Goal: Task Accomplishment & Management: Manage account settings

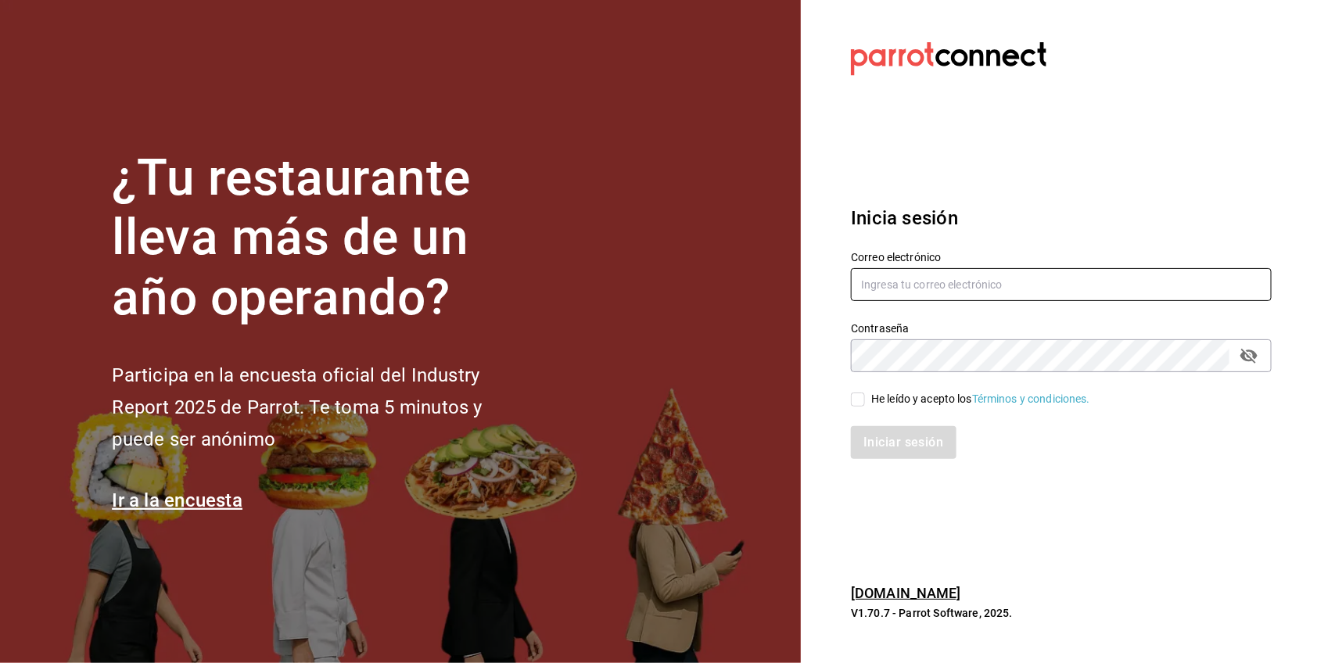
click at [917, 275] on input "text" at bounding box center [1061, 284] width 421 height 33
type input "[EMAIL_ADDRESS][DOMAIN_NAME]"
click at [865, 400] on input "He leído y acepto los Términos y condiciones." at bounding box center [858, 400] width 14 height 14
checkbox input "true"
click at [880, 434] on button "Iniciar sesión" at bounding box center [904, 442] width 106 height 33
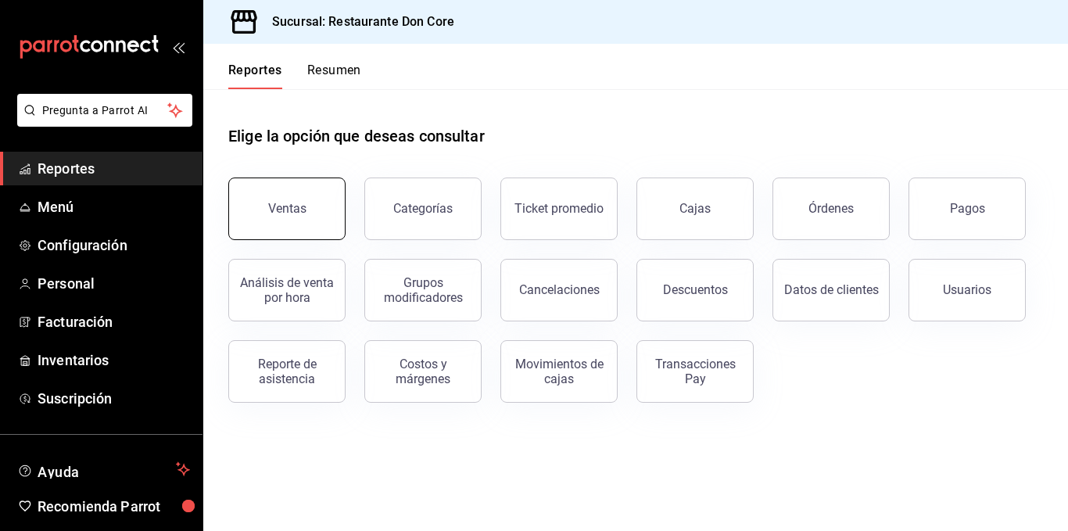
click at [317, 220] on button "Ventas" at bounding box center [286, 209] width 117 height 63
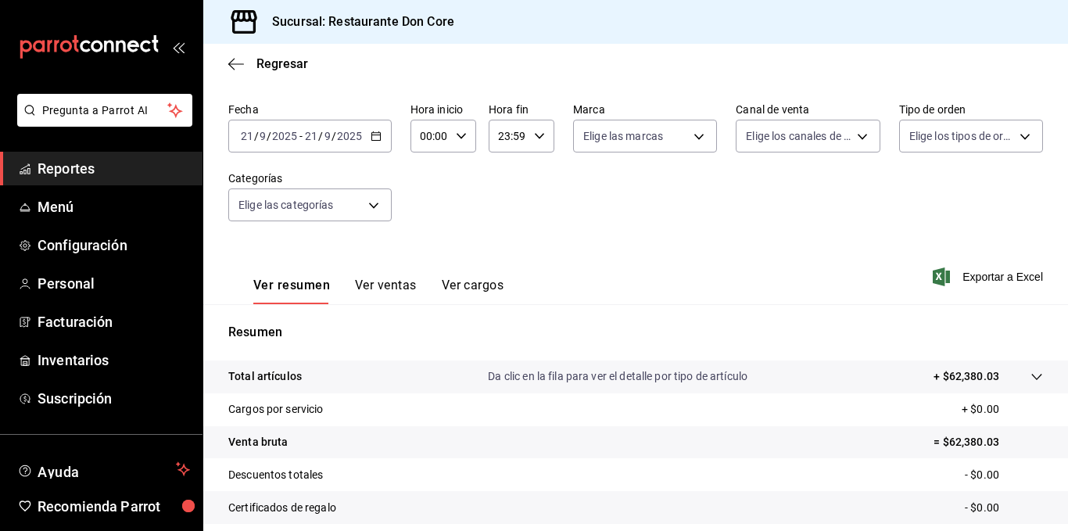
scroll to position [92, 0]
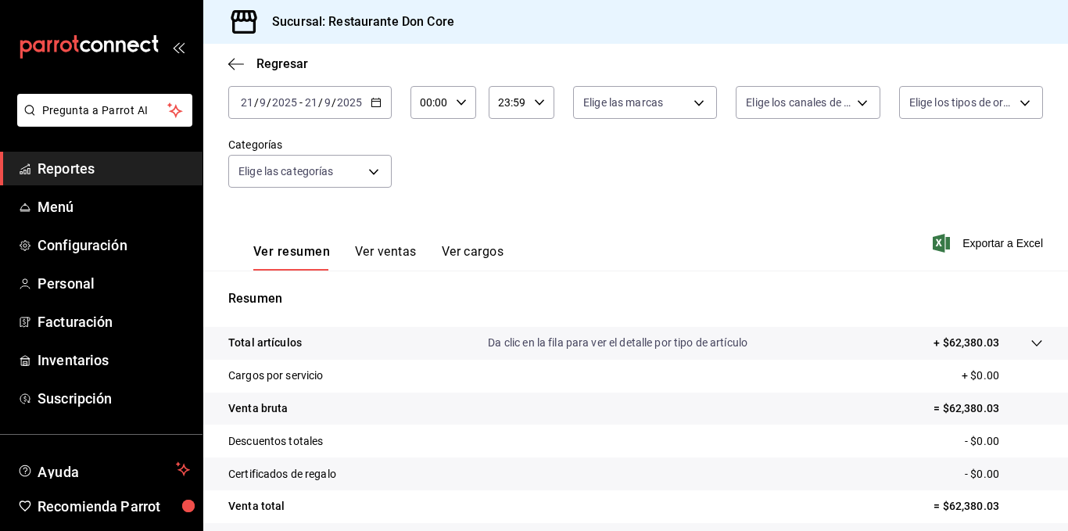
click at [397, 258] on button "Ver ventas" at bounding box center [386, 257] width 62 height 27
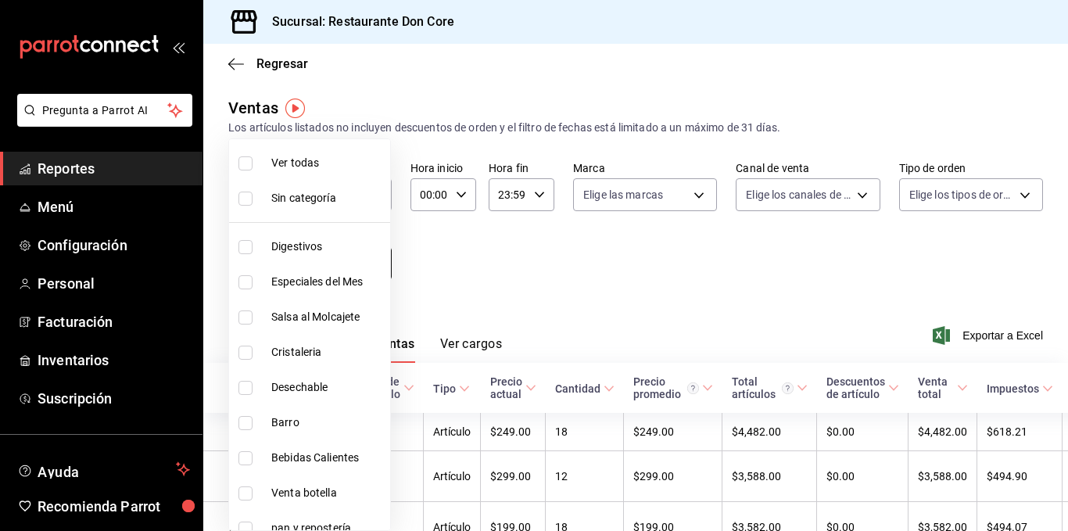
click at [369, 266] on body "Pregunta a Parrot AI Reportes Menú Configuración Personal Facturación Inventari…" at bounding box center [534, 265] width 1068 height 531
click at [286, 248] on span "Digestivos" at bounding box center [327, 247] width 113 height 16
type input "def688d9-fab4-4147-a8ad-15c3e355aeae"
checkbox input "true"
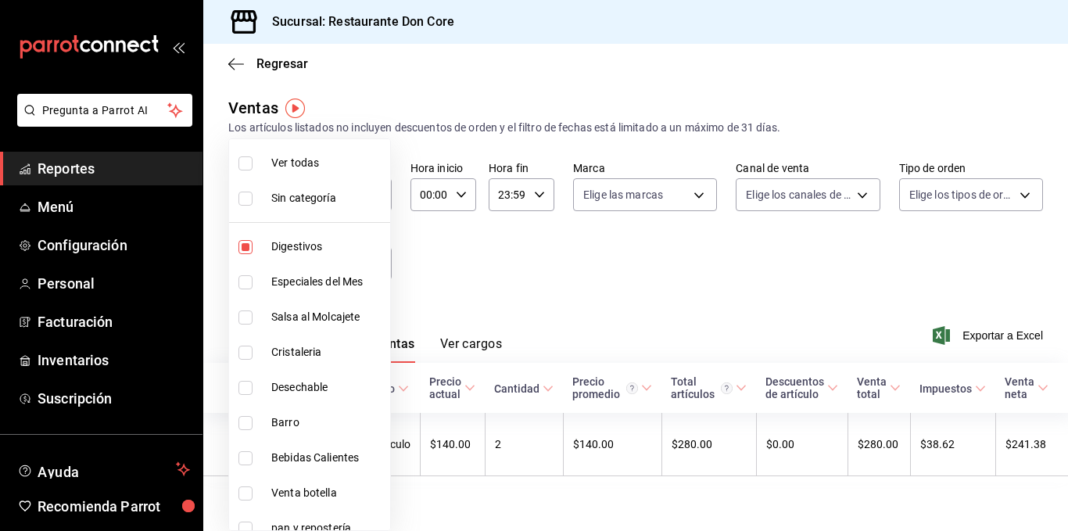
click at [463, 260] on div at bounding box center [534, 265] width 1068 height 531
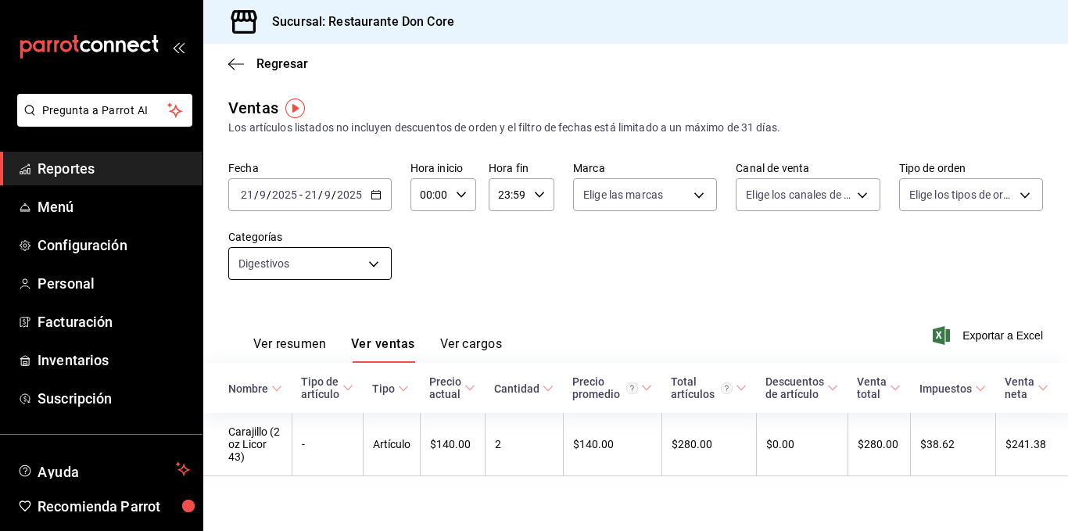
click at [376, 264] on body "Pregunta a Parrot AI Reportes Menú Configuración Personal Facturación Inventari…" at bounding box center [534, 265] width 1068 height 531
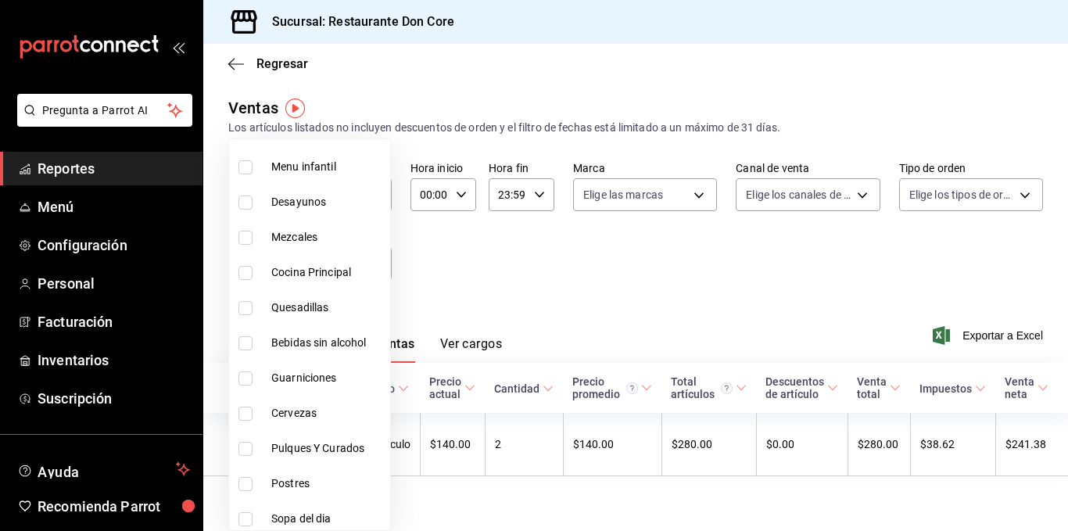
scroll to position [544, 0]
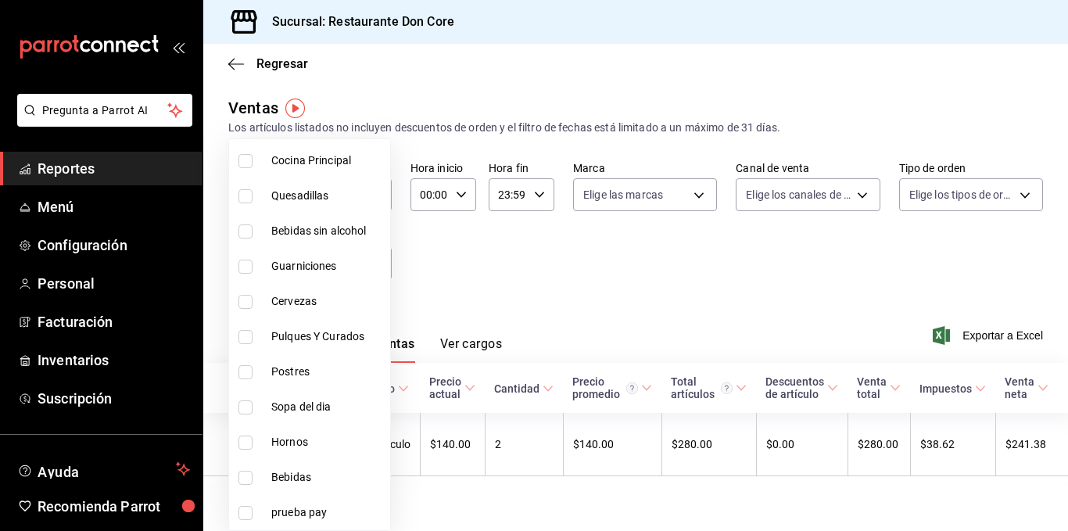
click at [249, 377] on input "checkbox" at bounding box center [246, 372] width 14 height 14
checkbox input "true"
type input "def688d9-fab4-4147-a8ad-15c3e355aeae,6f3ebac4-10ed-4172-af21-c70e6e43c17c"
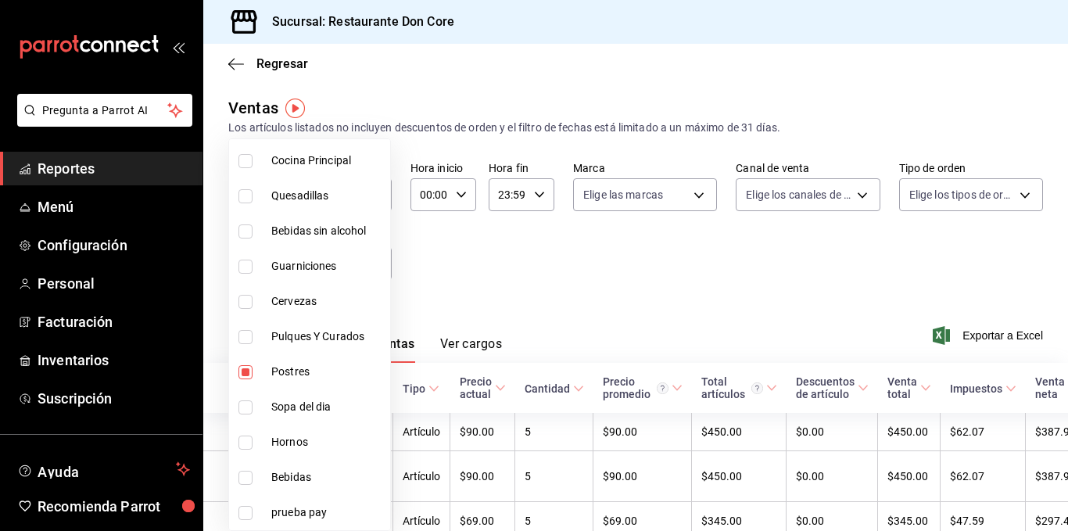
click at [469, 314] on div at bounding box center [534, 265] width 1068 height 531
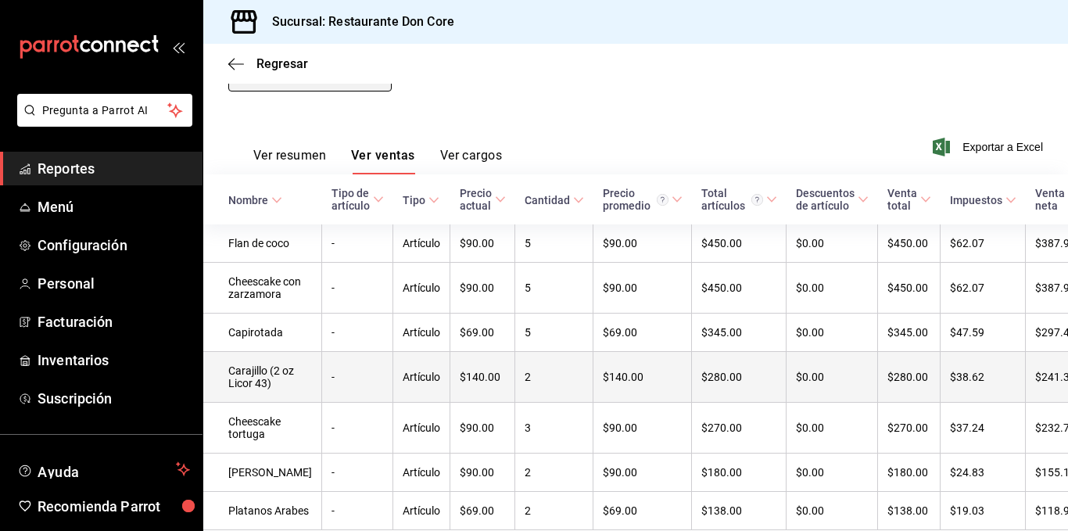
scroll to position [165, 0]
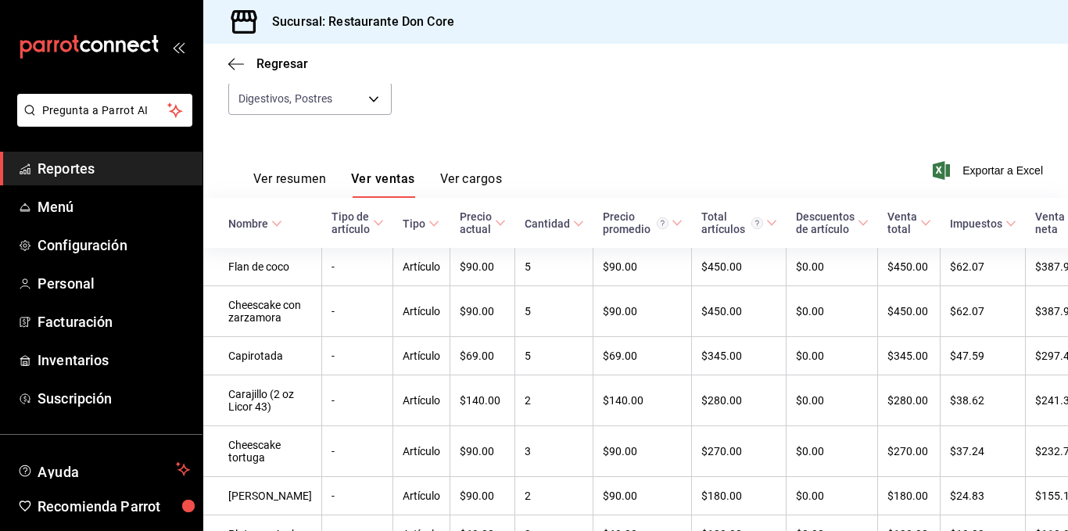
click at [548, 117] on div "Fecha [DATE] [DATE] - [DATE] [DATE] Hora inicio 00:00 Hora inicio Hora fin 23:5…" at bounding box center [635, 65] width 815 height 138
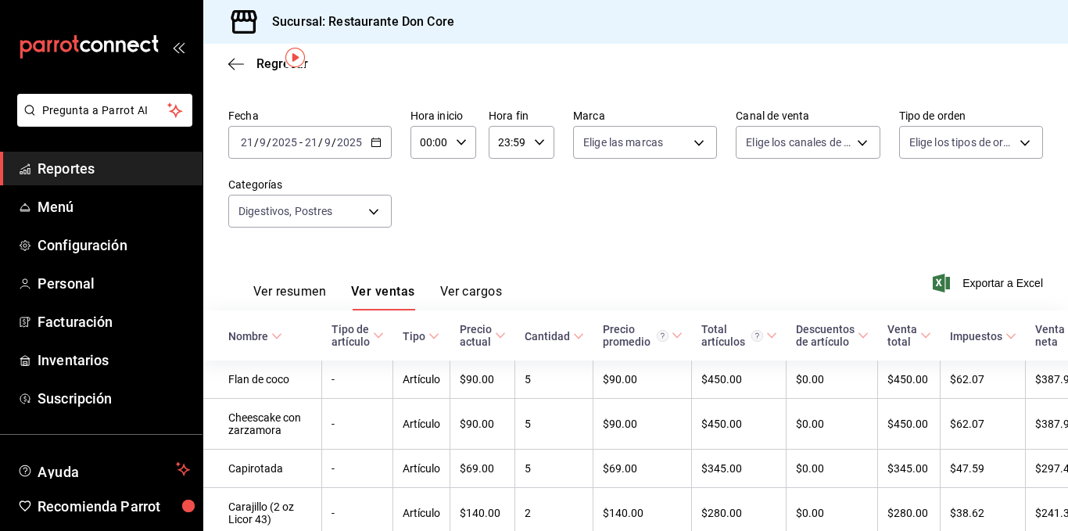
scroll to position [51, 0]
click at [53, 208] on span "Menú" at bounding box center [114, 206] width 153 height 21
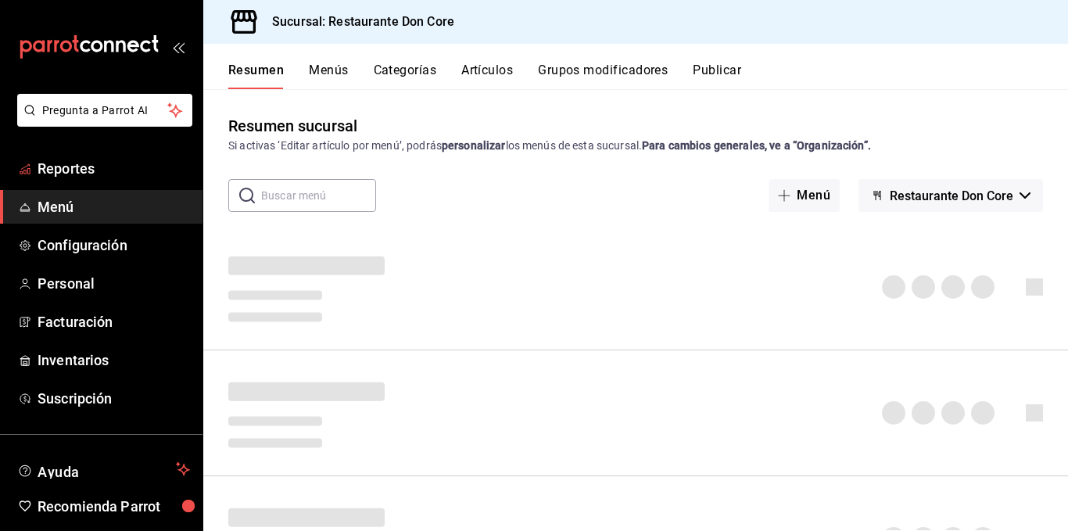
click at [56, 200] on span "Menú" at bounding box center [114, 206] width 153 height 21
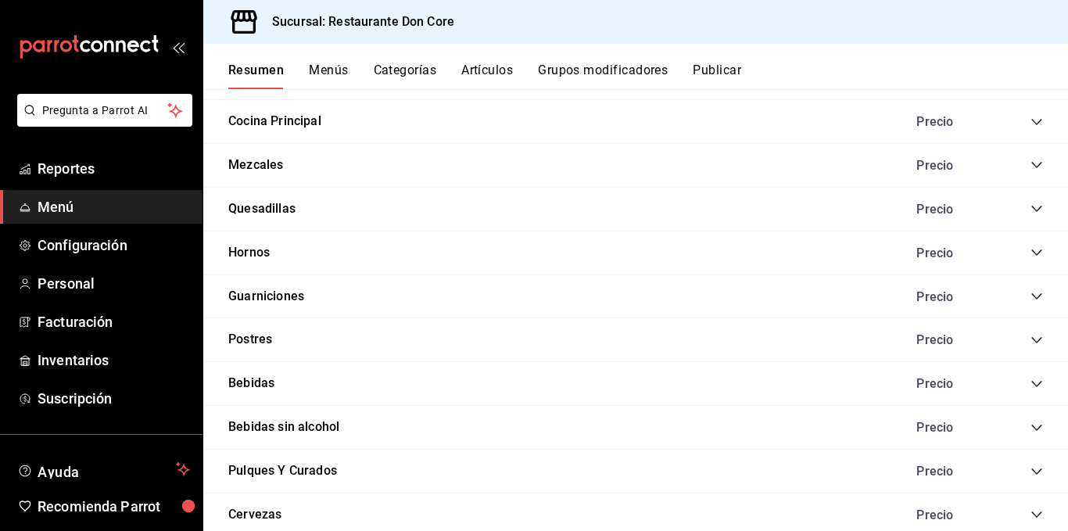
scroll to position [1328, 0]
click at [265, 374] on button "Bebidas" at bounding box center [251, 382] width 46 height 18
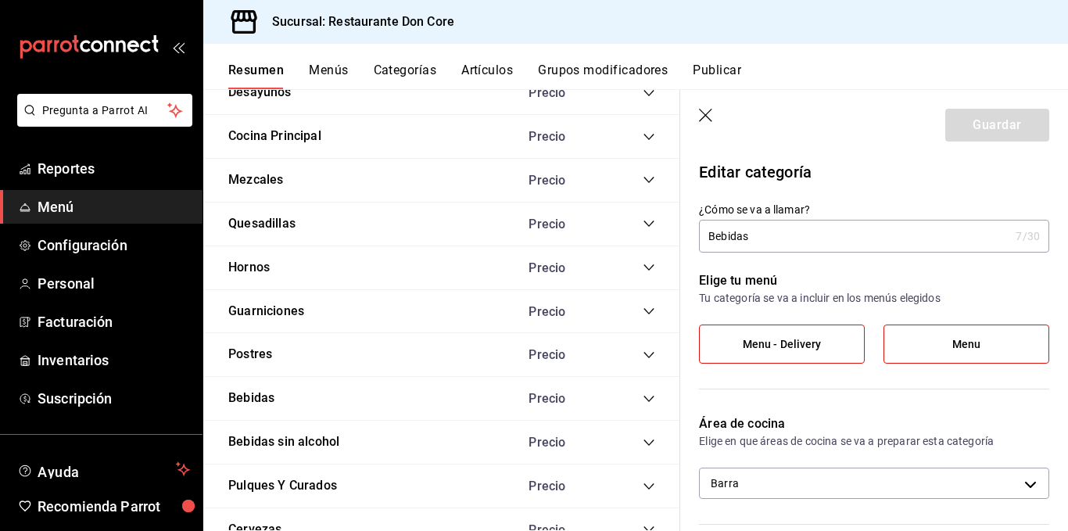
click at [706, 111] on icon "button" at bounding box center [707, 117] width 16 height 16
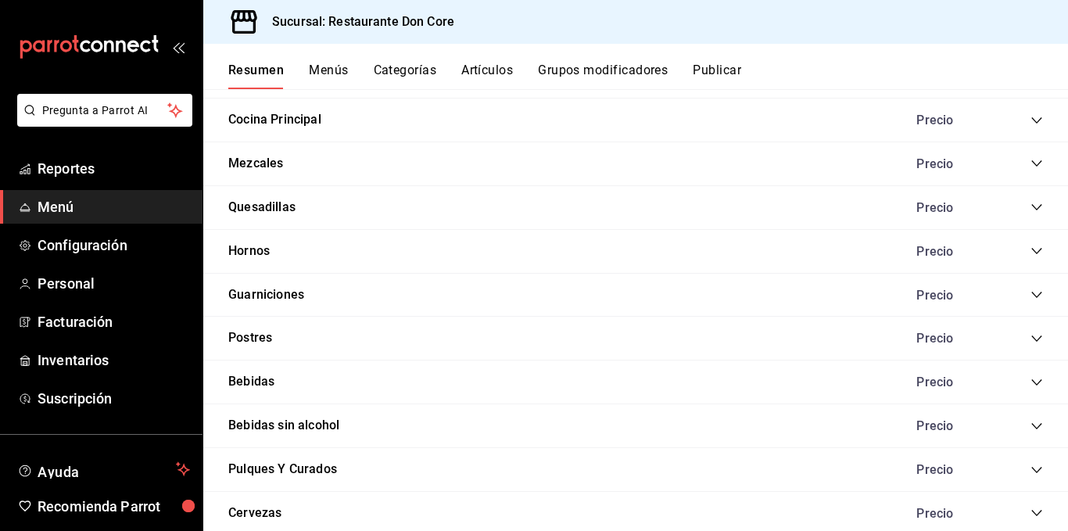
click at [1017, 382] on div "Precio" at bounding box center [972, 382] width 142 height 15
click at [1031, 381] on icon "collapse-category-row" at bounding box center [1037, 382] width 13 height 13
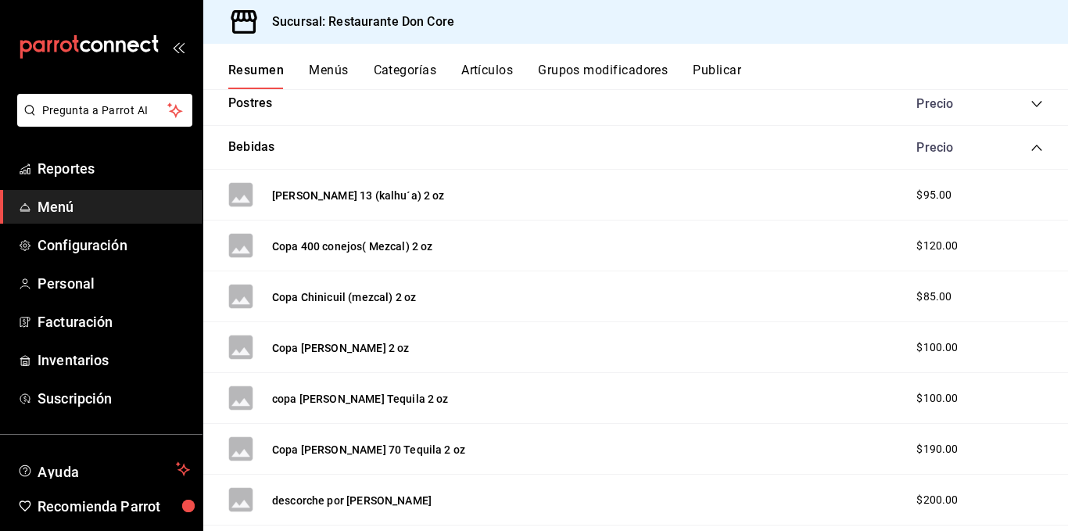
scroll to position [1562, 0]
click at [295, 199] on button "[PERSON_NAME] 13 (kalhu´a) 2 oz" at bounding box center [358, 197] width 173 height 16
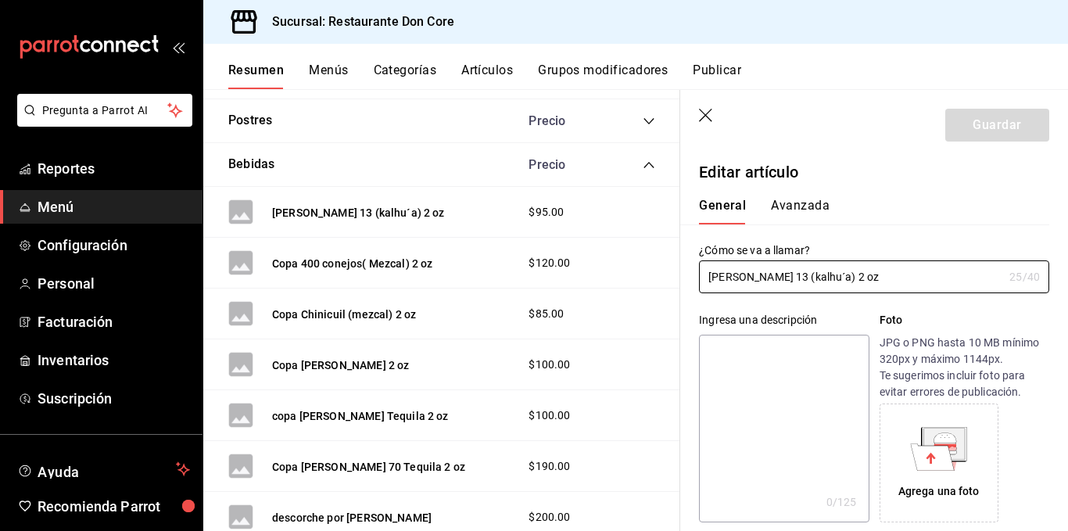
type input "$95.00"
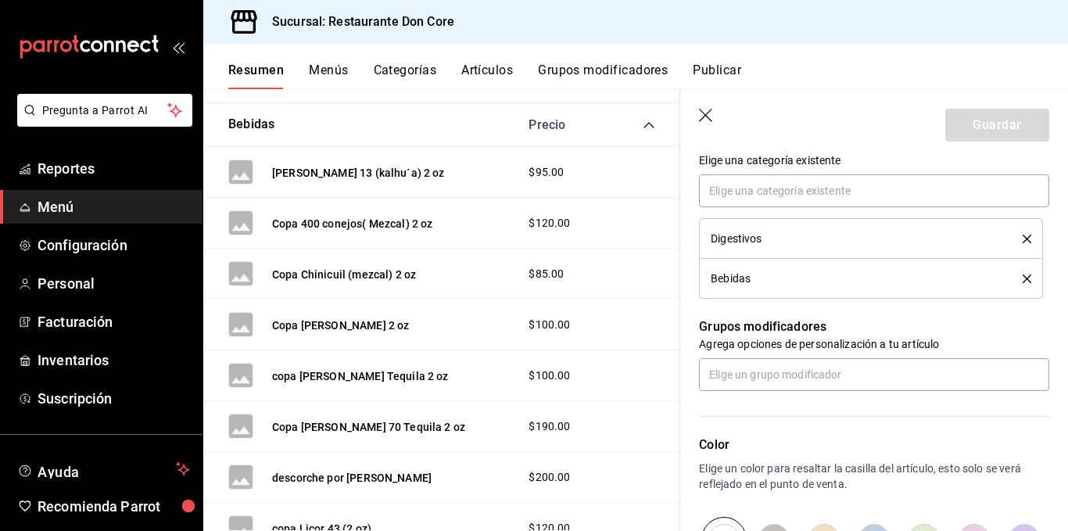
scroll to position [1601, 0]
click at [272, 224] on button "Copa 400 conejos( Mezcal) 2 oz" at bounding box center [352, 225] width 161 height 16
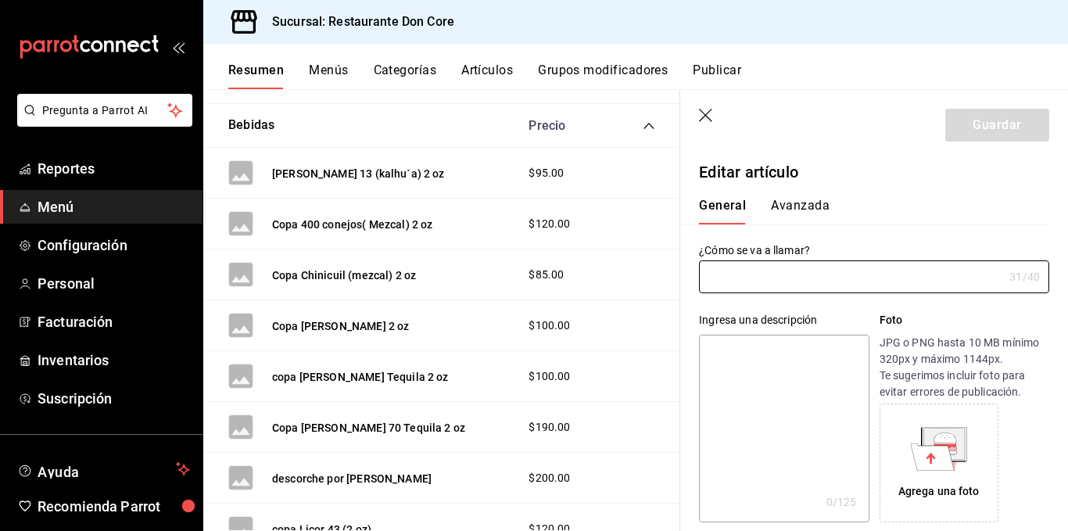
type input "Copa 400 conejos( Mezcal) 2 oz"
type input "AR-1720750107611"
type input "$120.00"
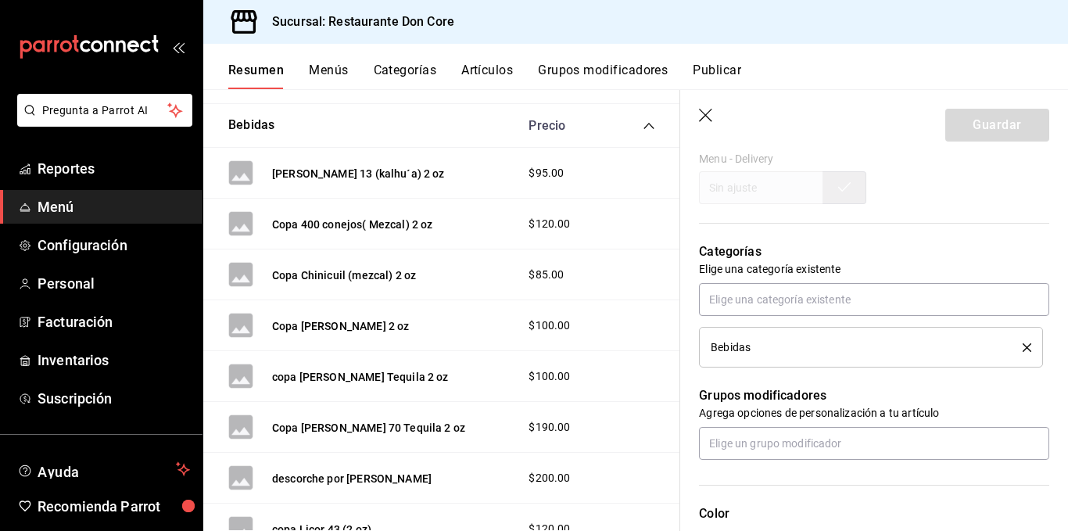
scroll to position [584, 0]
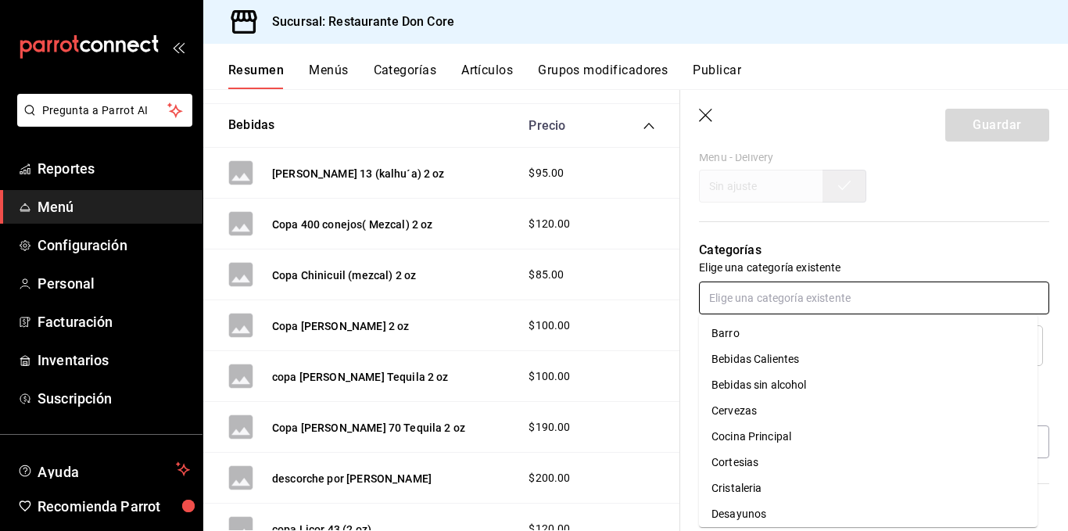
click at [895, 305] on input "text" at bounding box center [874, 298] width 350 height 33
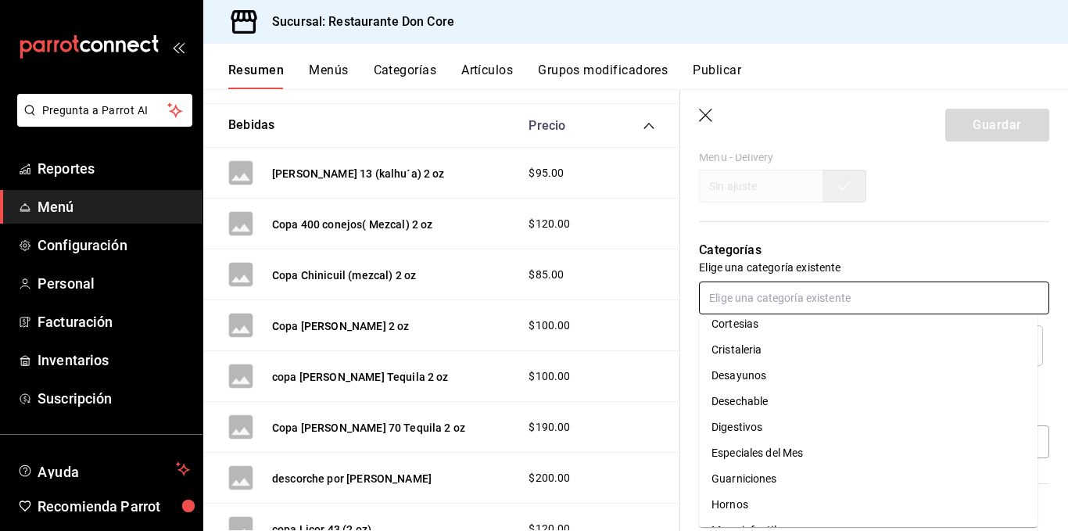
scroll to position [137, 0]
click at [742, 432] on li "Digestivos" at bounding box center [868, 429] width 339 height 26
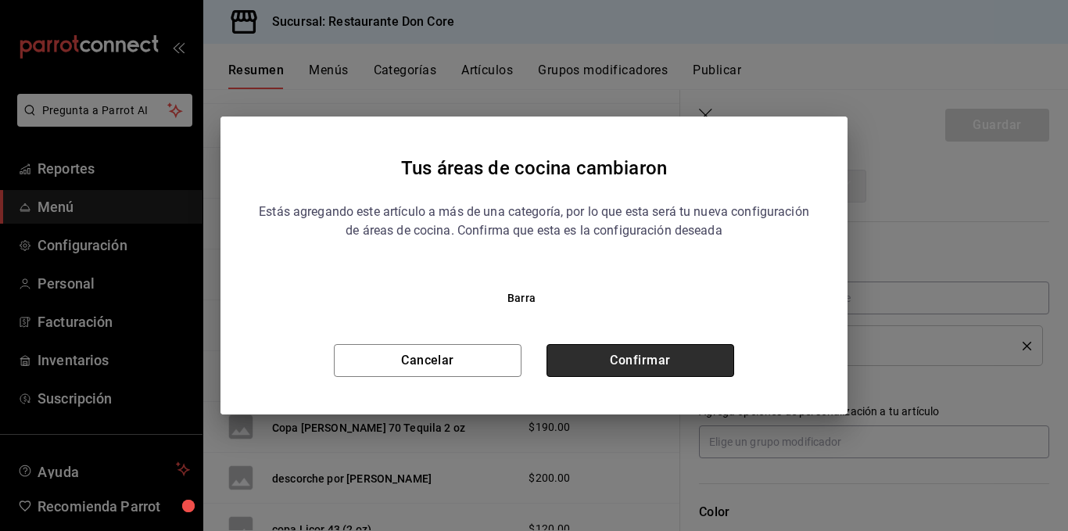
click at [695, 363] on button "Confirmar" at bounding box center [641, 360] width 188 height 33
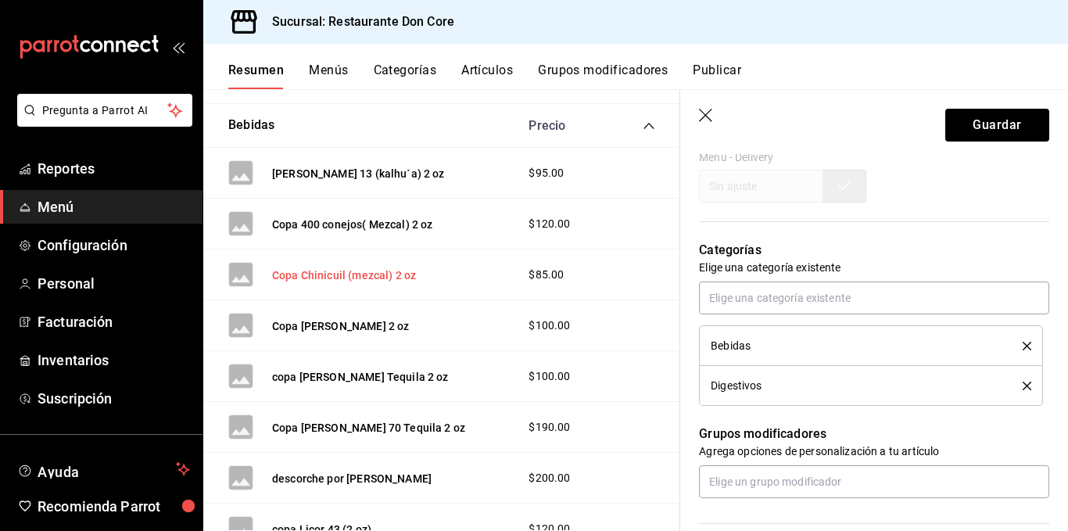
click at [308, 277] on button "Copa Chinicuil (mezcal) 2 oz" at bounding box center [344, 276] width 144 height 16
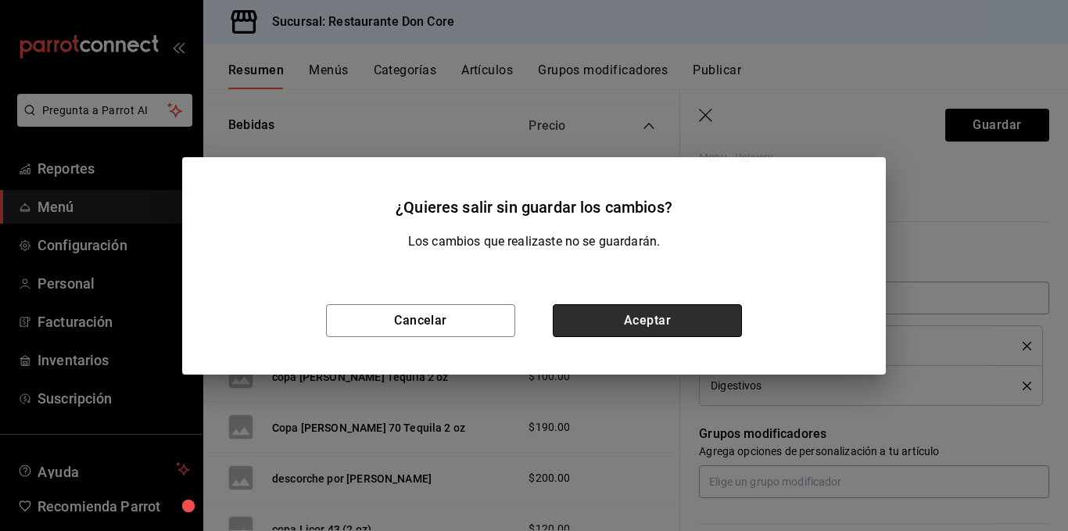
click at [567, 318] on button "Aceptar" at bounding box center [647, 320] width 189 height 33
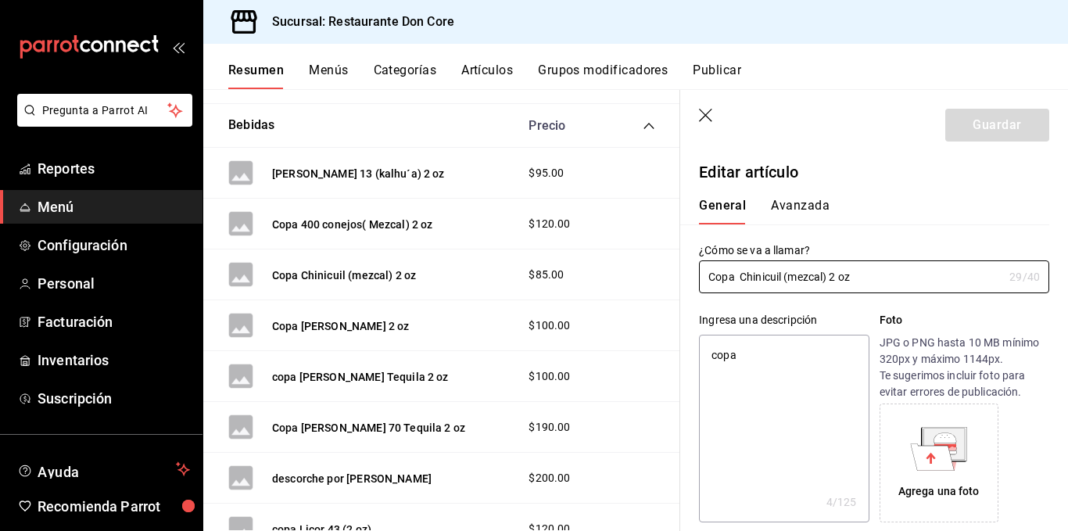
type textarea "x"
type input "$85.00"
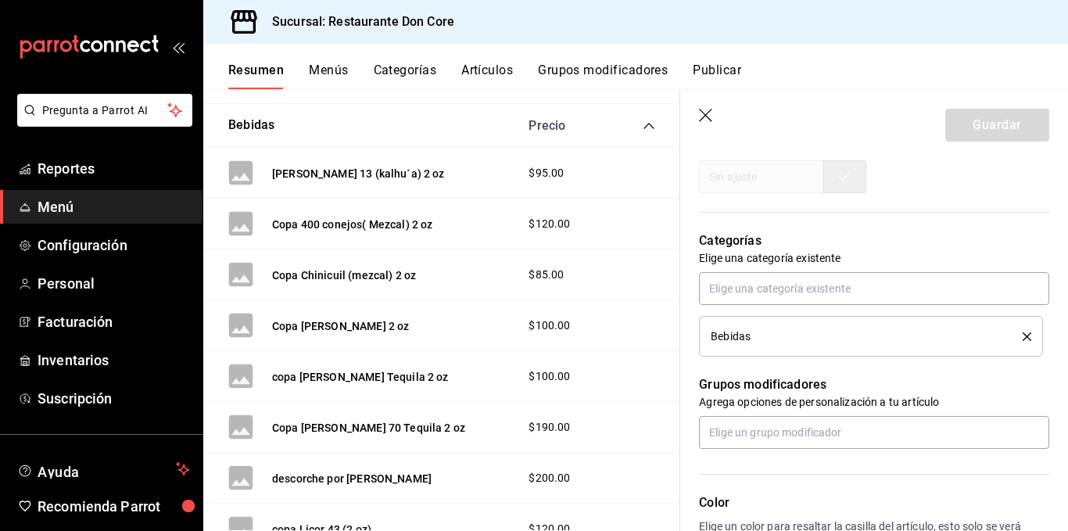
scroll to position [592, 0]
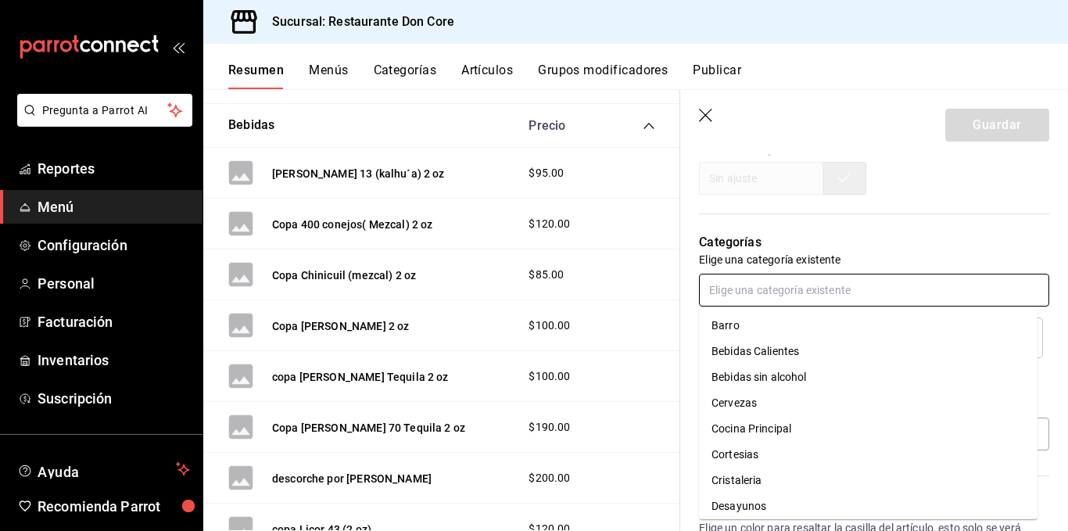
click at [811, 304] on input "text" at bounding box center [874, 290] width 350 height 33
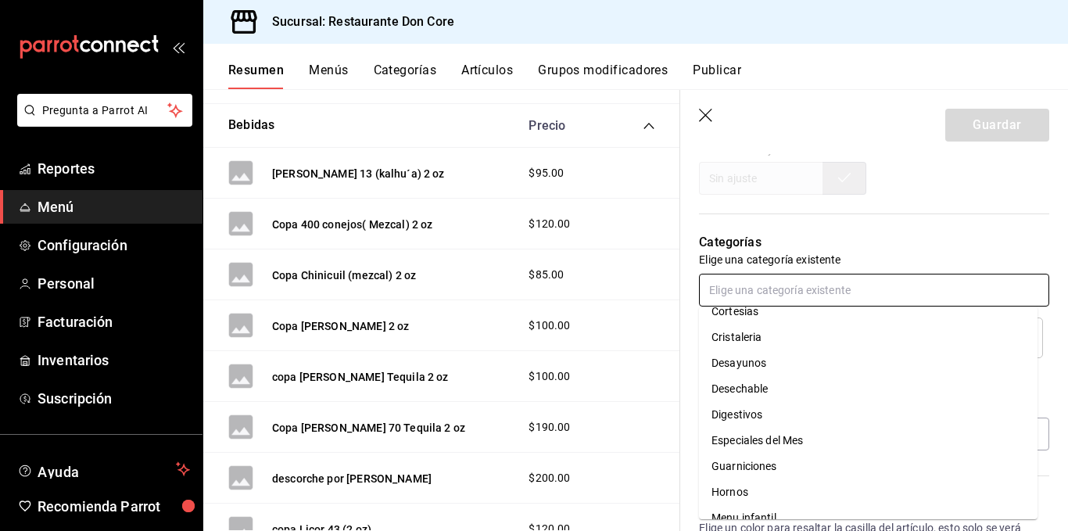
scroll to position [217, 0]
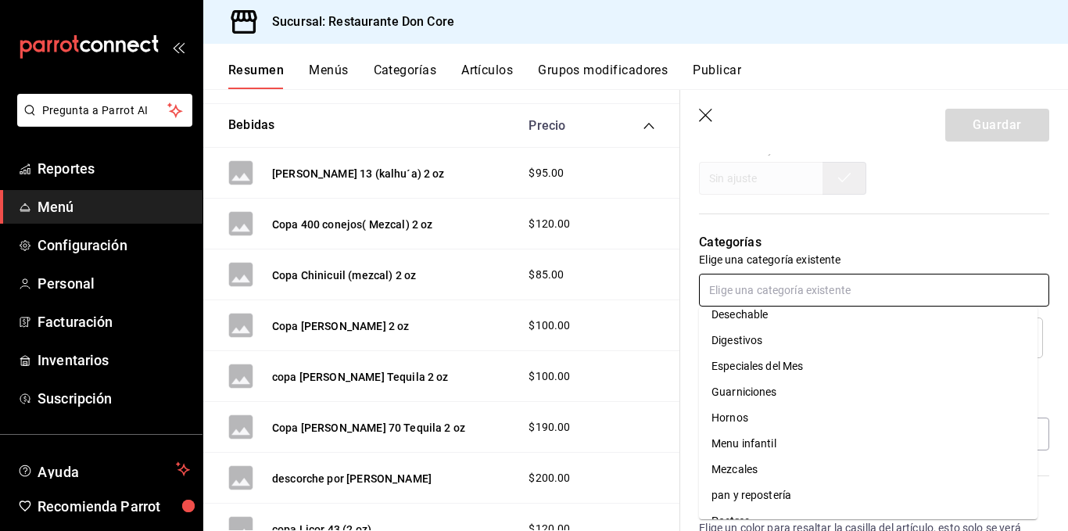
click at [763, 344] on li "Digestivos" at bounding box center [868, 341] width 339 height 26
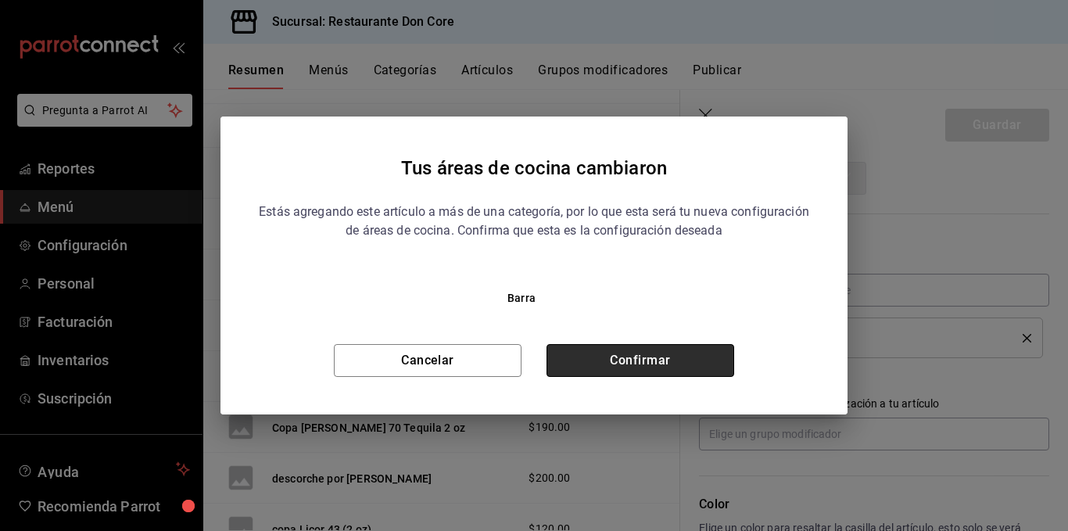
click at [672, 353] on button "Confirmar" at bounding box center [641, 360] width 188 height 33
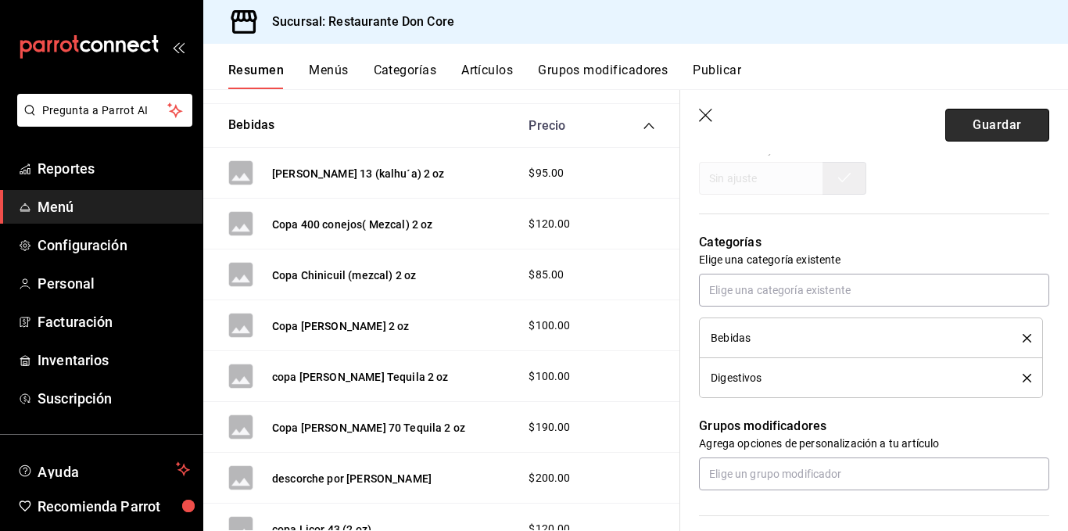
click at [970, 132] on button "Guardar" at bounding box center [998, 125] width 104 height 33
type textarea "x"
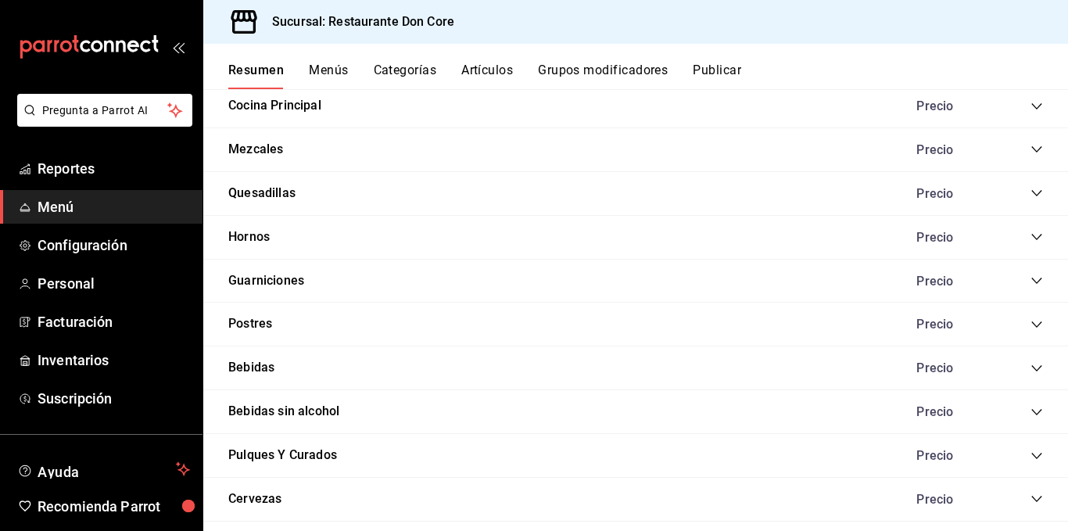
scroll to position [1395, 0]
click at [1032, 366] on icon "collapse-category-row" at bounding box center [1037, 367] width 10 height 6
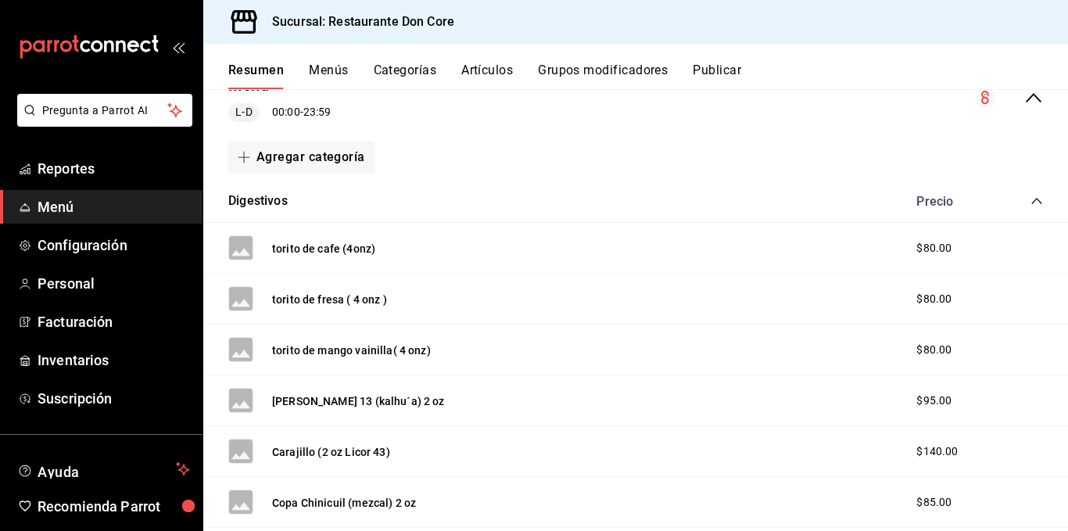
scroll to position [151, 0]
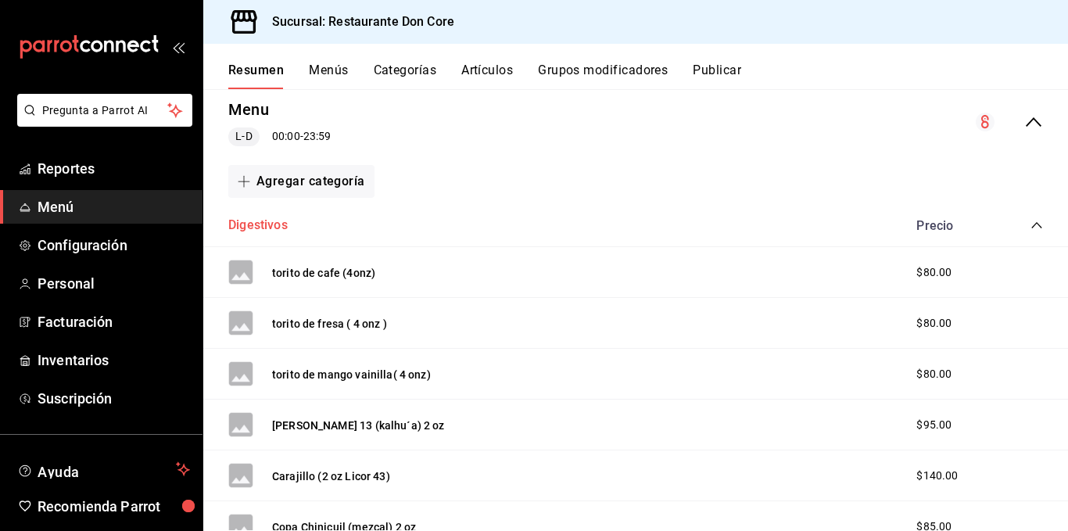
click at [269, 232] on button "Digestivos" at bounding box center [257, 226] width 59 height 18
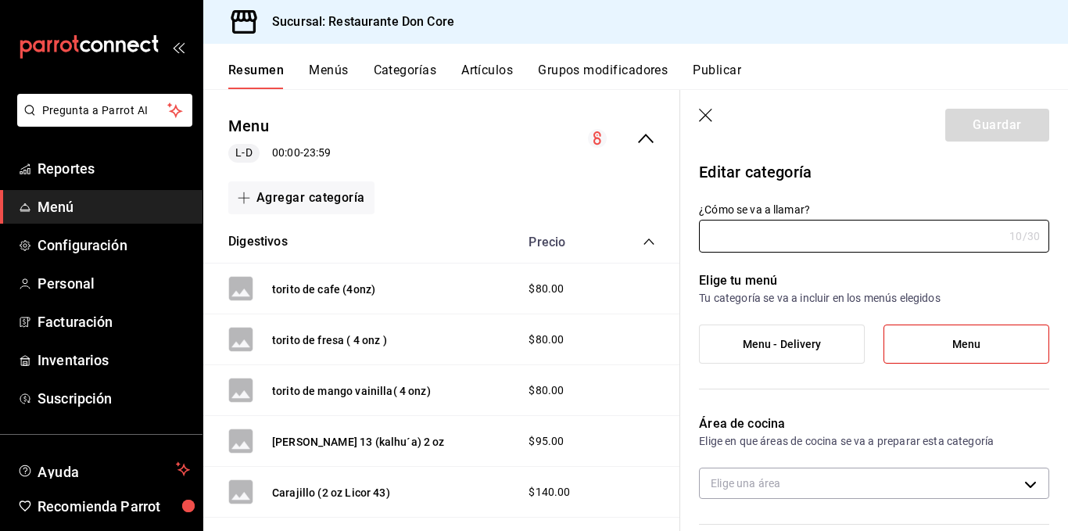
type input "Digestivos"
type input "1758469015470"
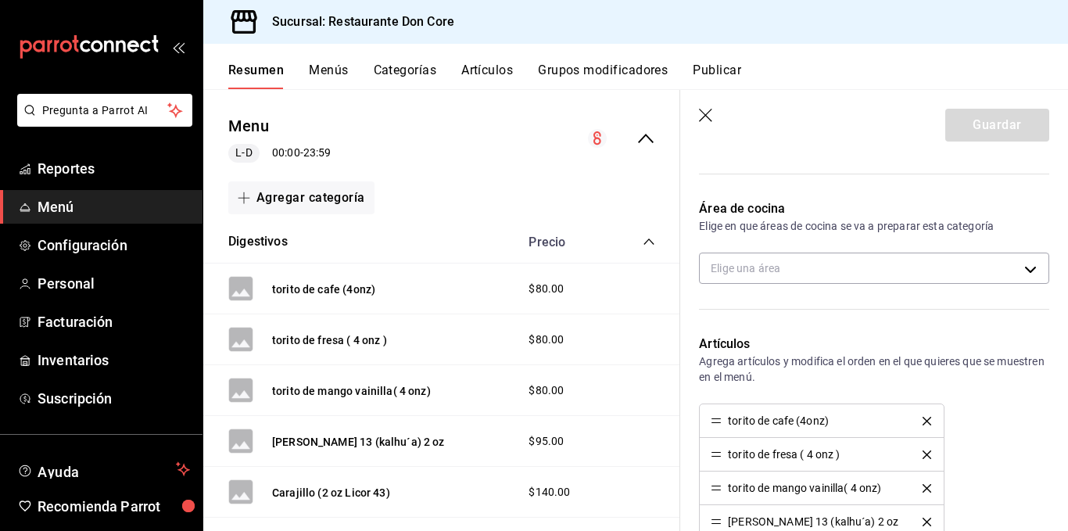
type input "7f8d040d-28ab-4a72-9b6a-eb0333fe7749"
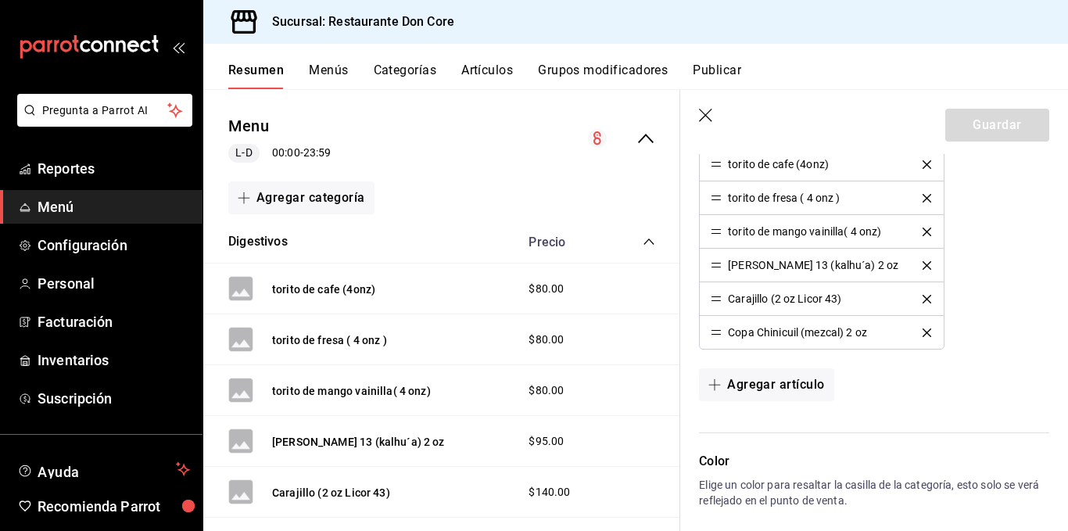
scroll to position [476, 0]
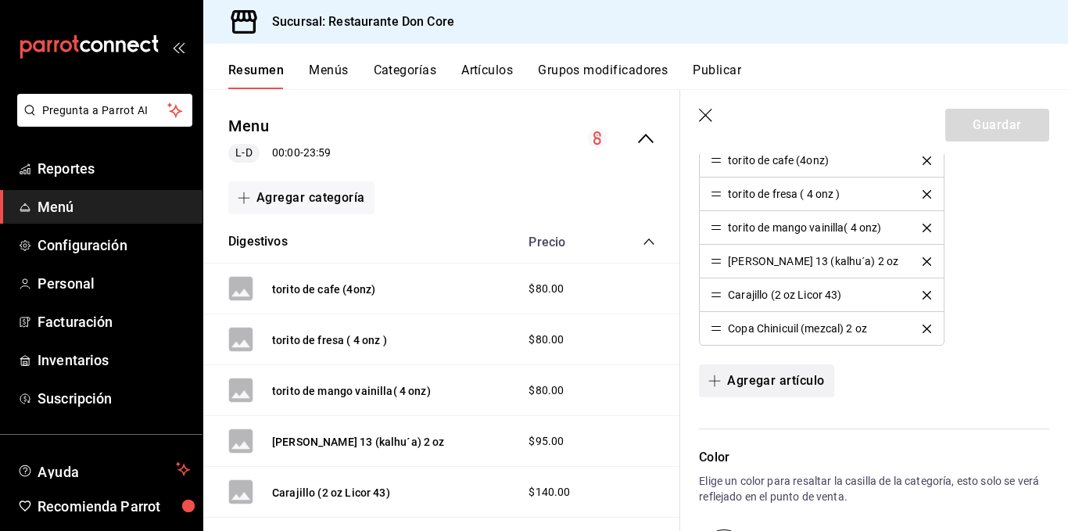
click at [792, 375] on button "Agregar artículo" at bounding box center [766, 381] width 135 height 33
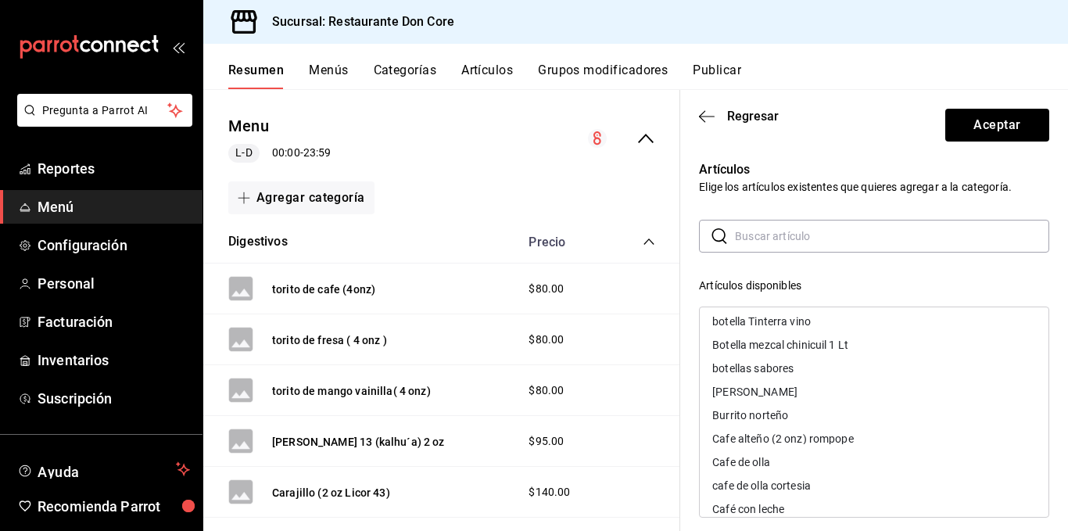
scroll to position [428, 0]
click at [822, 347] on div "Botella mezcal chinicuil 1 Lt" at bounding box center [781, 343] width 136 height 11
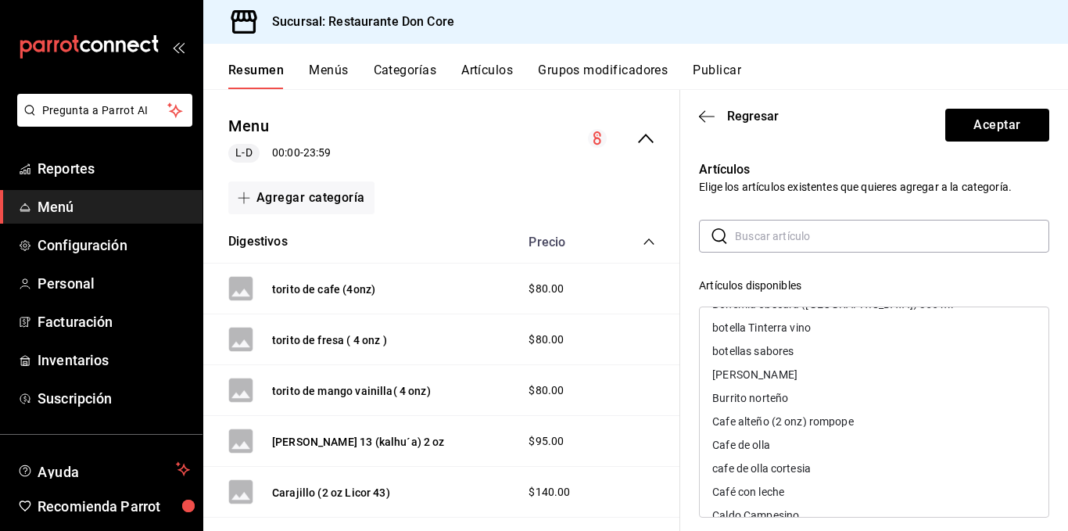
scroll to position [418, 0]
click at [822, 347] on div "botellas sabores" at bounding box center [874, 352] width 349 height 23
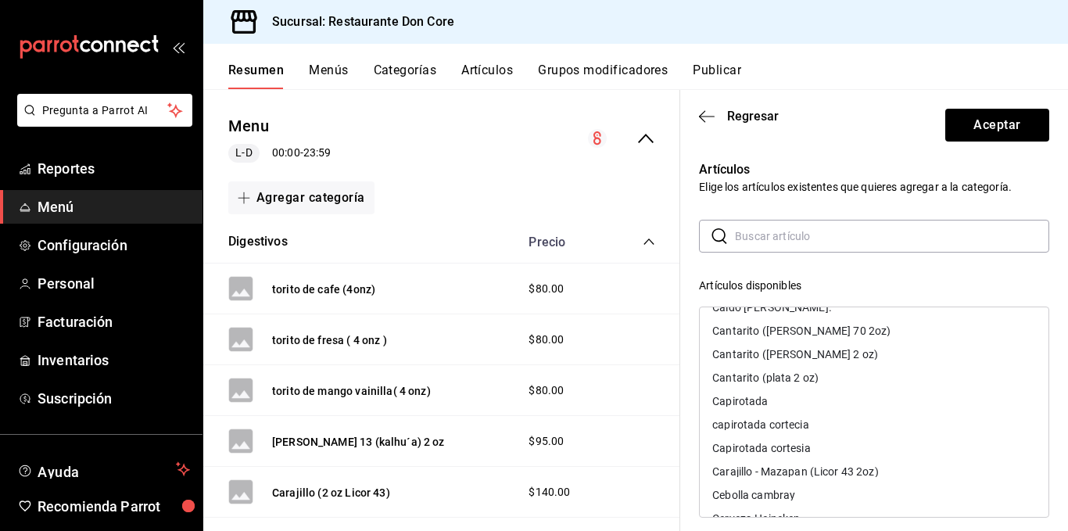
scroll to position [630, 0]
click at [828, 331] on div "Cantarito ([PERSON_NAME] 70 2oz)" at bounding box center [802, 329] width 178 height 11
click at [828, 331] on div "Cantarito ([PERSON_NAME] 2 oz)" at bounding box center [796, 329] width 166 height 11
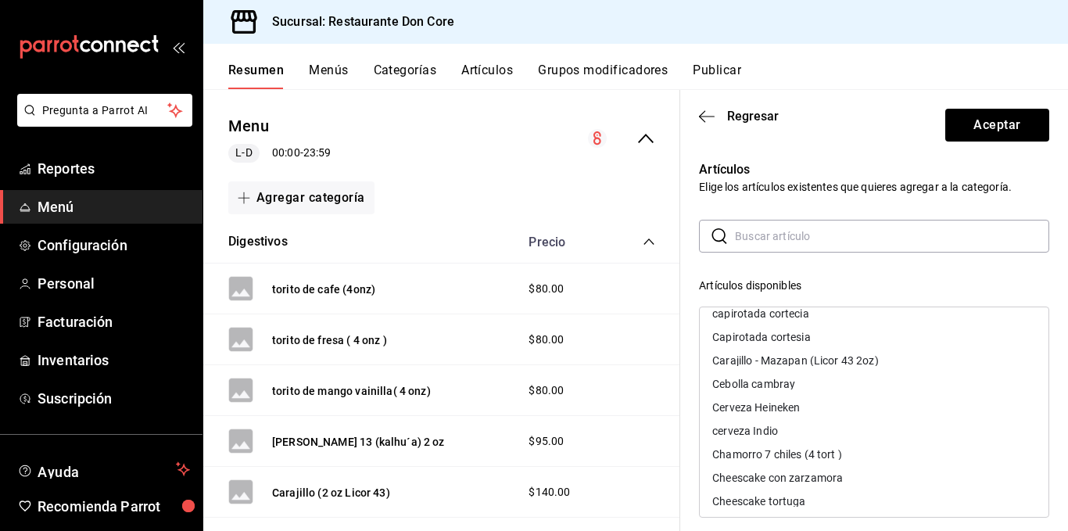
scroll to position [694, 0]
click at [803, 365] on div "Carajillo - Mazapan (Licor 43 2oz)" at bounding box center [796, 359] width 166 height 11
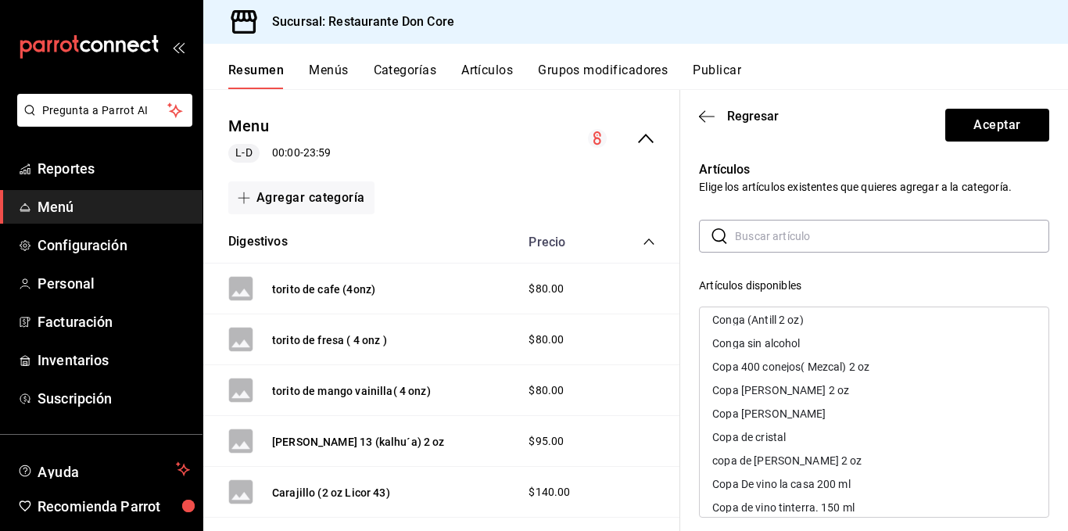
scroll to position [1144, 0]
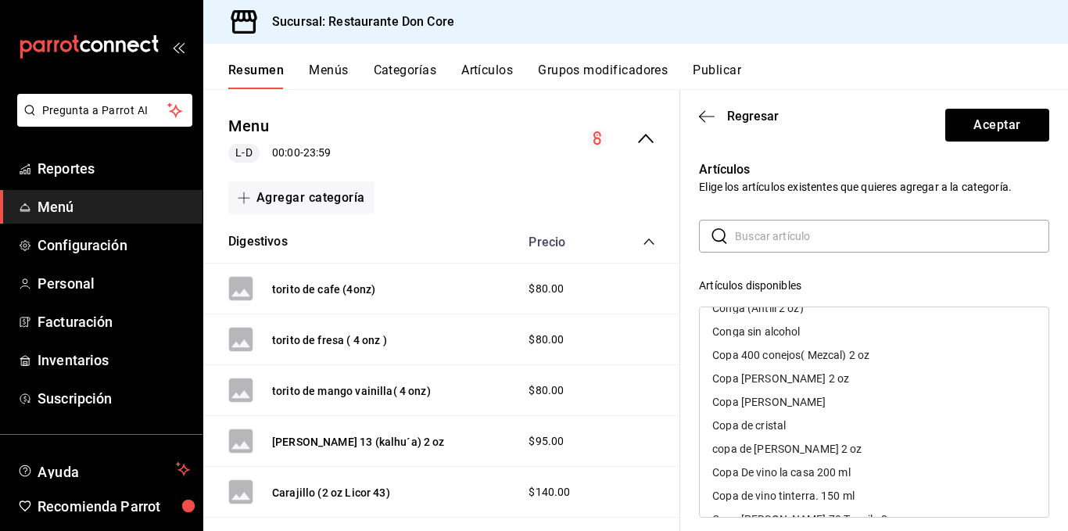
click at [804, 356] on div "Copa 400 conejos( Mezcal) 2 oz" at bounding box center [791, 355] width 157 height 11
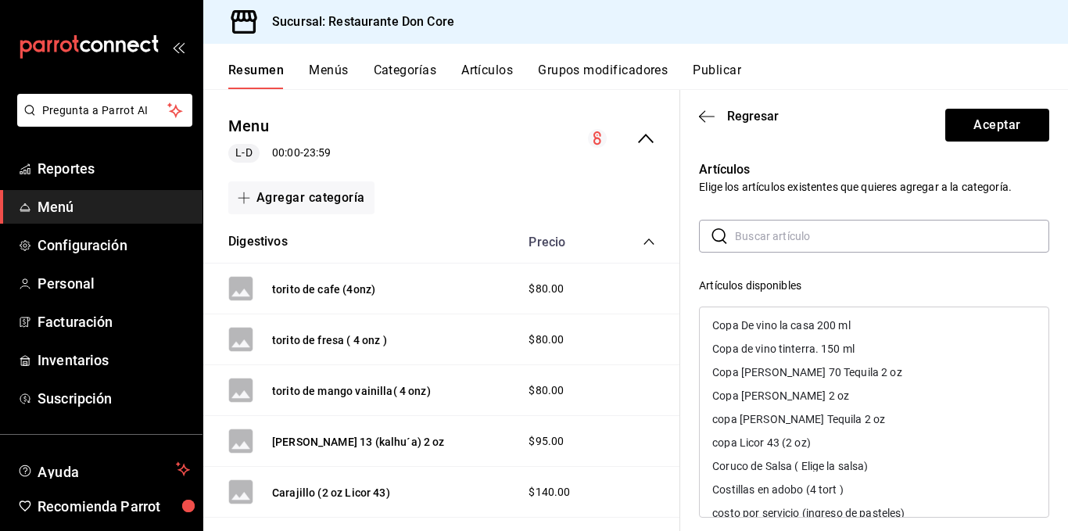
scroll to position [1269, 0]
click at [809, 321] on div "Copa De vino la casa 200 ml" at bounding box center [782, 323] width 138 height 11
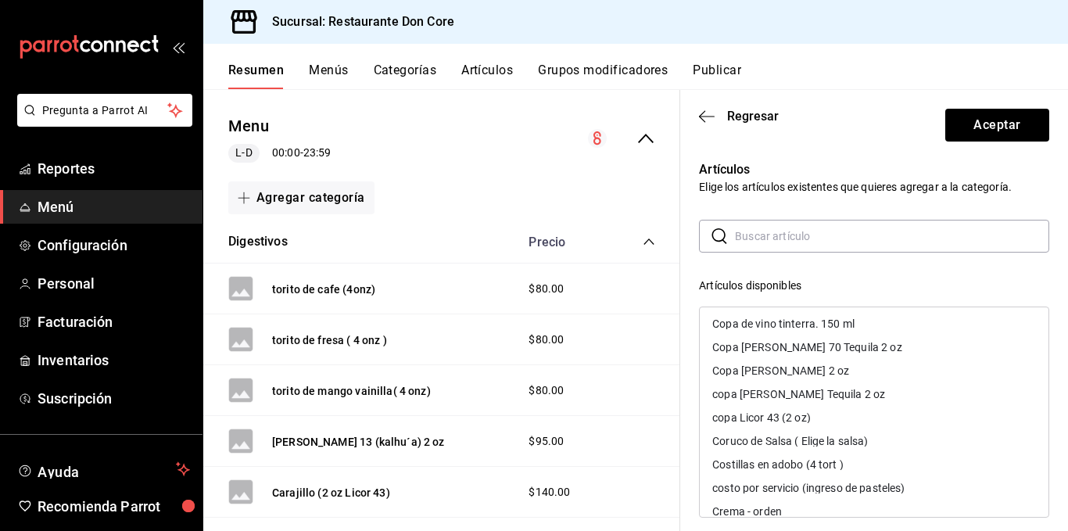
click at [809, 321] on div "Copa de vino tinterra. 150 ml" at bounding box center [784, 323] width 142 height 11
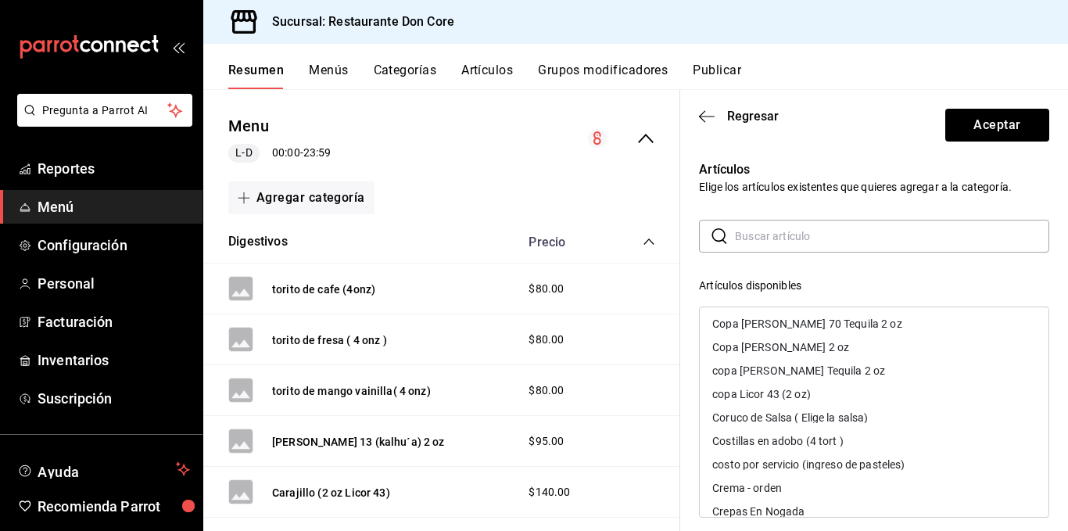
click at [809, 321] on div "Copa [PERSON_NAME] 70 Tequila 2 oz" at bounding box center [807, 323] width 189 height 11
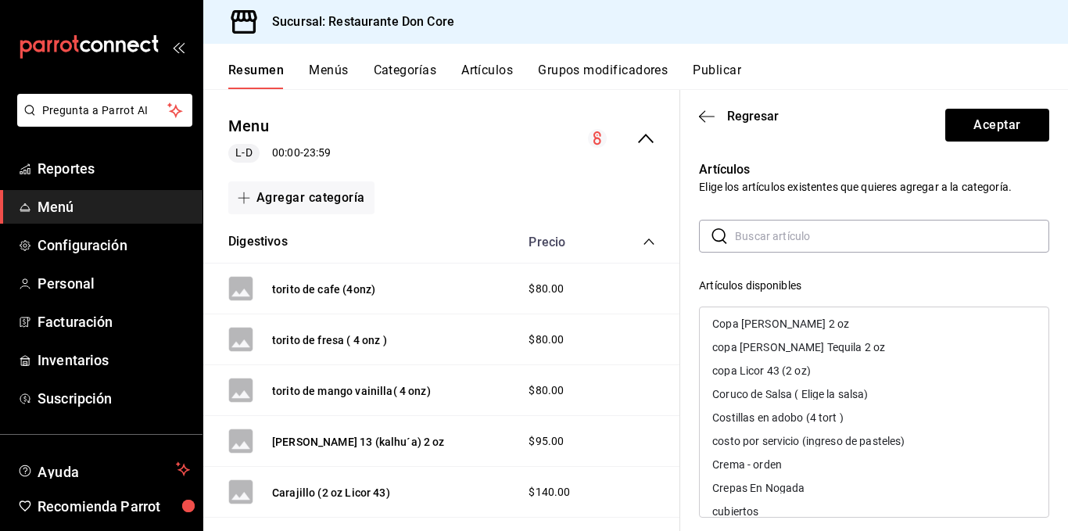
click at [809, 321] on div "Copa [PERSON_NAME] 2 oz" at bounding box center [781, 323] width 137 height 11
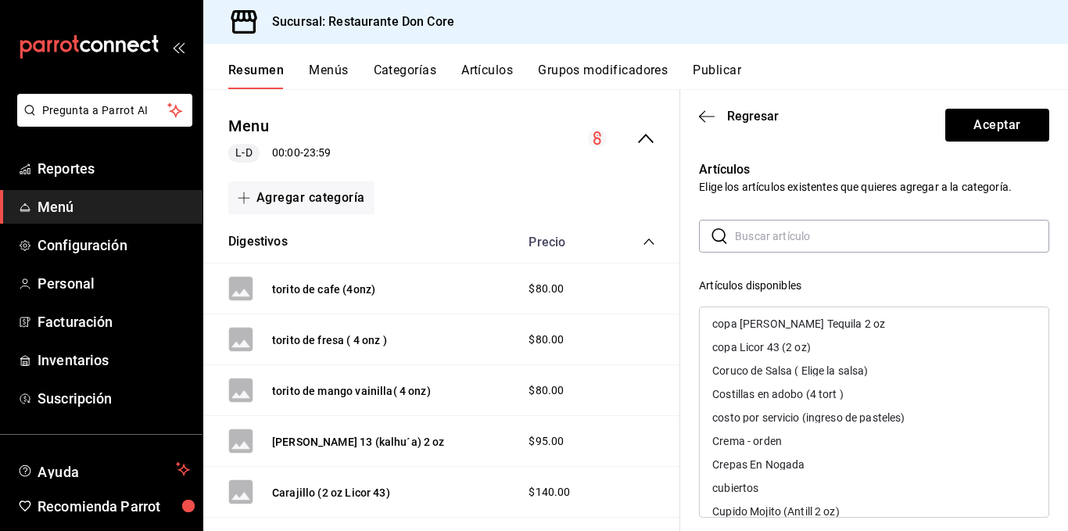
click at [809, 321] on div "copa [PERSON_NAME] Tequila 2 oz" at bounding box center [799, 323] width 173 height 11
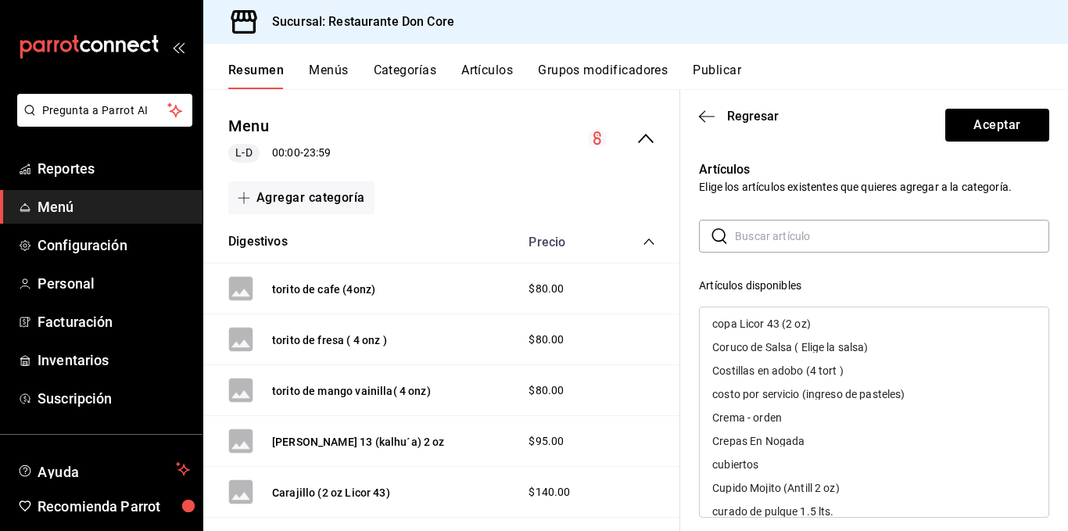
click at [809, 321] on div "copa Licor 43 (2 oz)" at bounding box center [762, 323] width 99 height 11
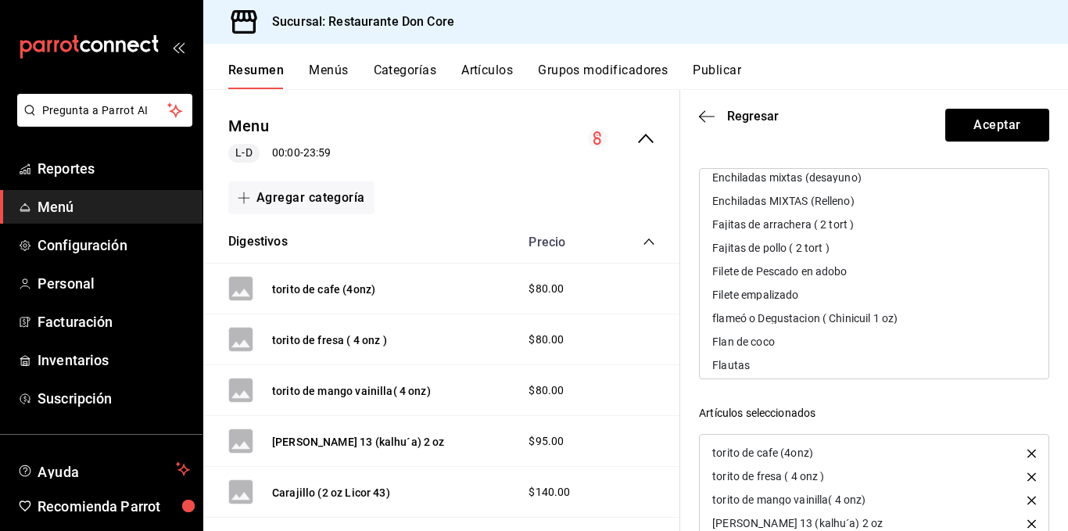
scroll to position [1683, 0]
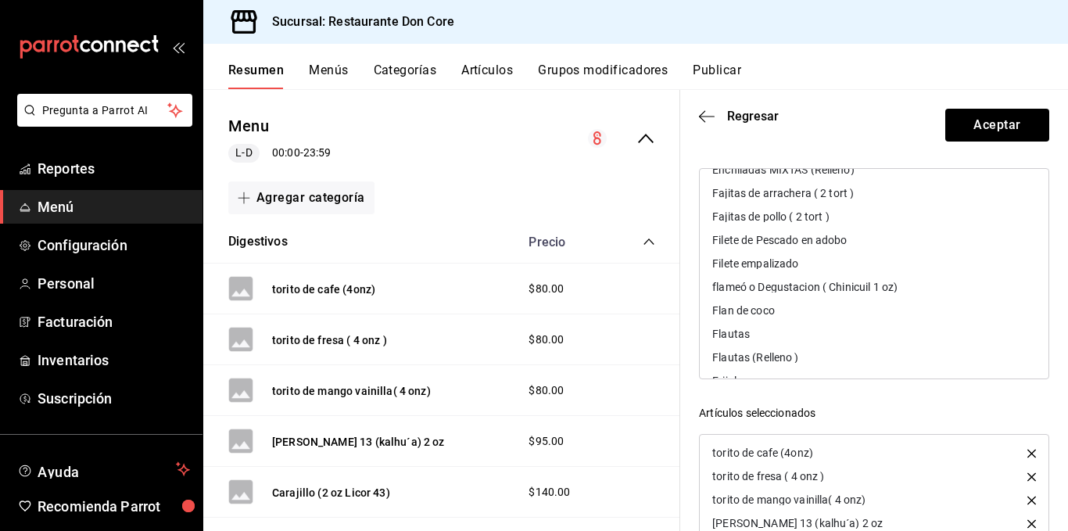
click at [865, 287] on div "flameó o Degustacion ( Chinicuil 1 oz)" at bounding box center [805, 287] width 185 height 11
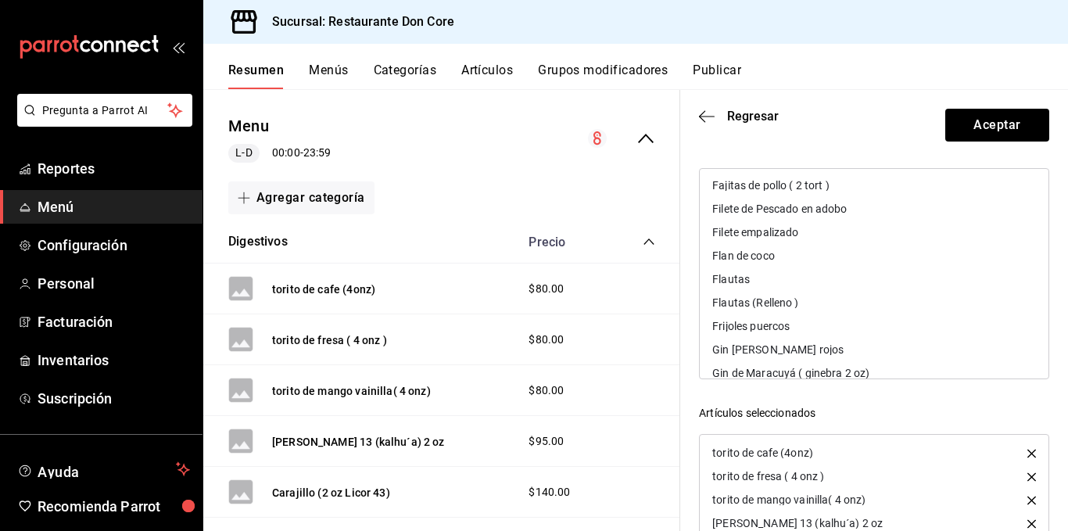
scroll to position [1746, 0]
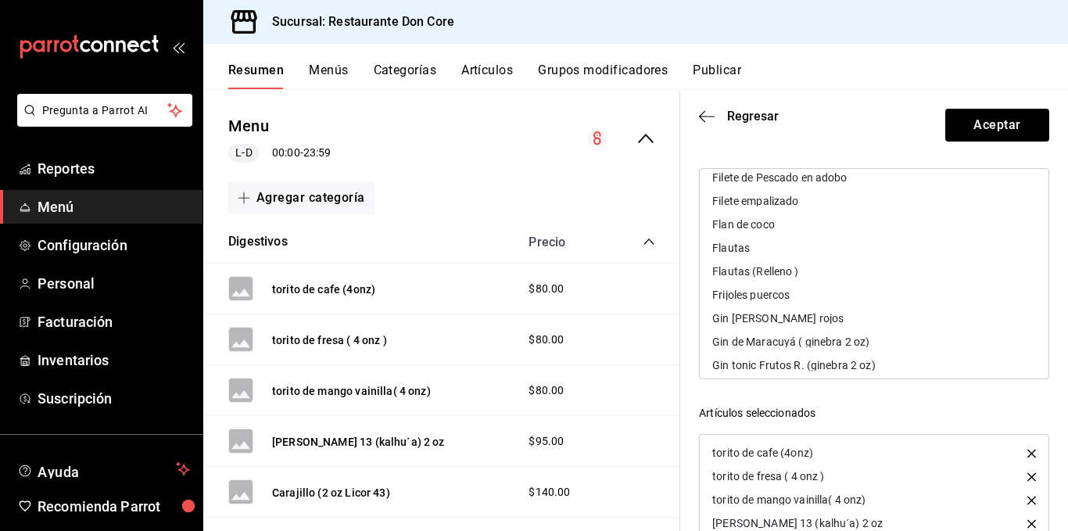
click at [794, 318] on div "Gin [PERSON_NAME] rojos" at bounding box center [778, 318] width 131 height 11
click at [794, 318] on div "Gin de Maracuyá ( ginebra 2 oz)" at bounding box center [791, 318] width 157 height 11
click at [794, 318] on div "Gin tonic Frutos R. (ginebra 2 oz)" at bounding box center [794, 318] width 163 height 11
click at [794, 318] on div "Gin tonic tradicional (ginebra 2 oz )" at bounding box center [799, 318] width 173 height 11
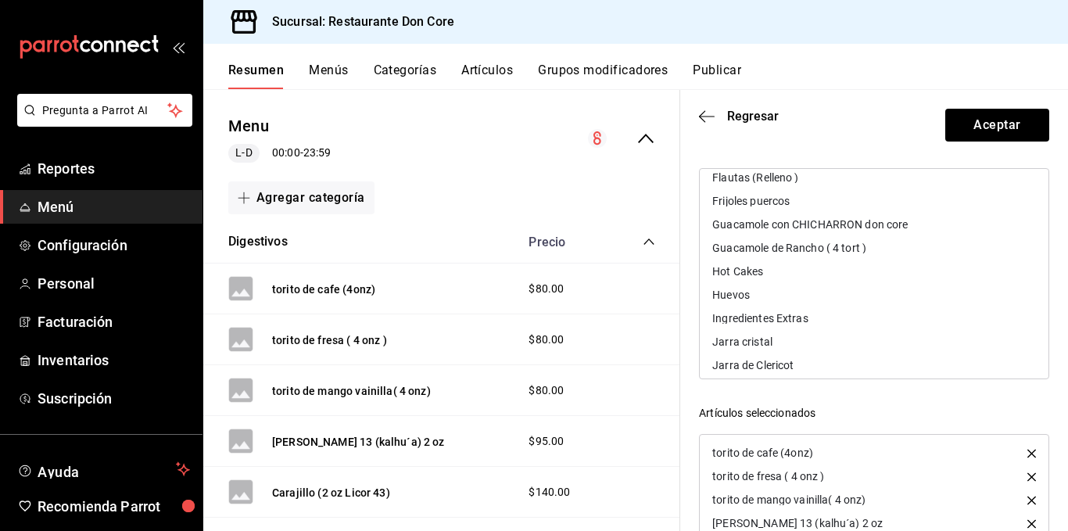
scroll to position [1871, 0]
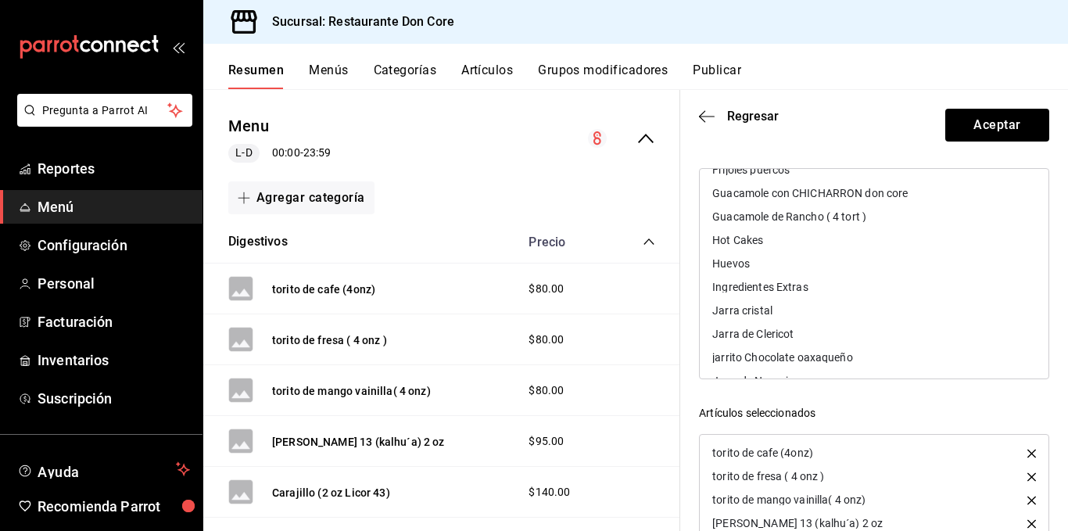
click at [807, 335] on div "Jarra de Clericot" at bounding box center [874, 333] width 349 height 23
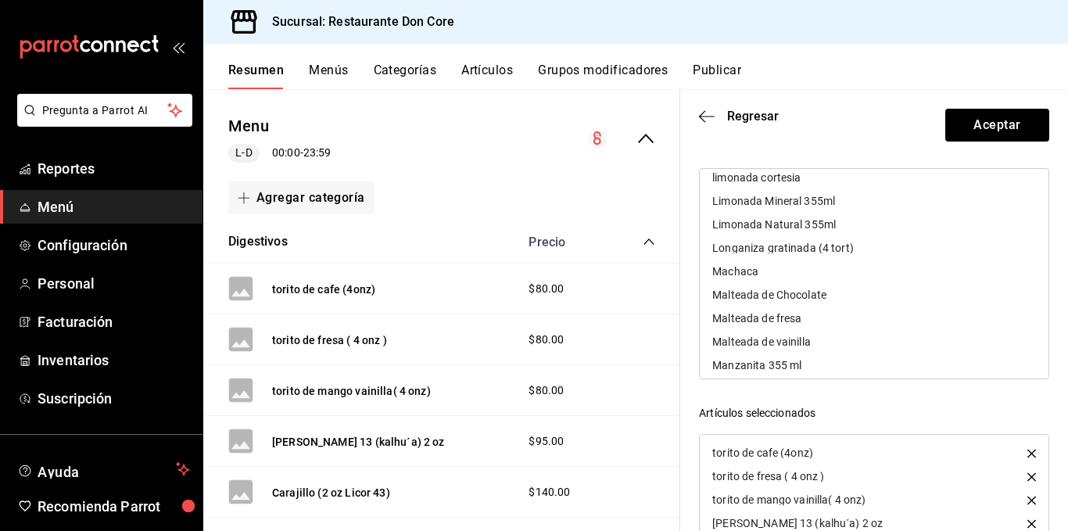
scroll to position [2153, 0]
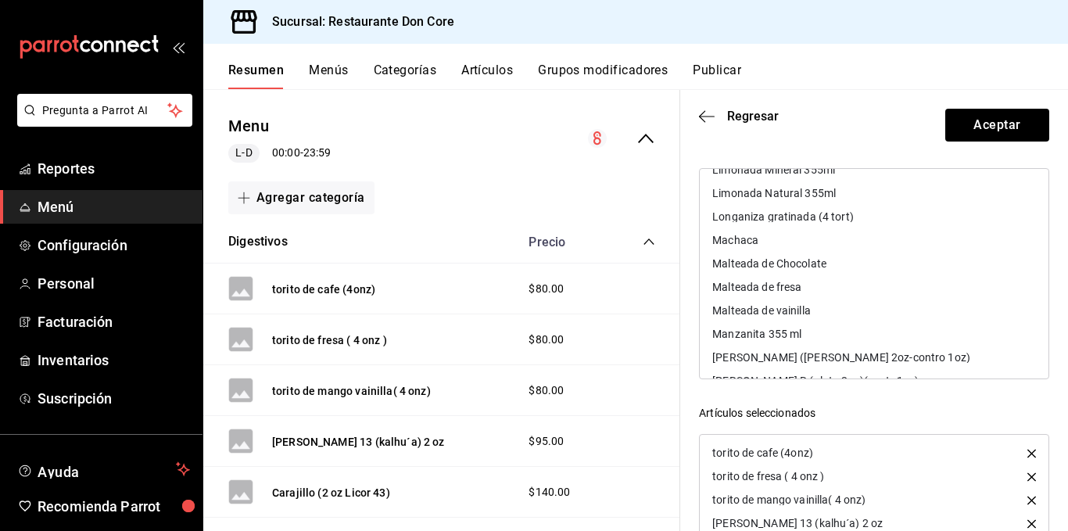
click at [839, 356] on div "[PERSON_NAME] ([PERSON_NAME] 2oz-contro 1oz)" at bounding box center [842, 357] width 258 height 11
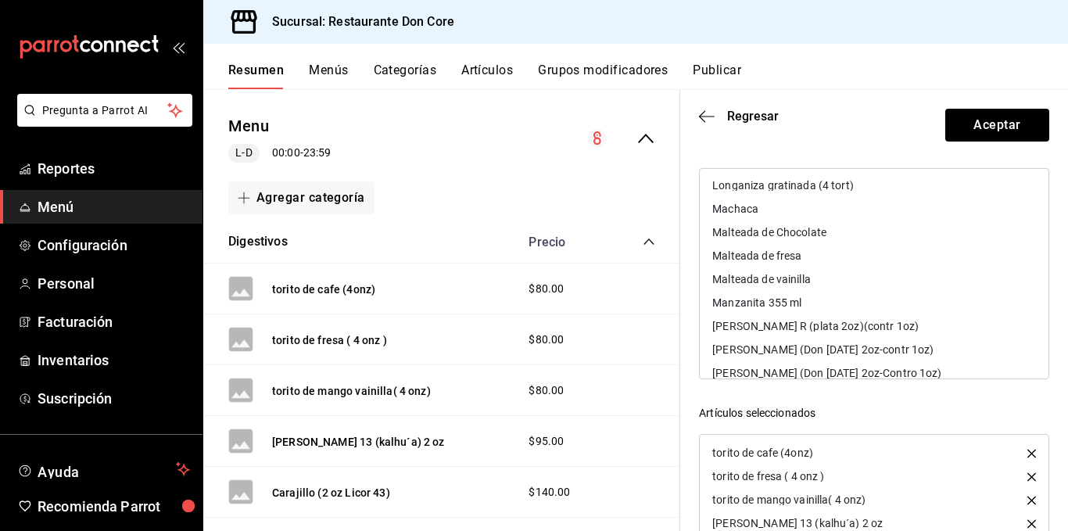
scroll to position [2215, 0]
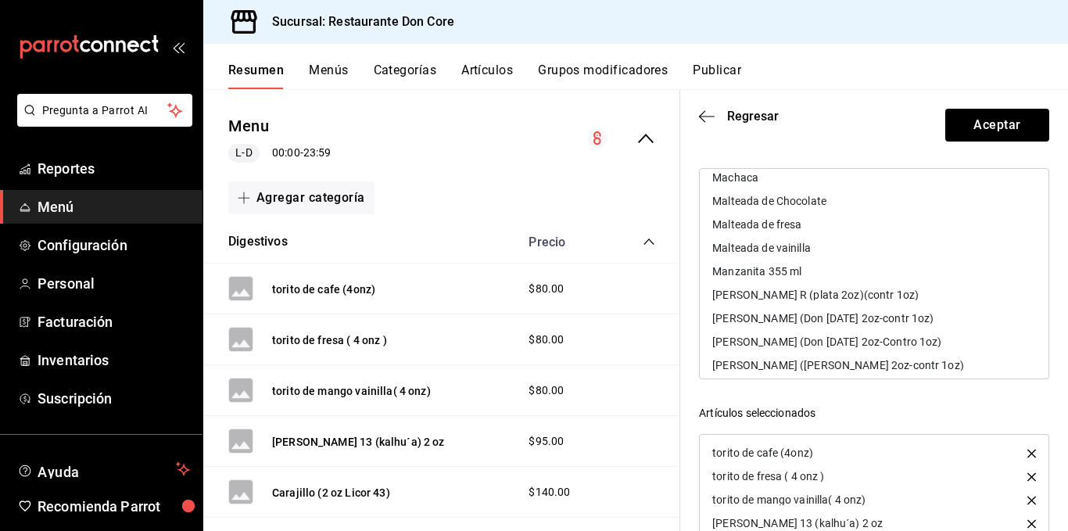
click at [831, 294] on div "[PERSON_NAME] R (plata 2oz)(contr 1oz)" at bounding box center [816, 294] width 207 height 11
click at [838, 299] on div "[PERSON_NAME] (Don [DATE] 2oz-contr 1oz)" at bounding box center [823, 294] width 221 height 11
click at [838, 299] on div "[PERSON_NAME] (Don [DATE] 2oz-Contro 1oz)" at bounding box center [827, 294] width 229 height 11
click at [838, 299] on div "[PERSON_NAME] ([PERSON_NAME] 2oz-contr 1oz)" at bounding box center [839, 294] width 252 height 11
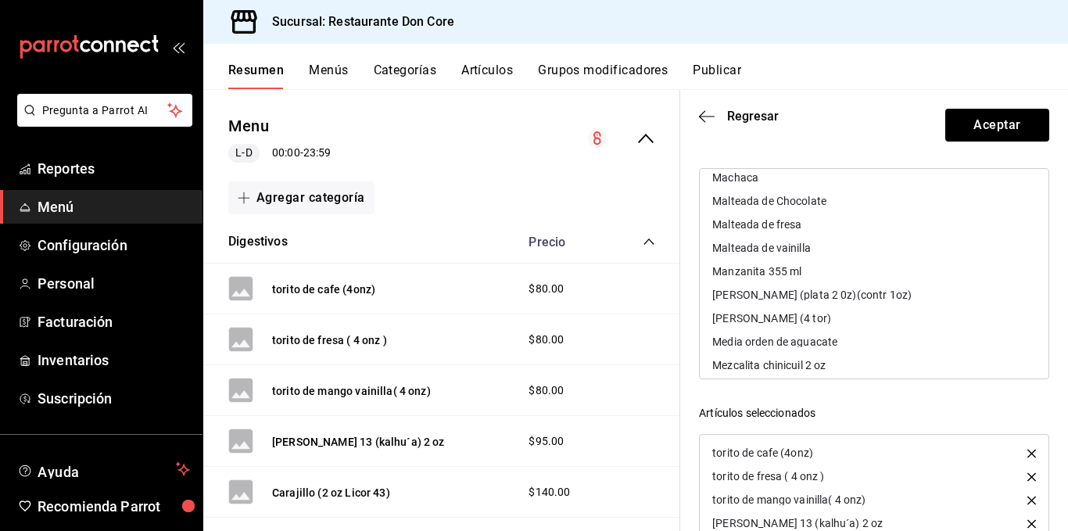
click at [986, 361] on div "Mezcalita chinicuil 2 oz" at bounding box center [874, 365] width 349 height 23
click at [986, 361] on div "mezcalita 400 conejo 2 oz" at bounding box center [874, 365] width 349 height 23
click at [986, 361] on div "[PERSON_NAME] (2 onz chinicuil)" at bounding box center [874, 365] width 349 height 23
click at [986, 361] on div "Mezcalita Pitaya ( 2 onz chinicuil)" at bounding box center [874, 365] width 349 height 23
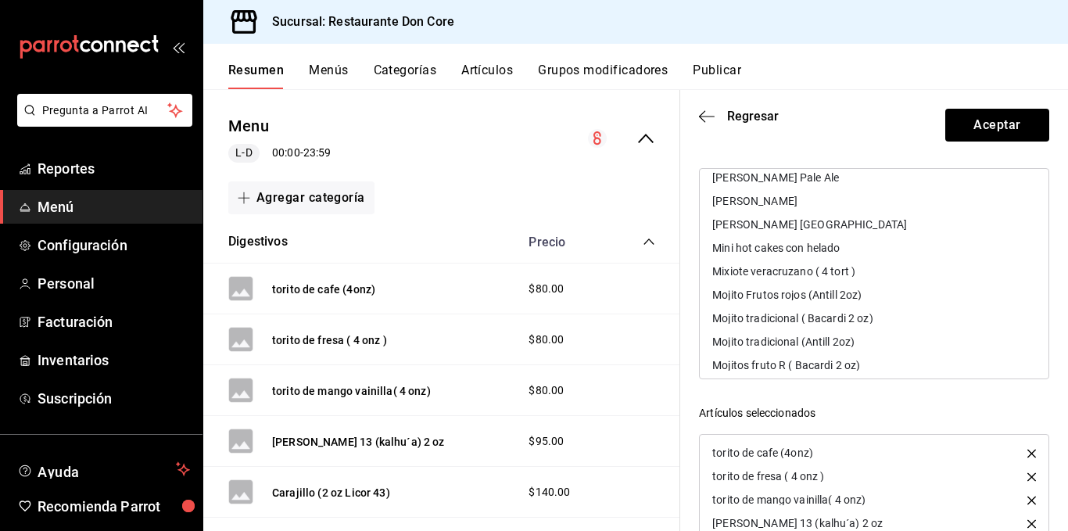
scroll to position [2528, 0]
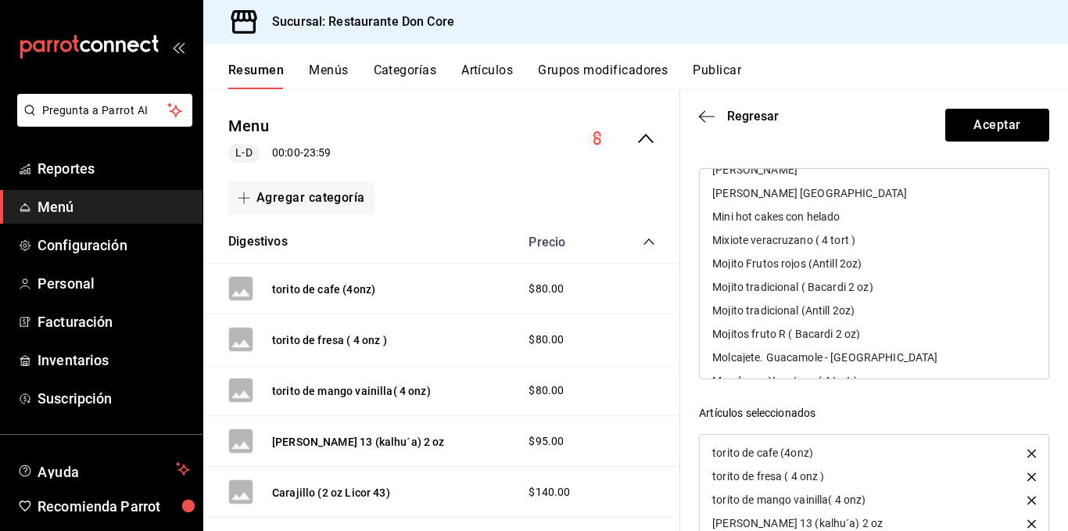
click at [824, 282] on div "Mojito tradicional ( Bacardi 2 oz)" at bounding box center [793, 287] width 160 height 11
click at [813, 306] on div "Mojitos fruto R ( Bacardi 2 oz)" at bounding box center [787, 310] width 148 height 11
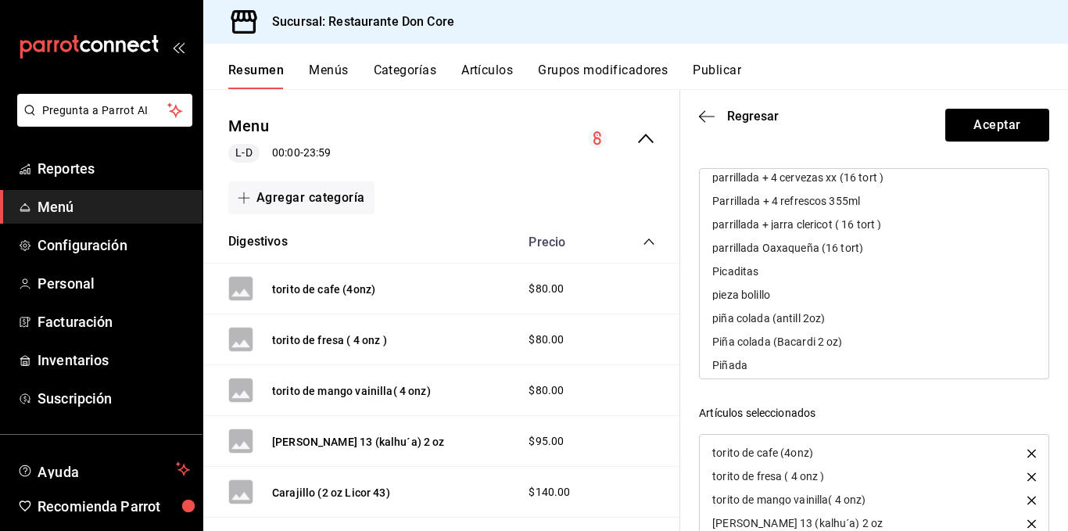
scroll to position [3091, 0]
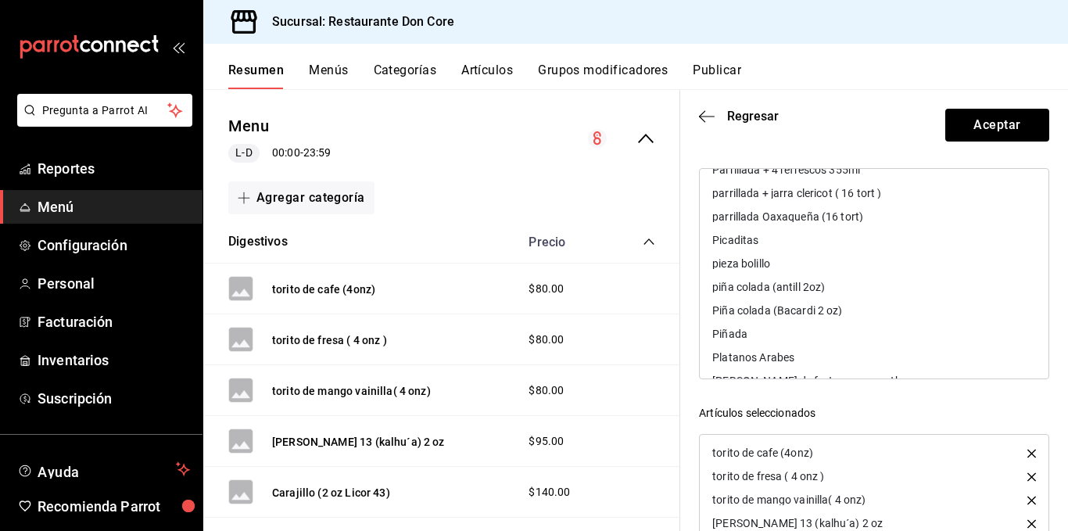
click at [773, 306] on div "Piña colada (Bacardi 2 oz)" at bounding box center [778, 310] width 130 height 11
click at [826, 286] on div "piña colada (antill 2oz)" at bounding box center [874, 286] width 349 height 23
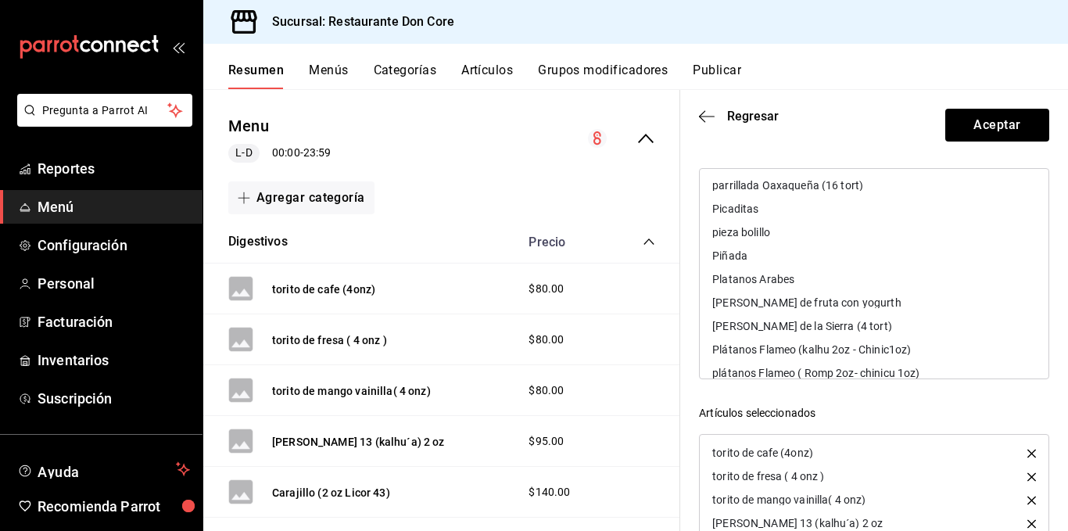
scroll to position [3154, 0]
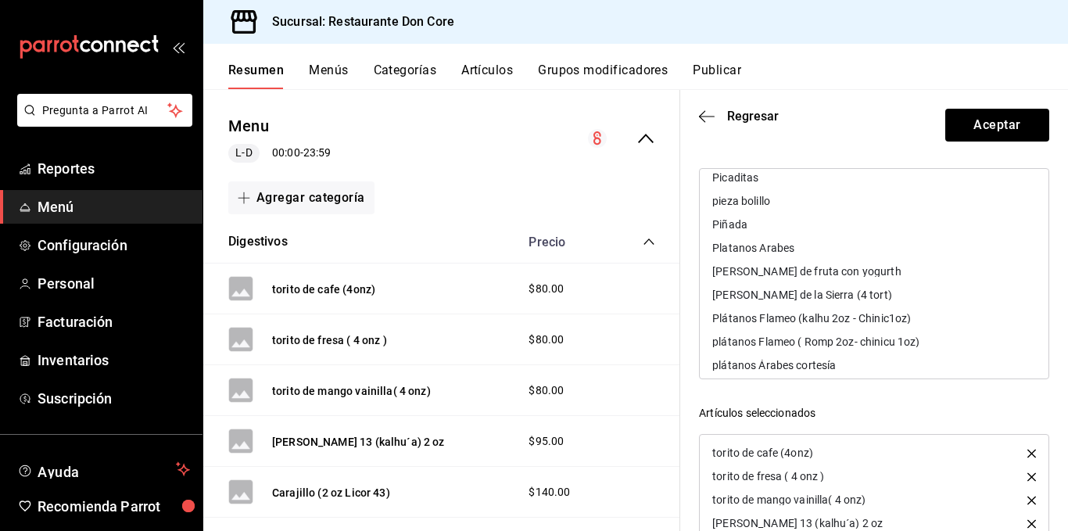
click at [858, 315] on div "Plátanos Flameo (kalhu 2oz - Chinic1oz)" at bounding box center [812, 318] width 199 height 11
click at [858, 315] on div "plátanos Flameo ( Romp 2oz- chinicu 1oz)" at bounding box center [816, 318] width 207 height 11
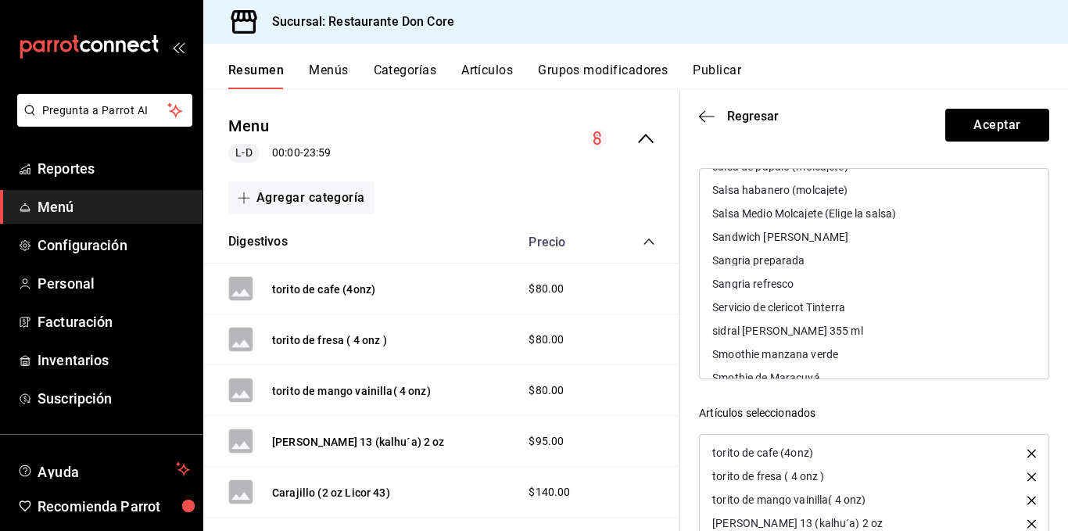
scroll to position [3877, 0]
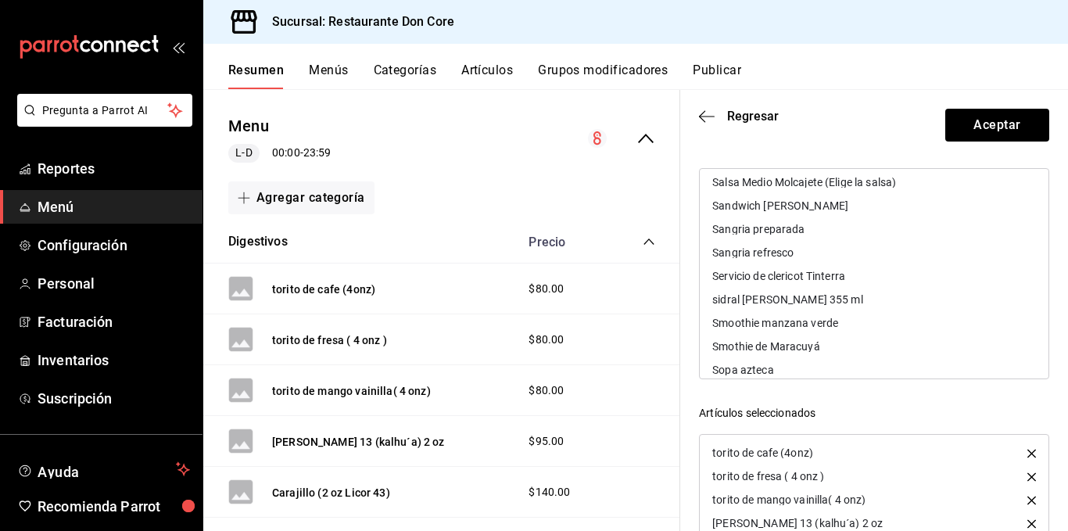
click at [822, 274] on div "Servicio de clericot Tinterra" at bounding box center [779, 276] width 133 height 11
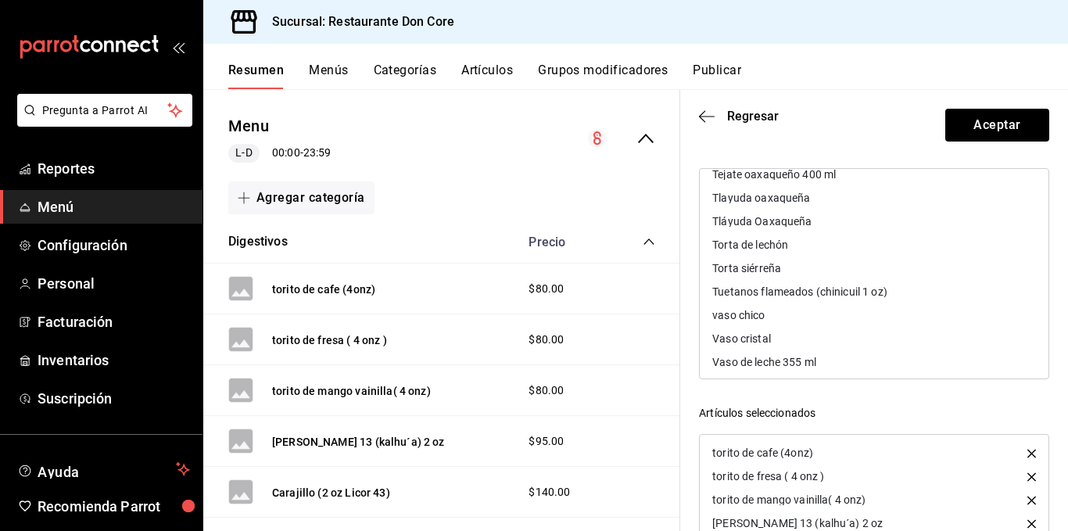
scroll to position [4315, 0]
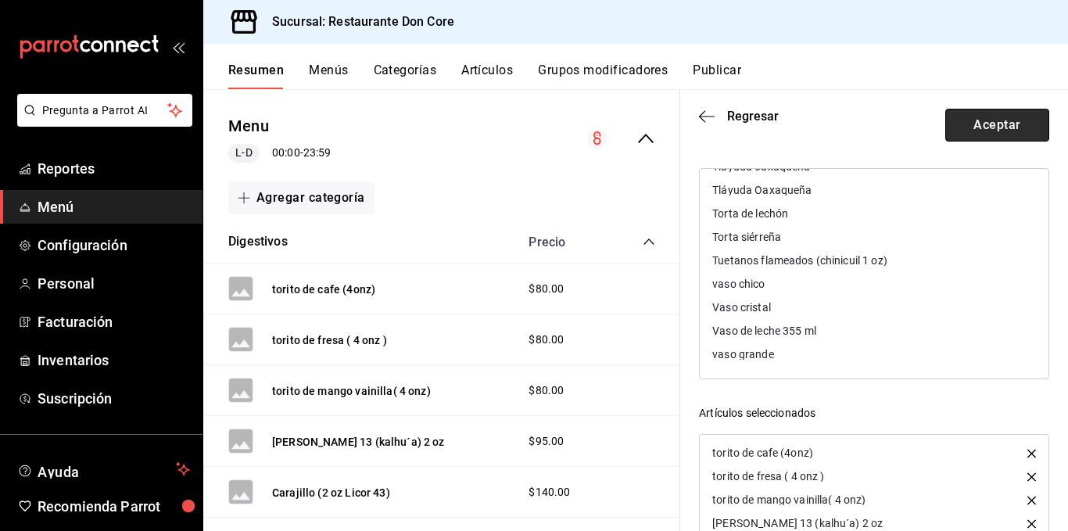
click at [981, 129] on button "Aceptar" at bounding box center [998, 125] width 104 height 33
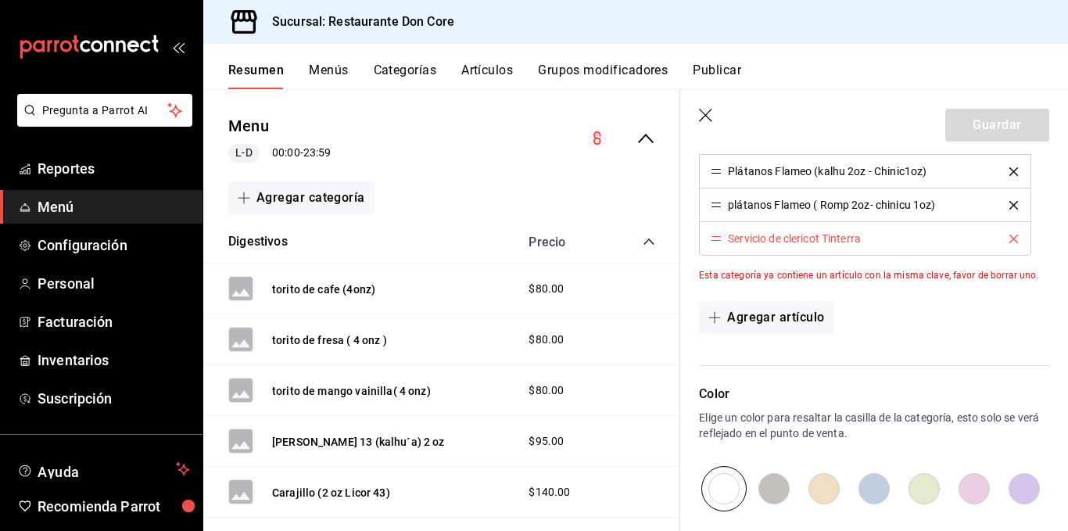
scroll to position [1708, 0]
click at [823, 275] on div "Esta categoría ya contiene un artículo con la misma clave, favor de borrar uno." at bounding box center [874, 276] width 350 height 14
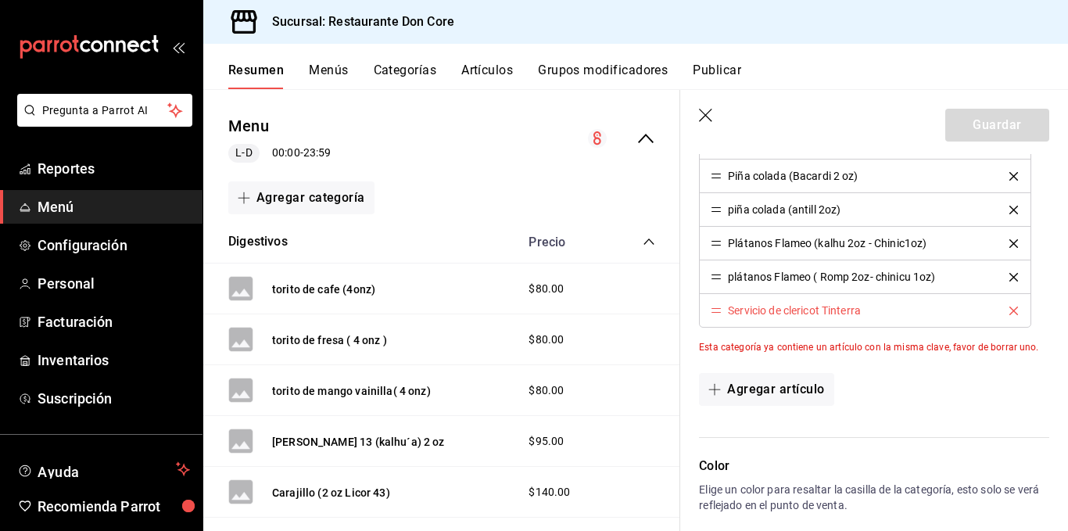
scroll to position [1661, 0]
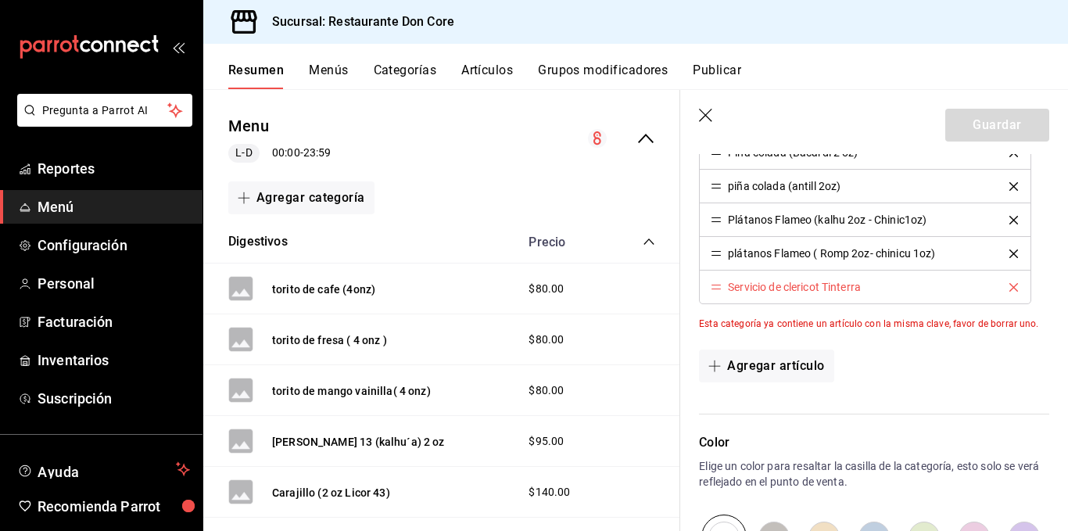
click at [1010, 286] on icon "delete" at bounding box center [1014, 287] width 9 height 9
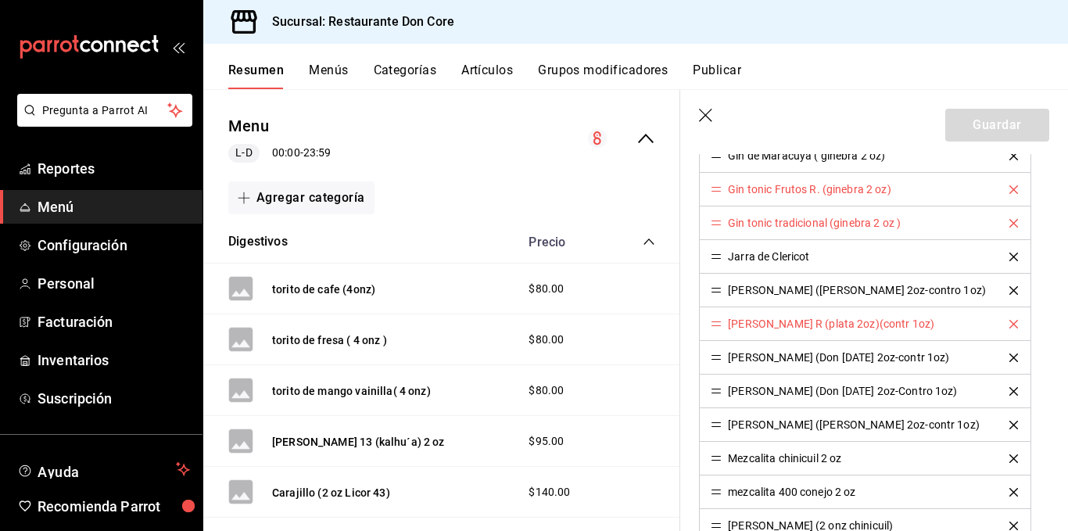
scroll to position [1152, 0]
click at [999, 325] on button "delete" at bounding box center [1014, 325] width 31 height 9
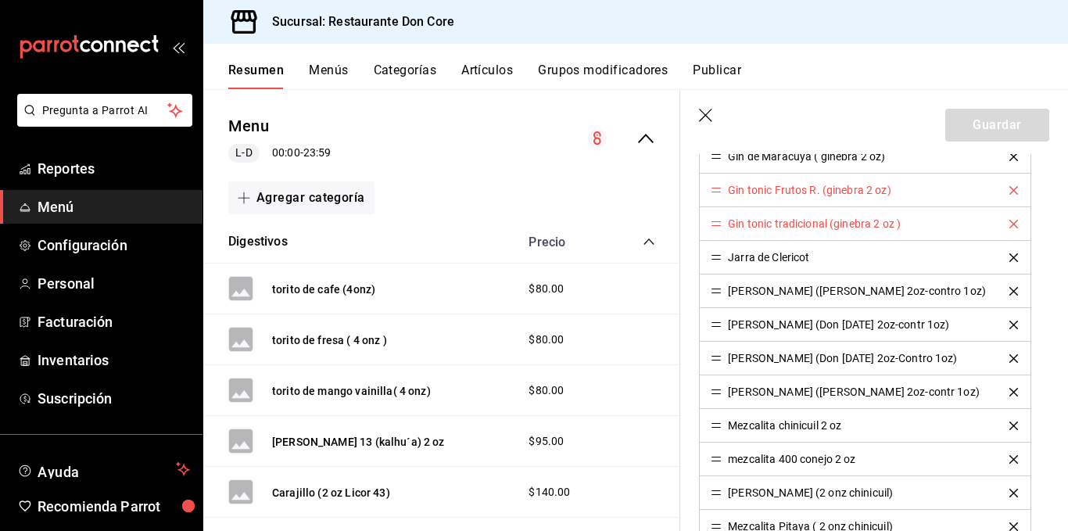
click at [999, 325] on button "delete" at bounding box center [1014, 325] width 31 height 9
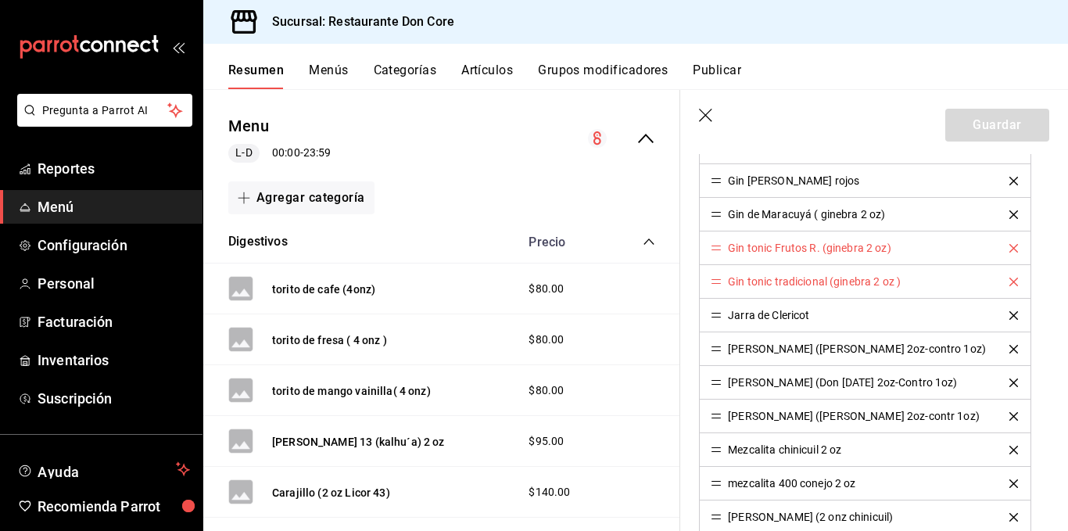
scroll to position [1092, 0]
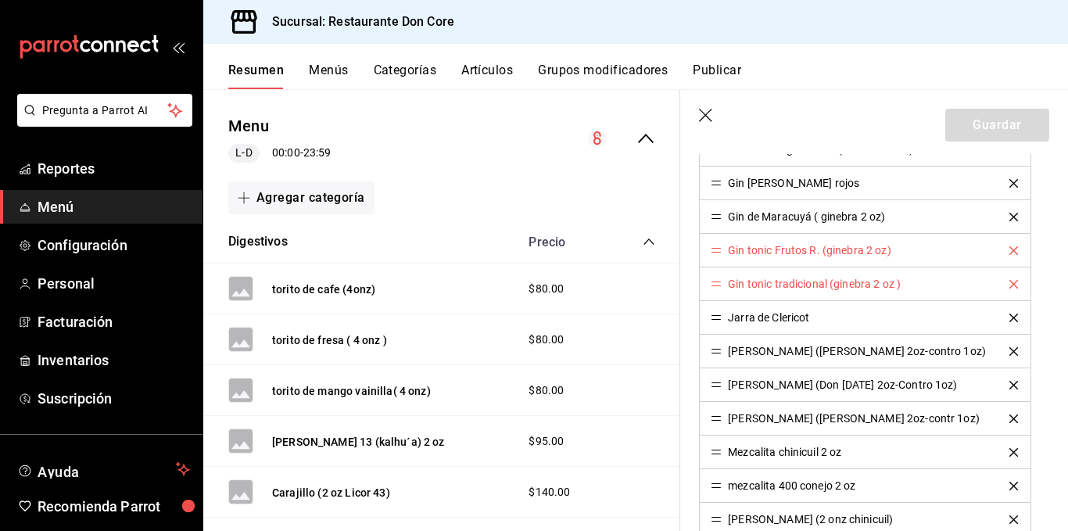
click at [1010, 280] on icon "delete" at bounding box center [1014, 284] width 9 height 9
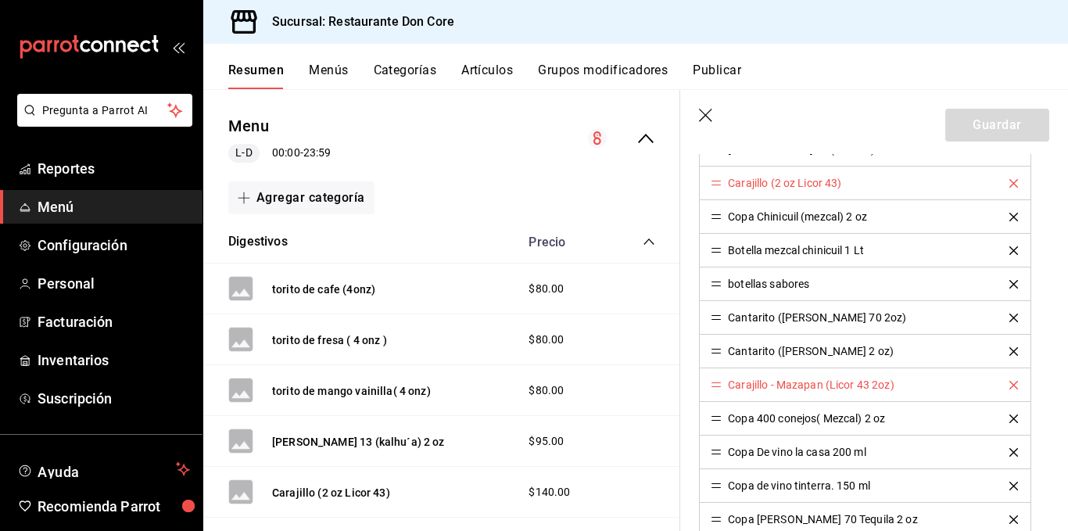
scroll to position [589, 0]
click at [1010, 382] on icon "delete" at bounding box center [1014, 383] width 9 height 9
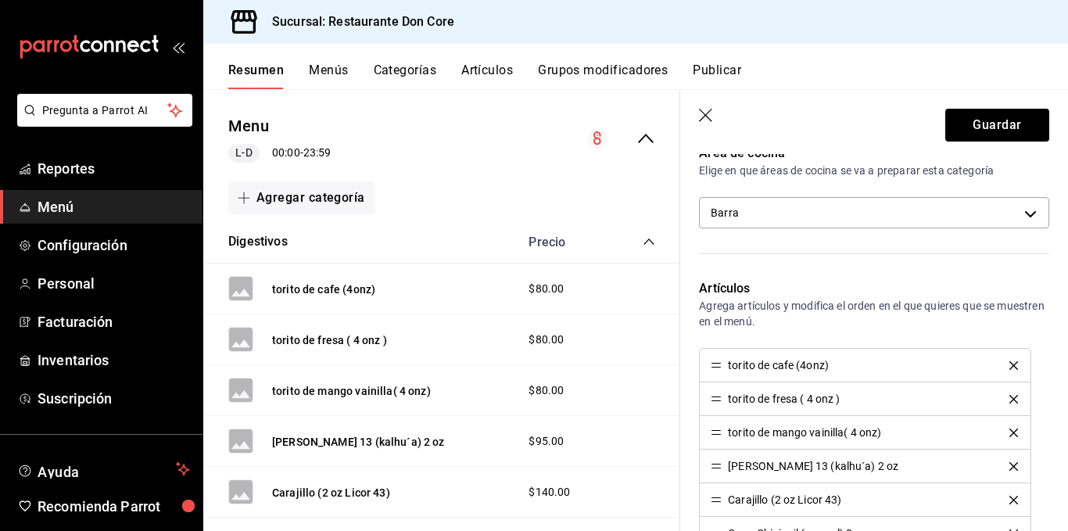
scroll to position [272, 0]
click at [977, 138] on button "Guardar" at bounding box center [998, 125] width 104 height 33
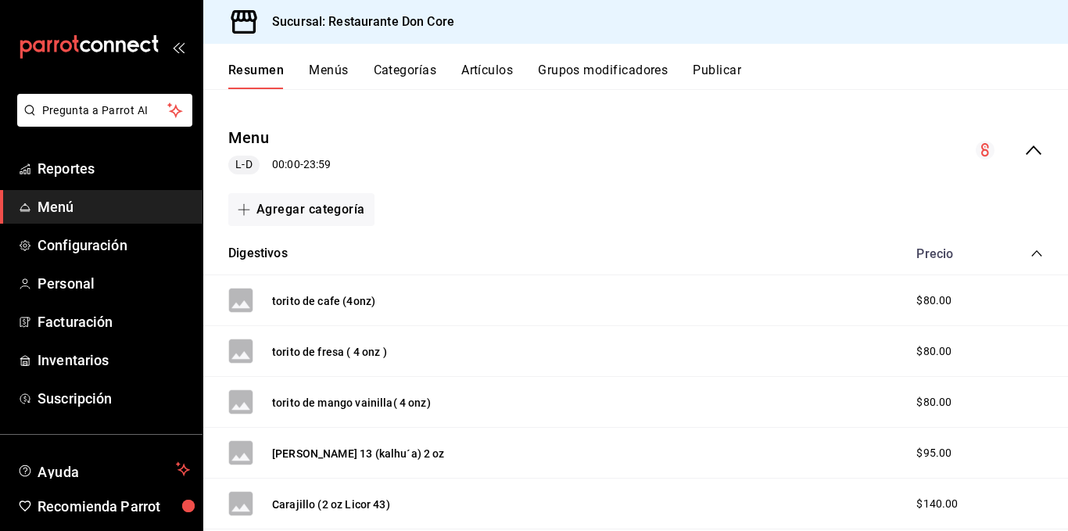
scroll to position [124, 0]
click at [73, 167] on span "Reportes" at bounding box center [114, 168] width 153 height 21
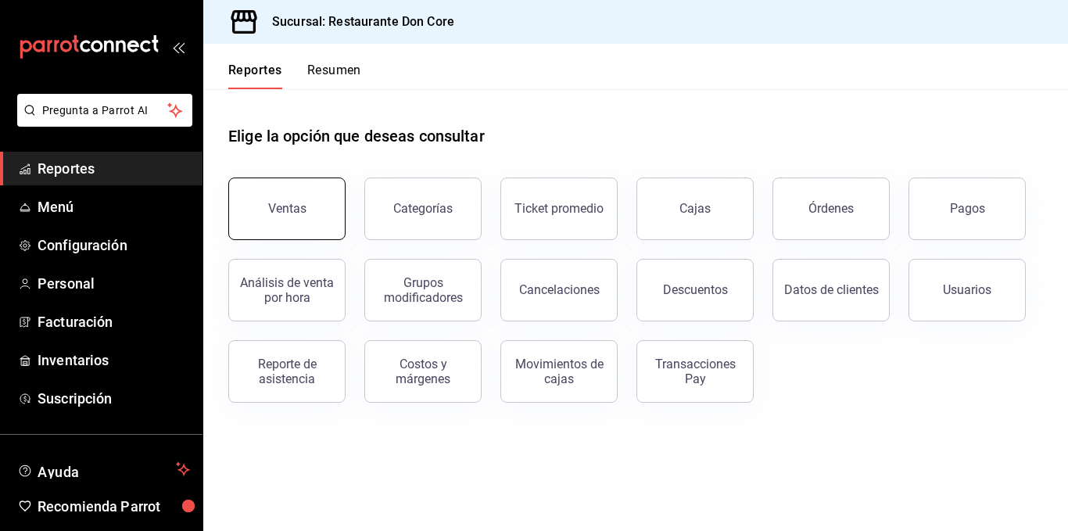
click at [318, 216] on button "Ventas" at bounding box center [286, 209] width 117 height 63
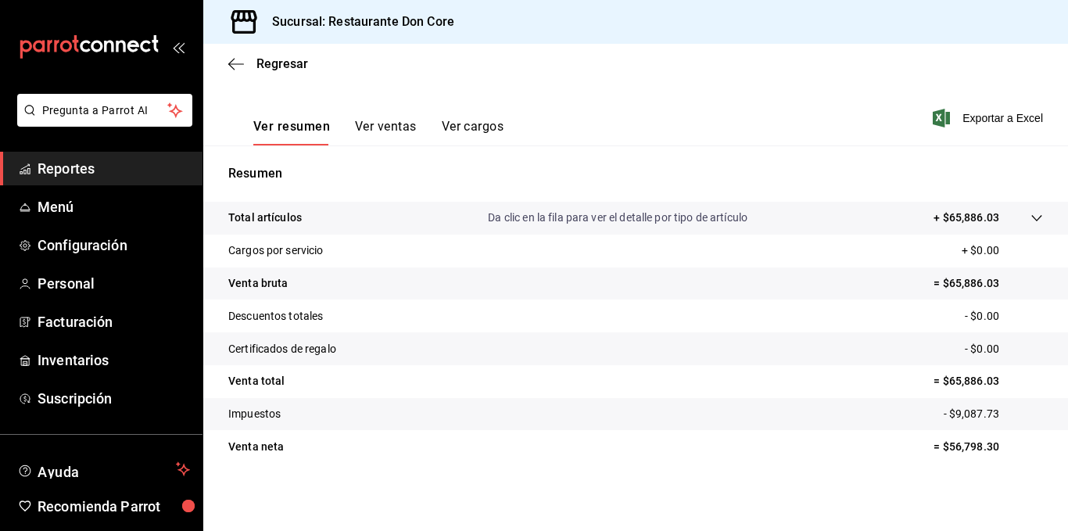
scroll to position [218, 0]
click at [366, 127] on button "Ver ventas" at bounding box center [386, 131] width 62 height 27
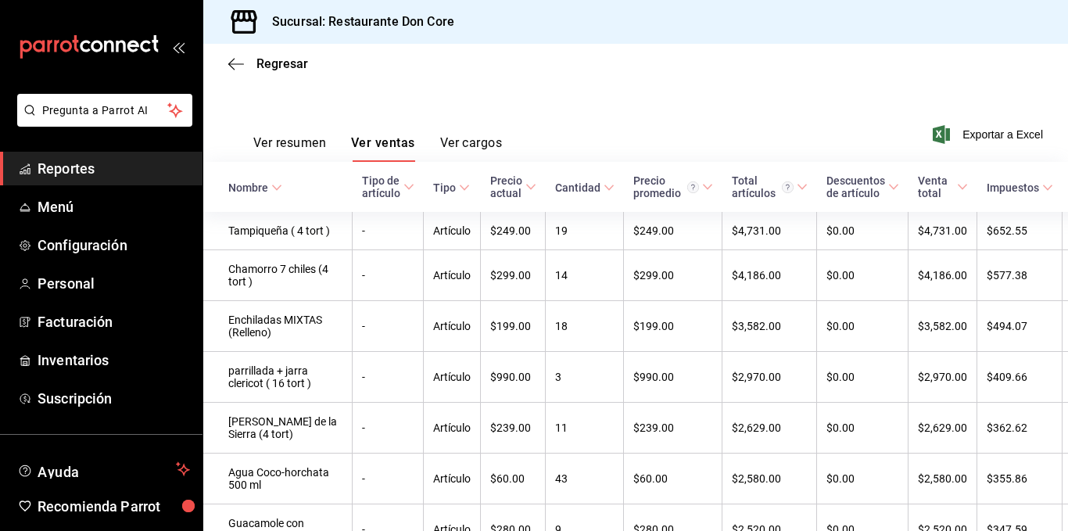
scroll to position [197, 0]
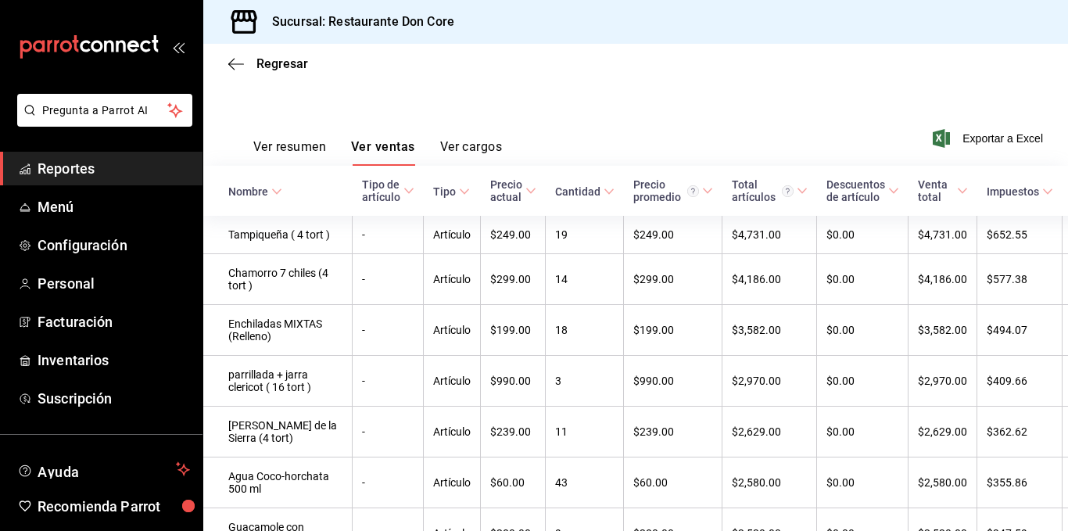
click at [282, 138] on div "Ver resumen Ver ventas Ver cargos" at bounding box center [365, 142] width 274 height 45
click at [288, 147] on button "Ver resumen" at bounding box center [289, 152] width 73 height 27
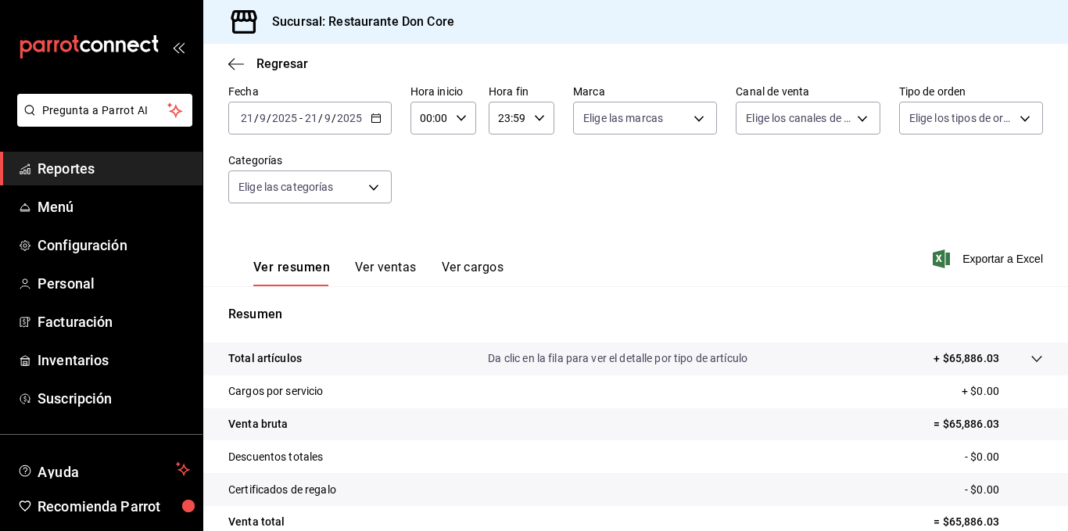
scroll to position [86, 0]
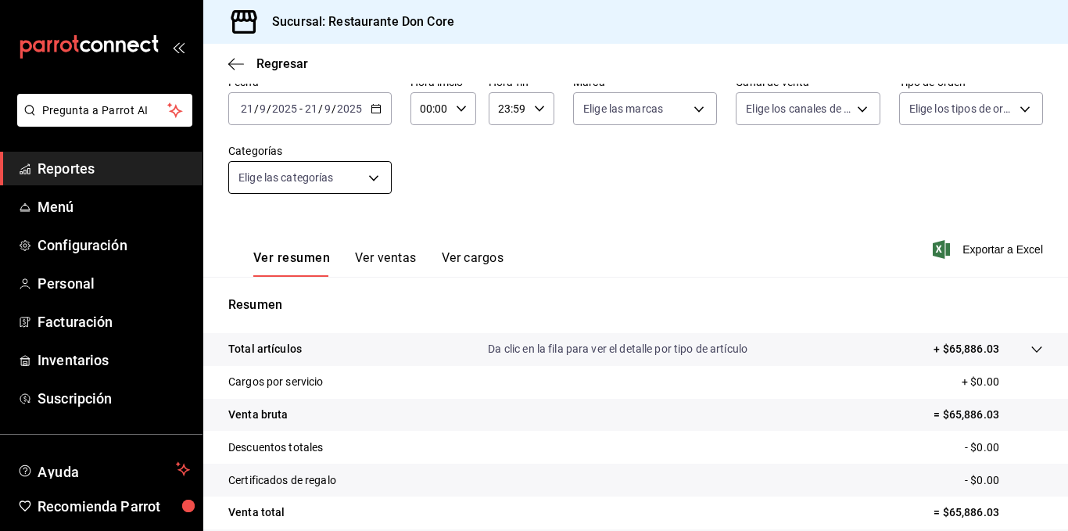
click at [325, 184] on body "Pregunta a Parrot AI Reportes Menú Configuración Personal Facturación Inventari…" at bounding box center [534, 265] width 1068 height 531
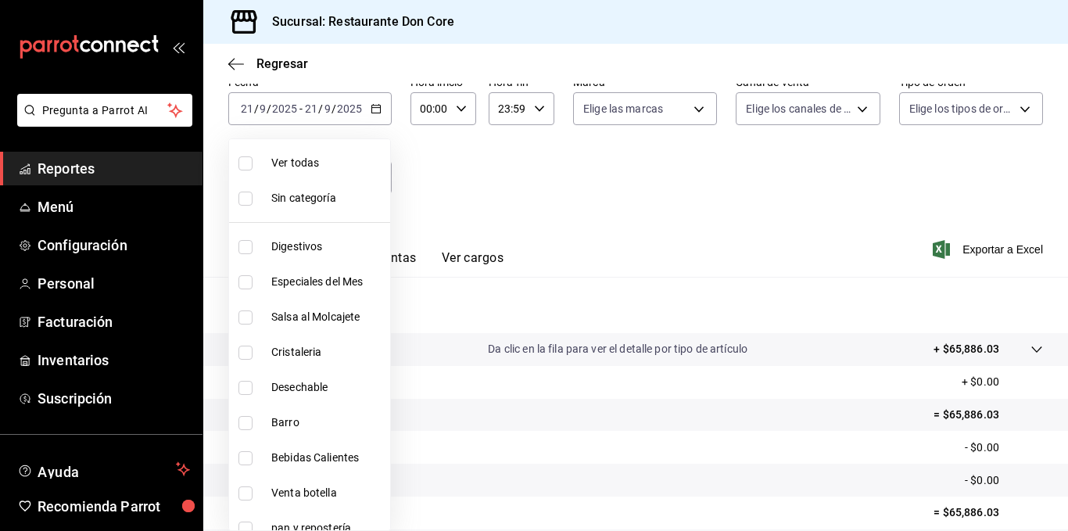
click at [320, 250] on span "Digestivos" at bounding box center [327, 247] width 113 height 16
type input "def688d9-fab4-4147-a8ad-15c3e355aeae"
checkbox input "true"
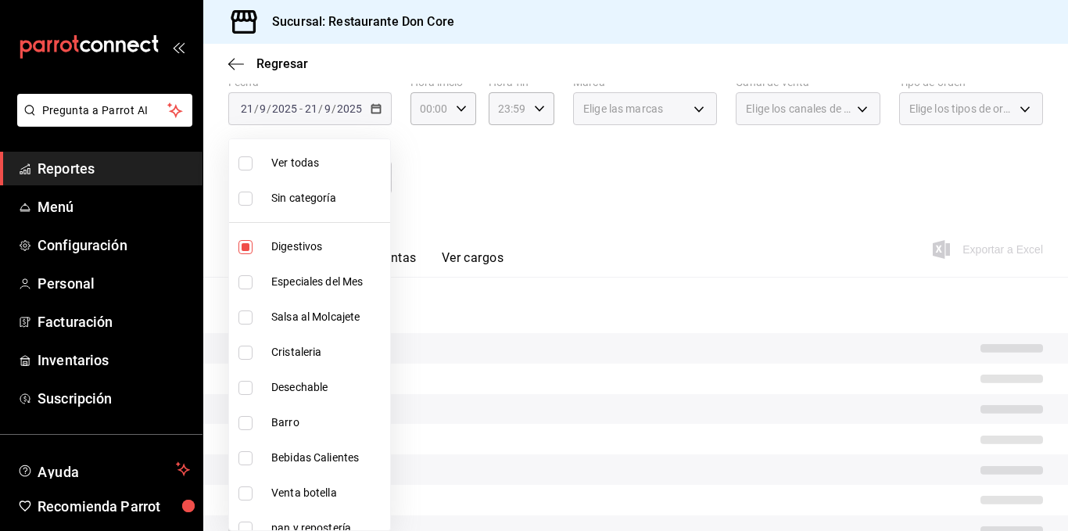
click at [519, 199] on div at bounding box center [534, 265] width 1068 height 531
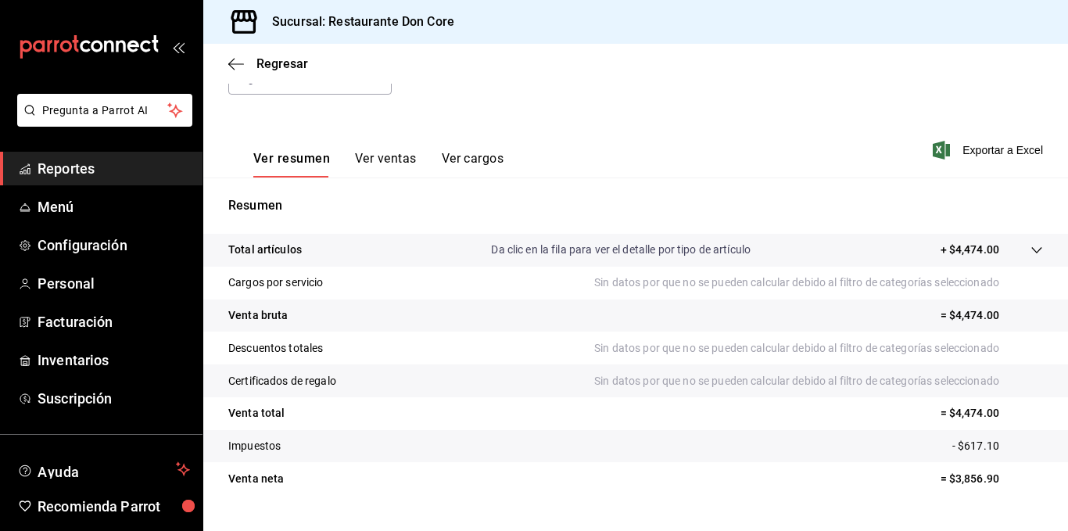
scroll to position [218, 0]
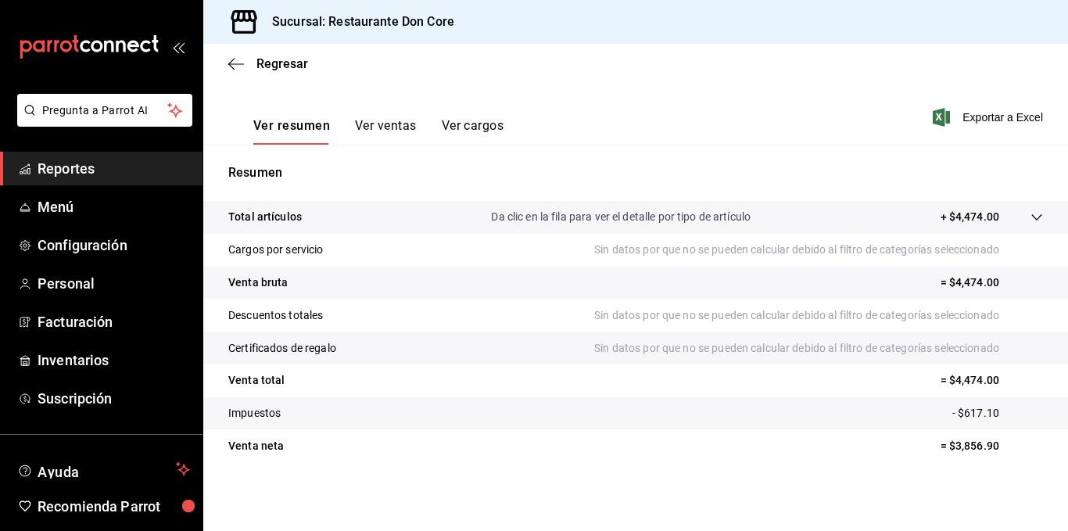
click at [379, 128] on button "Ver ventas" at bounding box center [386, 131] width 62 height 27
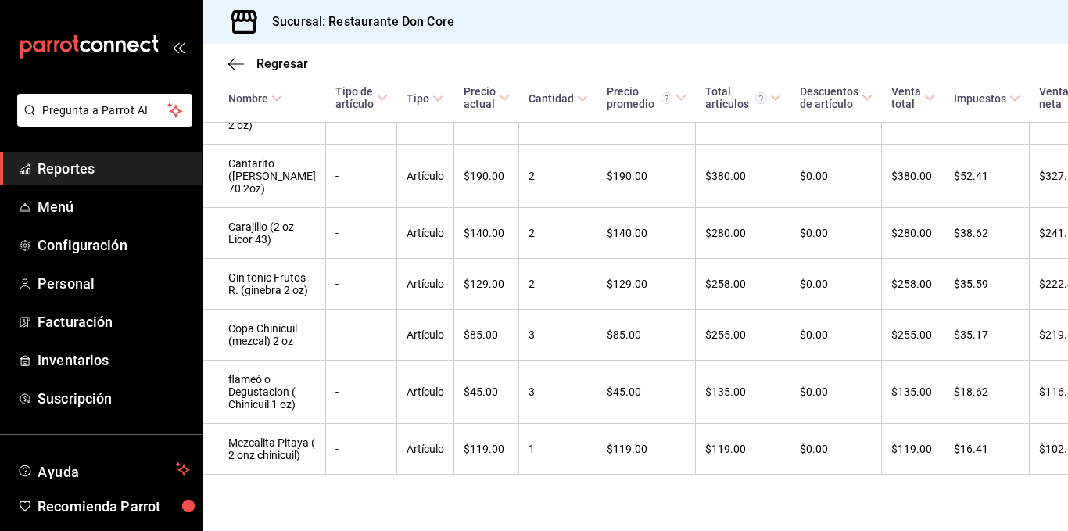
scroll to position [770, 0]
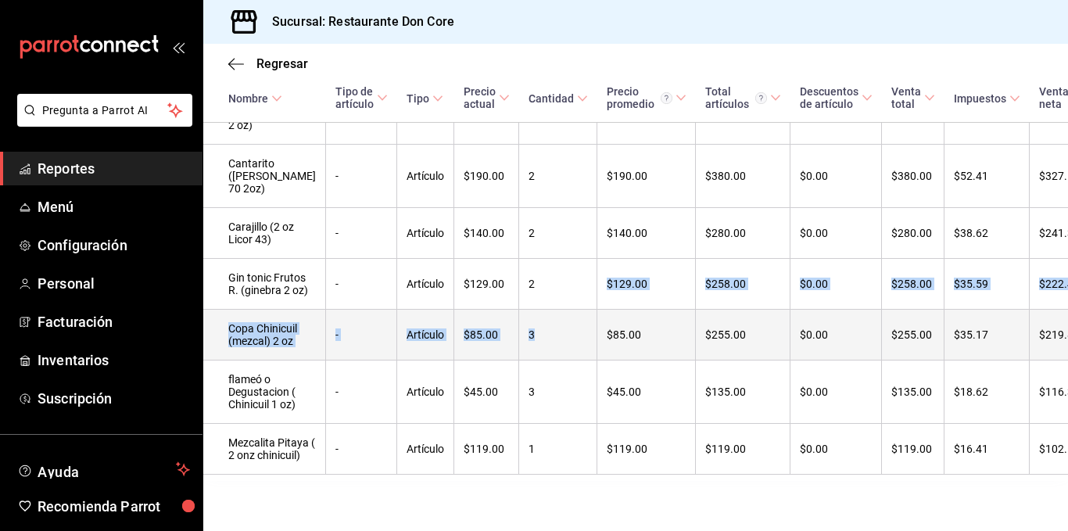
drag, startPoint x: 524, startPoint y: 197, endPoint x: 512, endPoint y: 244, distance: 48.6
click at [512, 244] on tbody "Mojitos fruto R ( Bacardi 2 oz) - Artículo $139.00 6 $139.00 $834.00 $0.00 $834…" at bounding box center [655, 182] width 905 height 584
click at [519, 310] on td "3" at bounding box center [558, 335] width 78 height 51
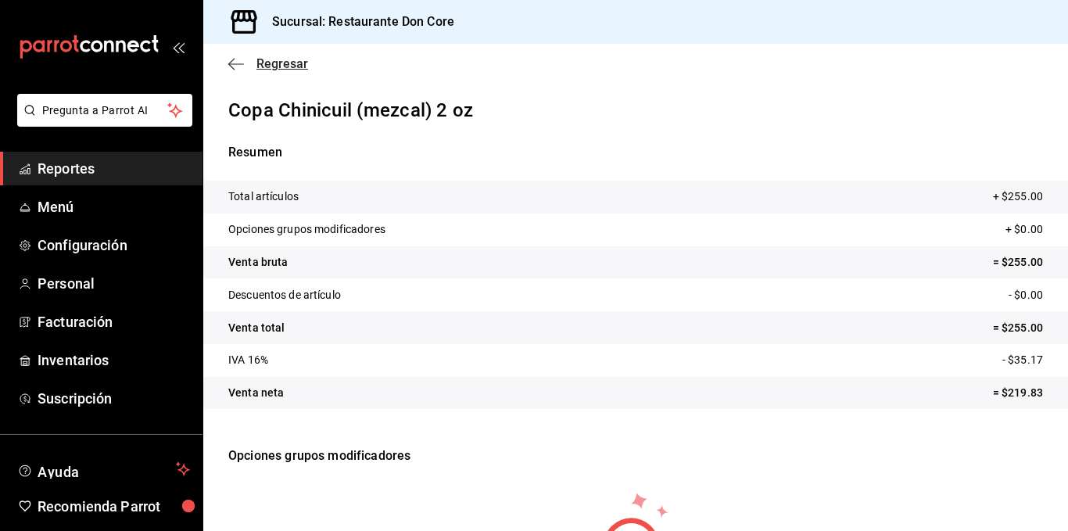
click at [274, 63] on span "Regresar" at bounding box center [283, 63] width 52 height 15
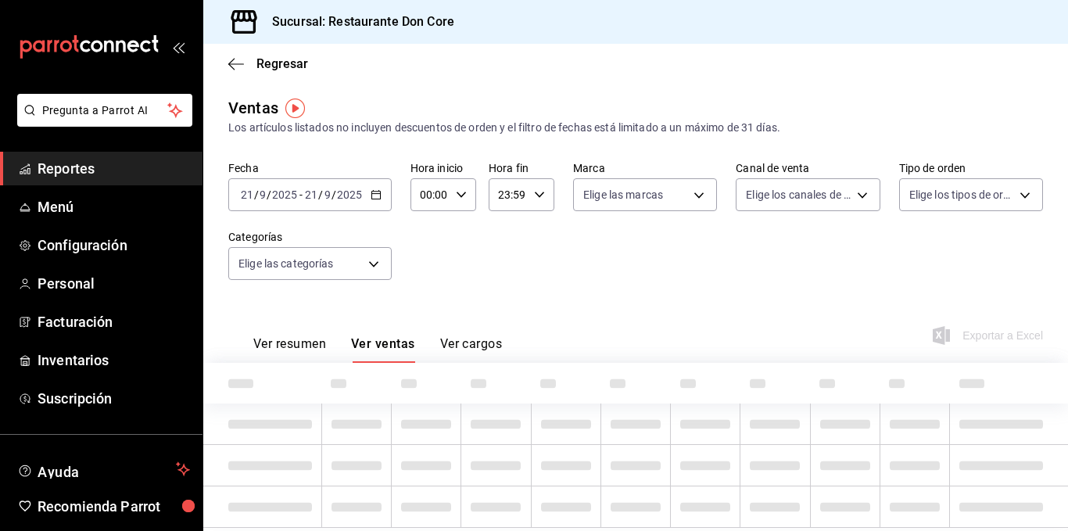
type input "def688d9-fab4-4147-a8ad-15c3e355aeae"
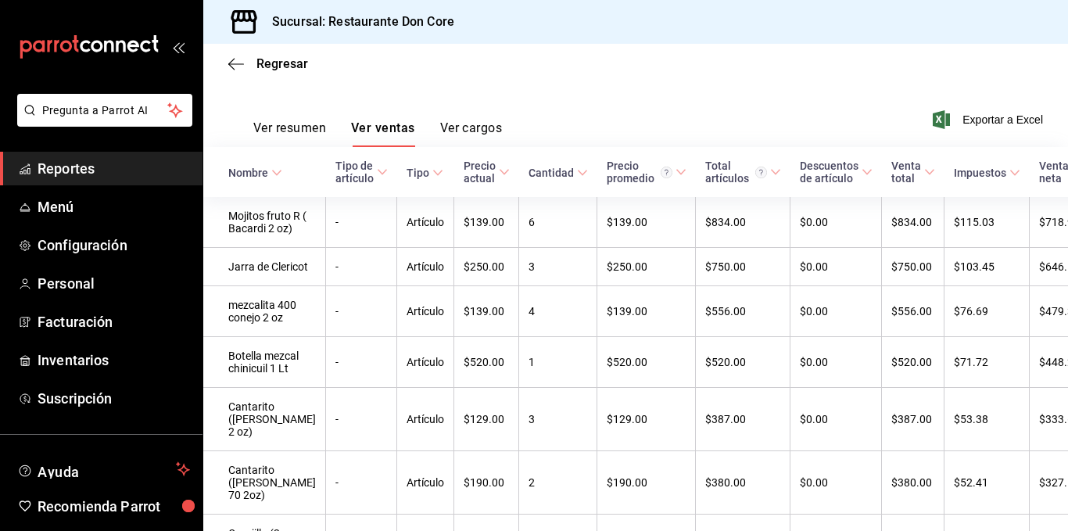
scroll to position [265, 0]
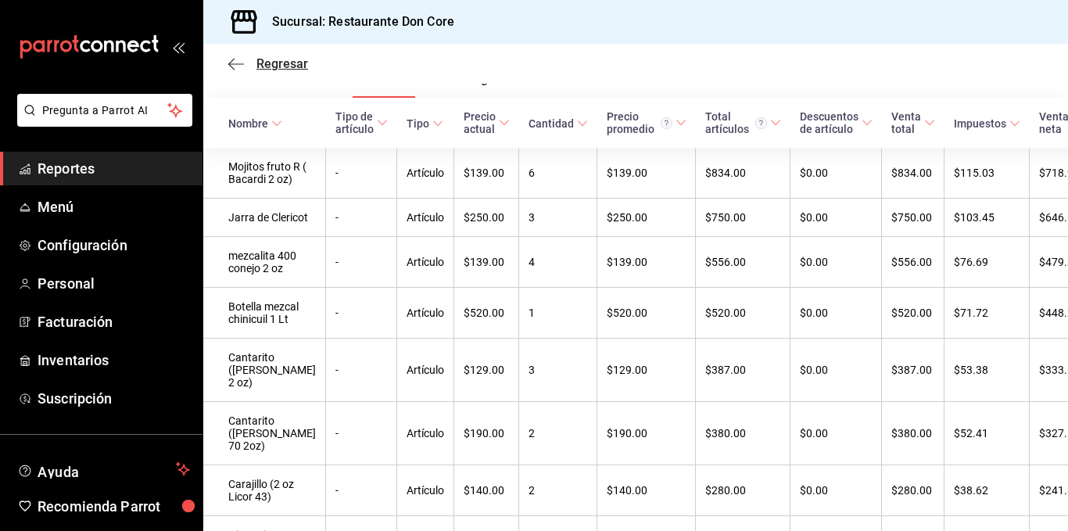
click at [261, 66] on span "Regresar" at bounding box center [283, 63] width 52 height 15
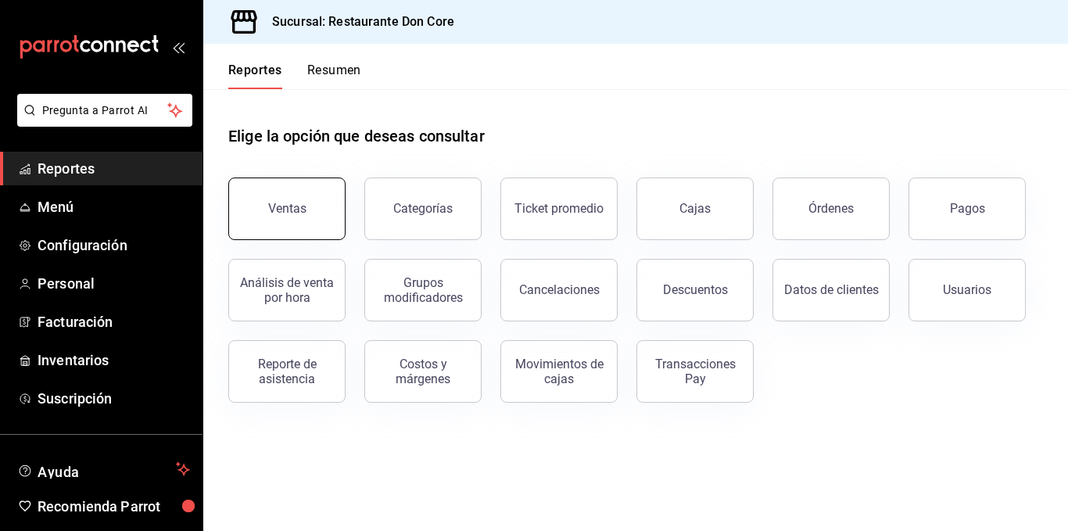
click at [332, 219] on button "Ventas" at bounding box center [286, 209] width 117 height 63
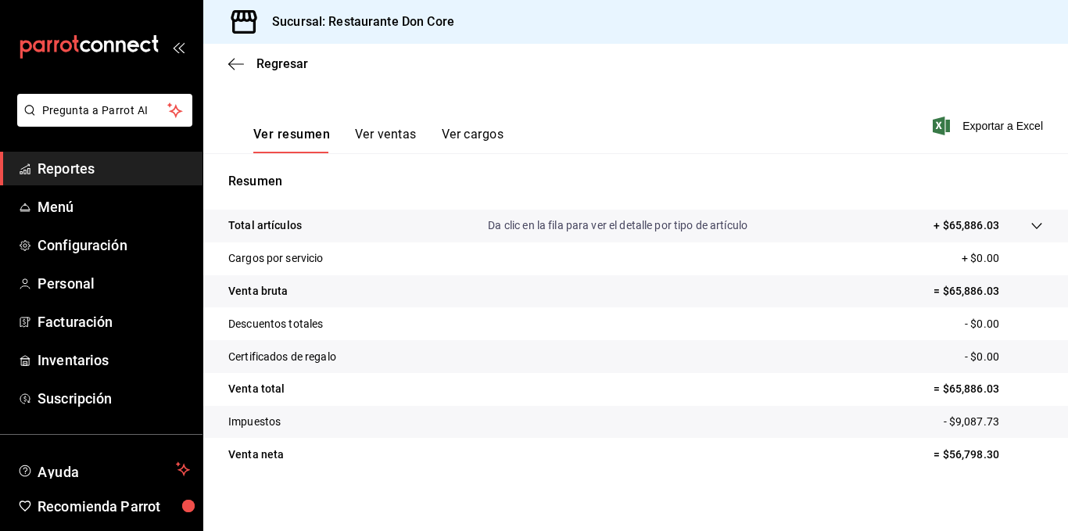
scroll to position [218, 0]
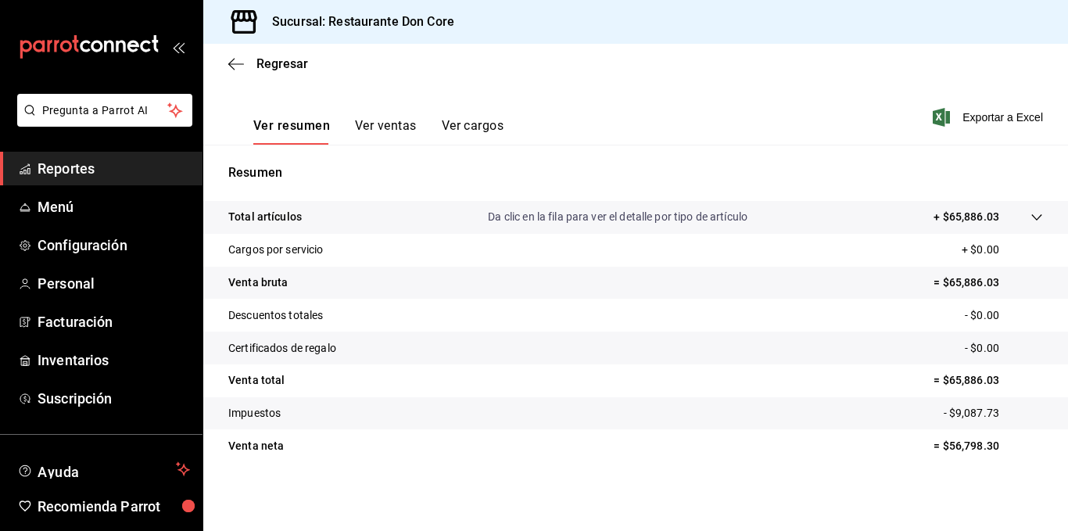
click at [391, 134] on button "Ver ventas" at bounding box center [386, 131] width 62 height 27
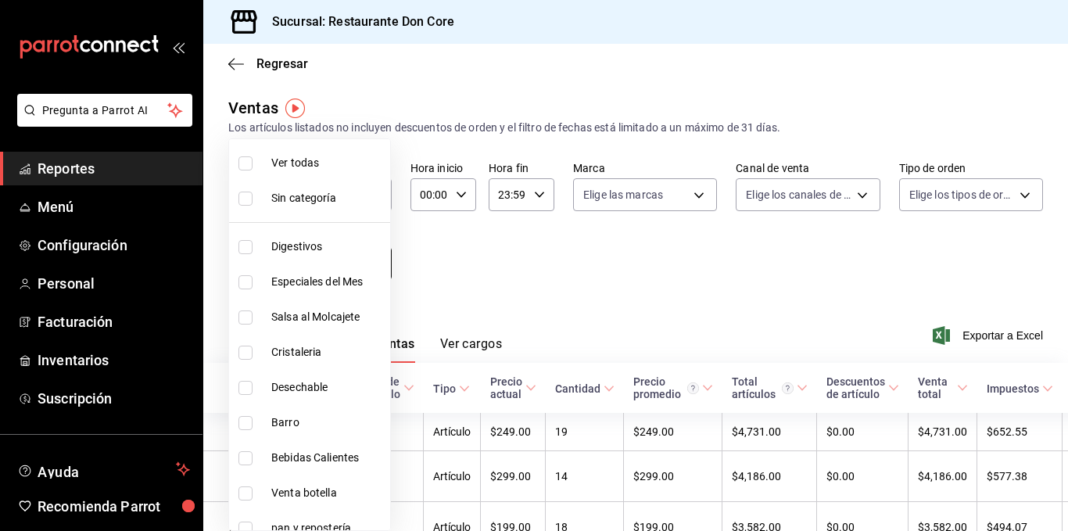
click at [372, 257] on body "Pregunta a Parrot AI Reportes Menú Configuración Personal Facturación Inventari…" at bounding box center [534, 265] width 1068 height 531
click at [409, 295] on div at bounding box center [534, 265] width 1068 height 531
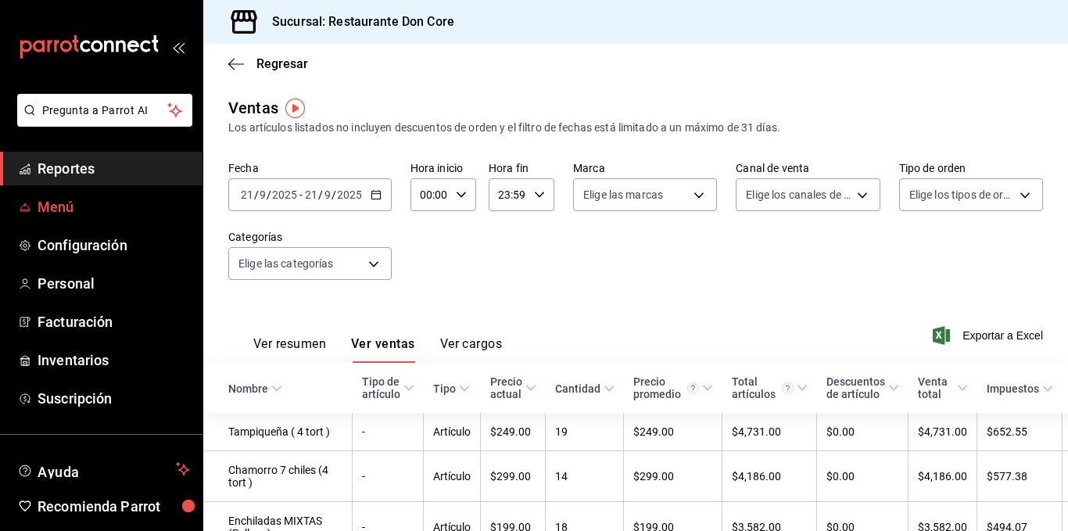
click at [59, 210] on span "Menú" at bounding box center [114, 206] width 153 height 21
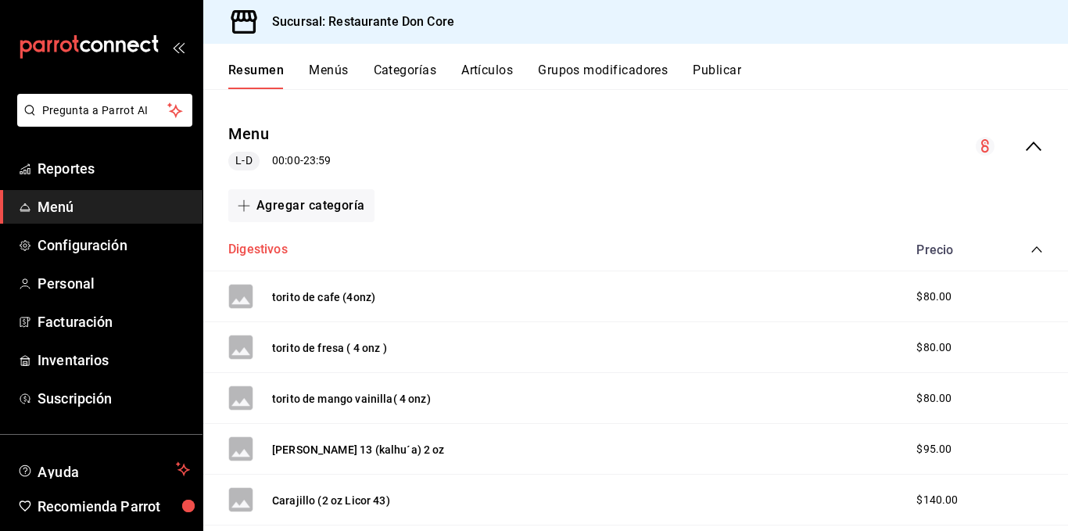
scroll to position [236, 0]
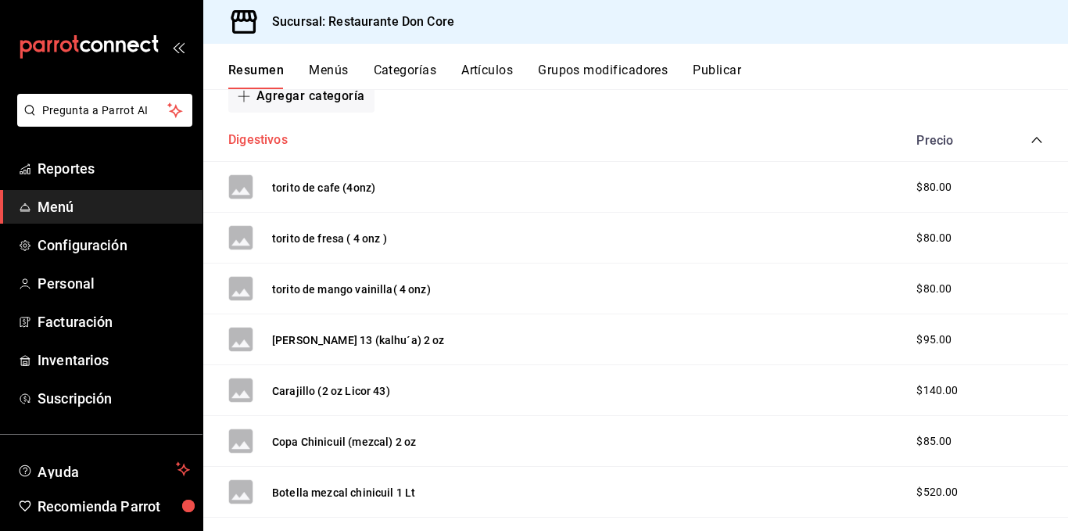
click at [264, 144] on button "Digestivos" at bounding box center [257, 140] width 59 height 18
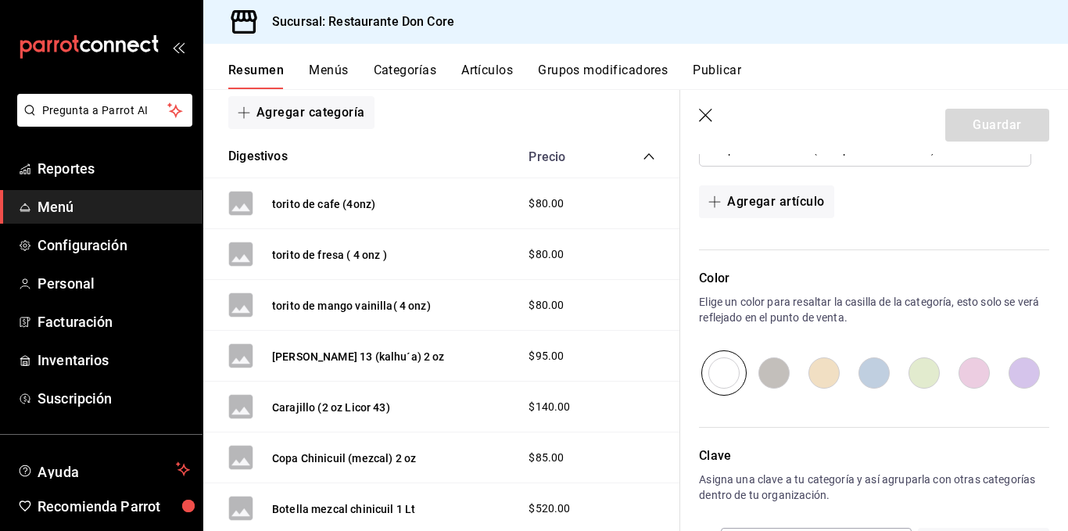
scroll to position [1625, 0]
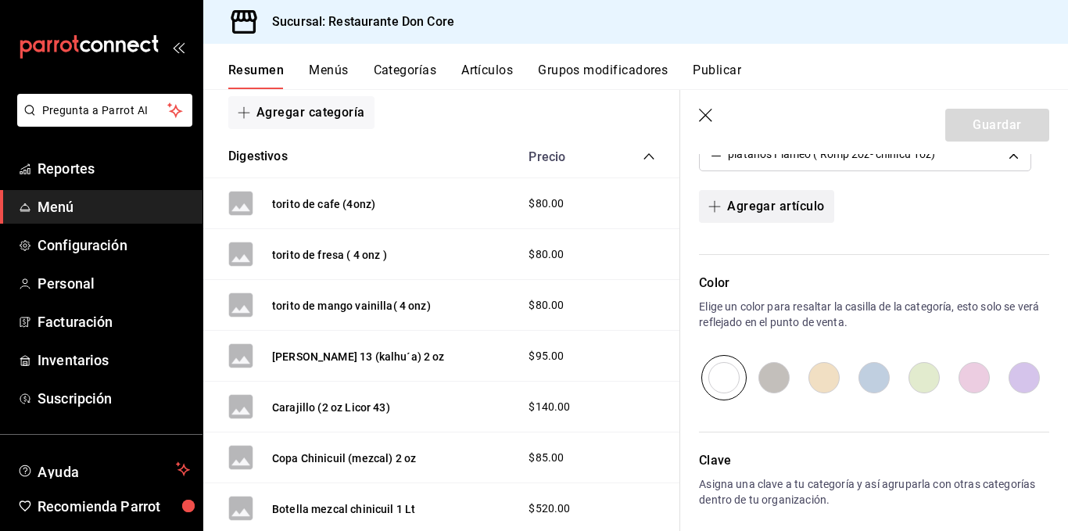
click at [741, 207] on button "Agregar artículo" at bounding box center [766, 206] width 135 height 33
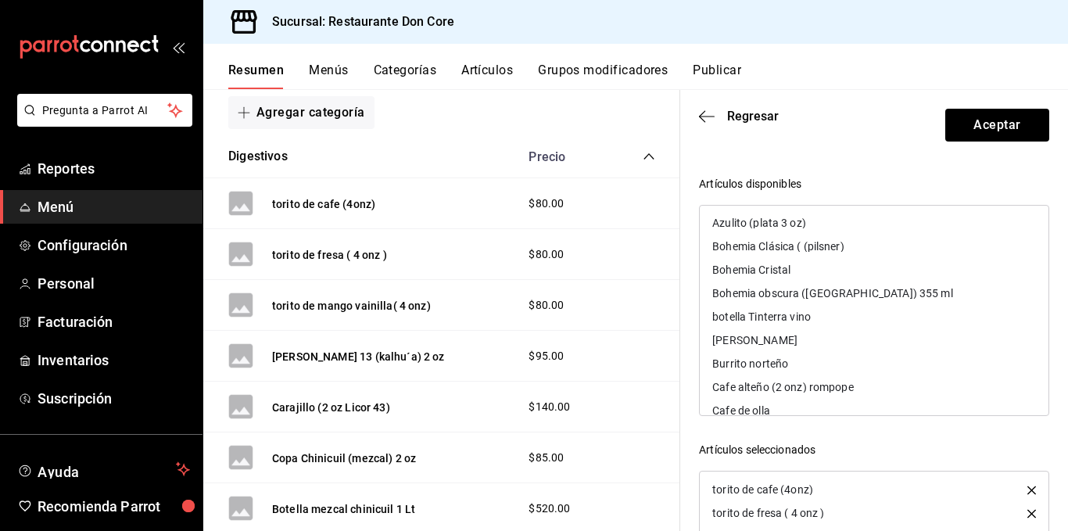
scroll to position [333, 0]
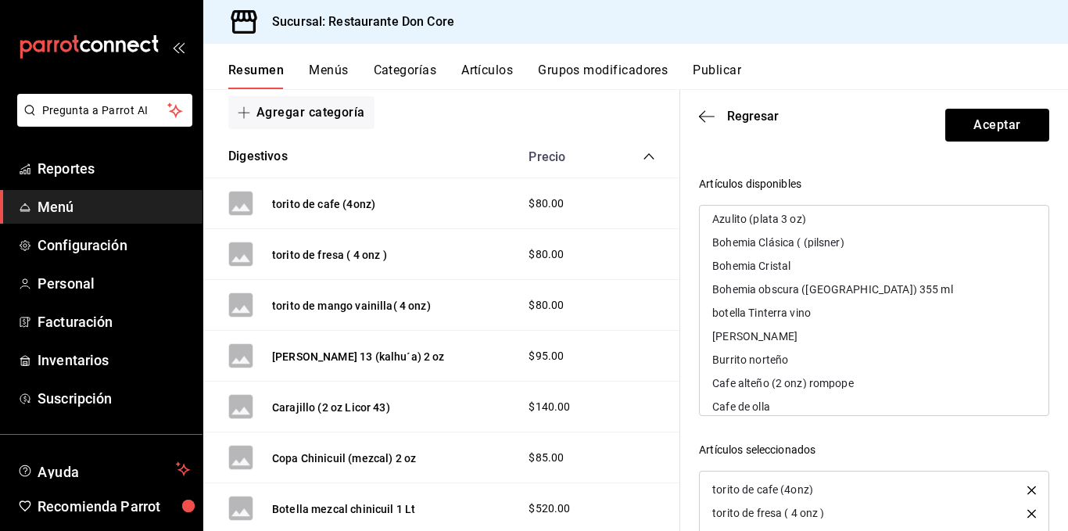
click at [813, 311] on div "botella Tinterra vino" at bounding box center [874, 312] width 349 height 23
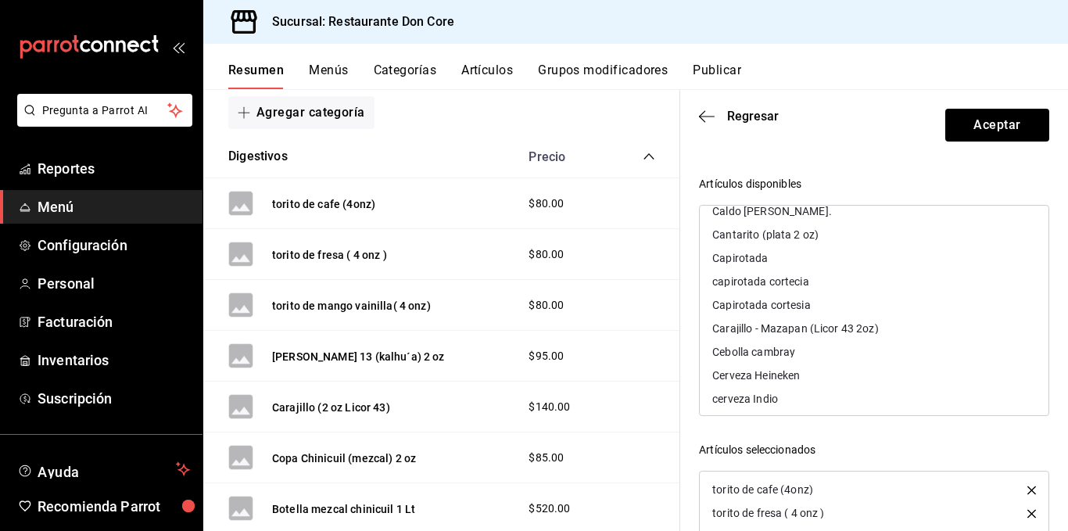
scroll to position [607, 0]
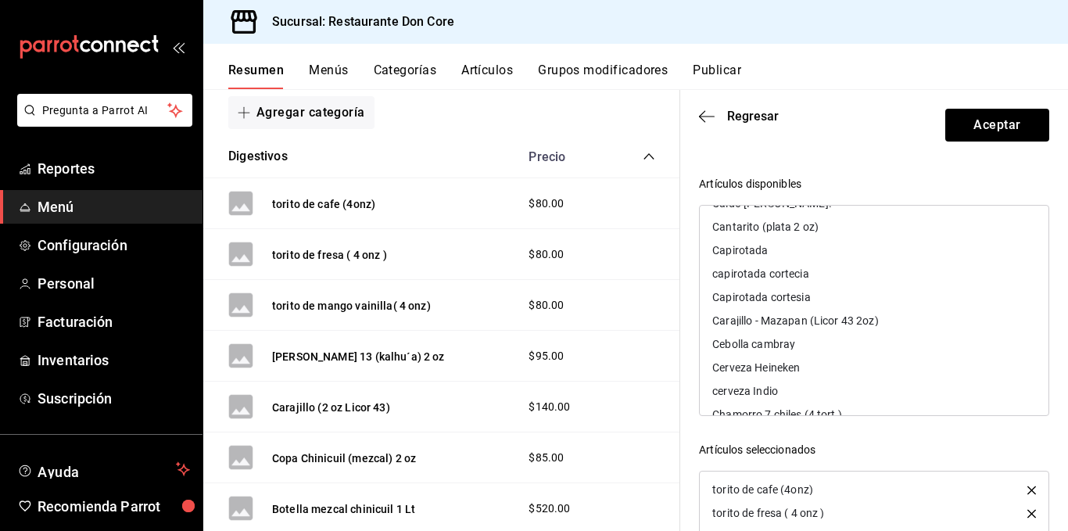
click at [801, 318] on div "Carajillo - Mazapan (Licor 43 2oz)" at bounding box center [796, 320] width 166 height 11
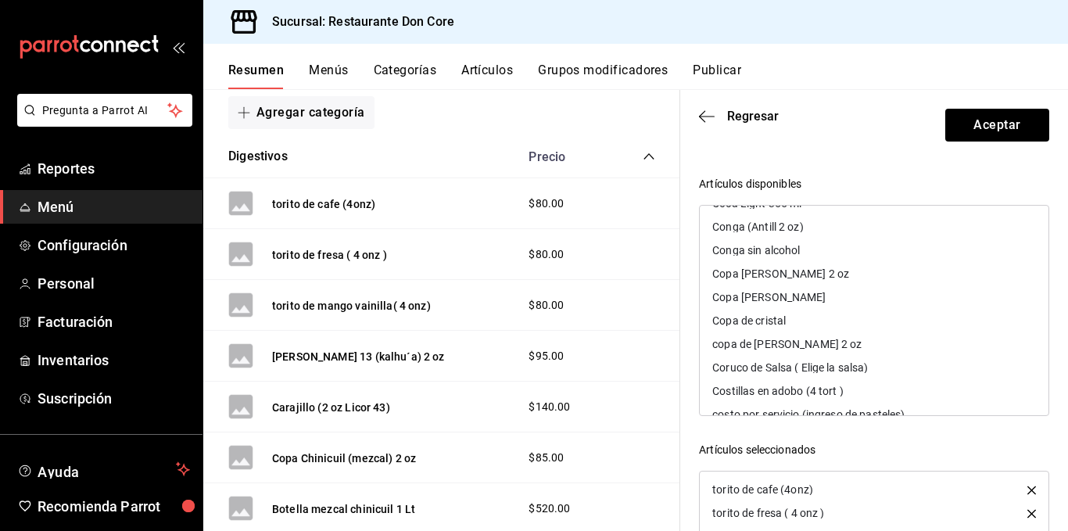
scroll to position [1101, 0]
click at [796, 271] on div "Copa [PERSON_NAME] 2 oz" at bounding box center [781, 273] width 137 height 11
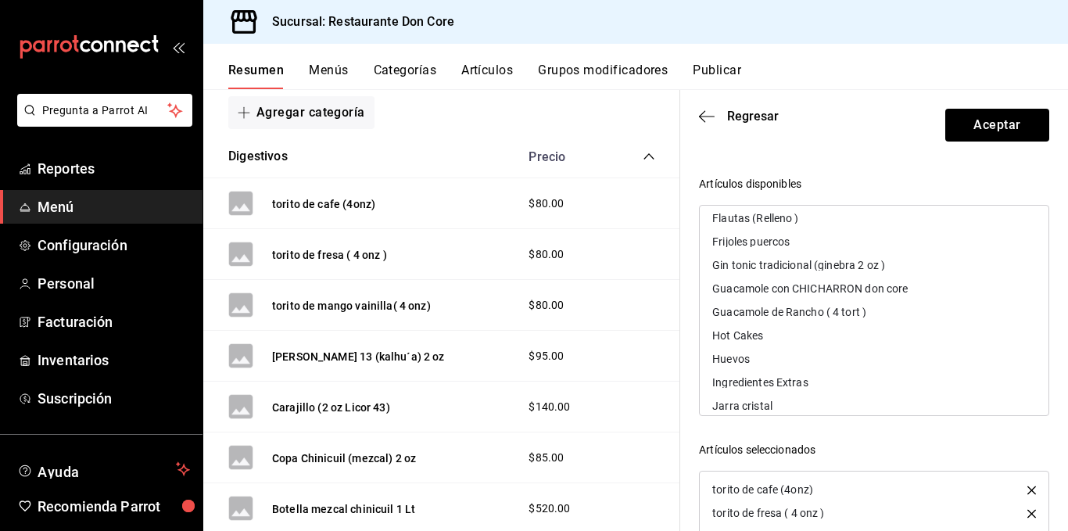
scroll to position [1792, 0]
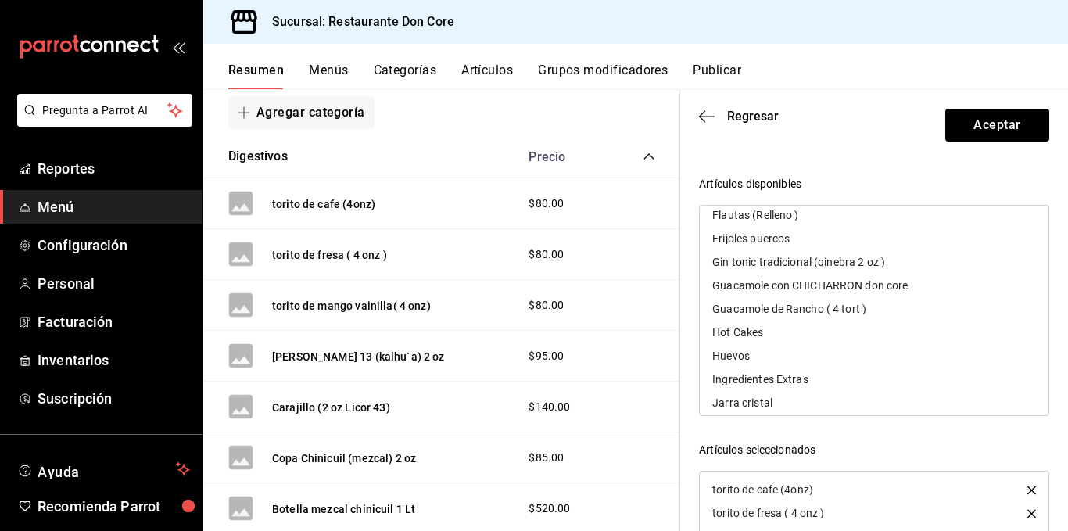
click at [816, 259] on div "Gin tonic tradicional (ginebra 2 oz )" at bounding box center [799, 262] width 173 height 11
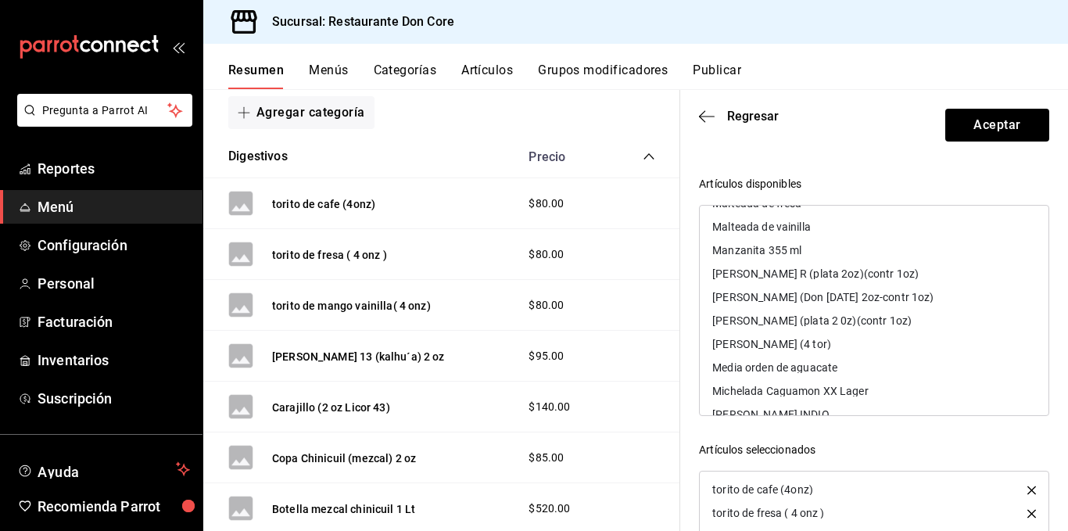
scroll to position [2229, 0]
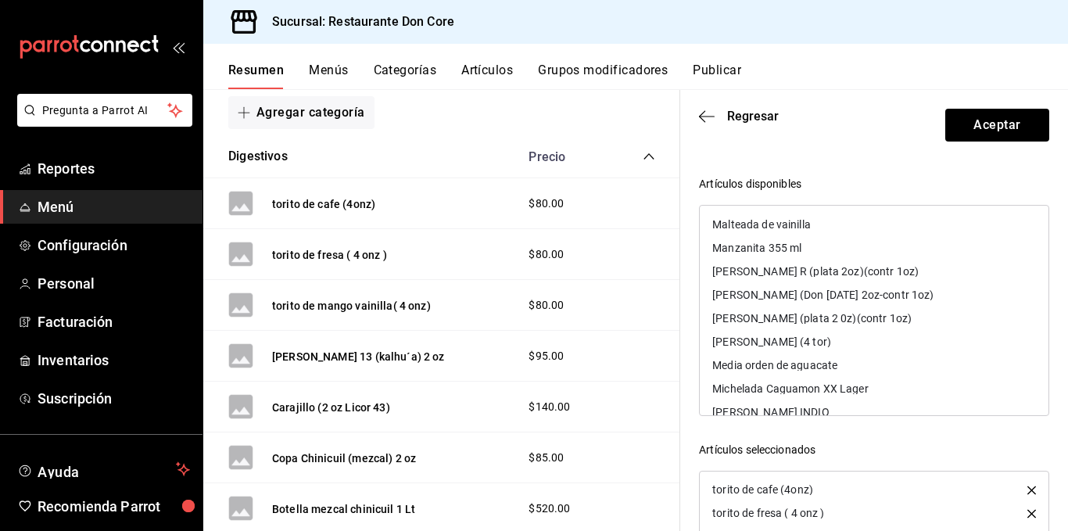
click at [792, 269] on div "[PERSON_NAME] R (plata 2oz)(contr 1oz)" at bounding box center [816, 271] width 207 height 11
click at [792, 269] on div "[PERSON_NAME] (Don [DATE] 2oz-contr 1oz)" at bounding box center [823, 271] width 221 height 11
click at [792, 269] on div "[PERSON_NAME] (plata 2 0z)(contr 1oz)" at bounding box center [812, 271] width 199 height 11
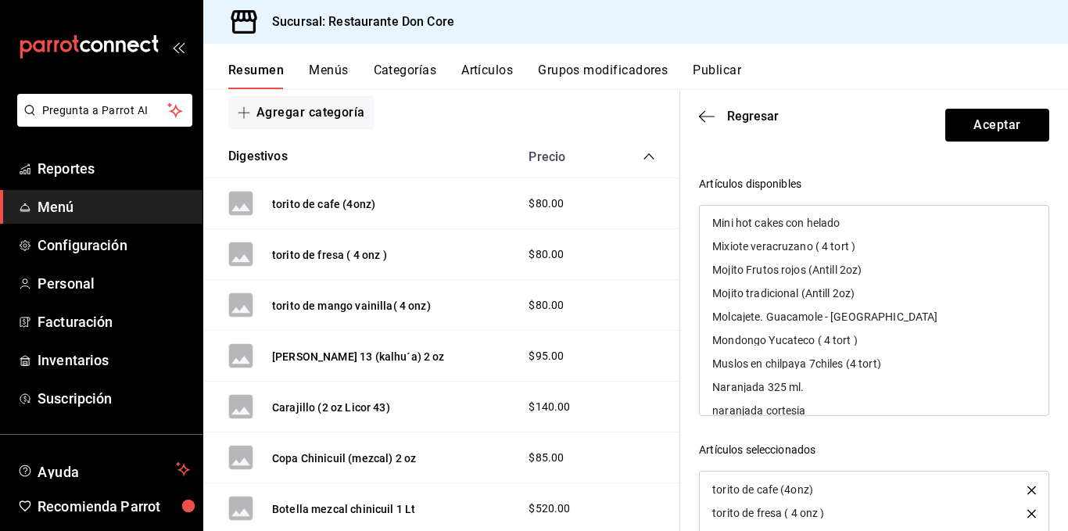
scroll to position [2489, 0]
click at [781, 265] on div "Mojito Frutos rojos (Antill 2oz)" at bounding box center [787, 269] width 149 height 11
click at [781, 265] on div "Mojito tradicional (Antill 2oz)" at bounding box center [784, 269] width 142 height 11
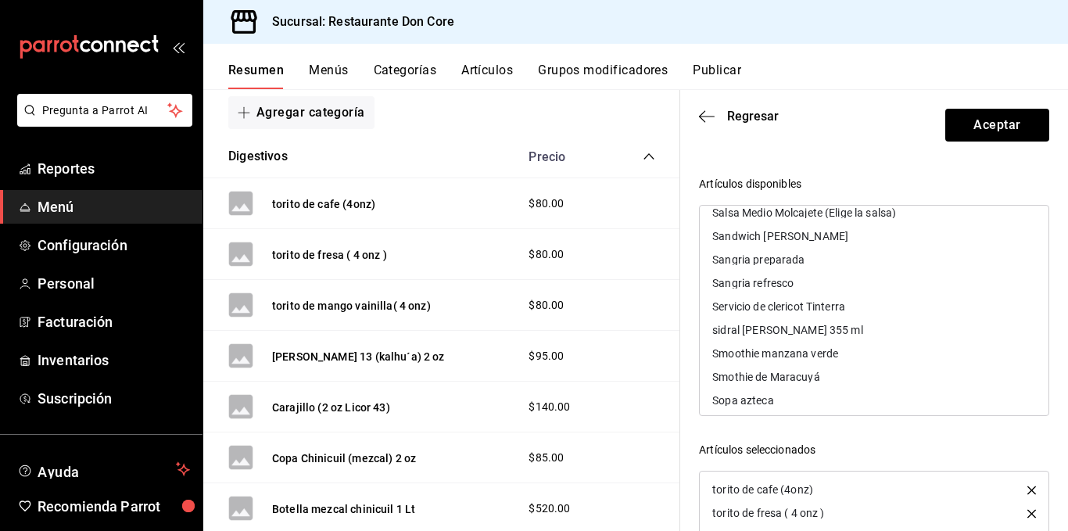
scroll to position [3767, 0]
click at [780, 301] on div "Servicio de clericot Tinterra" at bounding box center [779, 305] width 133 height 11
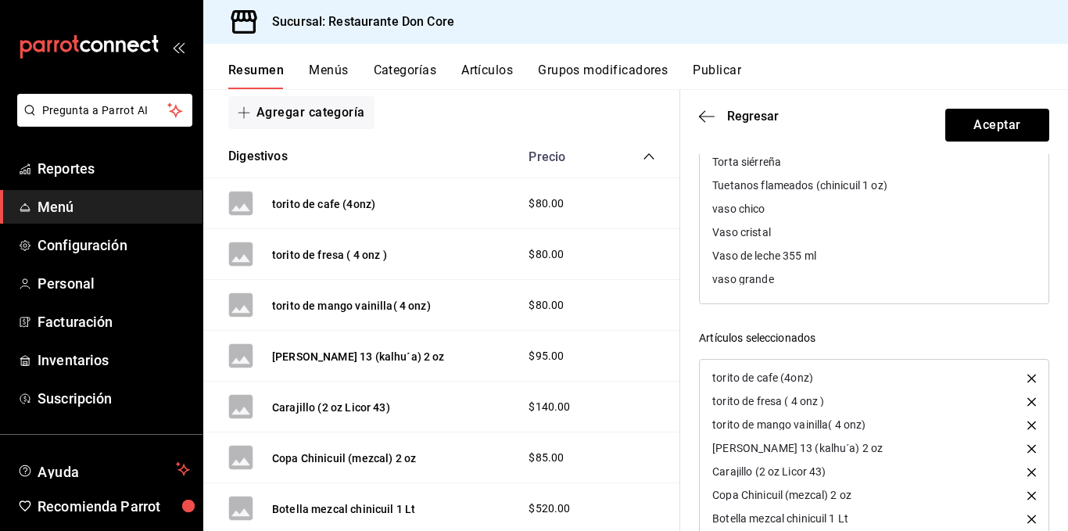
scroll to position [221, 0]
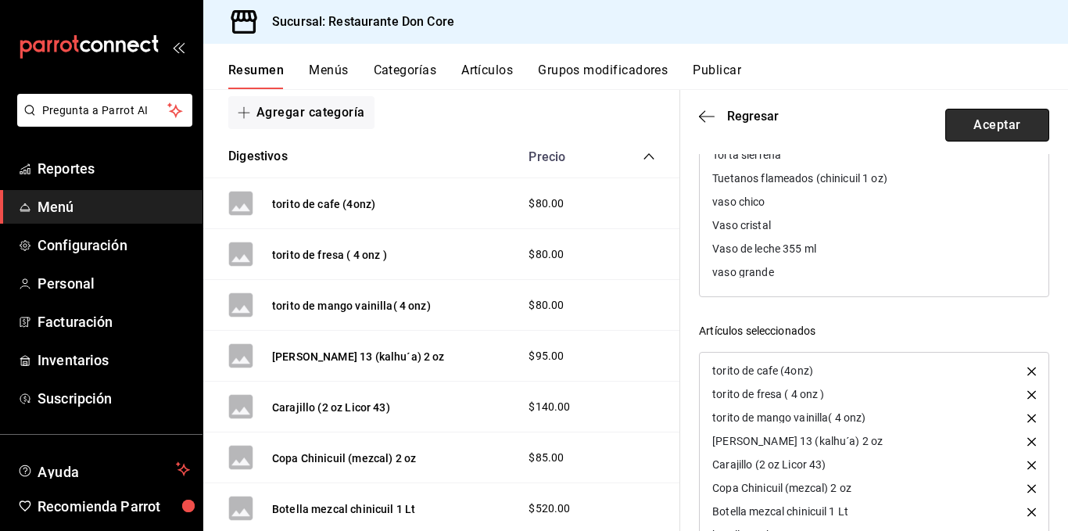
click at [957, 120] on button "Aceptar" at bounding box center [998, 125] width 104 height 33
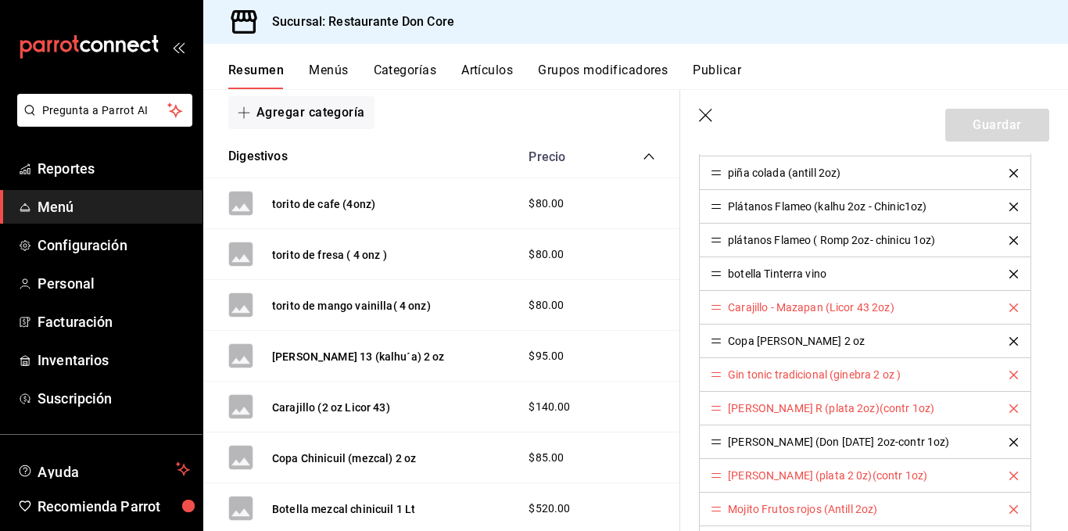
scroll to position [1541, 0]
click at [827, 307] on div "Carajillo - Mazapan (Licor 43 2oz)" at bounding box center [811, 305] width 166 height 11
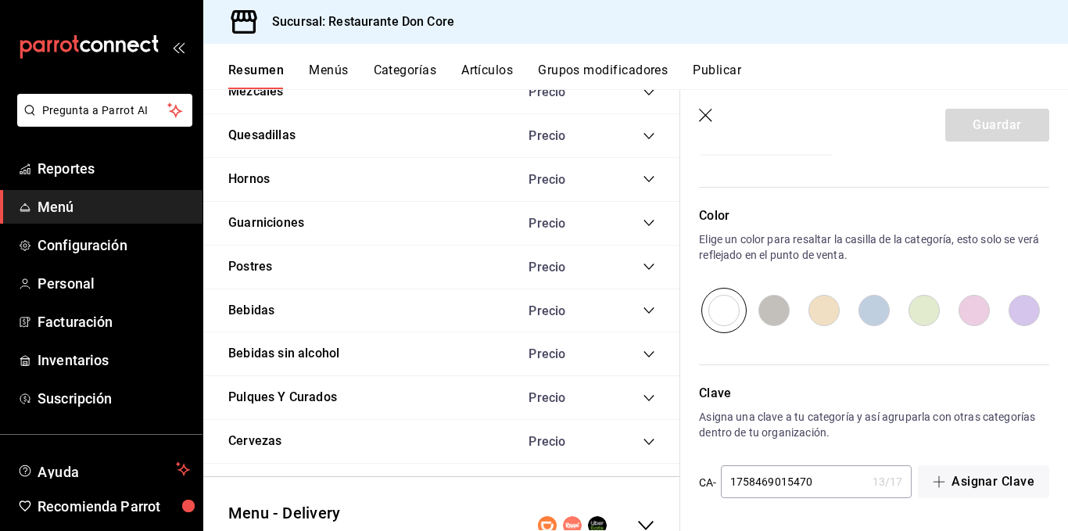
scroll to position [2970, 0]
click at [264, 303] on button "Bebidas" at bounding box center [251, 312] width 46 height 18
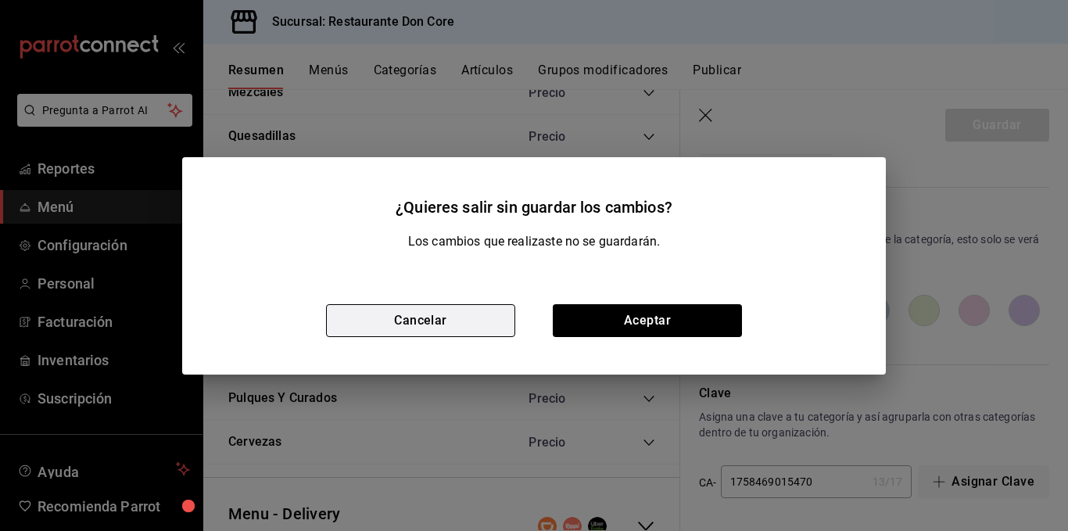
click at [426, 325] on button "Cancelar" at bounding box center [420, 320] width 189 height 33
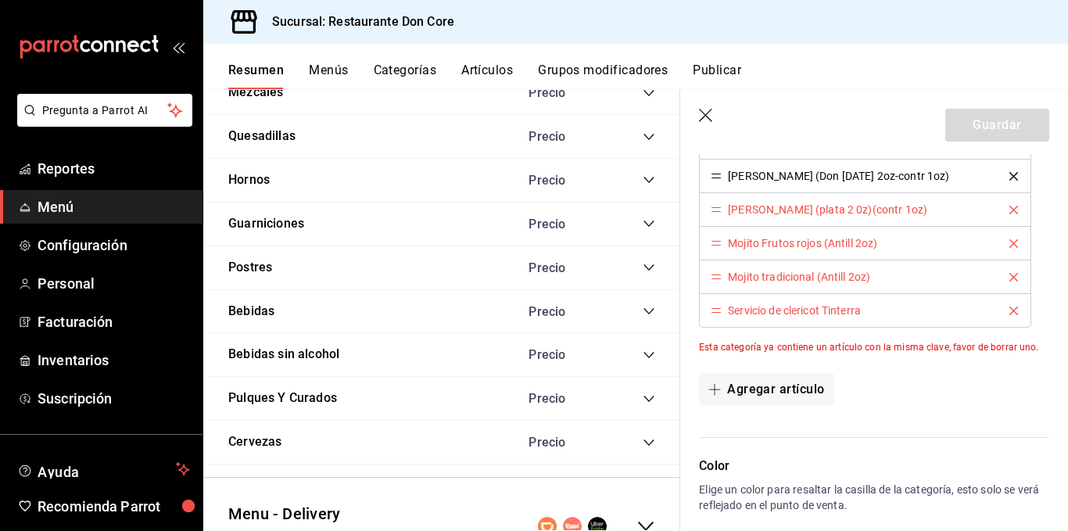
scroll to position [2056, 0]
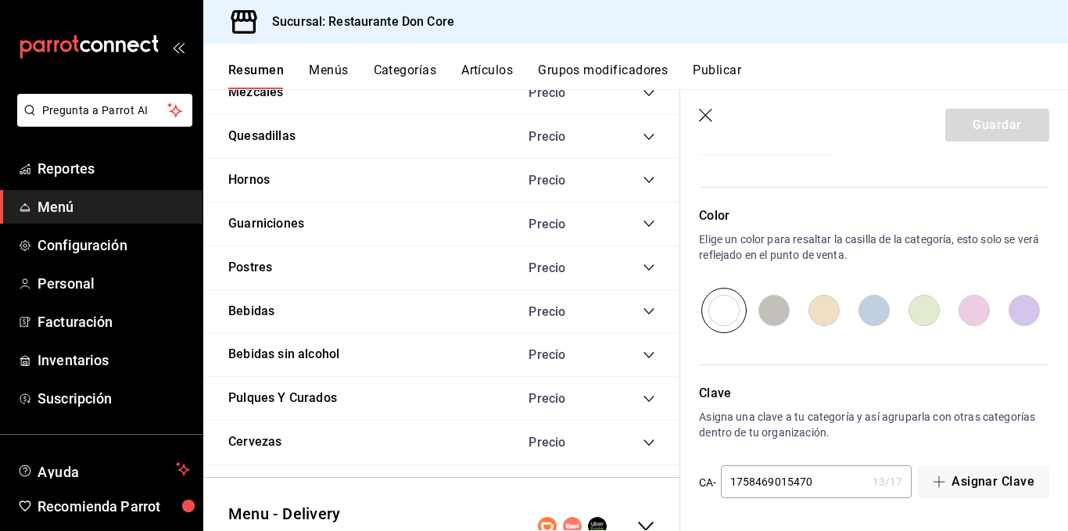
click at [853, 478] on input "1758469015470" at bounding box center [793, 481] width 145 height 31
click at [901, 410] on p "Asigna una clave a tu categoría y así agruparla con otras categorías dentro de …" at bounding box center [874, 424] width 350 height 31
click at [835, 485] on input "1758469015474" at bounding box center [793, 481] width 145 height 31
type input "1758469015473"
click at [939, 478] on icon "button" at bounding box center [939, 482] width 1 height 12
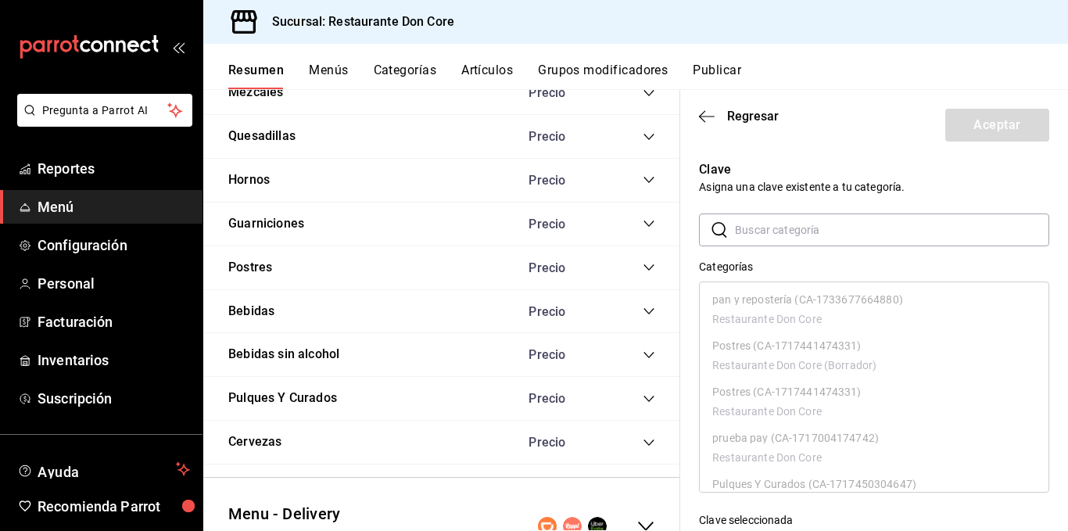
scroll to position [832, 0]
click at [963, 169] on p "Clave" at bounding box center [874, 169] width 350 height 19
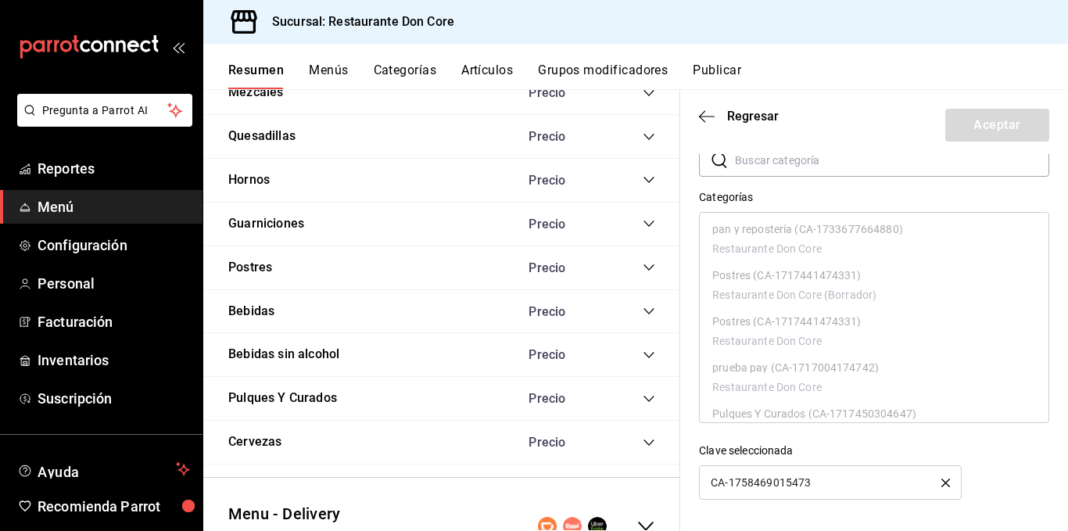
click at [954, 452] on div "Clave seleccionada" at bounding box center [874, 451] width 350 height 16
click at [831, 494] on div "CA-1758469015473" at bounding box center [830, 482] width 263 height 34
click at [853, 114] on header "Regresar Aceptar" at bounding box center [875, 122] width 388 height 64
click at [740, 117] on span "Regresar" at bounding box center [753, 116] width 52 height 15
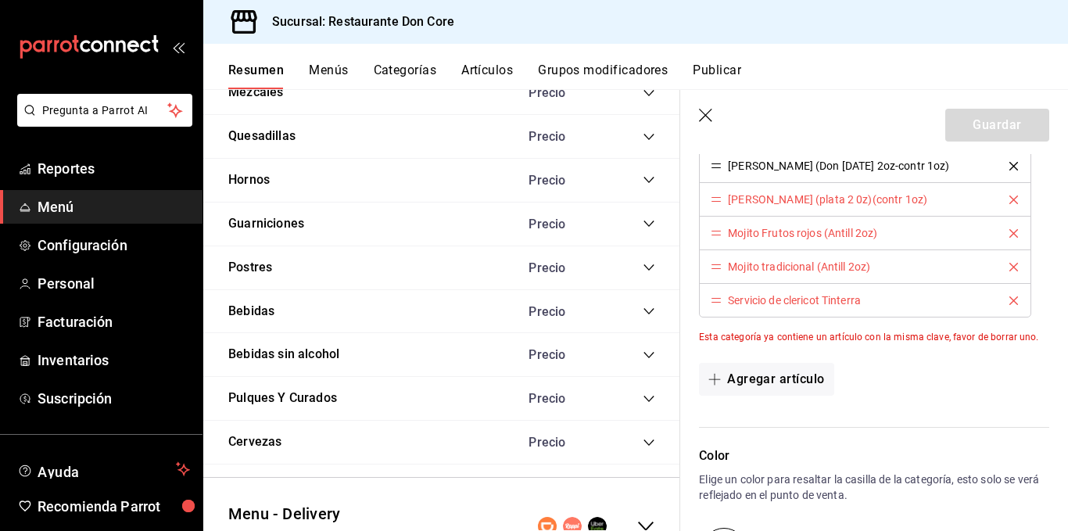
scroll to position [1808, 0]
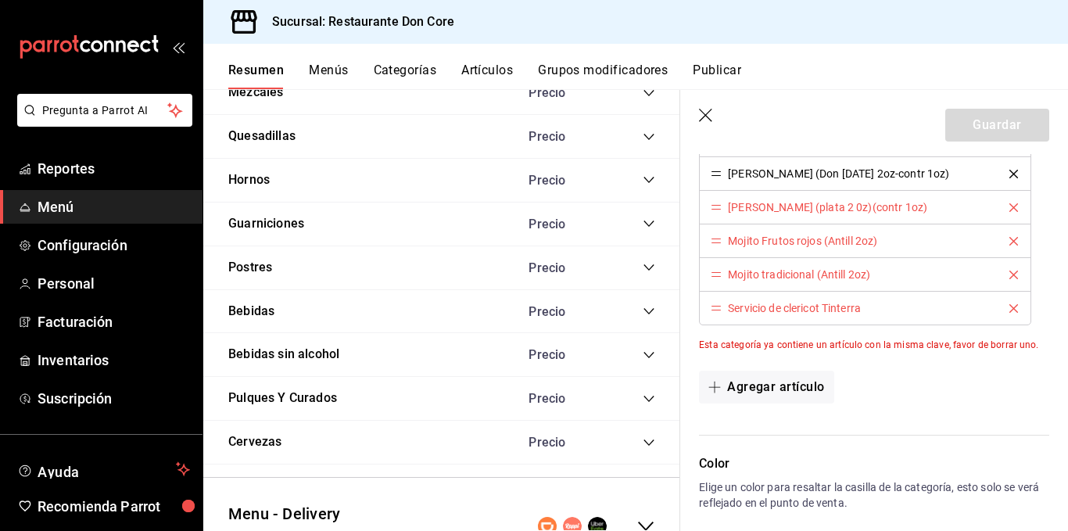
click at [1010, 306] on icon "delete" at bounding box center [1014, 308] width 9 height 9
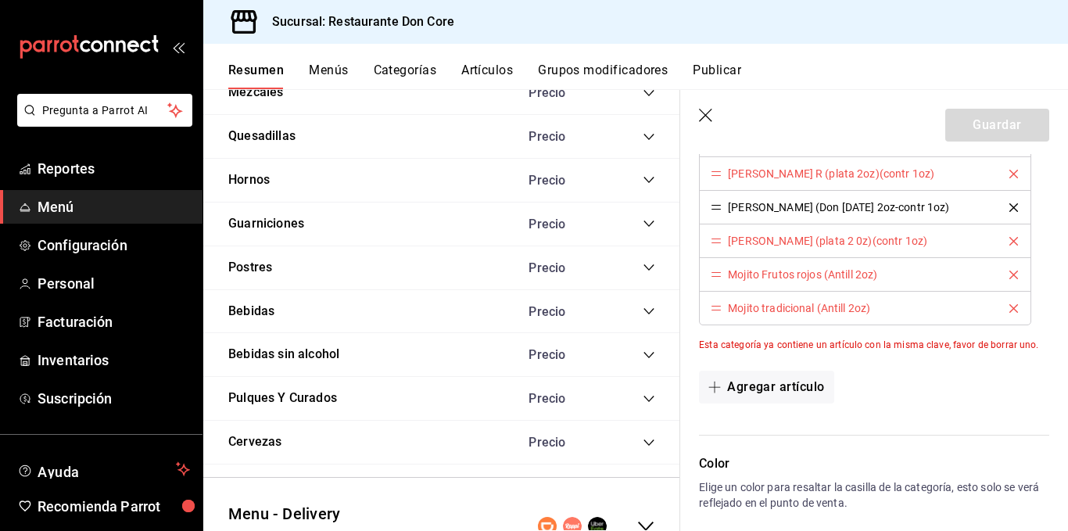
click at [1010, 306] on icon "delete" at bounding box center [1014, 308] width 9 height 9
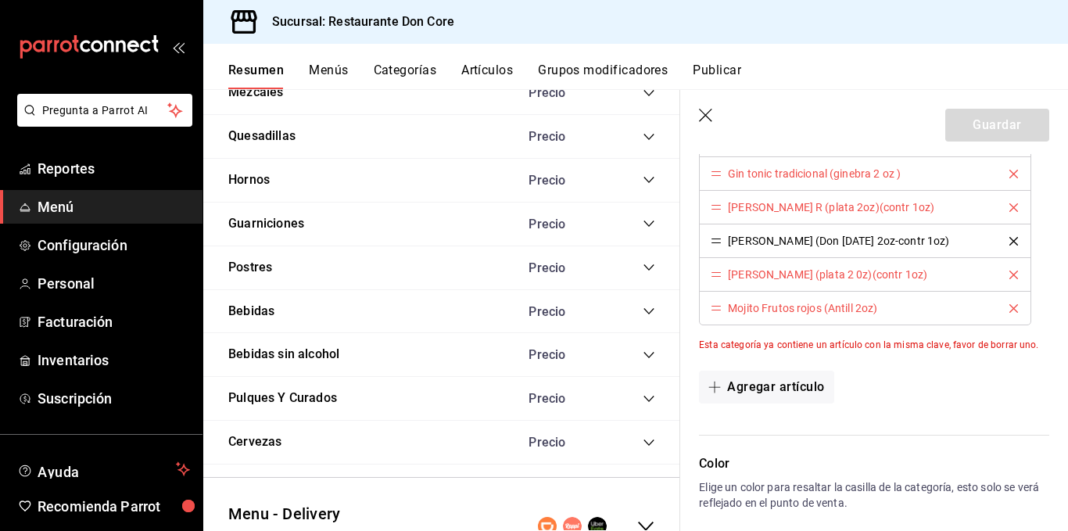
click at [1010, 306] on icon "delete" at bounding box center [1014, 308] width 9 height 9
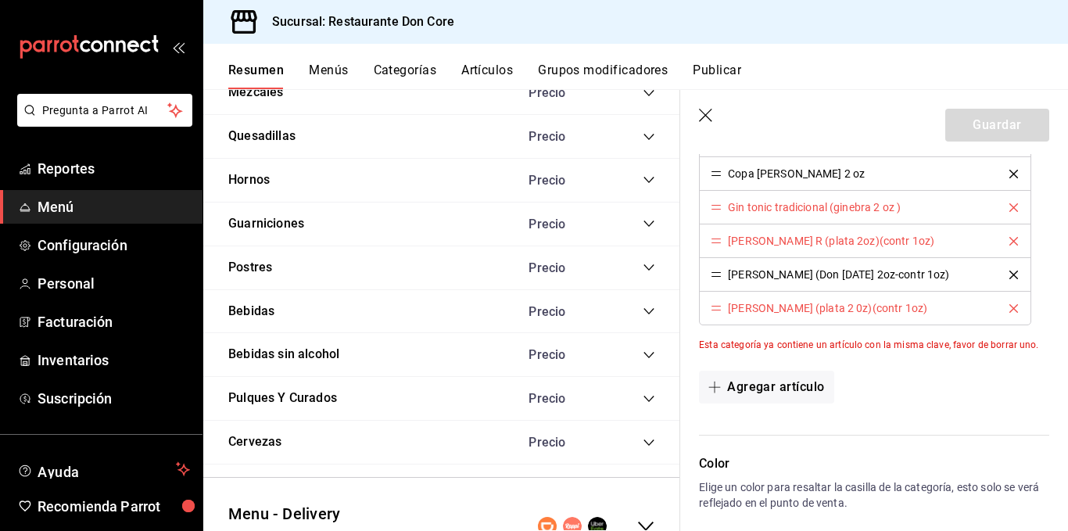
click at [1010, 306] on icon "delete" at bounding box center [1014, 308] width 9 height 9
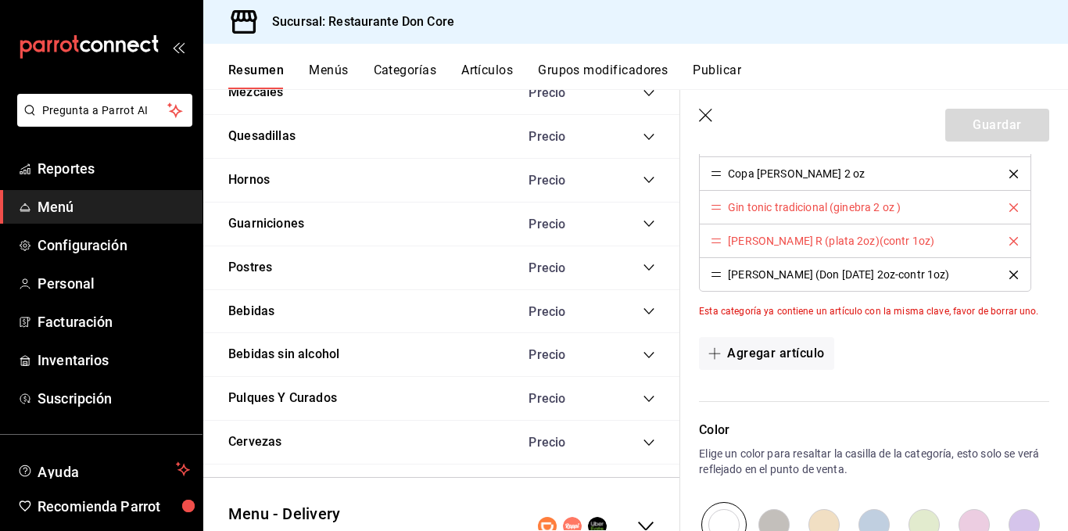
scroll to position [1673, 0]
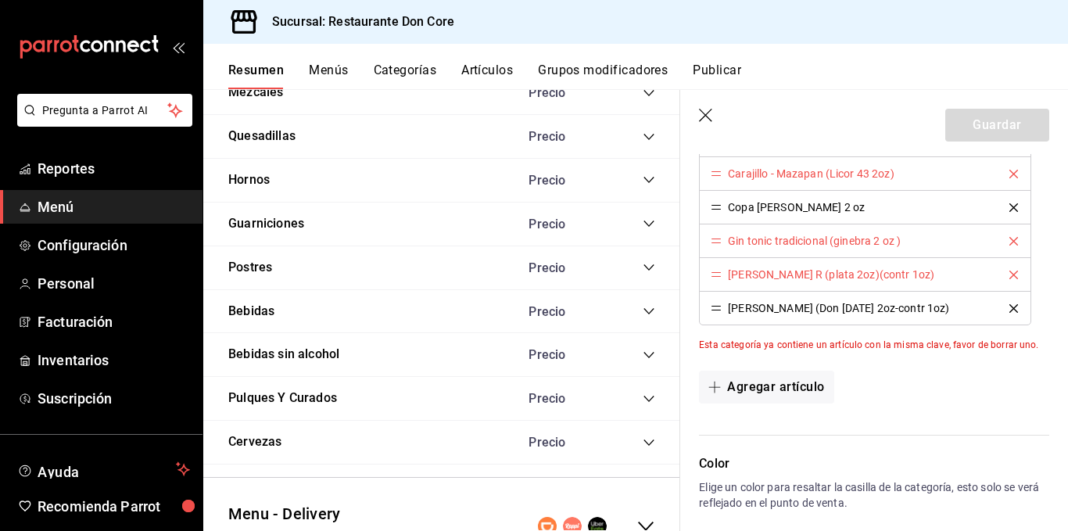
click at [970, 269] on div "[PERSON_NAME] R (plata 2oz)(contr 1oz)" at bounding box center [865, 274] width 309 height 11
click at [1010, 275] on icon "delete" at bounding box center [1014, 275] width 9 height 9
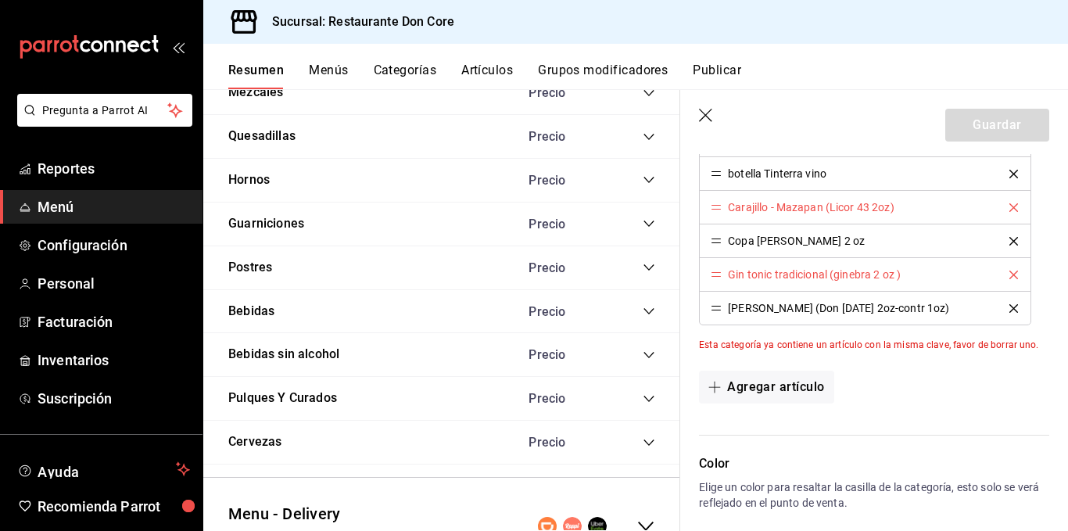
click at [1010, 275] on icon "delete" at bounding box center [1014, 275] width 9 height 9
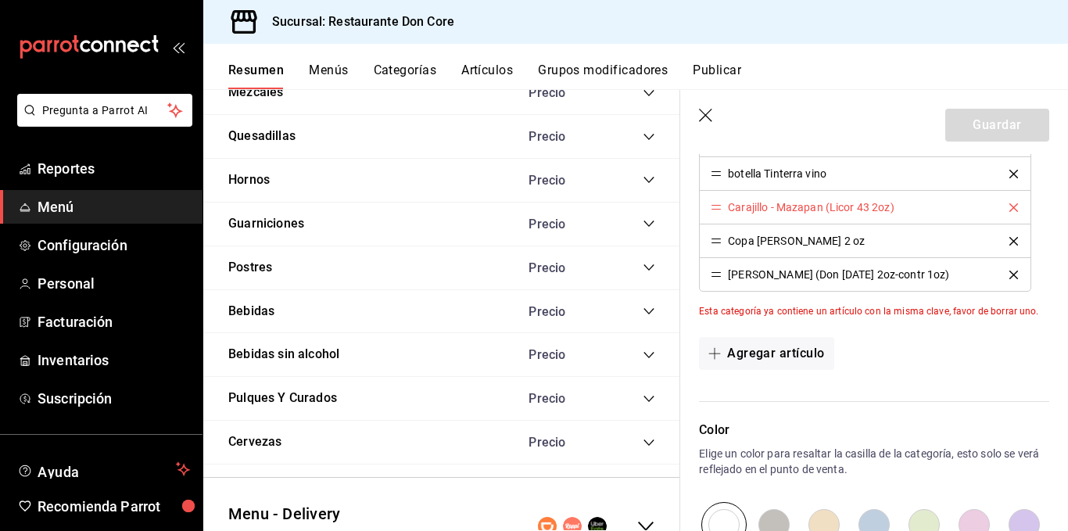
scroll to position [1606, 0]
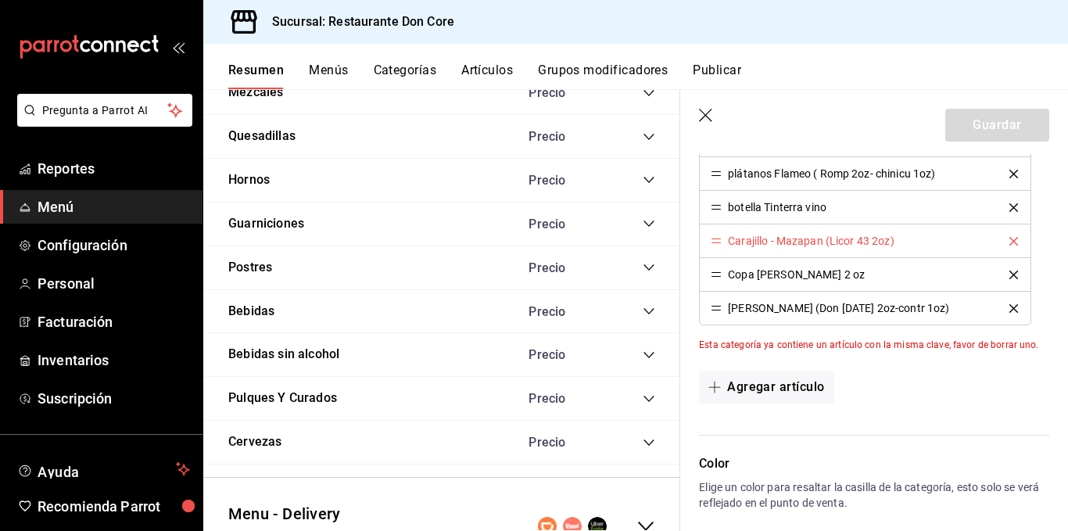
click at [1010, 243] on icon "delete" at bounding box center [1014, 241] width 9 height 9
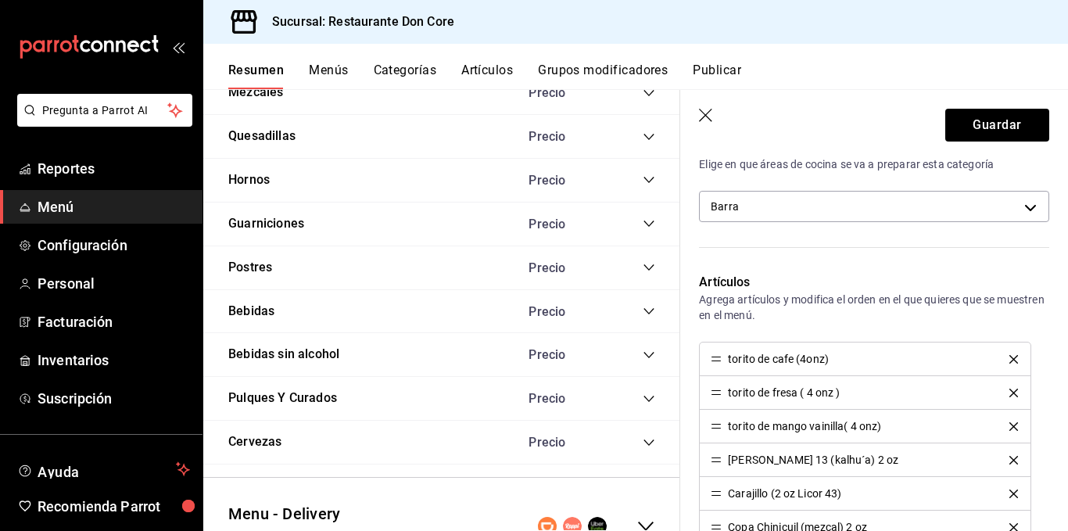
scroll to position [290, 0]
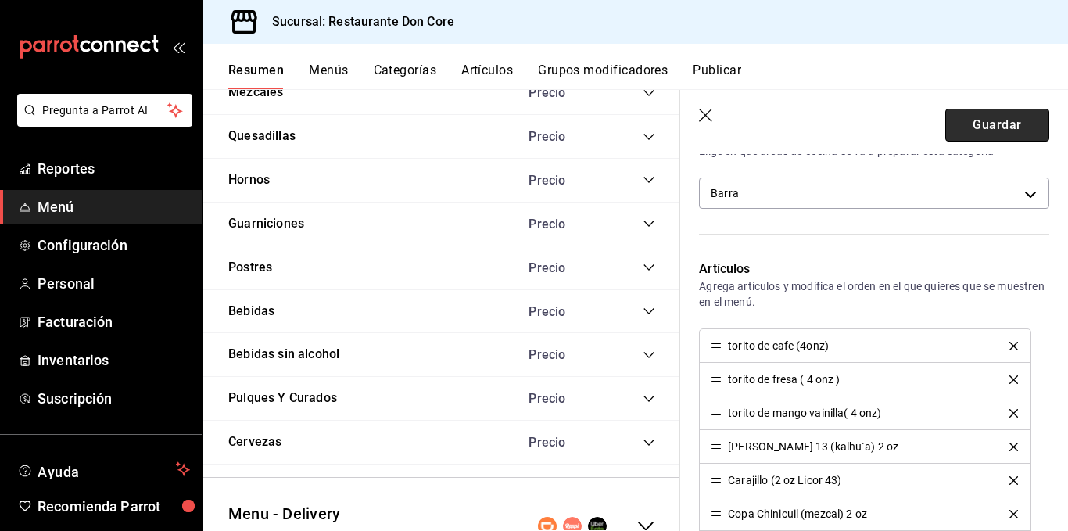
click at [961, 115] on button "Guardar" at bounding box center [998, 125] width 104 height 33
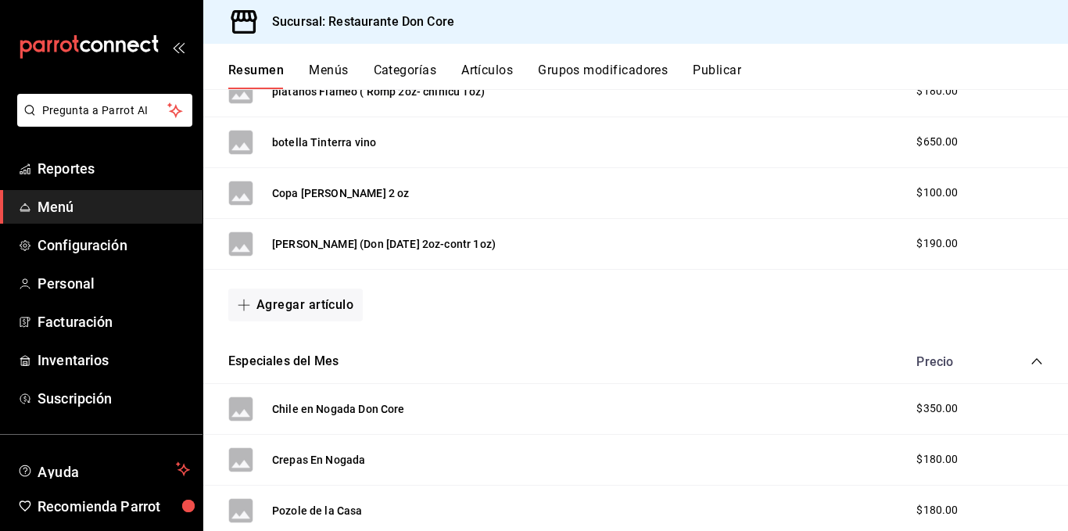
scroll to position [3171, 0]
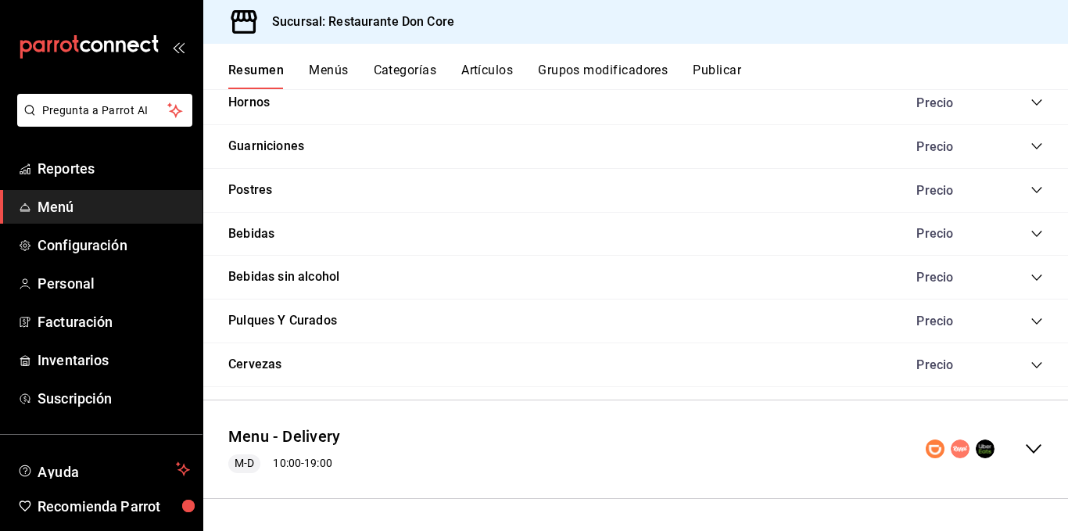
click at [1031, 235] on icon "collapse-category-row" at bounding box center [1037, 234] width 13 height 13
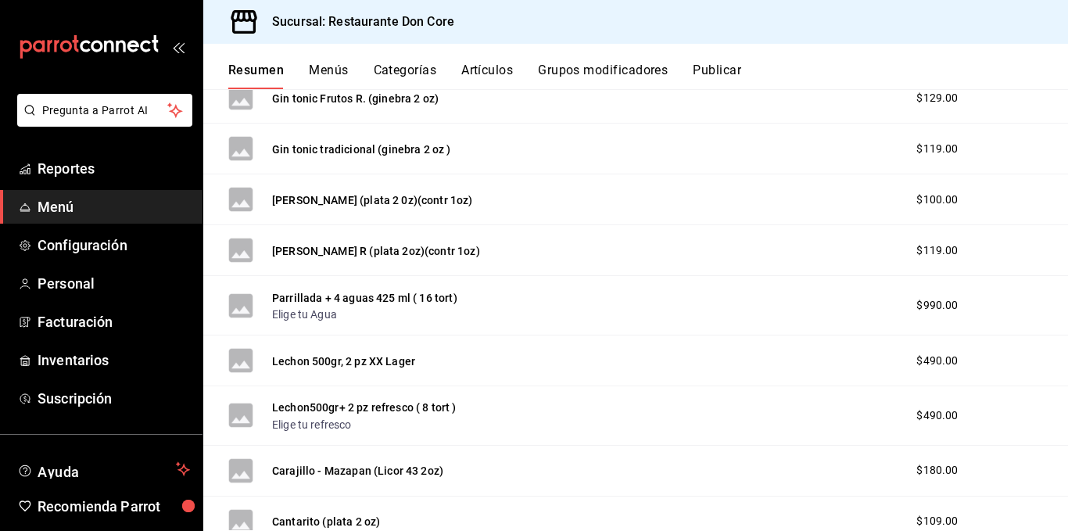
scroll to position [4523, 0]
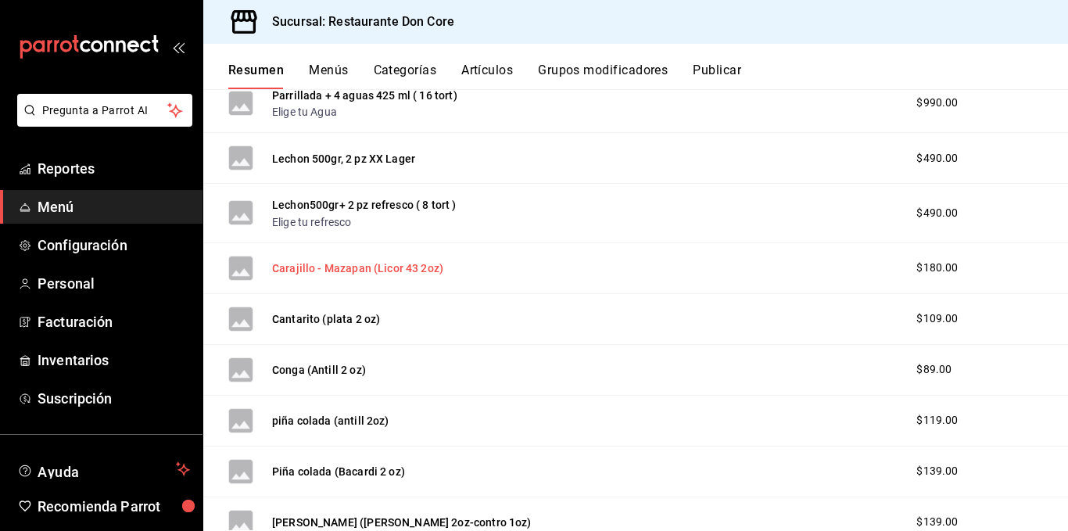
click at [288, 272] on button "Carajillo - Mazapan (Licor 43 2oz)" at bounding box center [357, 268] width 171 height 16
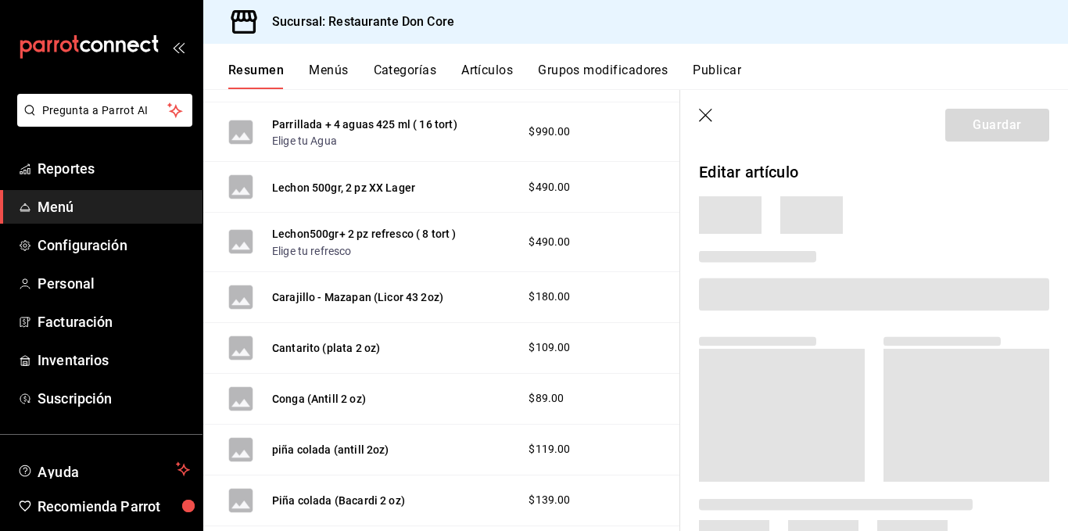
click at [293, 272] on div "Carajillo - Mazapan (Licor 43 2oz) $180.00" at bounding box center [441, 297] width 477 height 51
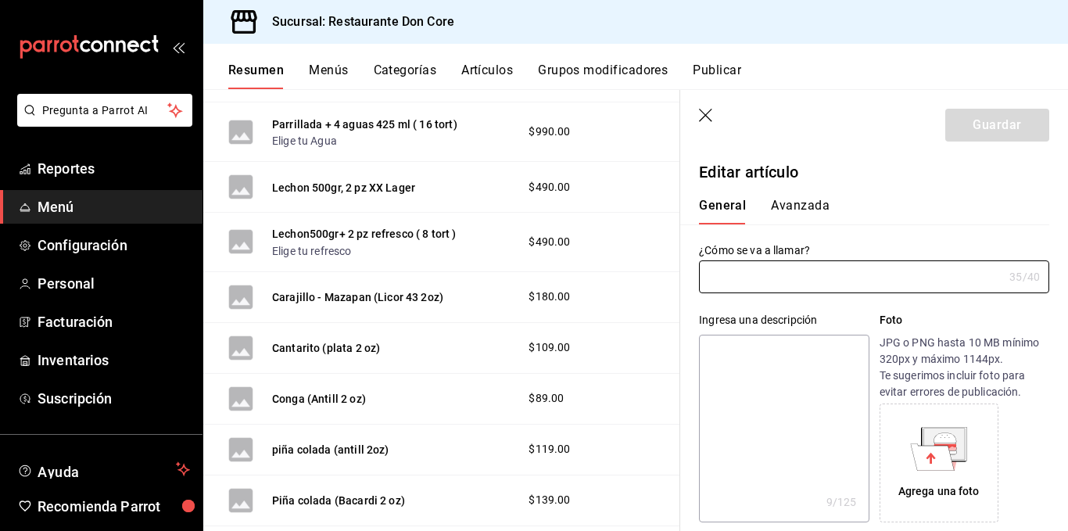
type input "Carajillo - Mazapan (Licor 43 2oz)"
type textarea "Carajillo"
type textarea "x"
type input "AR-1733687600001"
type textarea "x"
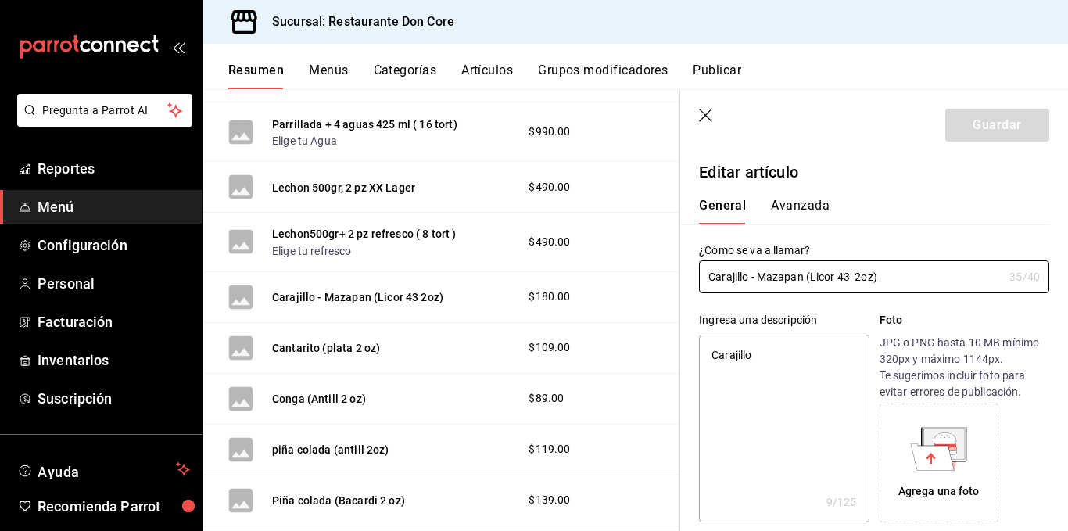
type input "$180.00"
radio input "false"
radio input "true"
click at [890, 278] on input "Carajillo - Mazapan (Licor 43 2oz)" at bounding box center [851, 276] width 304 height 31
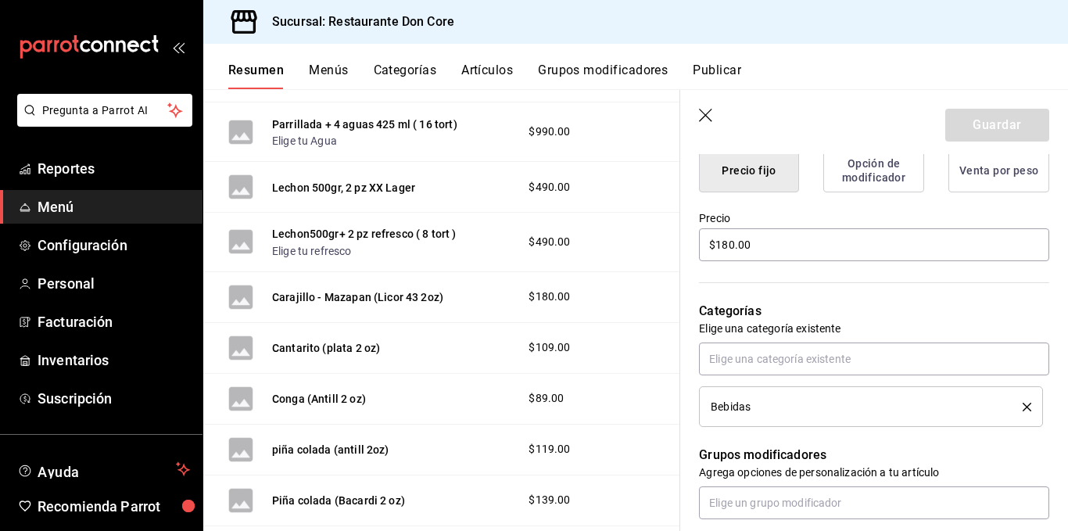
scroll to position [480, 0]
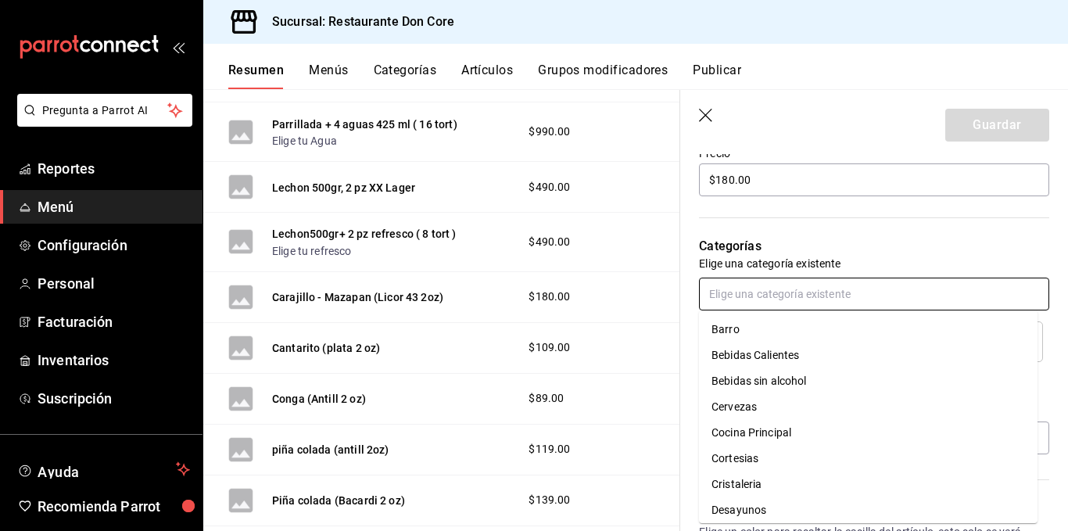
click at [925, 287] on input "text" at bounding box center [874, 294] width 350 height 33
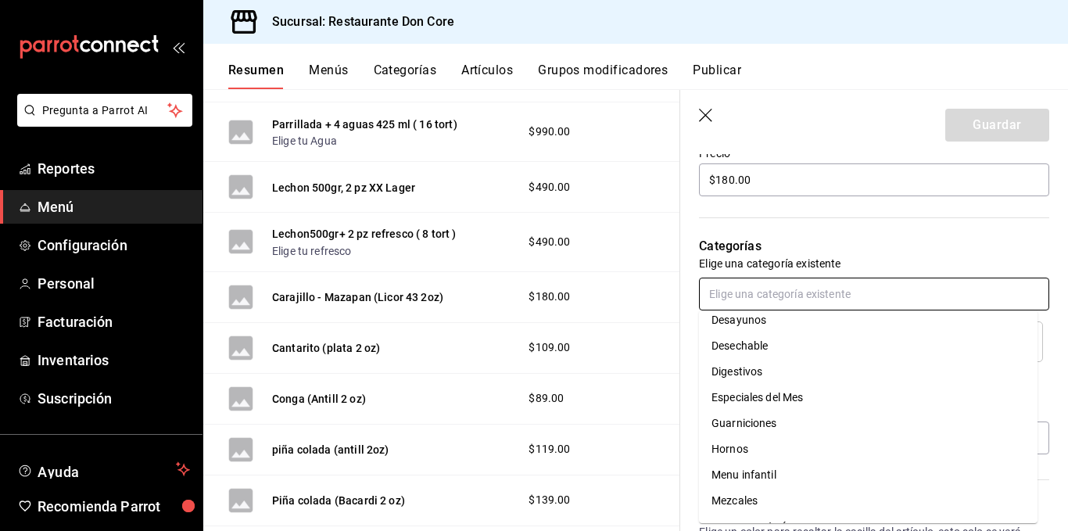
scroll to position [189, 0]
click at [760, 376] on li "Digestivos" at bounding box center [868, 373] width 339 height 26
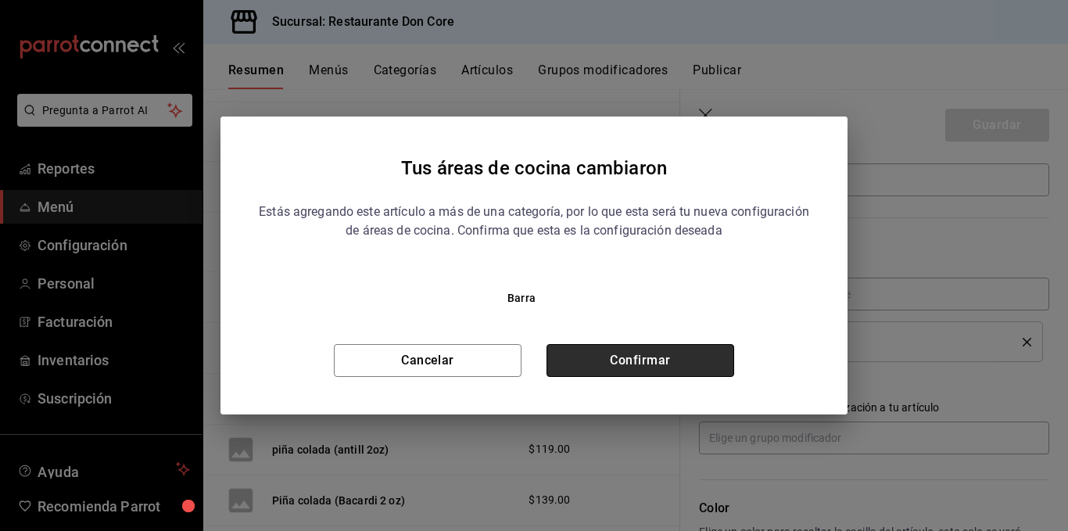
click at [654, 360] on button "Confirmar" at bounding box center [641, 360] width 188 height 33
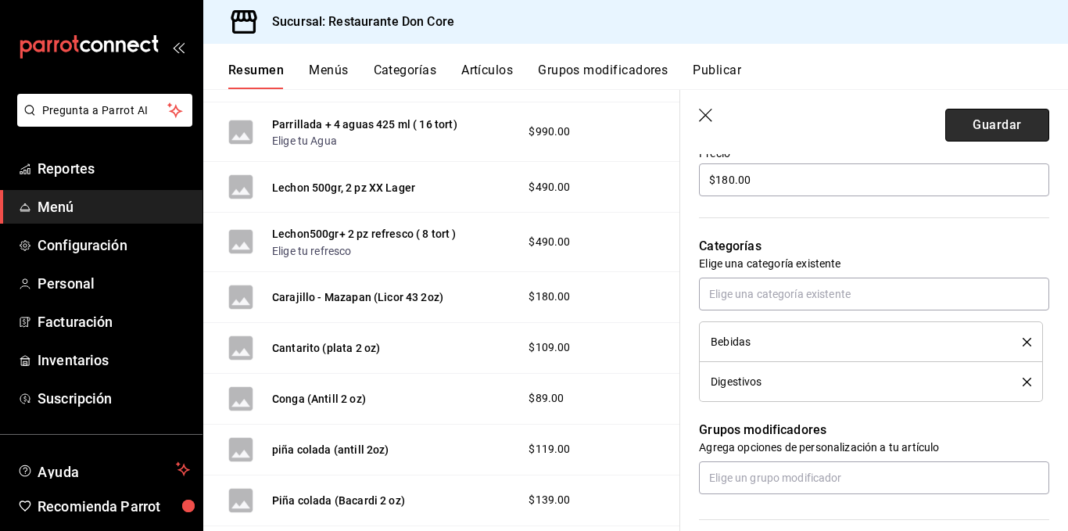
click at [951, 125] on button "Guardar" at bounding box center [998, 125] width 104 height 33
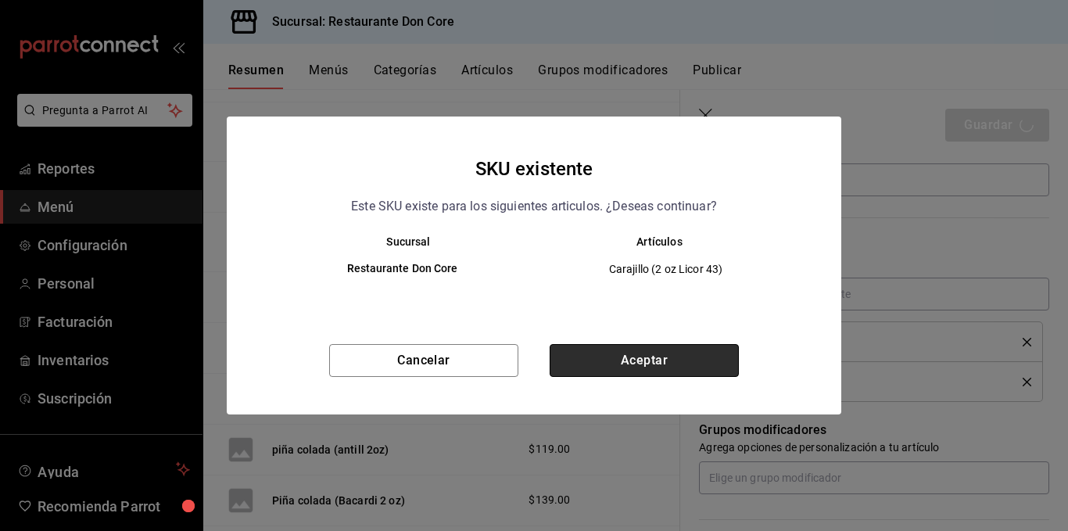
click at [674, 356] on button "Aceptar" at bounding box center [644, 360] width 189 height 33
type textarea "x"
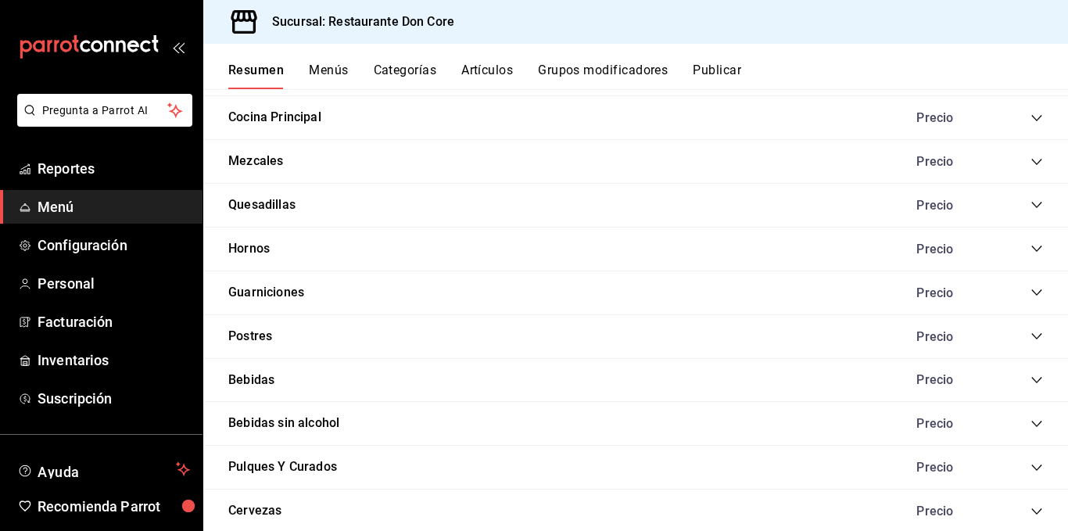
scroll to position [3117, 0]
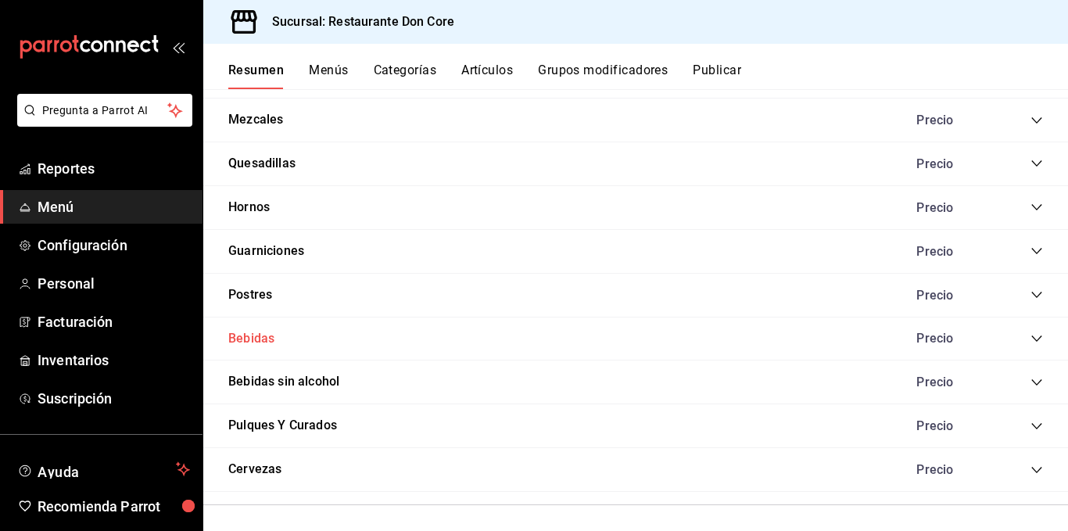
click at [270, 343] on button "Bebidas" at bounding box center [251, 339] width 46 height 18
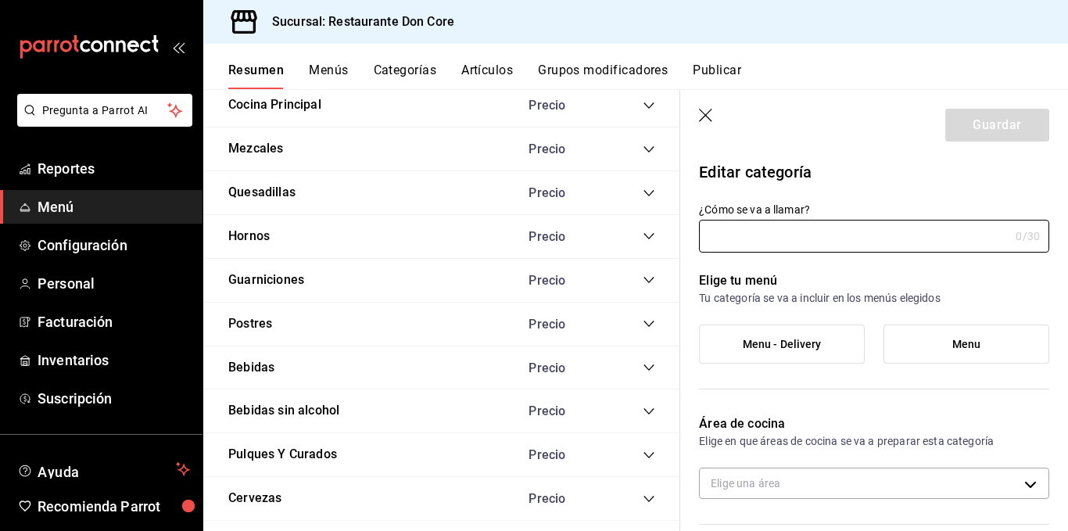
type input "Bebidas"
type input "7f8d040d-28ab-4a72-9b6a-eb0333fe7749"
type input "1717171835852"
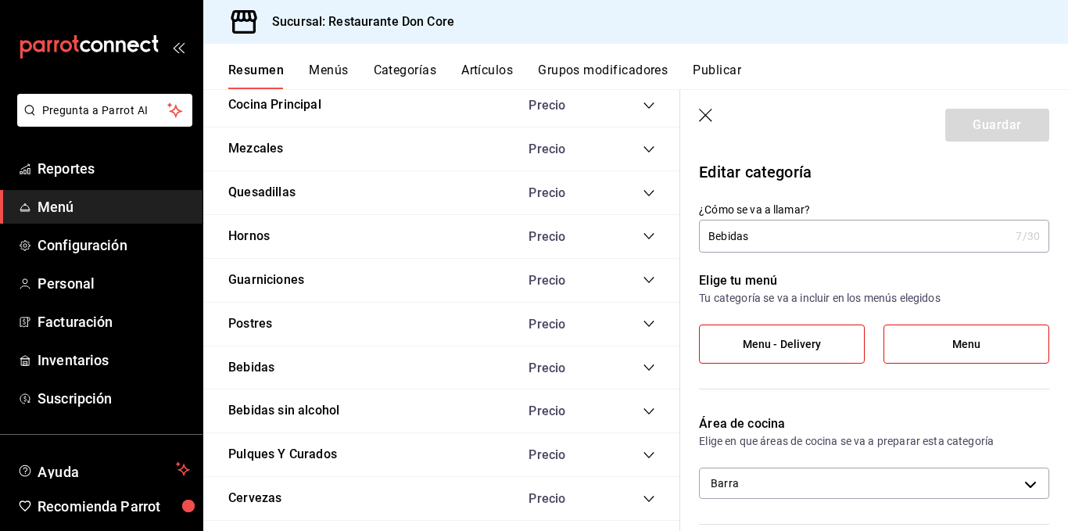
click at [643, 361] on icon "collapse-category-row" at bounding box center [649, 367] width 13 height 13
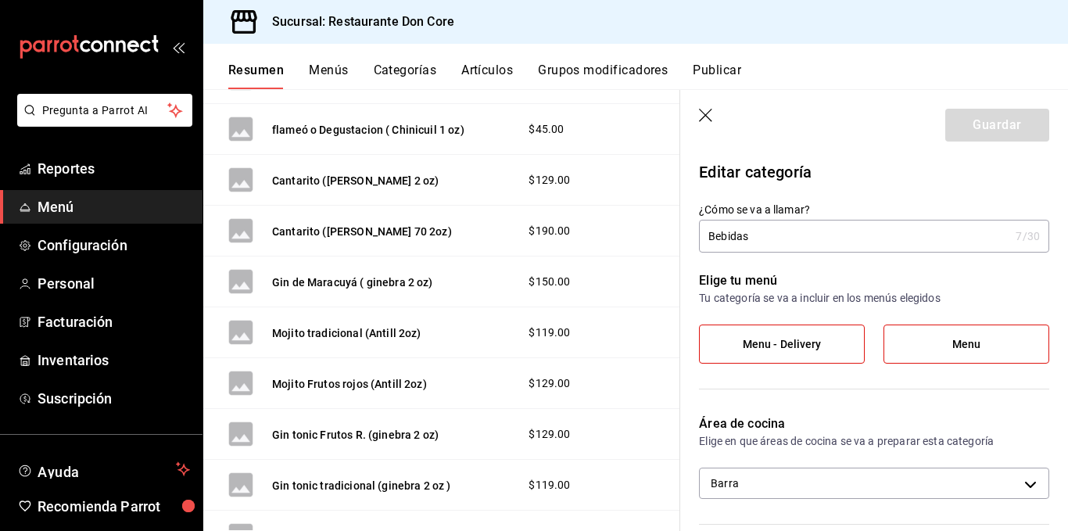
scroll to position [4062, 0]
click at [290, 276] on button "Gin de Maracuyá ( ginebra 2 oz)" at bounding box center [352, 284] width 161 height 16
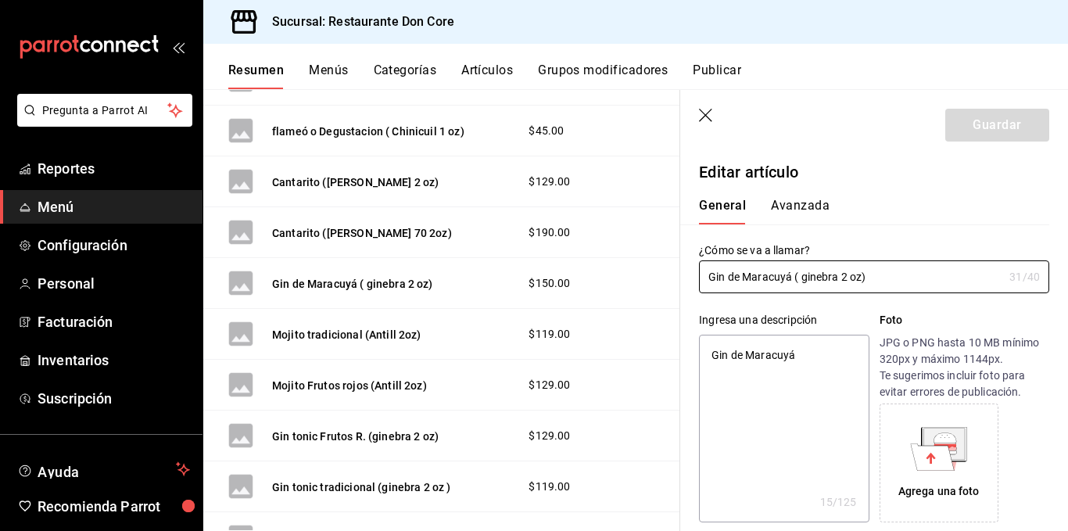
type textarea "x"
type input "$150.00"
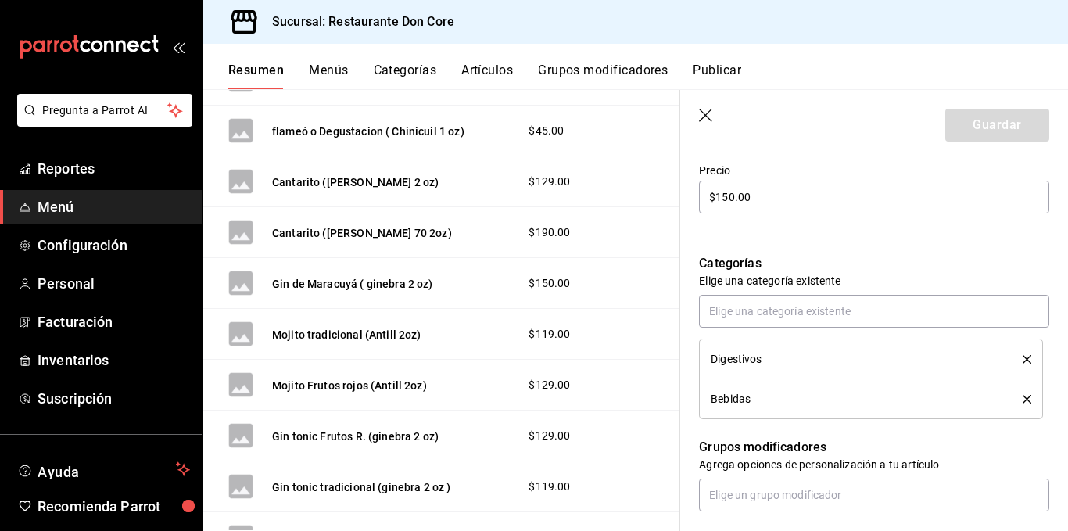
scroll to position [464, 0]
click at [347, 327] on button "Mojito tradicional (Antill 2oz)" at bounding box center [346, 335] width 149 height 16
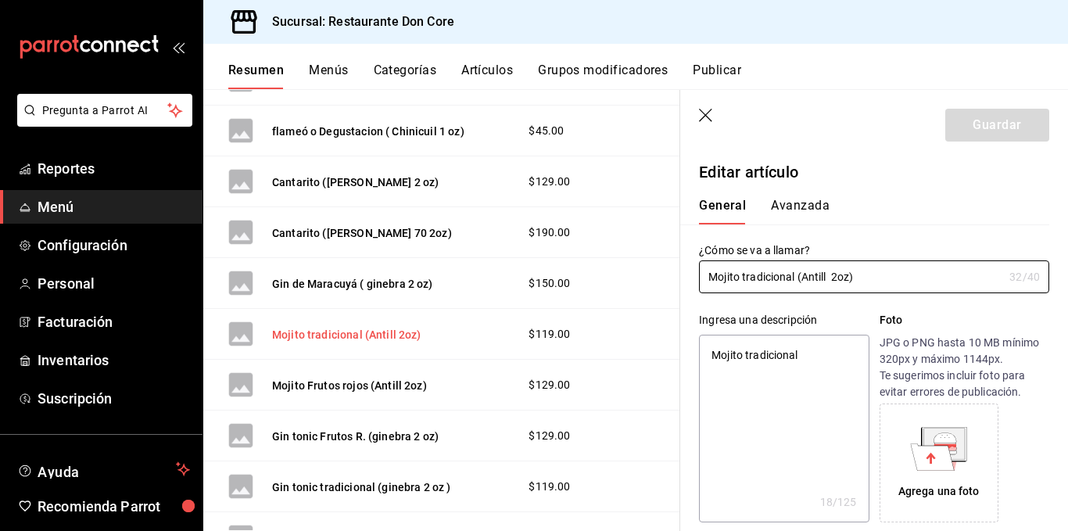
type textarea "x"
type input "$119.00"
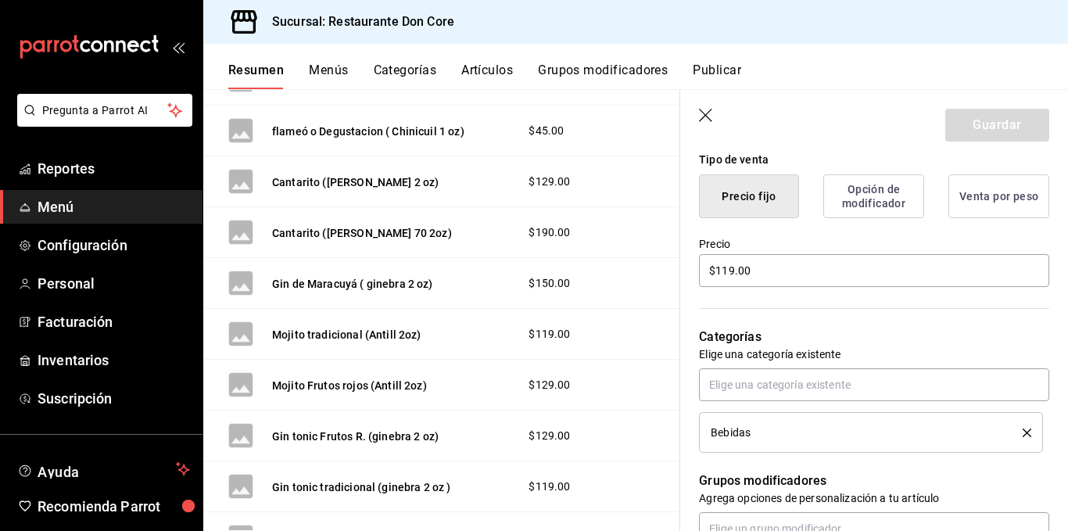
scroll to position [403, 0]
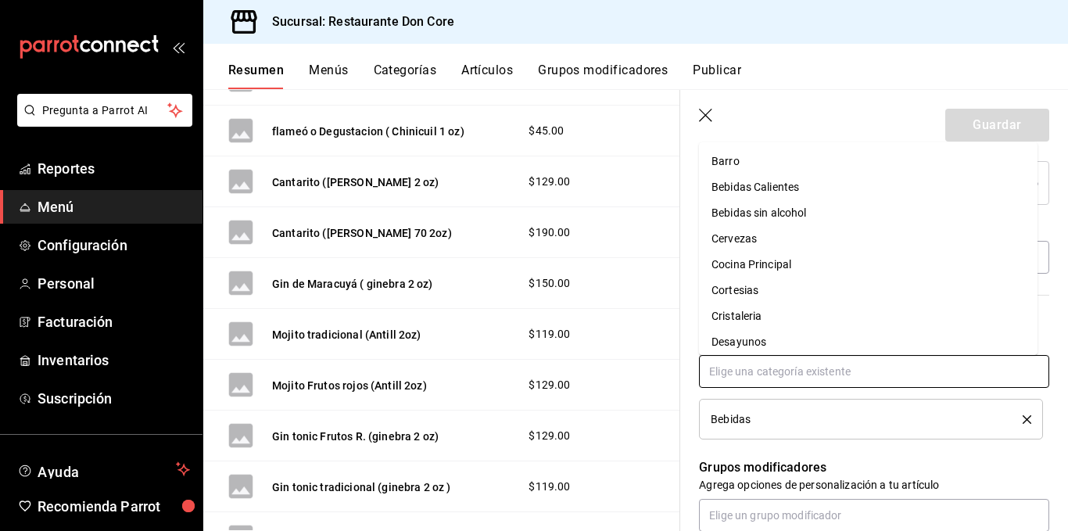
click at [808, 368] on input "text" at bounding box center [874, 371] width 350 height 33
click at [741, 295] on li "Digestivos" at bounding box center [868, 290] width 339 height 26
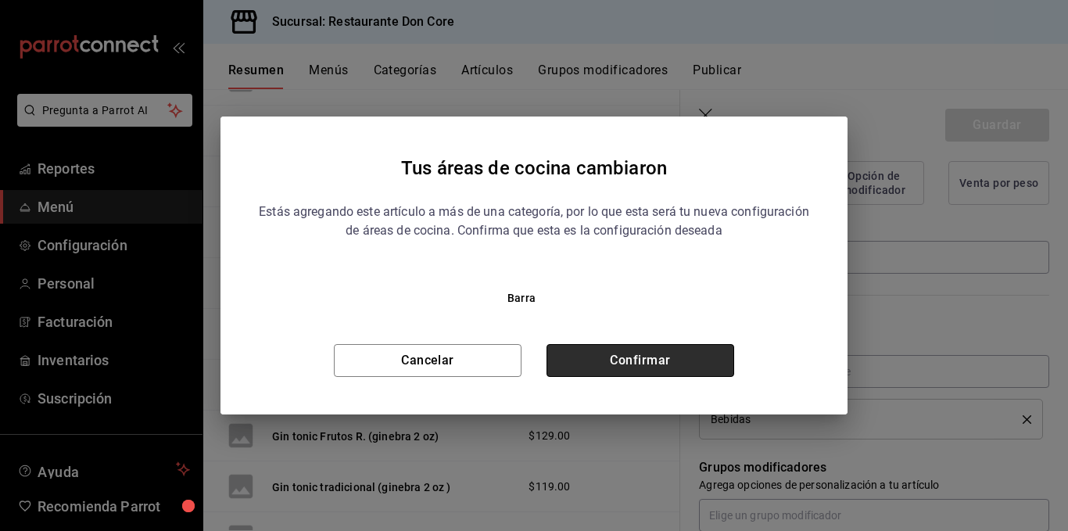
click at [695, 354] on button "Confirmar" at bounding box center [641, 360] width 188 height 33
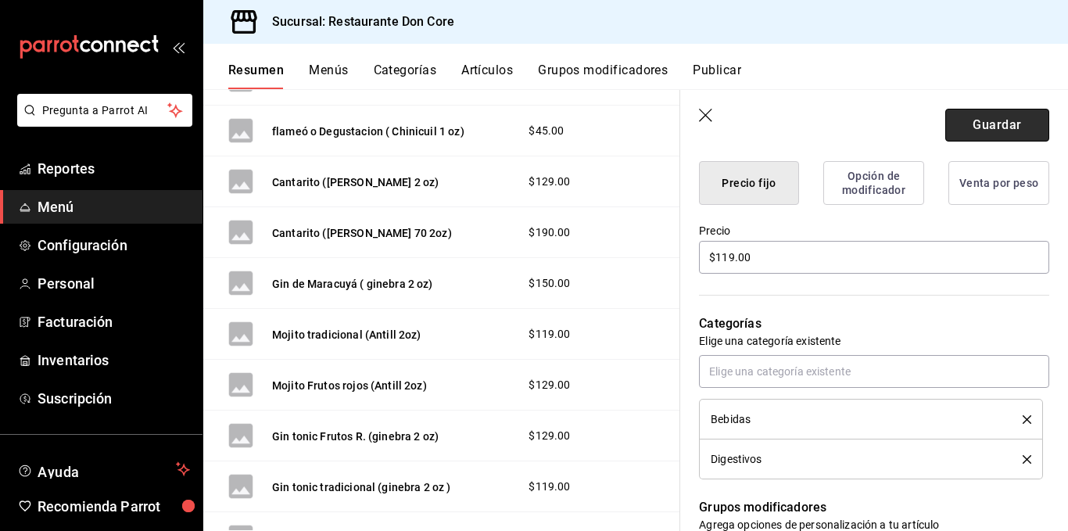
click at [946, 134] on button "Guardar" at bounding box center [998, 125] width 104 height 33
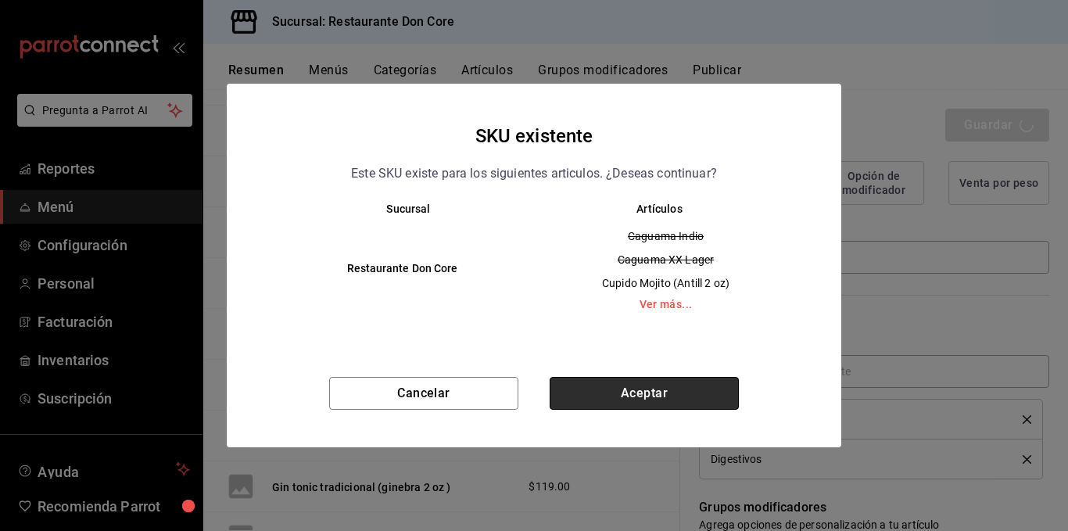
click at [719, 383] on button "Aceptar" at bounding box center [644, 393] width 189 height 33
type textarea "x"
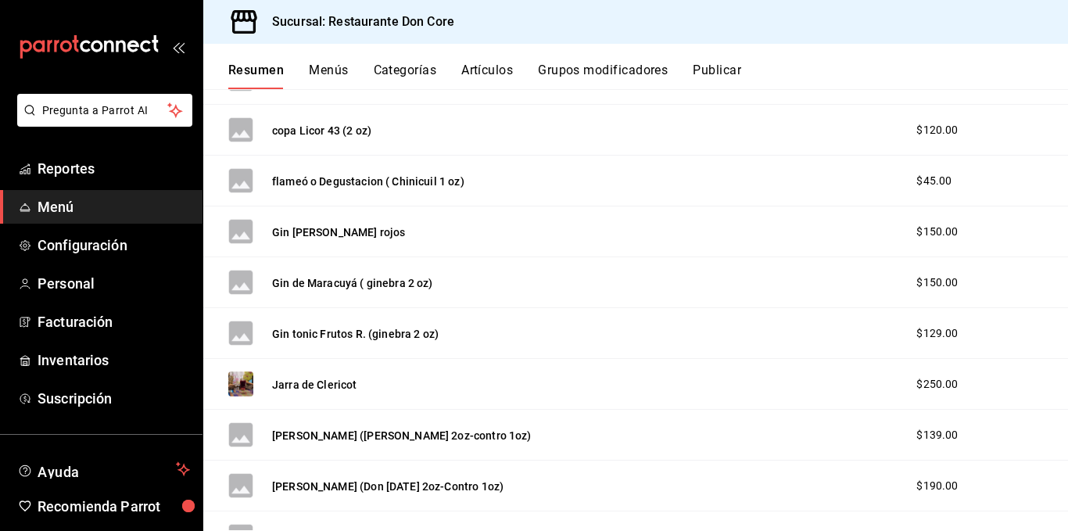
scroll to position [1108, 0]
click at [340, 224] on button "Gin [PERSON_NAME] rojos" at bounding box center [338, 231] width 133 height 16
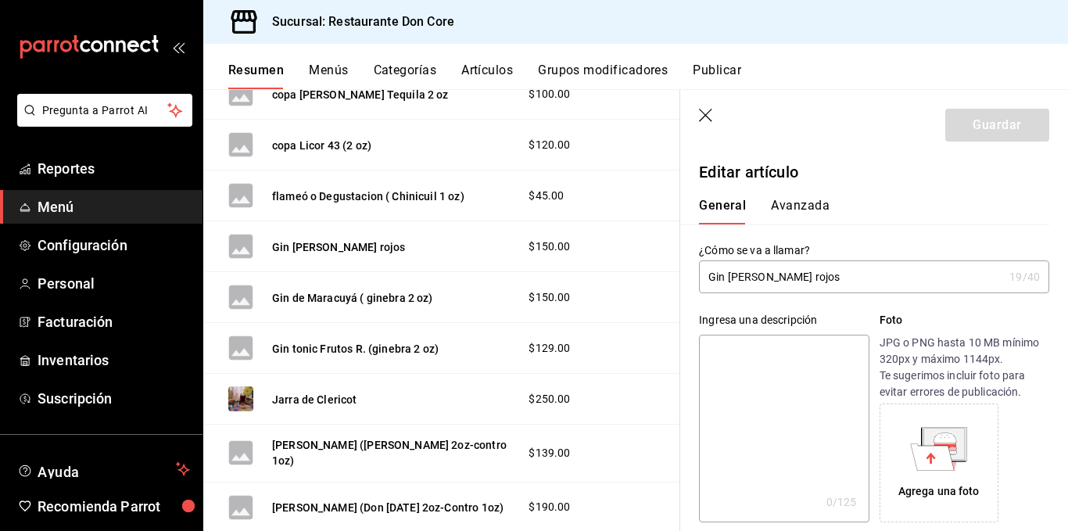
type input "$150.00"
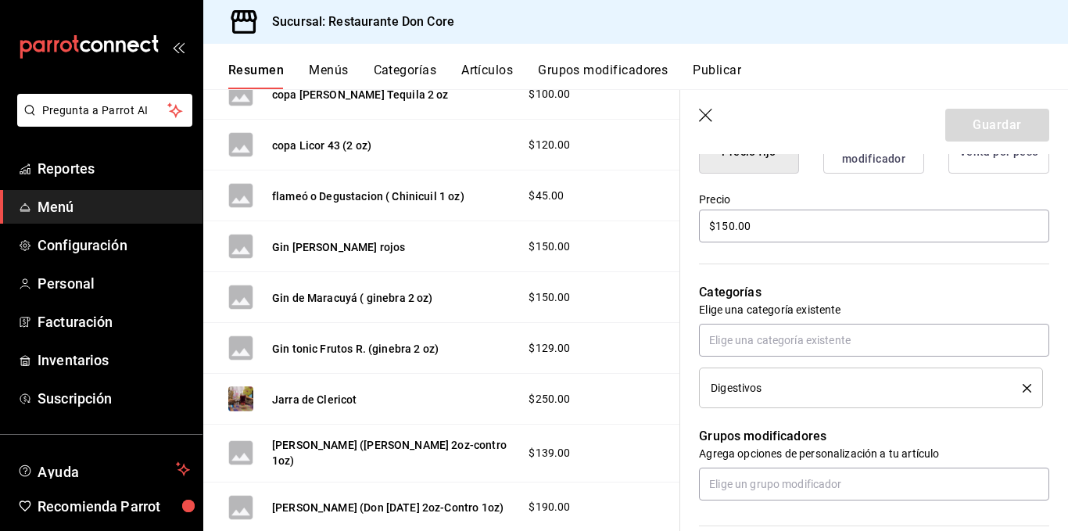
scroll to position [447, 0]
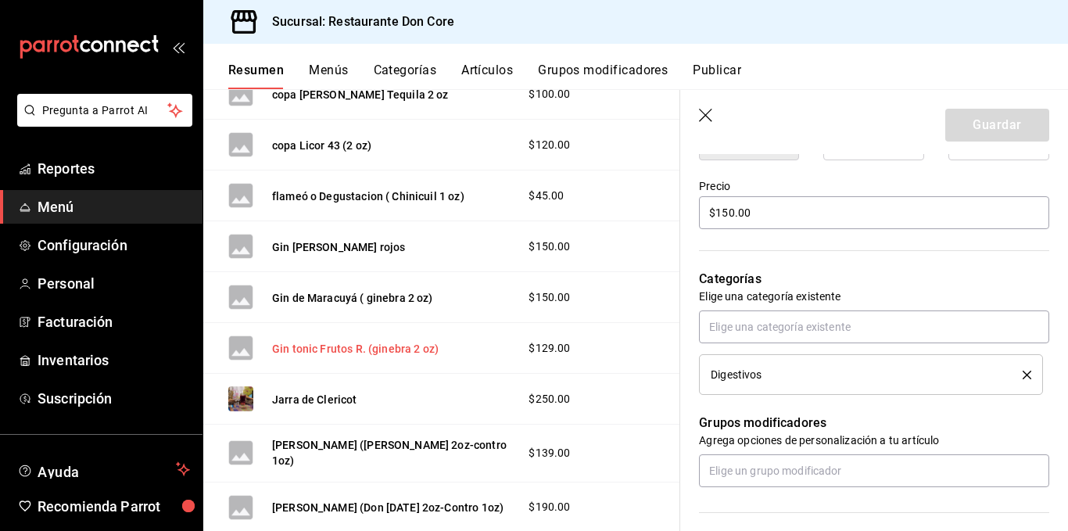
click at [339, 350] on button "Gin tonic Frutos R. (ginebra 2 oz)" at bounding box center [355, 349] width 167 height 16
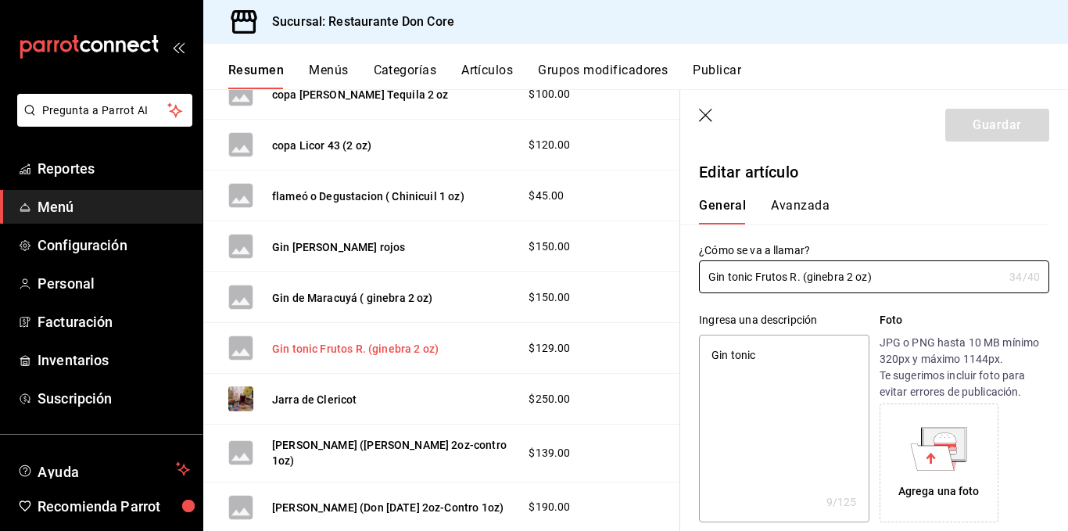
type textarea "x"
type input "$129.00"
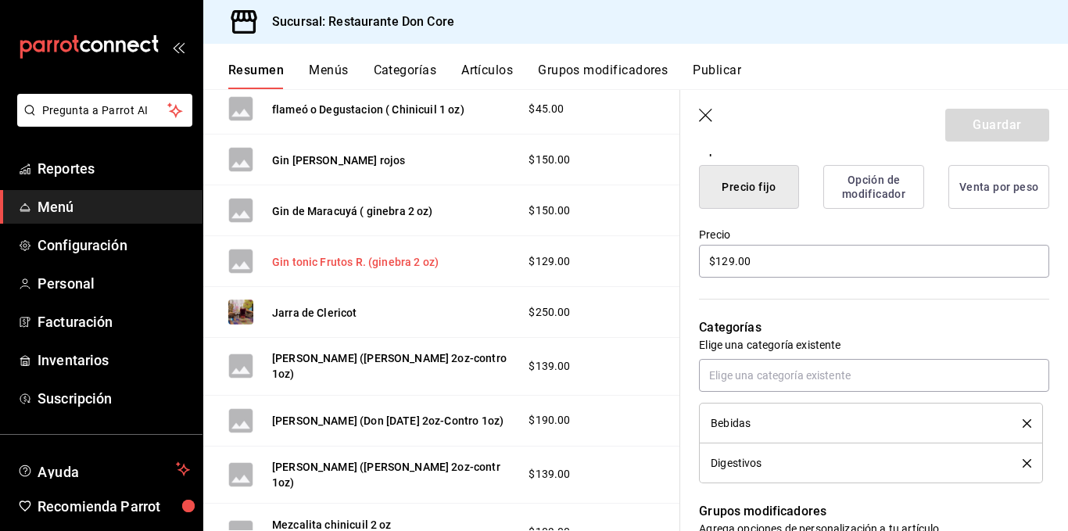
scroll to position [1199, 0]
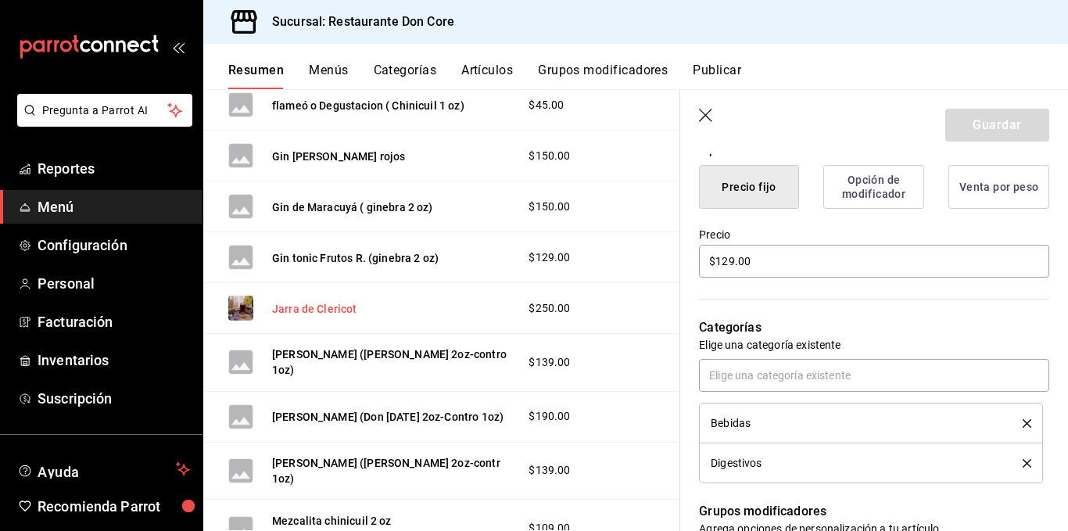
click at [331, 302] on button "Jarra de Clericot" at bounding box center [314, 309] width 85 height 16
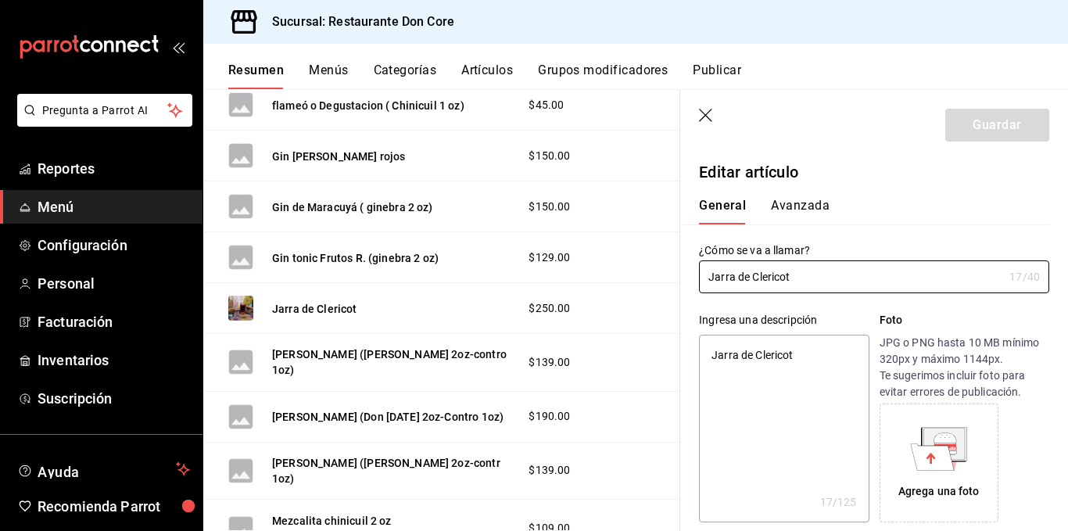
type textarea "x"
type input "$250.00"
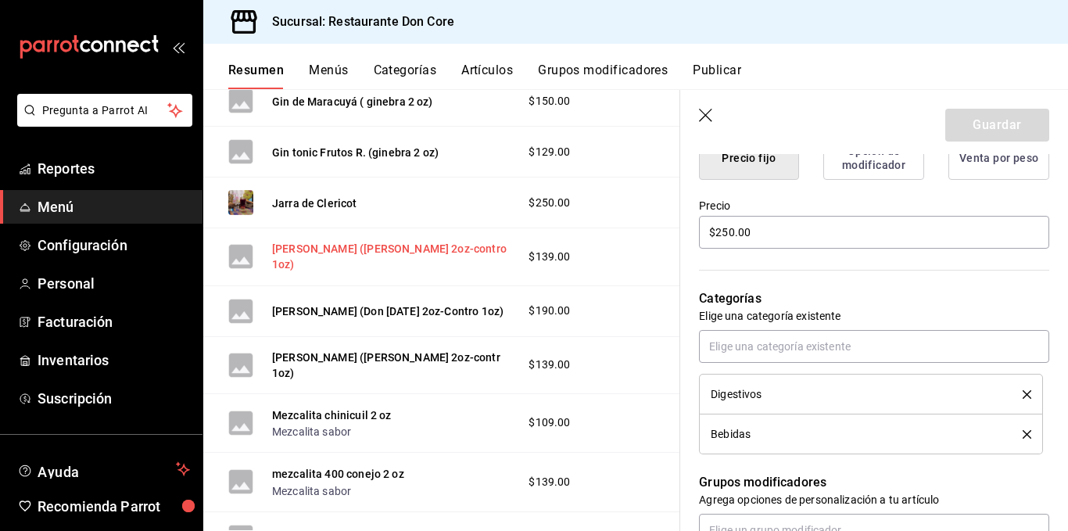
scroll to position [1306, 0]
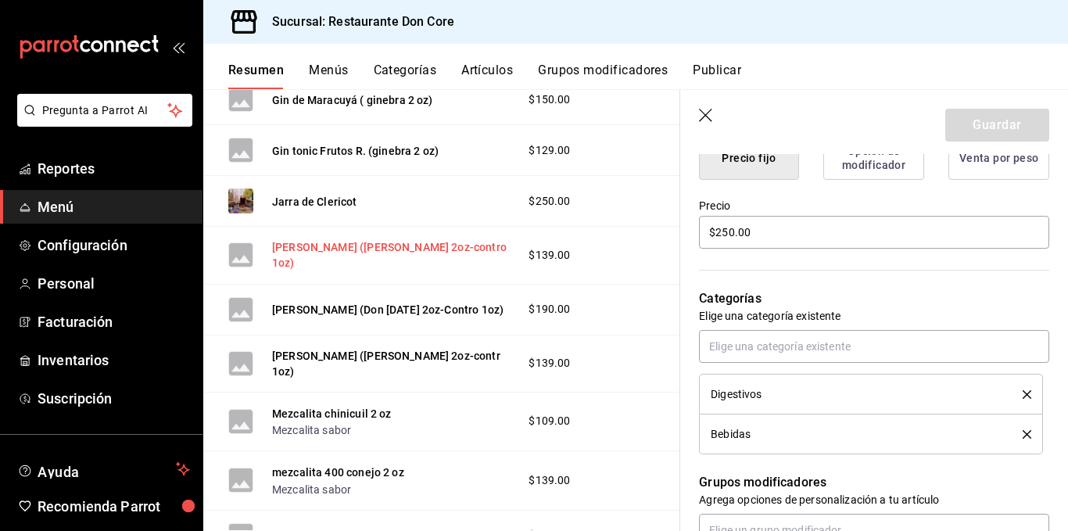
click at [324, 253] on button "[PERSON_NAME] ([PERSON_NAME] 2oz-contro 1oz)" at bounding box center [392, 254] width 241 height 31
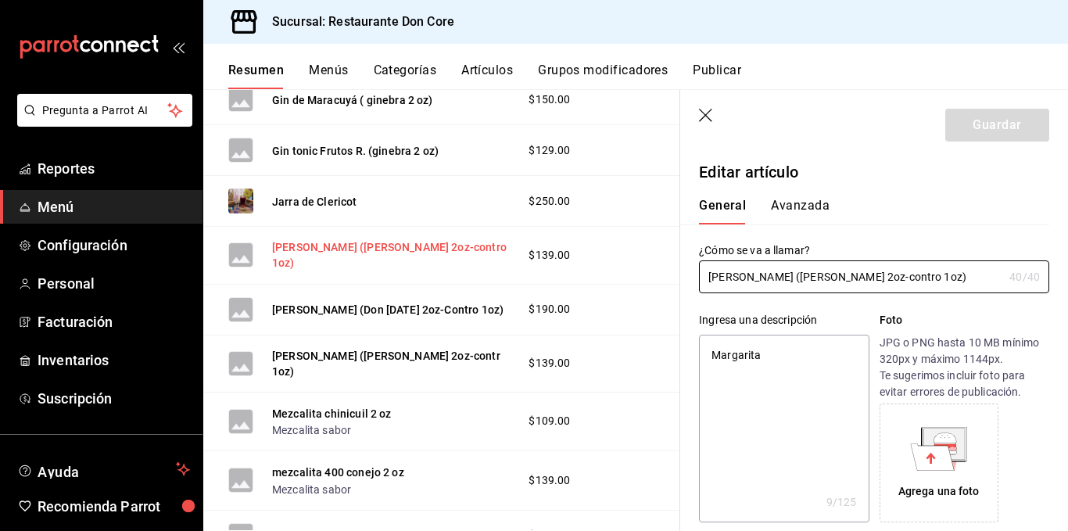
type textarea "x"
type input "$139.00"
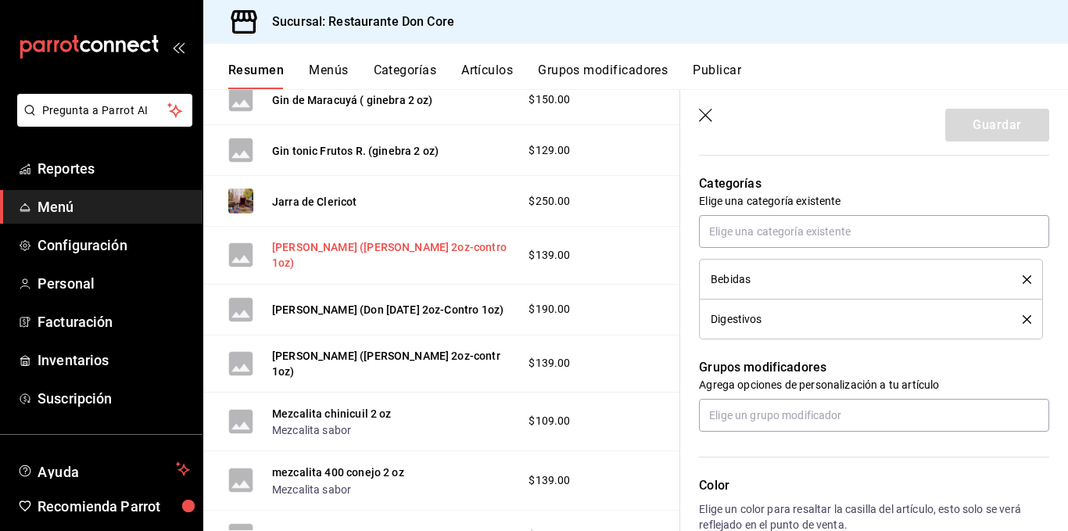
scroll to position [544, 0]
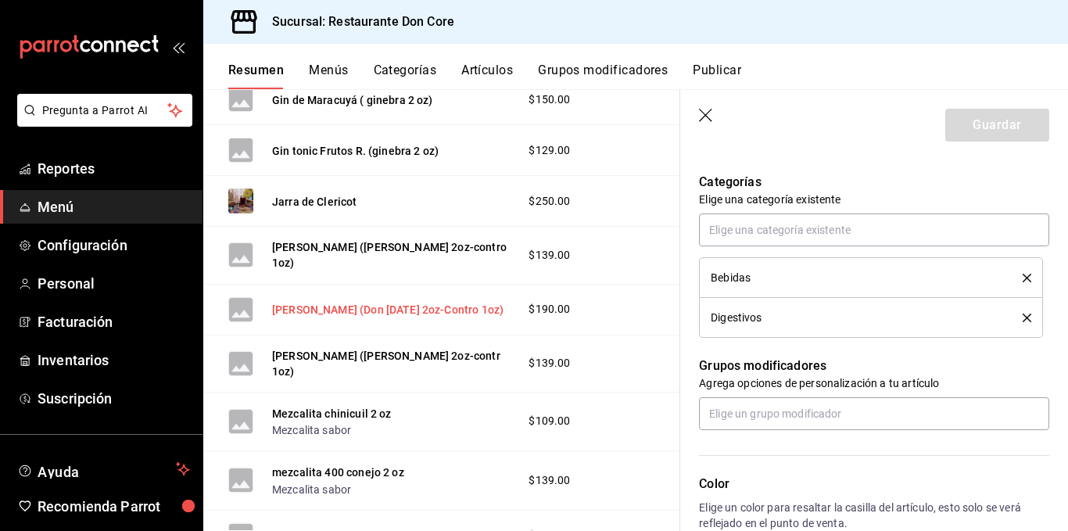
click at [397, 305] on button "[PERSON_NAME] (Don [DATE] 2oz-Contro 1oz)" at bounding box center [388, 310] width 232 height 16
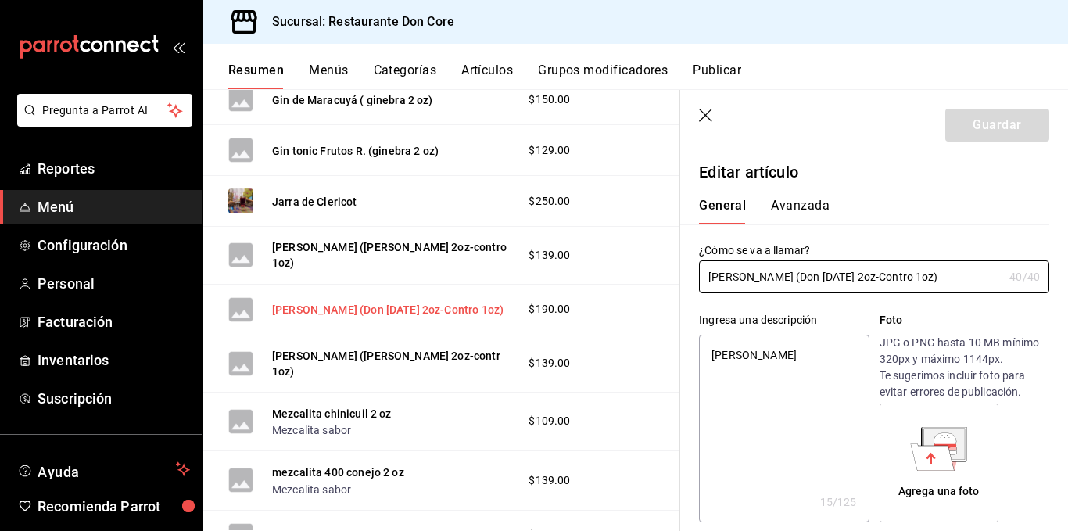
type textarea "x"
type input "$190.00"
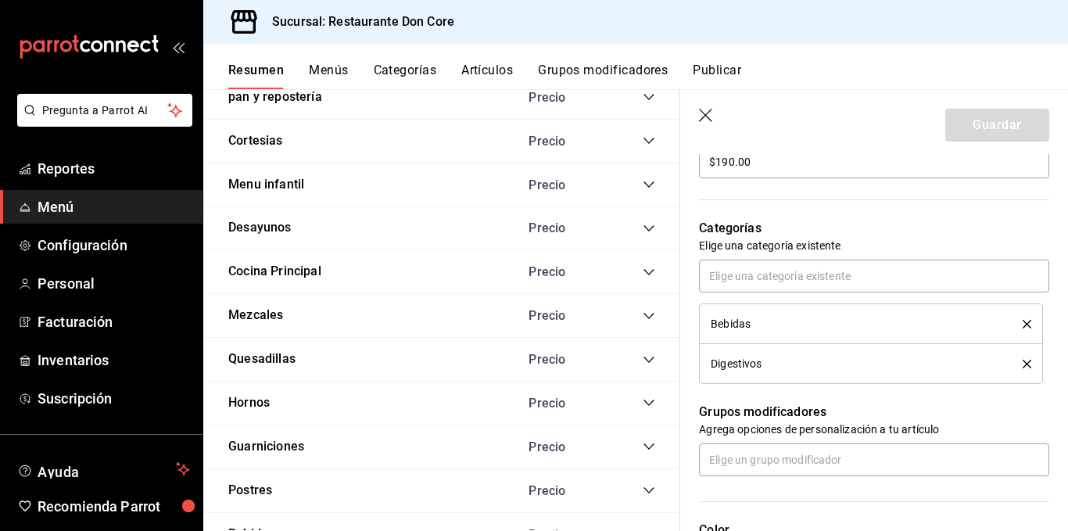
scroll to position [3175, 0]
click at [643, 354] on icon "collapse-category-row" at bounding box center [649, 360] width 13 height 13
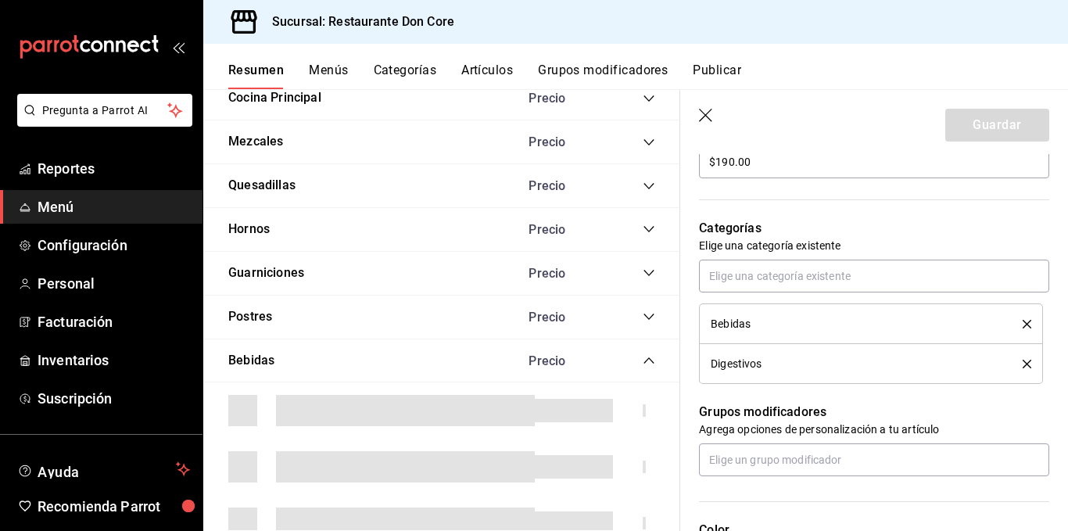
type textarea "x"
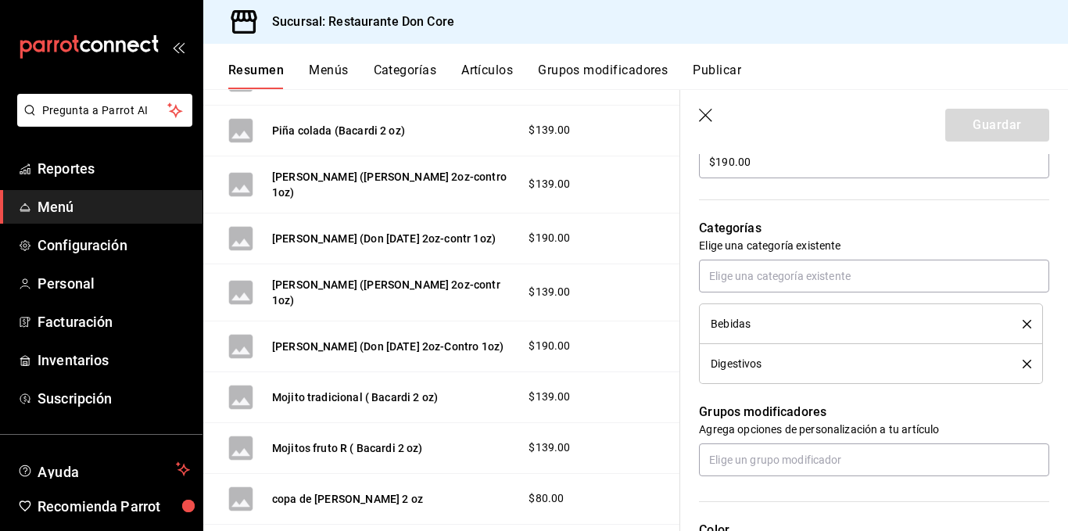
scroll to position [4990, 0]
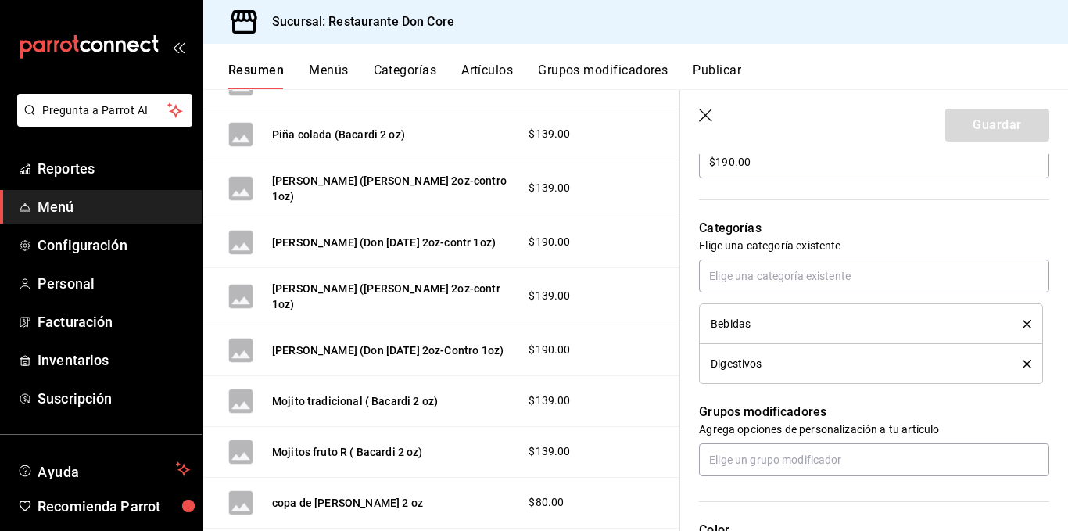
click at [421, 393] on button "Mojito tradicional ( Bacardi 2 oz)" at bounding box center [355, 401] width 166 height 16
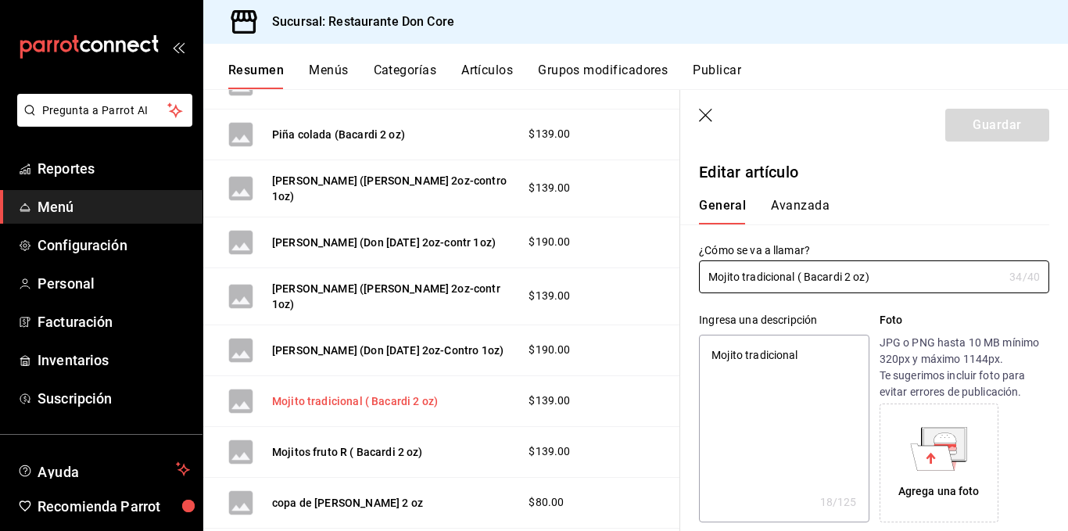
type textarea "x"
type input "$139.00"
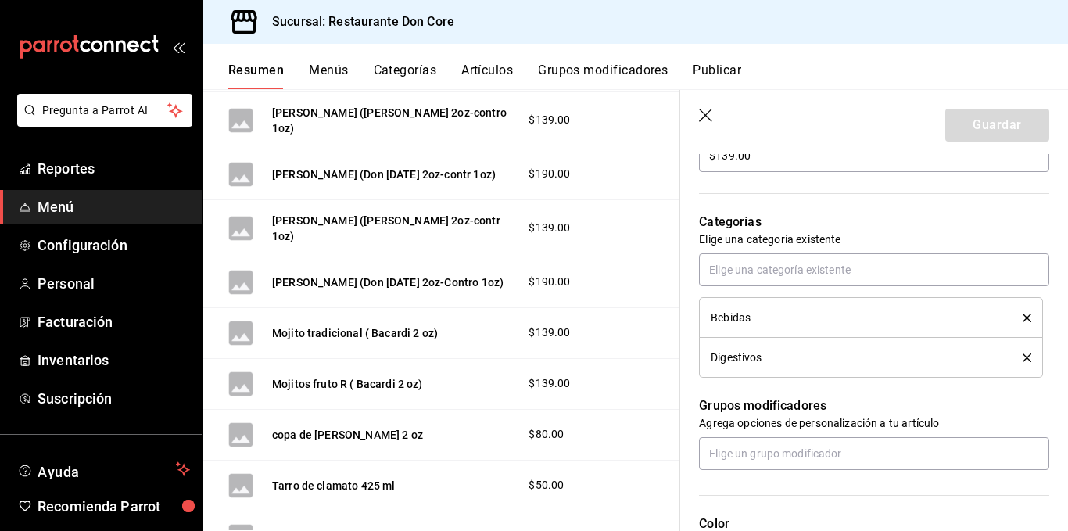
scroll to position [5059, 0]
type input "Mojito tradicional ( Bacardi 2 oz)"
type textarea "x"
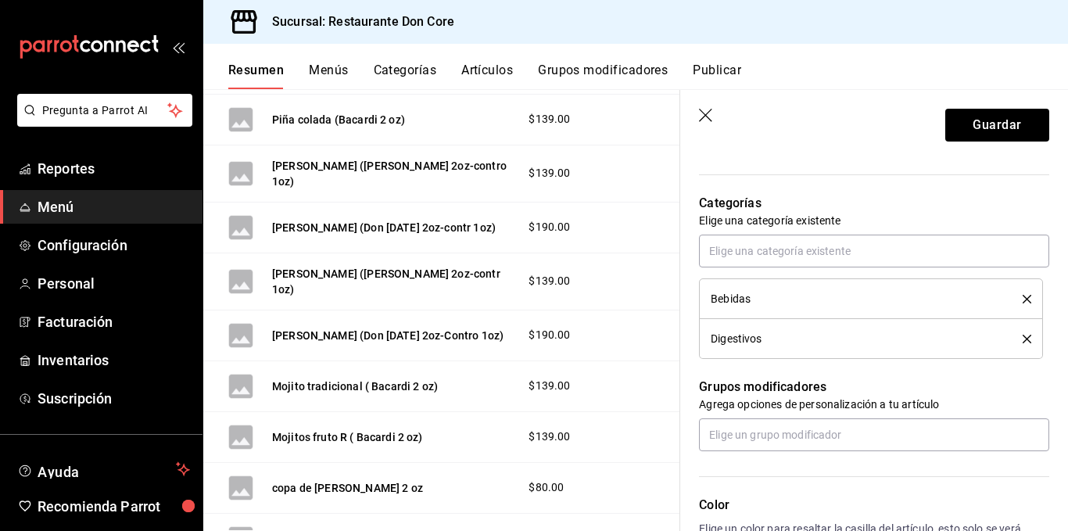
scroll to position [5002, 0]
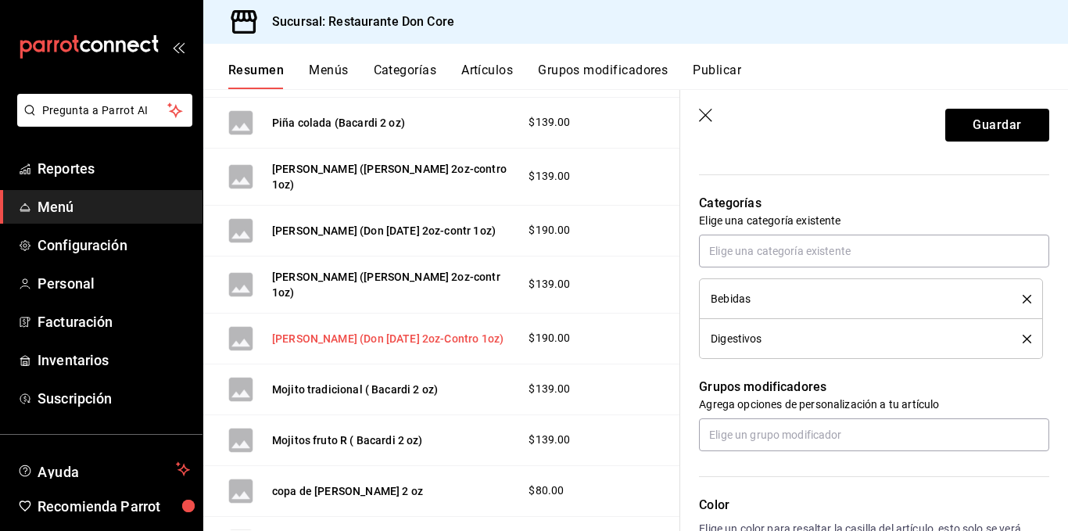
type input "Mojito tradicional ( Bacardi 2 oz)"
click at [431, 331] on button "[PERSON_NAME] (Don [DATE] 2oz-Contro 1oz)" at bounding box center [388, 339] width 232 height 16
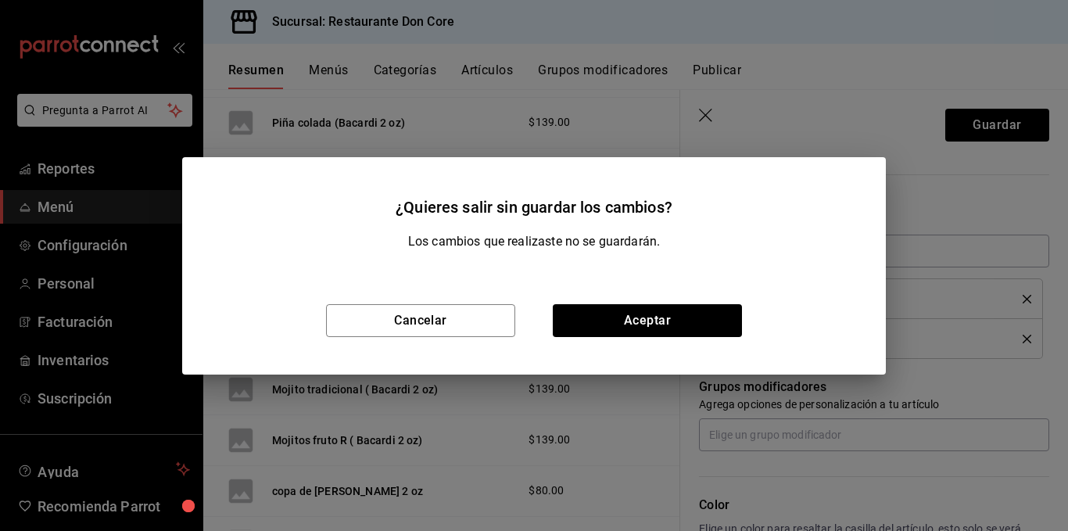
click at [464, 402] on div "¿Quieres salir sin guardar los cambios? Los cambios que realizaste no se guarda…" at bounding box center [534, 265] width 1068 height 531
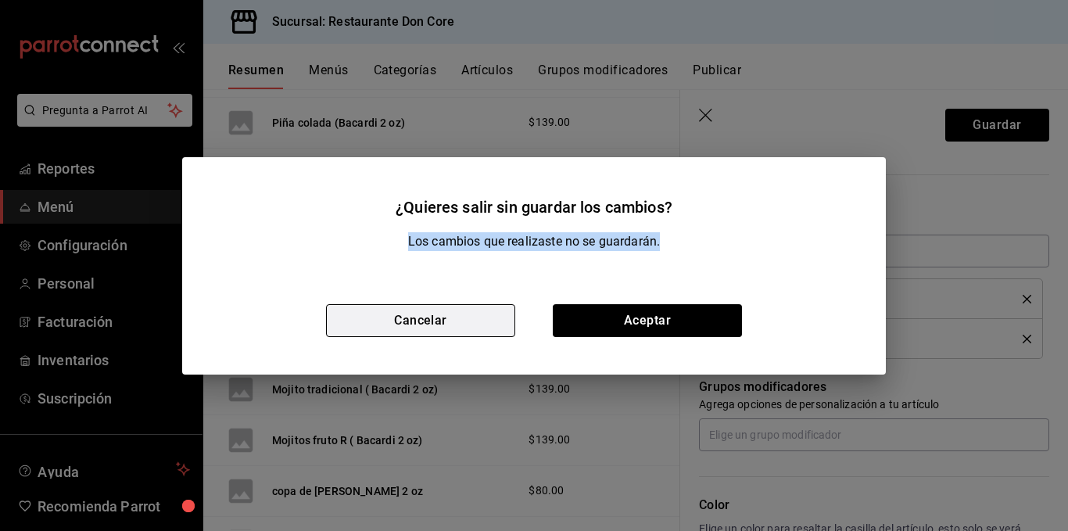
drag, startPoint x: 781, startPoint y: 97, endPoint x: 390, endPoint y: 336, distance: 458.1
click at [390, 336] on div "¿Quieres salir sin guardar los cambios? Los cambios que realizaste no se guarda…" at bounding box center [534, 265] width 1068 height 531
click at [390, 336] on button "Cancelar" at bounding box center [420, 320] width 189 height 33
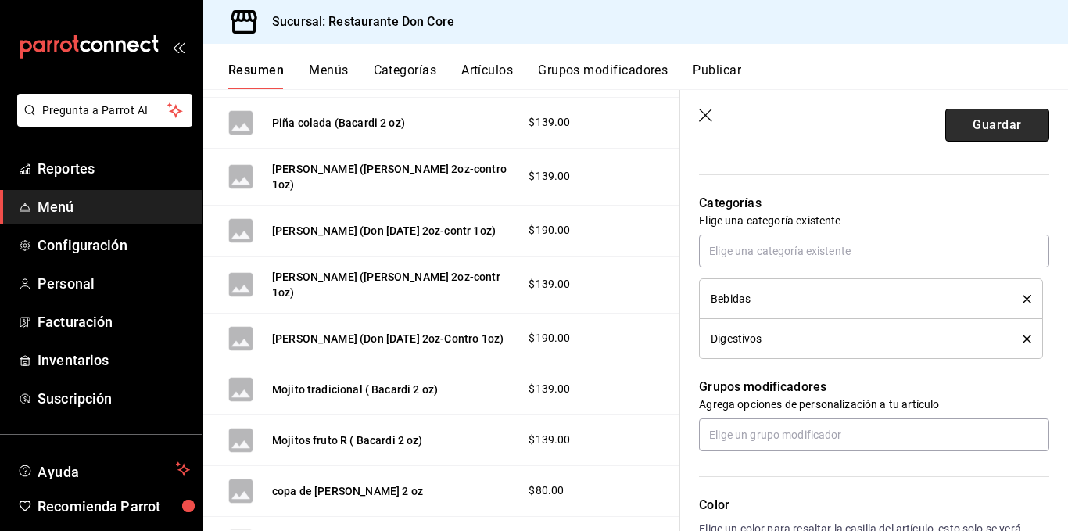
click at [1006, 128] on button "Guardar" at bounding box center [998, 125] width 104 height 33
type textarea "x"
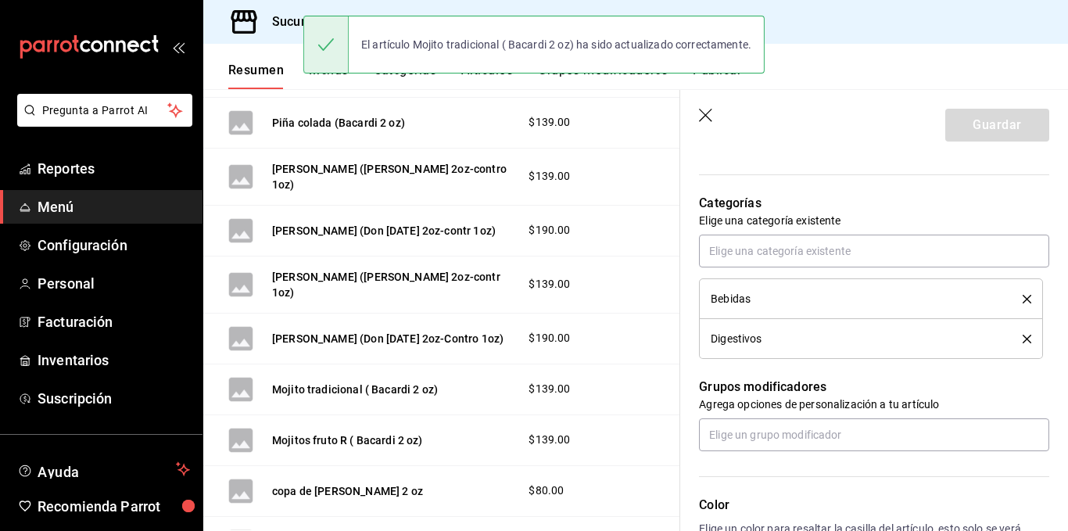
type textarea "x"
type input "AR-1758504079106"
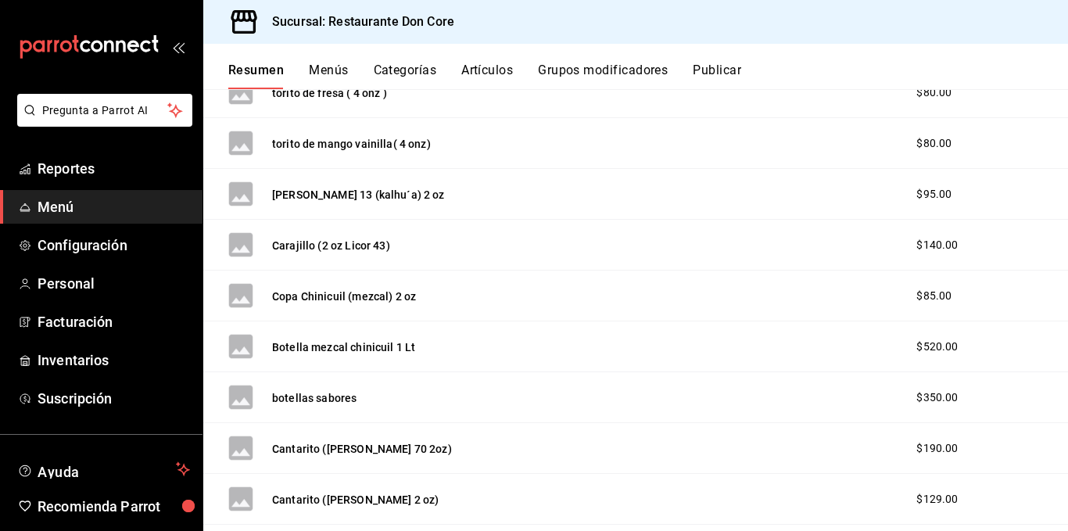
scroll to position [813, 0]
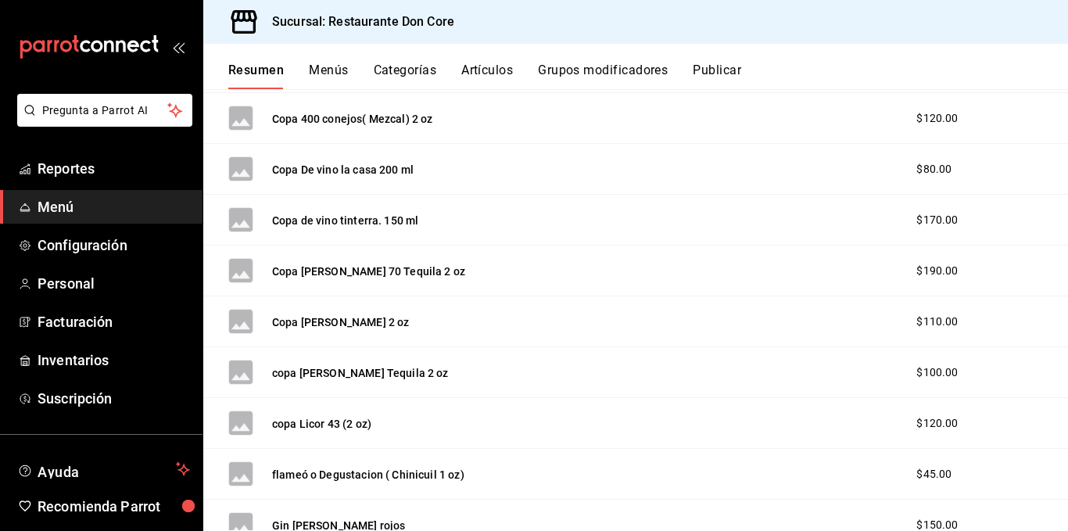
click at [253, 76] on button "Resumen" at bounding box center [256, 76] width 56 height 27
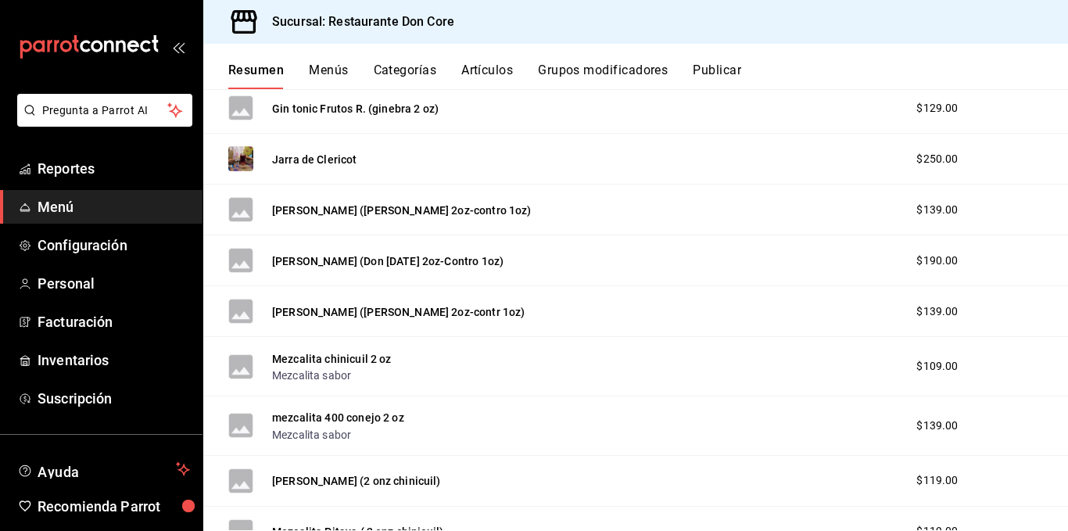
scroll to position [0, 0]
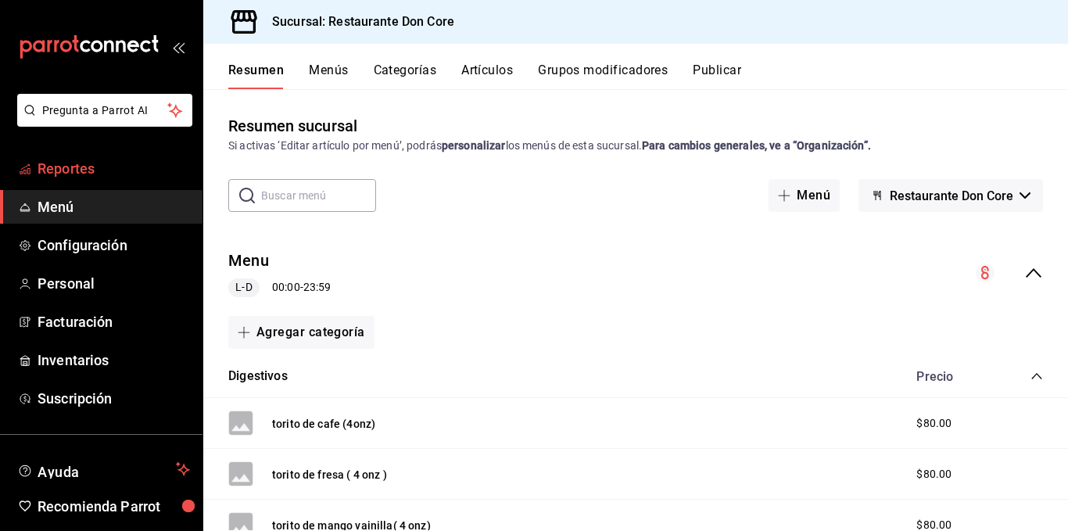
click at [104, 156] on link "Reportes" at bounding box center [101, 169] width 203 height 34
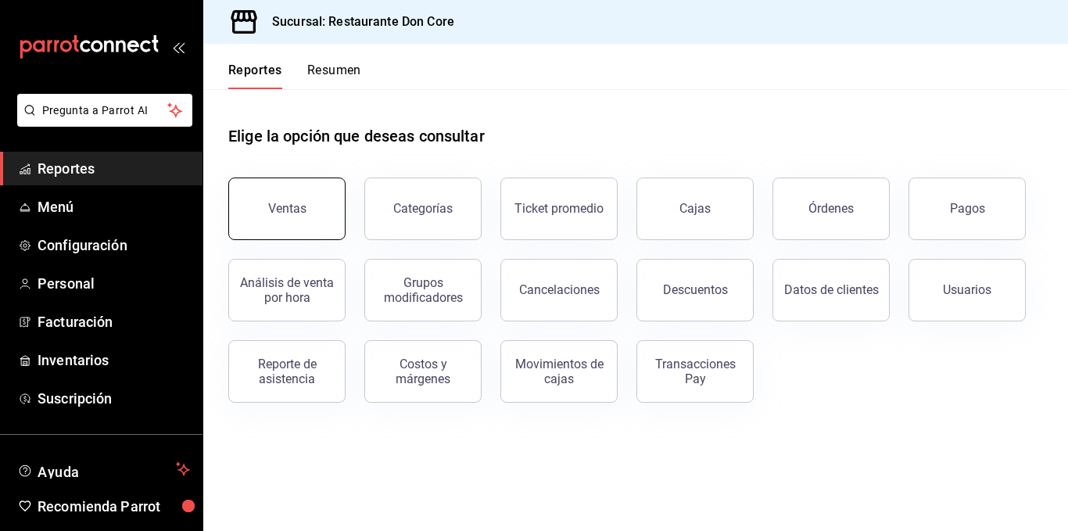
click at [332, 191] on button "Ventas" at bounding box center [286, 209] width 117 height 63
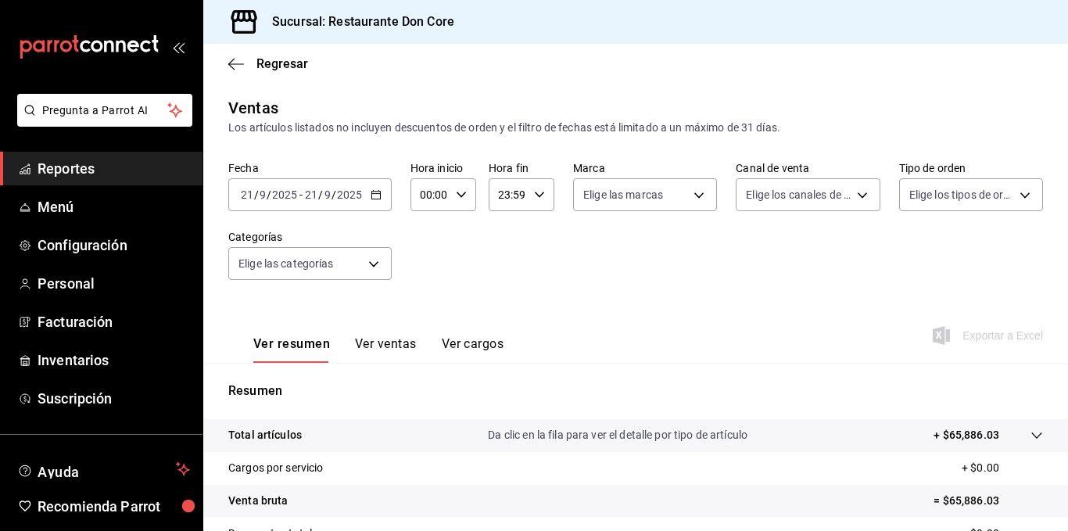
scroll to position [218, 0]
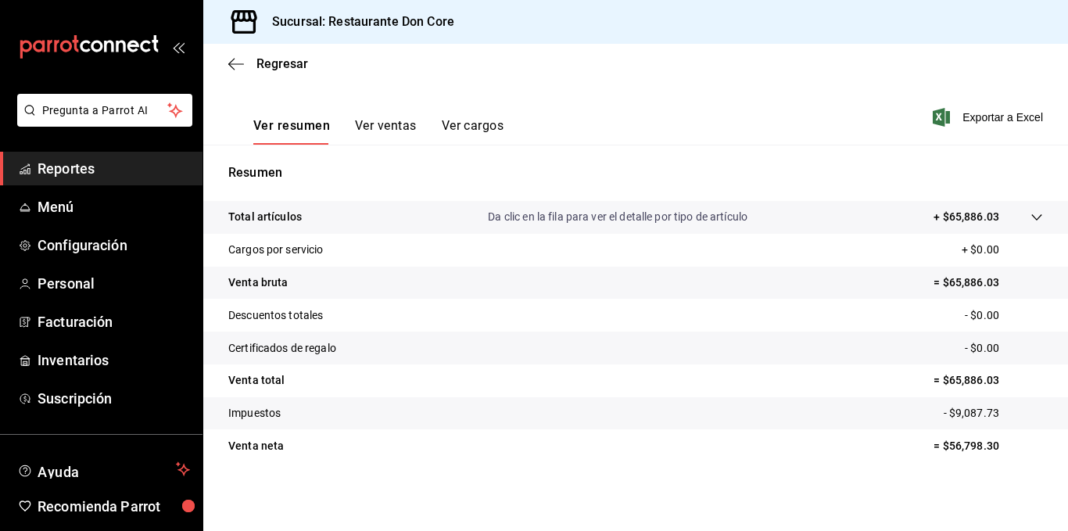
click at [392, 126] on button "Ver ventas" at bounding box center [386, 131] width 62 height 27
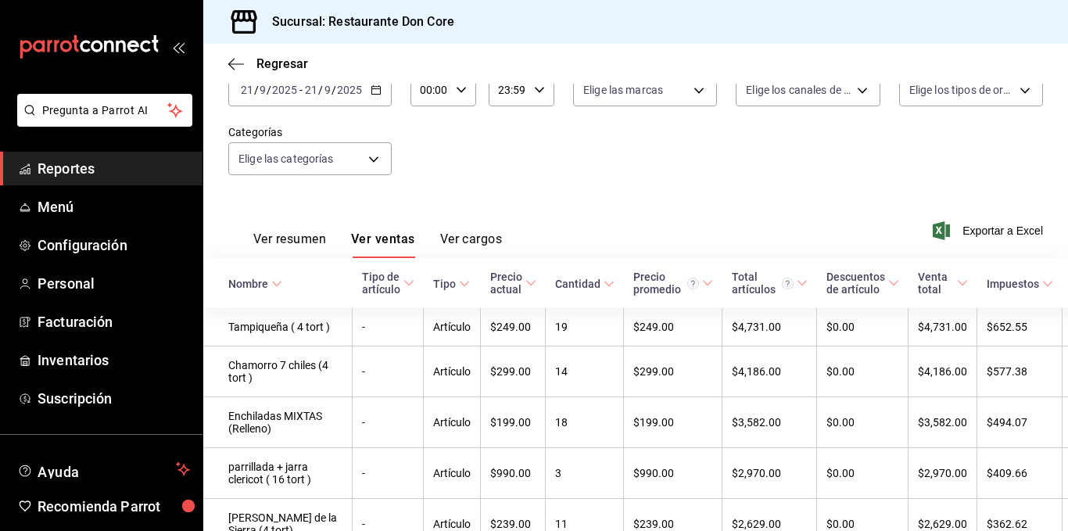
scroll to position [102, 0]
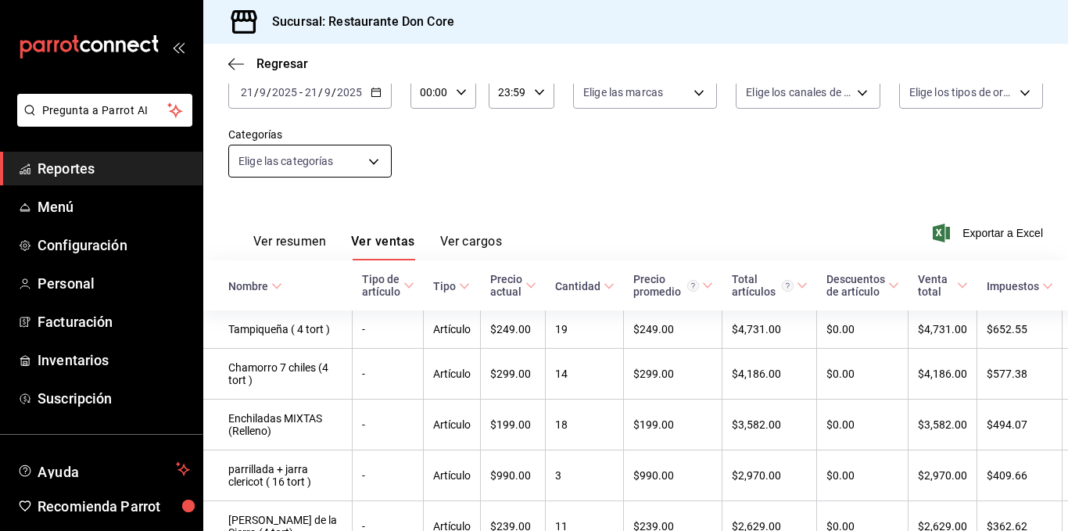
click at [305, 160] on body "Pregunta a Parrot AI Reportes Menú Configuración Personal Facturación Inventari…" at bounding box center [534, 265] width 1068 height 531
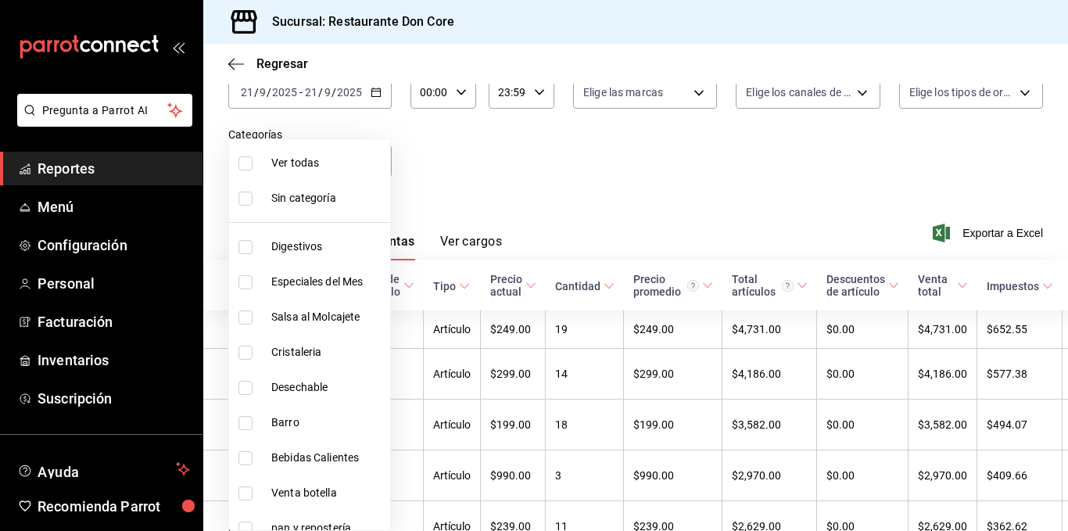
click at [303, 257] on li "Digestivos" at bounding box center [309, 246] width 161 height 35
type input "def688d9-fab4-4147-a8ad-15c3e355aeae"
checkbox input "true"
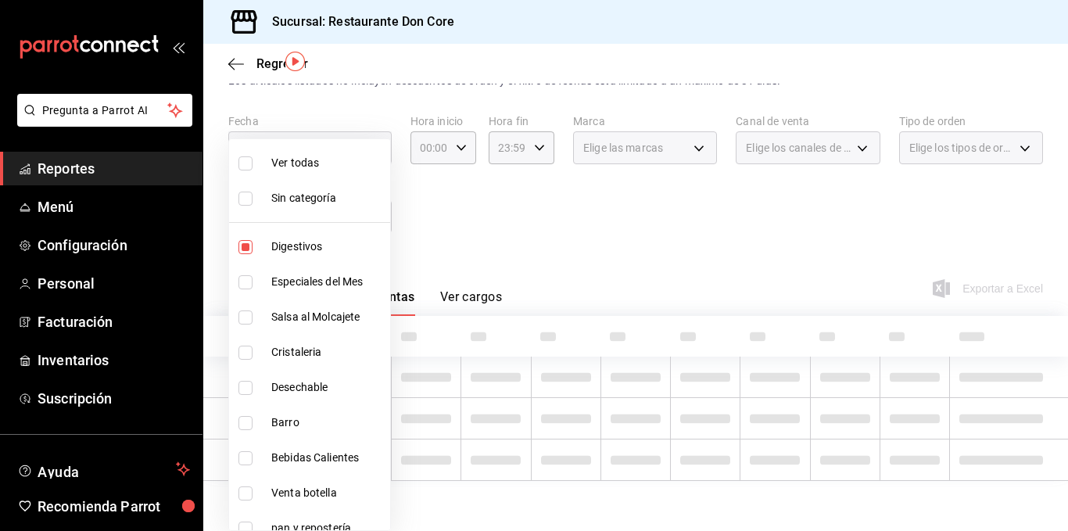
scroll to position [47, 0]
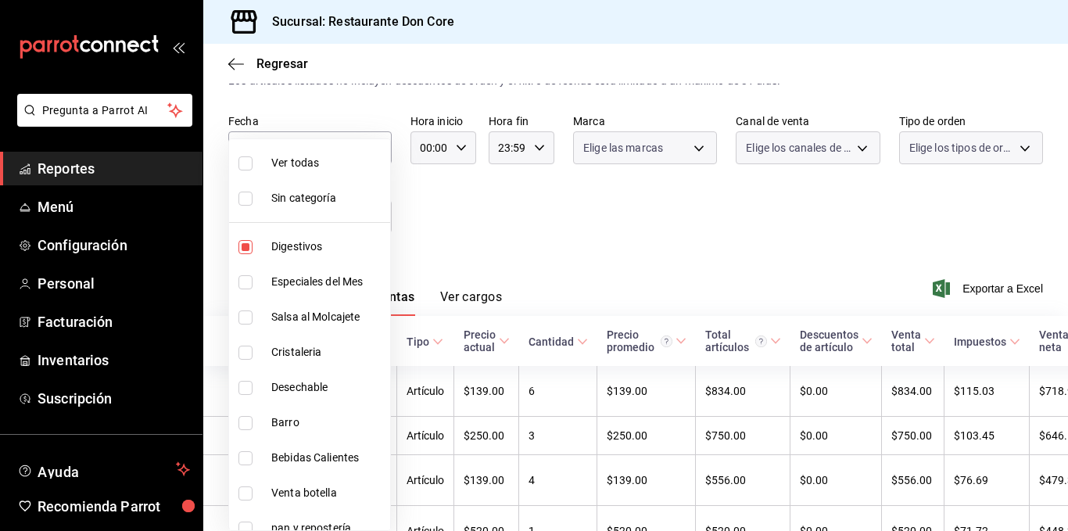
click at [621, 188] on div at bounding box center [534, 265] width 1068 height 531
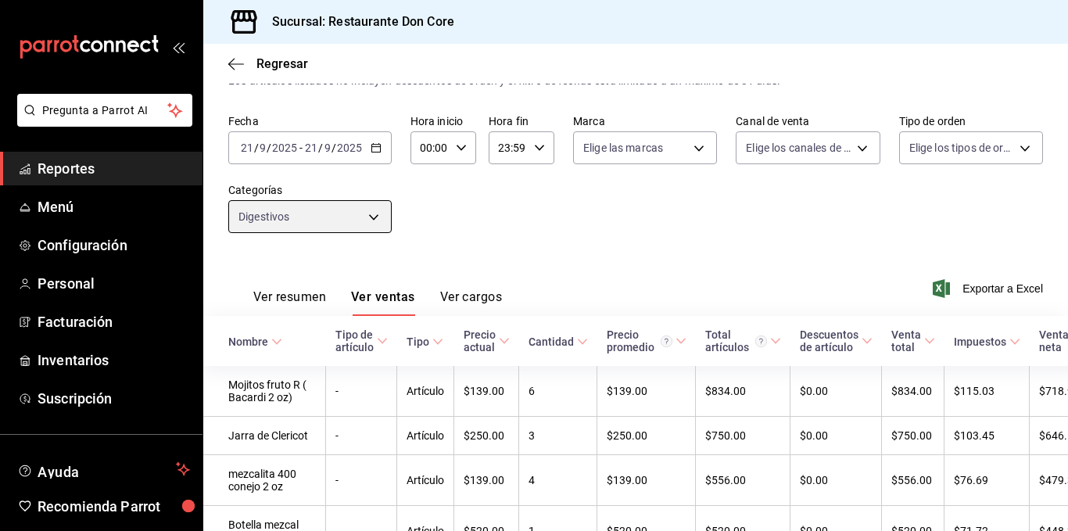
scroll to position [102, 0]
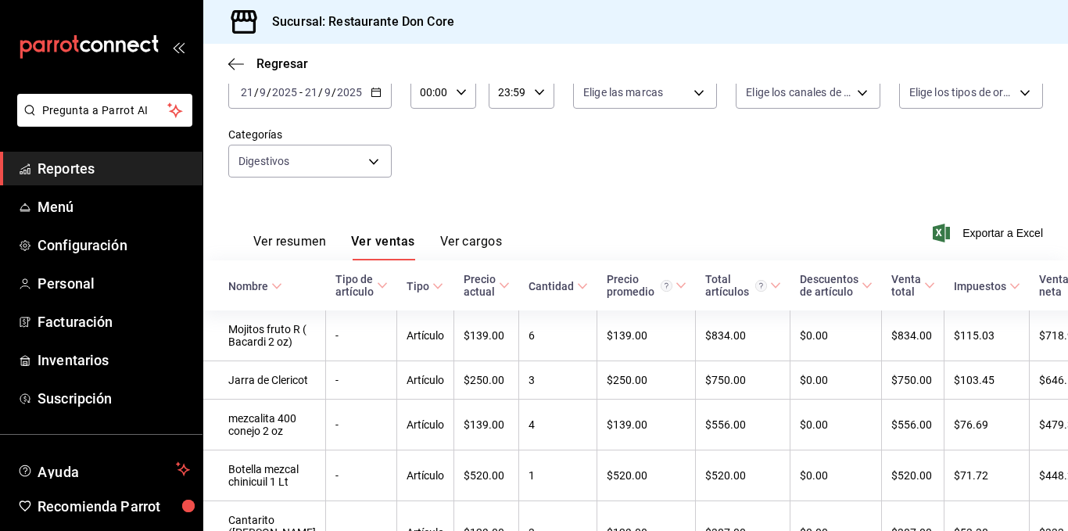
click at [621, 188] on div "Ver todas Sin categoría Digestivos Especiales del Mes Salsa al Molcajete Crista…" at bounding box center [534, 265] width 1068 height 531
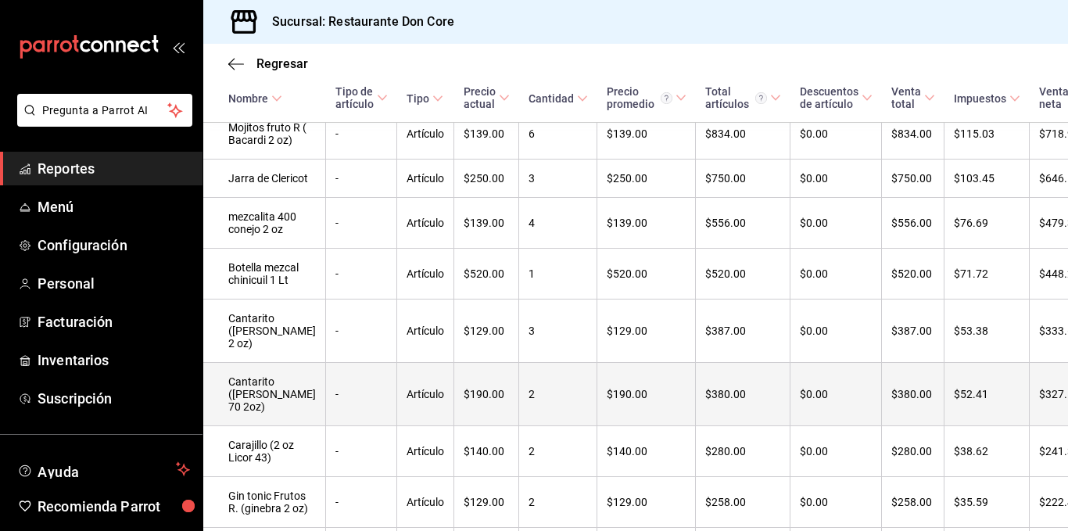
scroll to position [0, 0]
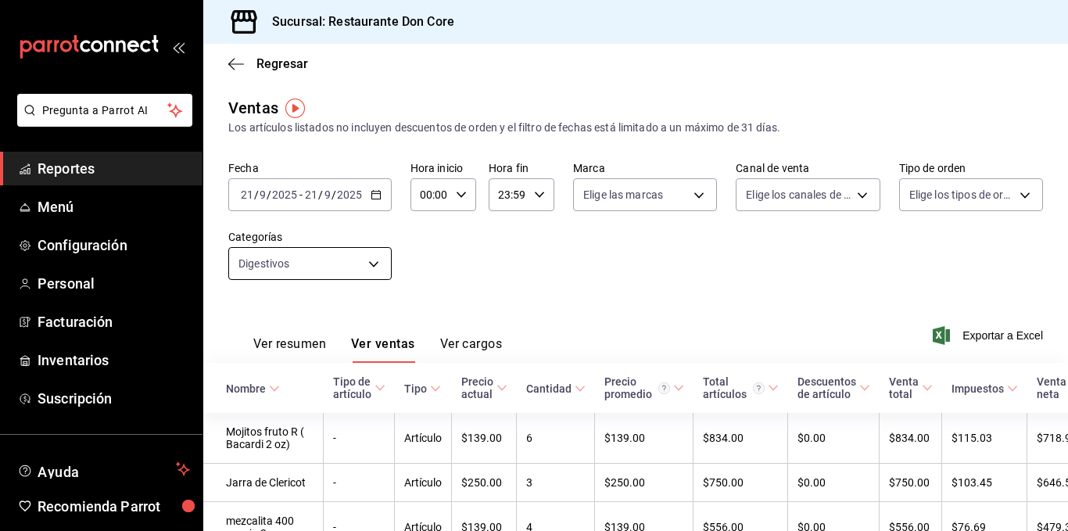
click at [373, 257] on body "Pregunta a Parrot AI Reportes Menú Configuración Personal Facturación Inventari…" at bounding box center [534, 265] width 1068 height 531
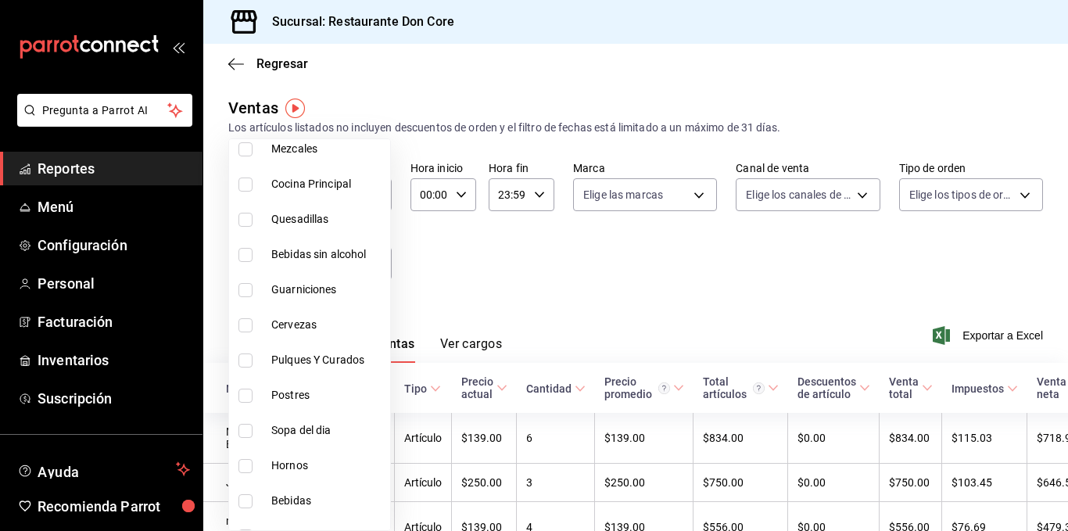
scroll to position [544, 0]
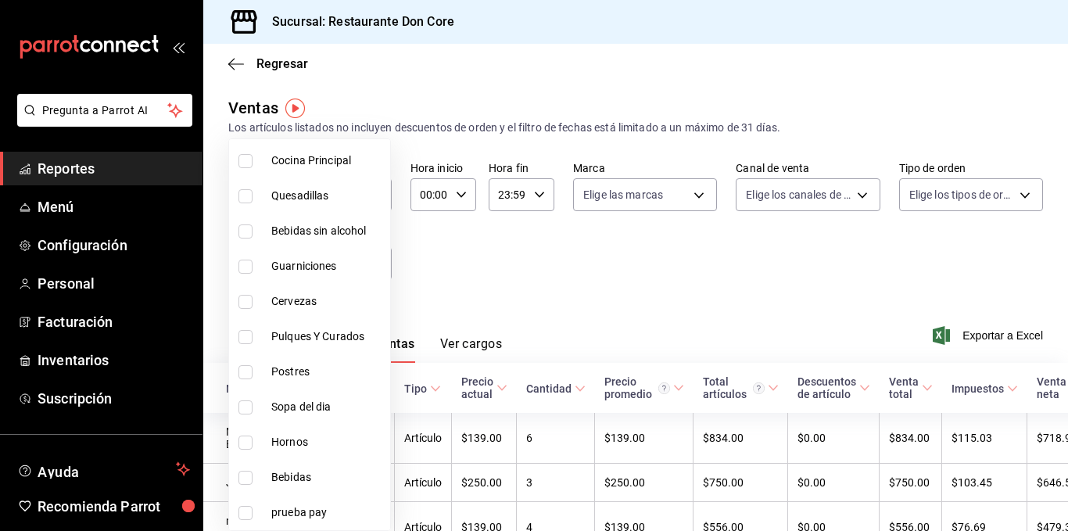
click at [242, 378] on input "checkbox" at bounding box center [246, 372] width 14 height 14
checkbox input "true"
click at [436, 307] on div at bounding box center [534, 265] width 1068 height 531
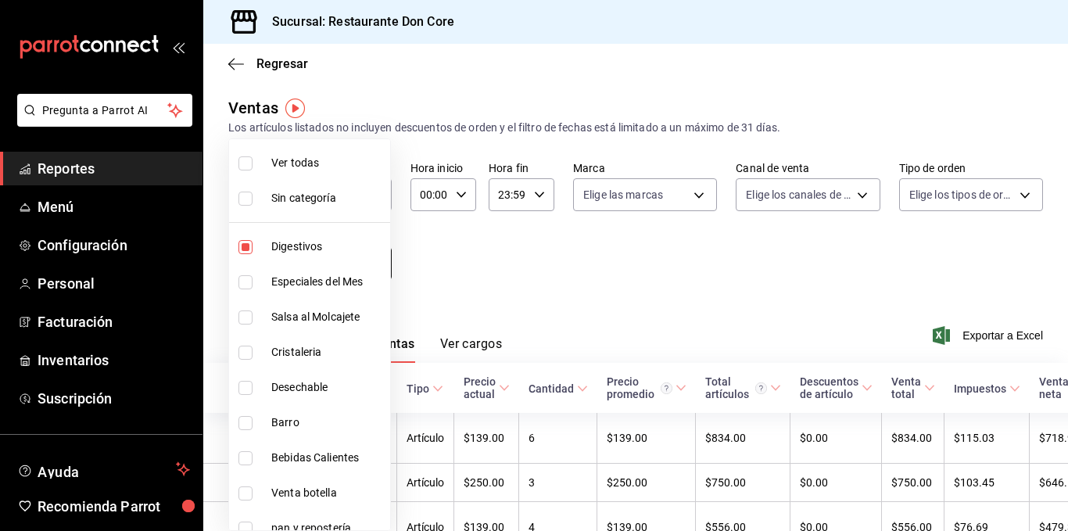
click at [373, 264] on body "Pregunta a Parrot AI Reportes Menú Configuración Personal Facturación Inventari…" at bounding box center [534, 265] width 1068 height 531
click at [305, 243] on span "Digestivos" at bounding box center [327, 247] width 113 height 16
type input "6f3ebac4-10ed-4172-af21-c70e6e43c17c"
checkbox input "false"
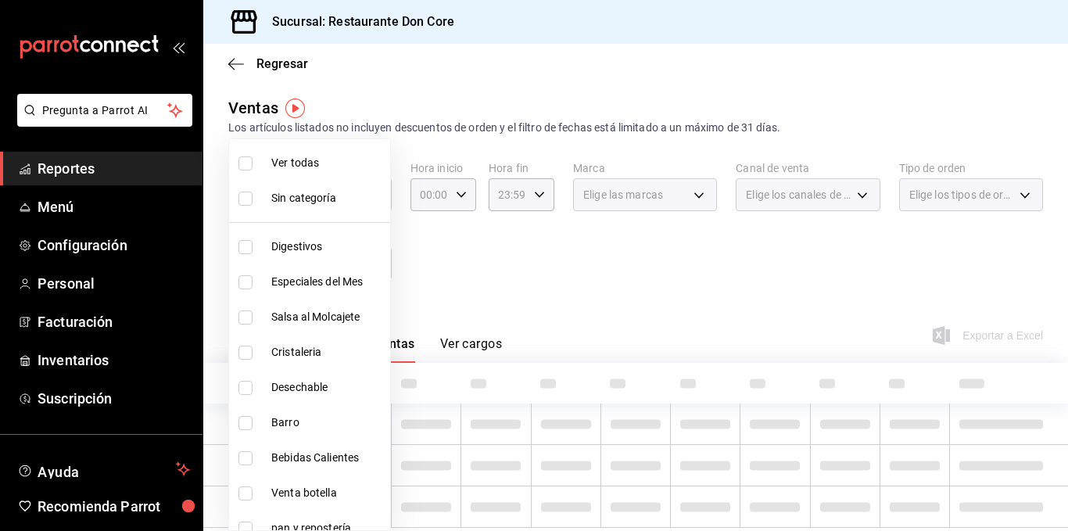
click at [429, 266] on div at bounding box center [534, 265] width 1068 height 531
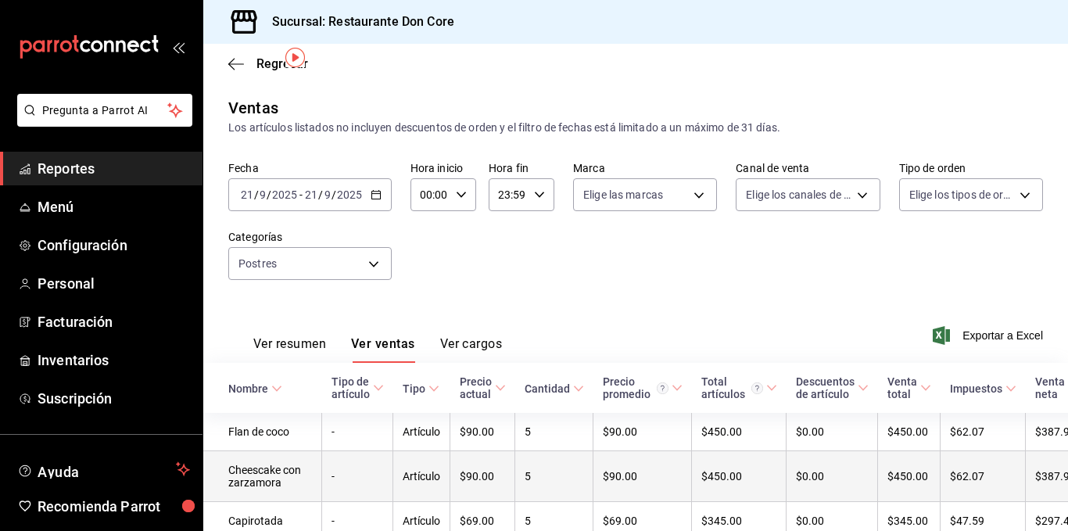
scroll to position [63, 0]
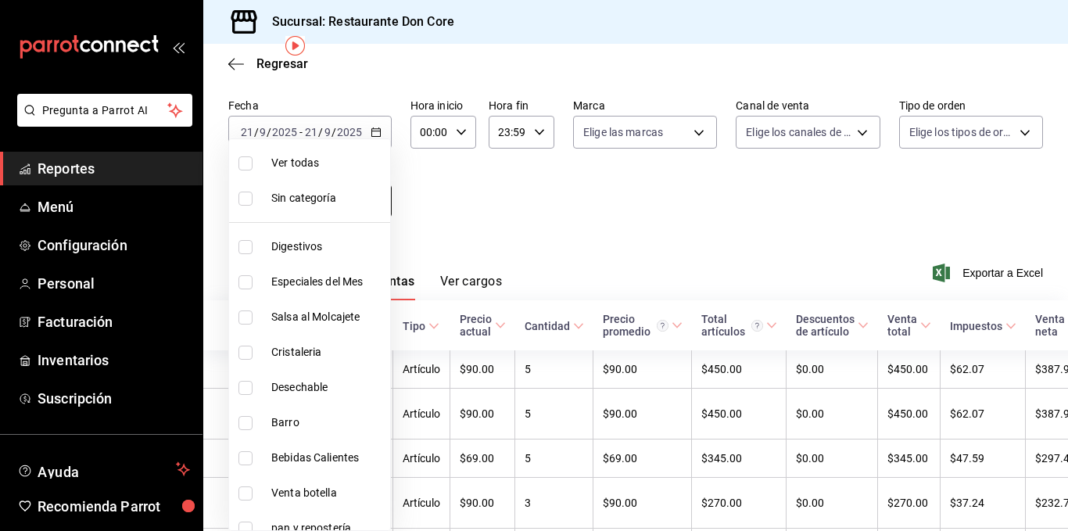
click at [375, 198] on body "Pregunta a Parrot AI Reportes Menú Configuración Personal Facturación Inventari…" at bounding box center [534, 265] width 1068 height 531
click at [415, 244] on div at bounding box center [534, 265] width 1068 height 531
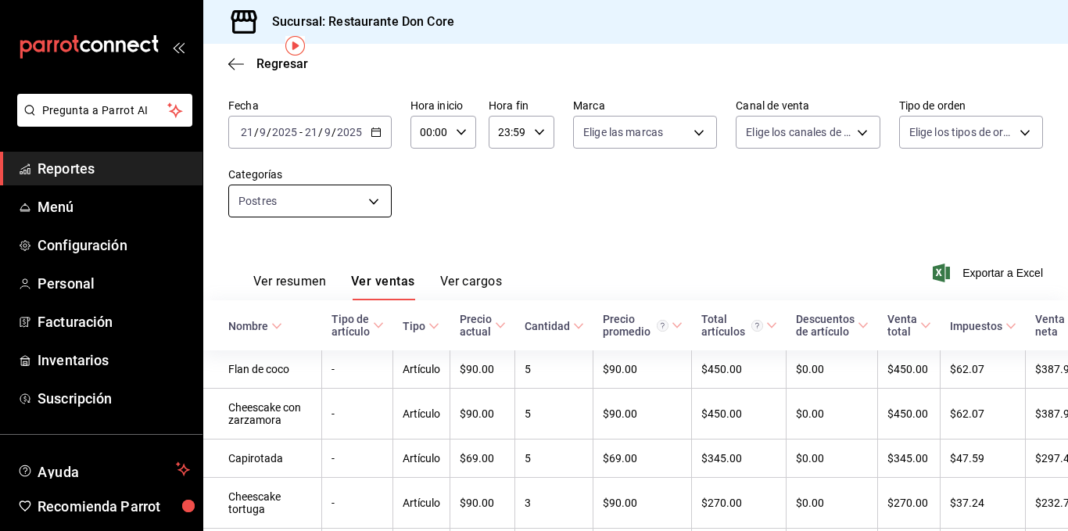
click at [373, 205] on body "Pregunta a Parrot AI Reportes Menú Configuración Personal Facturación Inventari…" at bounding box center [534, 265] width 1068 height 531
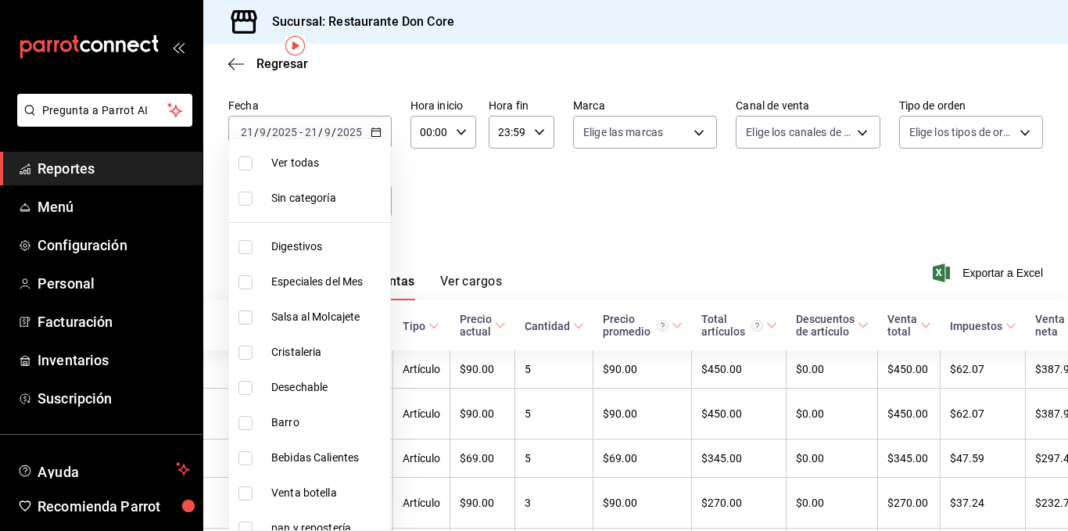
scroll to position [544, 0]
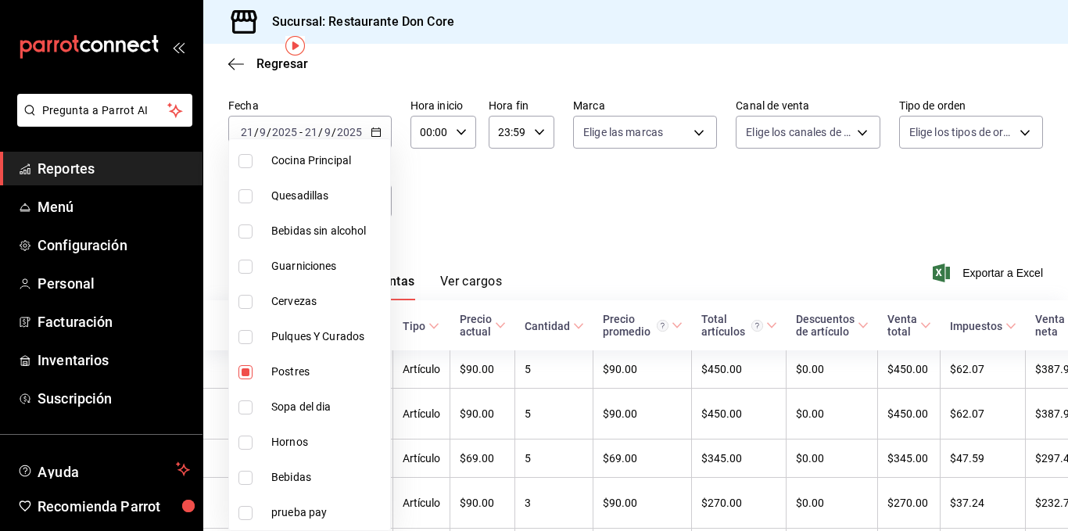
click at [247, 374] on input "checkbox" at bounding box center [246, 372] width 14 height 14
checkbox input "false"
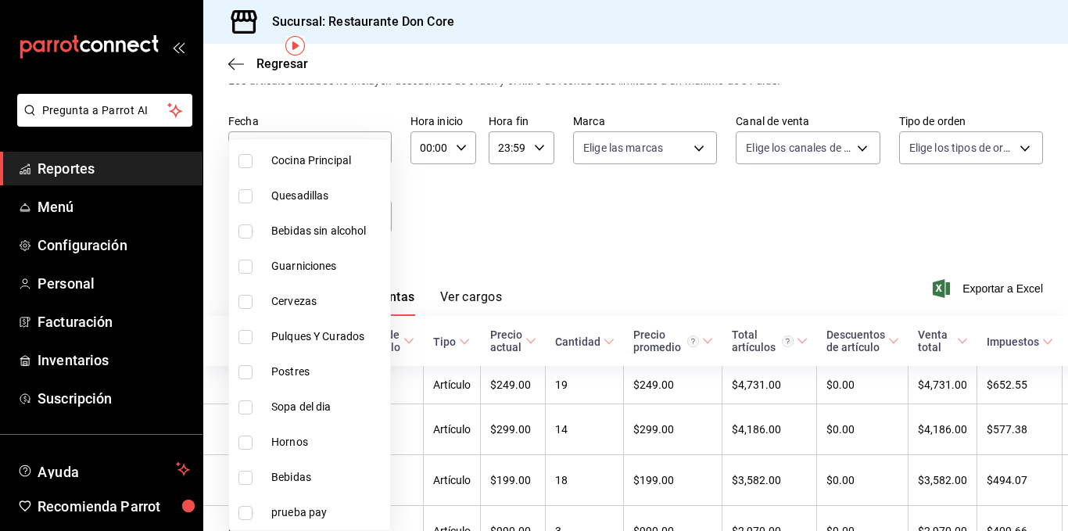
scroll to position [63, 0]
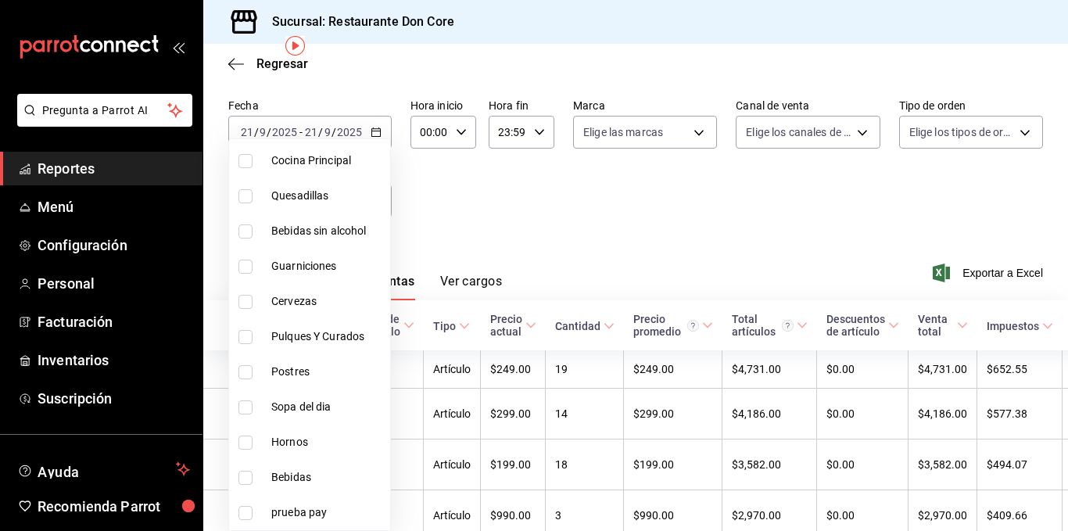
click at [512, 247] on div at bounding box center [534, 265] width 1068 height 531
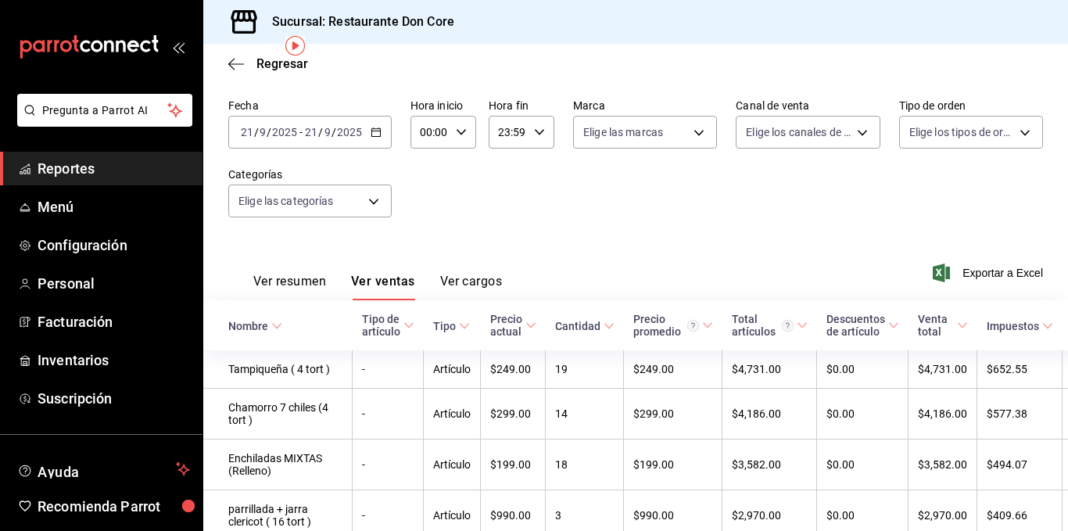
click at [301, 291] on button "Ver resumen" at bounding box center [289, 287] width 73 height 27
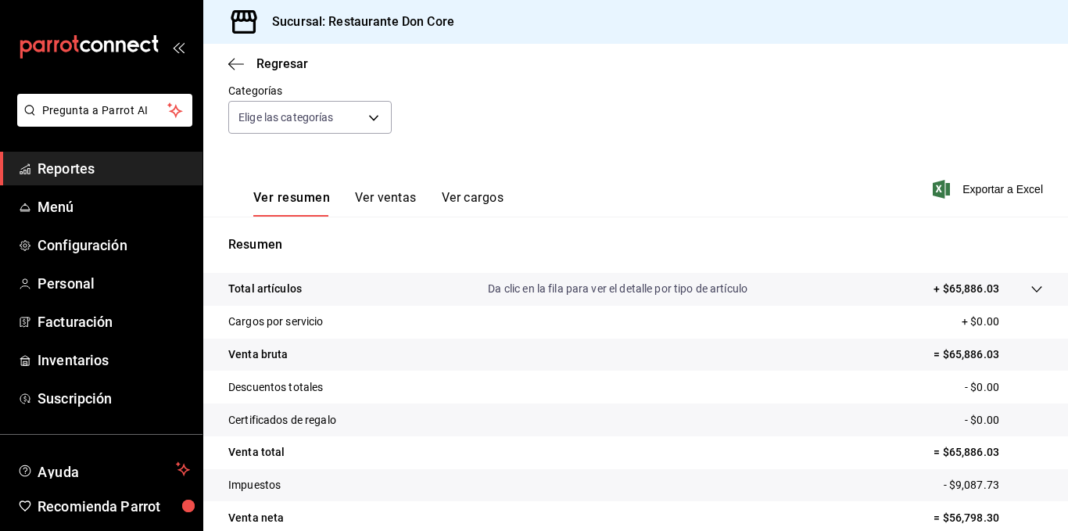
scroll to position [166, 0]
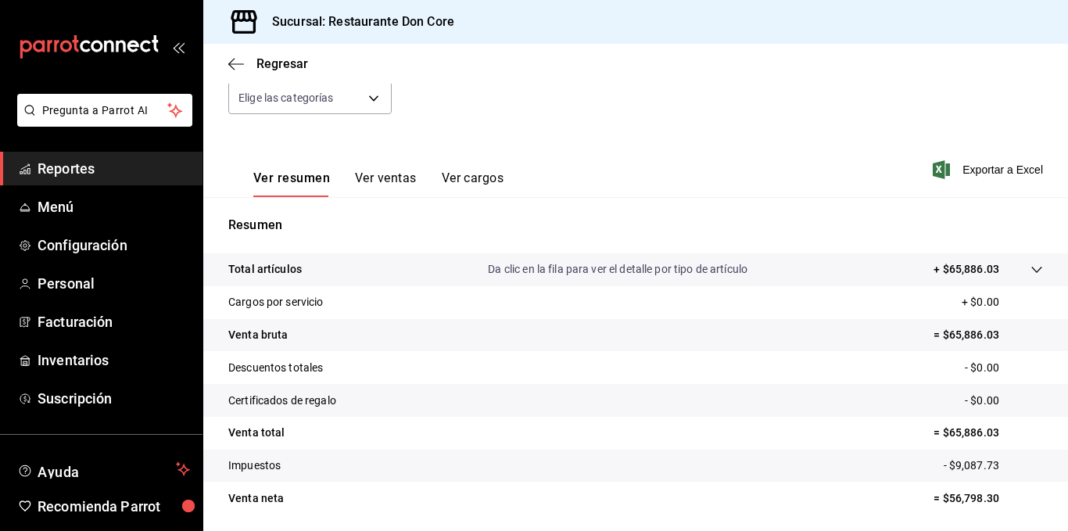
click at [366, 179] on button "Ver ventas" at bounding box center [386, 184] width 62 height 27
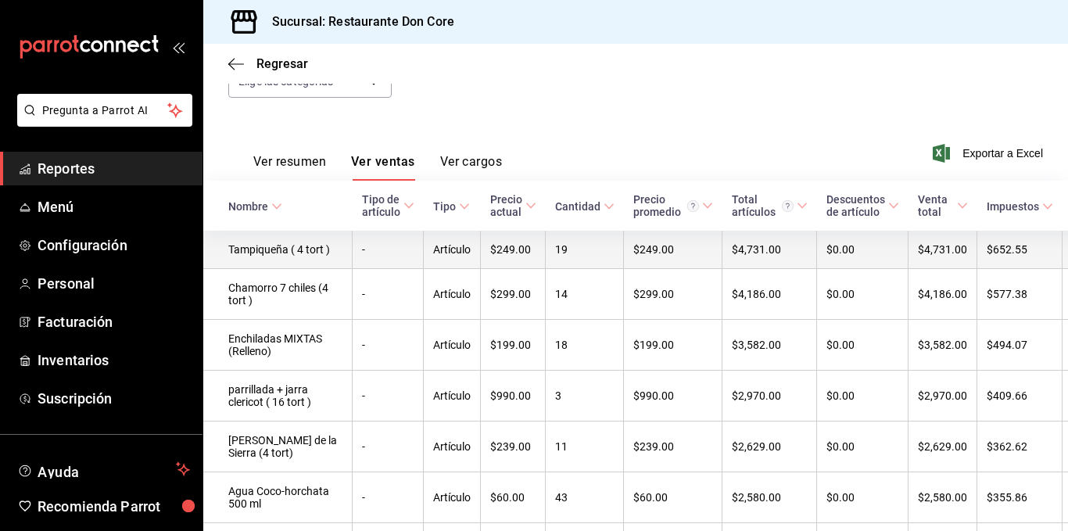
scroll to position [181, 0]
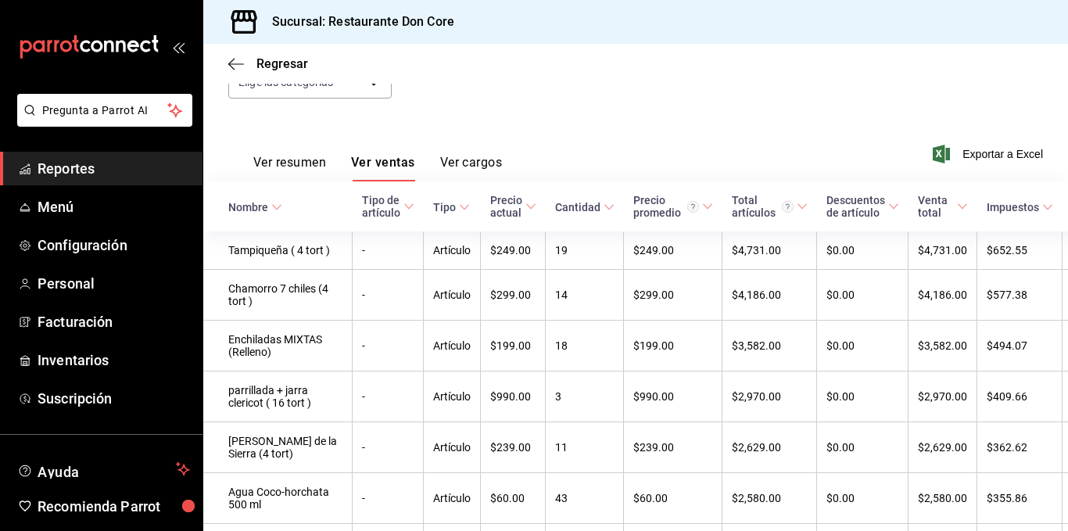
click at [372, 163] on button "Ver ventas" at bounding box center [383, 168] width 64 height 27
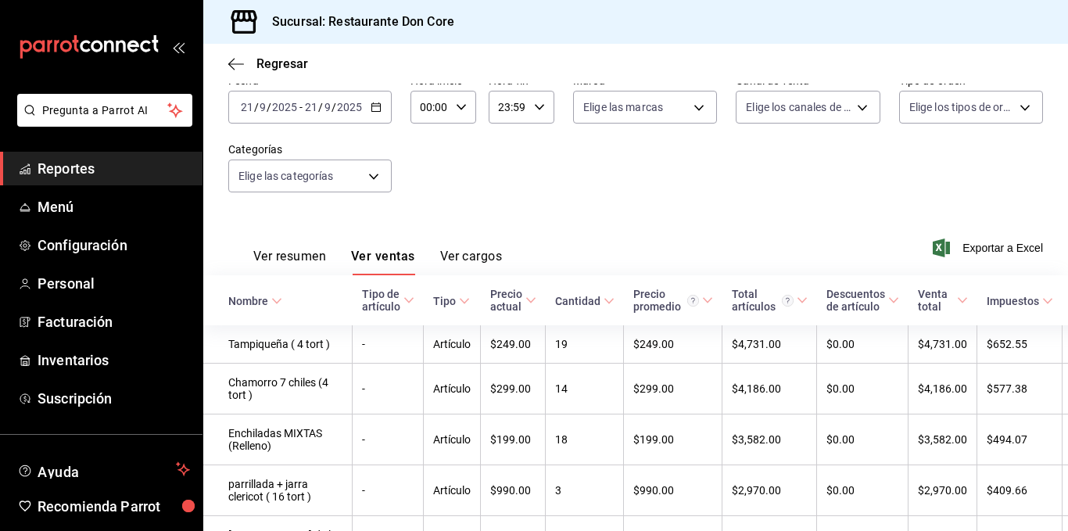
scroll to position [86, 0]
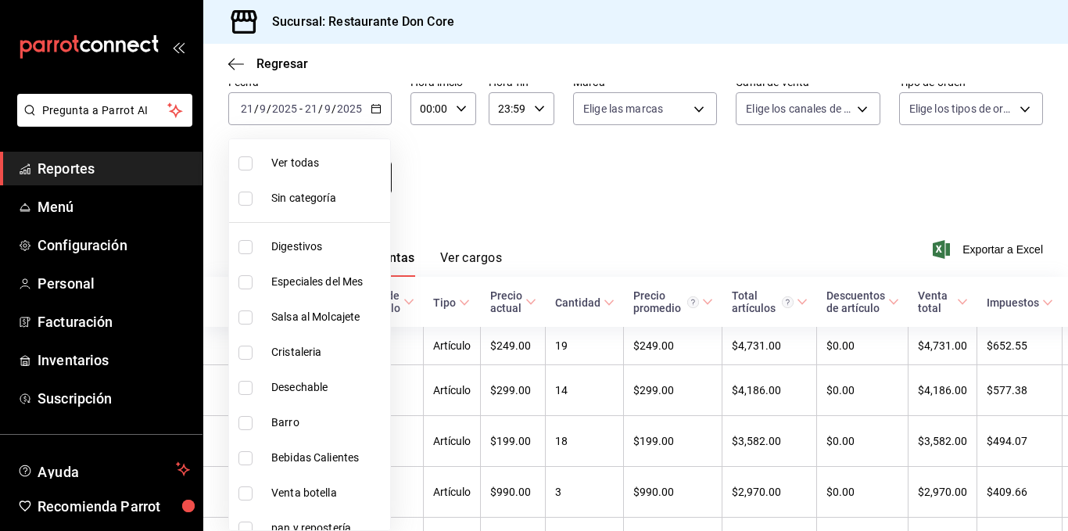
click at [375, 177] on body "Pregunta a Parrot AI Reportes Menú Configuración Personal Facturación Inventari…" at bounding box center [534, 265] width 1068 height 531
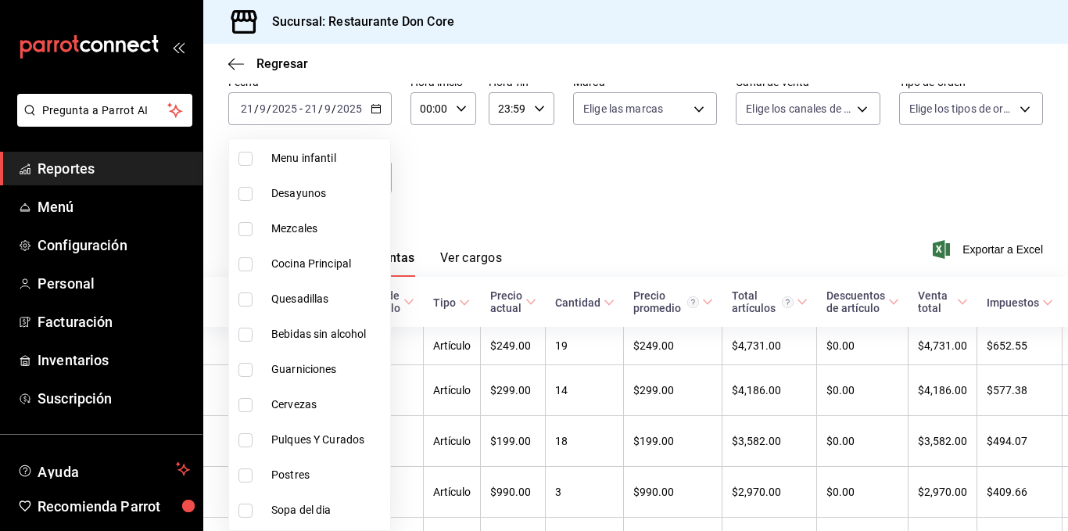
scroll to position [442, 0]
click at [300, 289] on li "Quesadillas" at bounding box center [309, 297] width 161 height 35
type input "ddc567c9-827a-476f-816d-9c0041ef6195"
checkbox input "true"
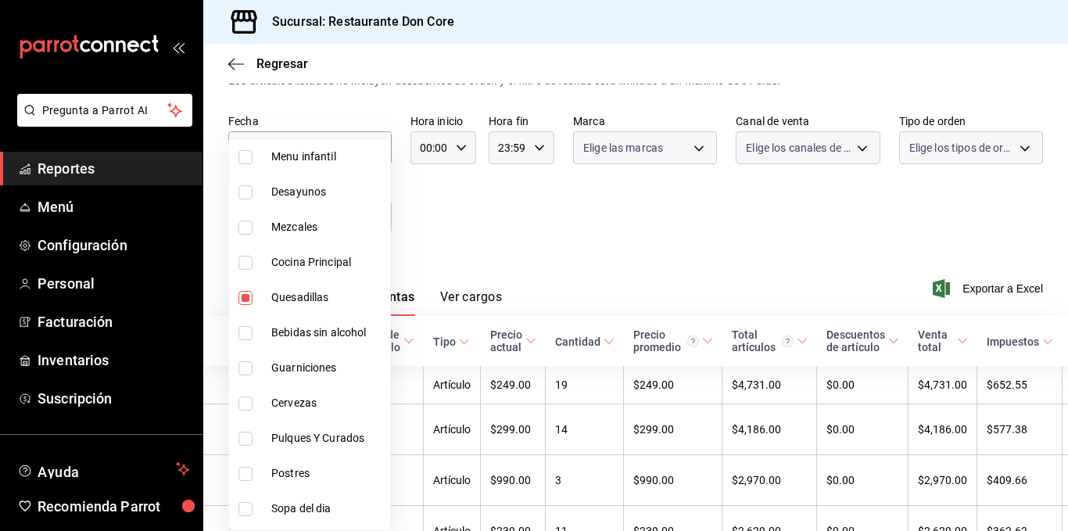
click at [499, 224] on div at bounding box center [534, 265] width 1068 height 531
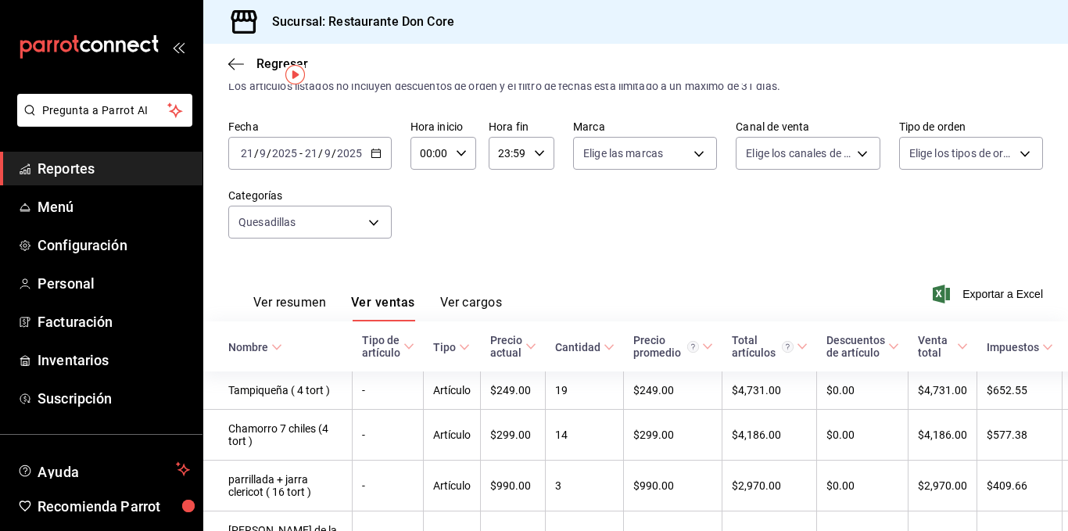
scroll to position [34, 0]
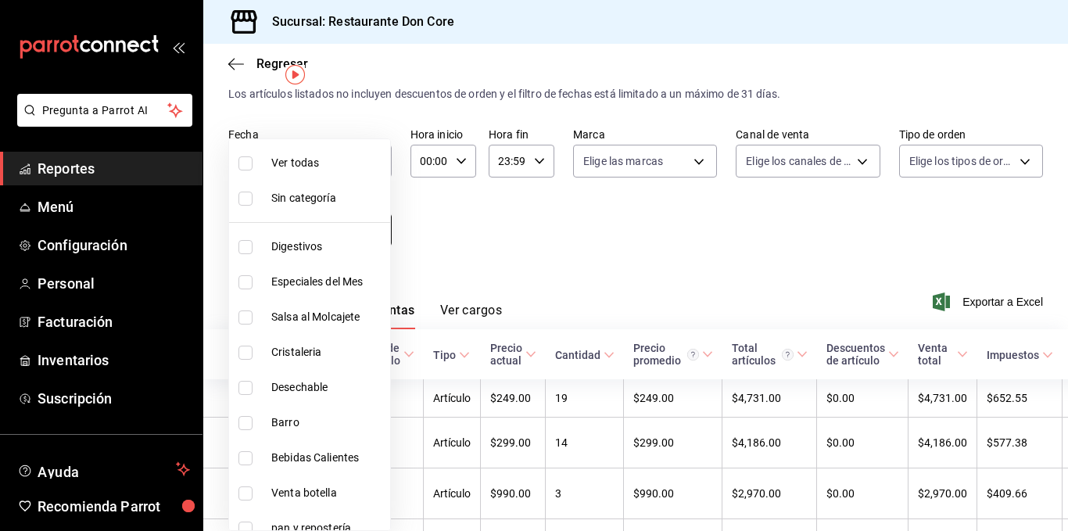
click at [374, 231] on body "Pregunta a Parrot AI Reportes Menú Configuración Personal Facturación Inventari…" at bounding box center [534, 265] width 1068 height 531
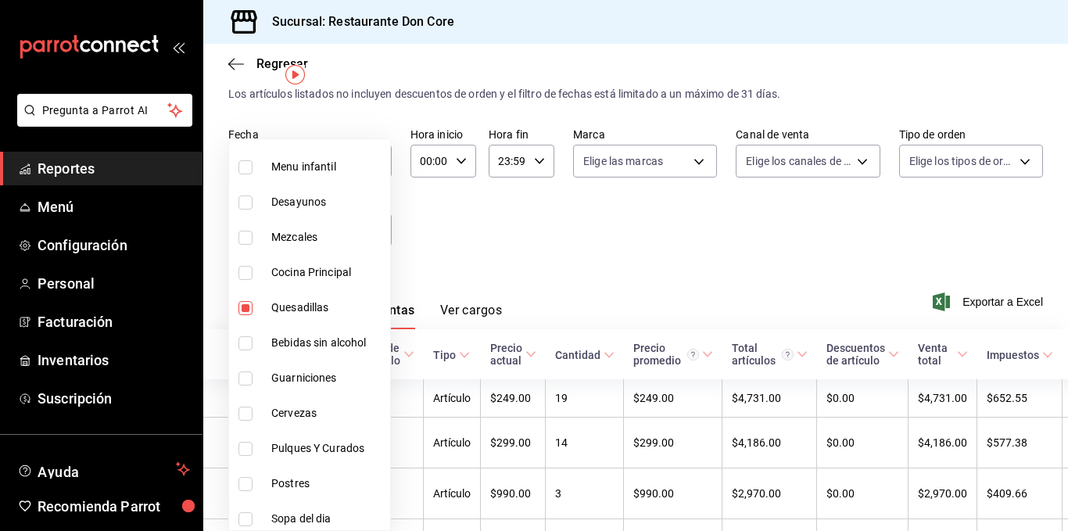
scroll to position [454, 0]
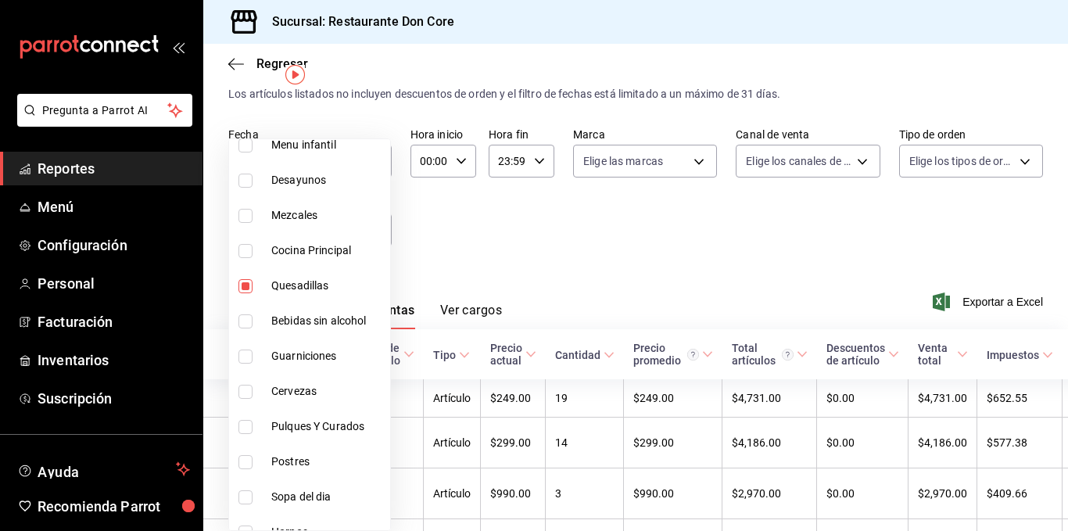
click at [246, 285] on input "checkbox" at bounding box center [246, 286] width 14 height 14
checkbox input "false"
click at [246, 257] on input "checkbox" at bounding box center [246, 251] width 14 height 14
checkbox input "true"
type input "9e10ea0e-fc46-46ab-8828-0aa39f2dca2d"
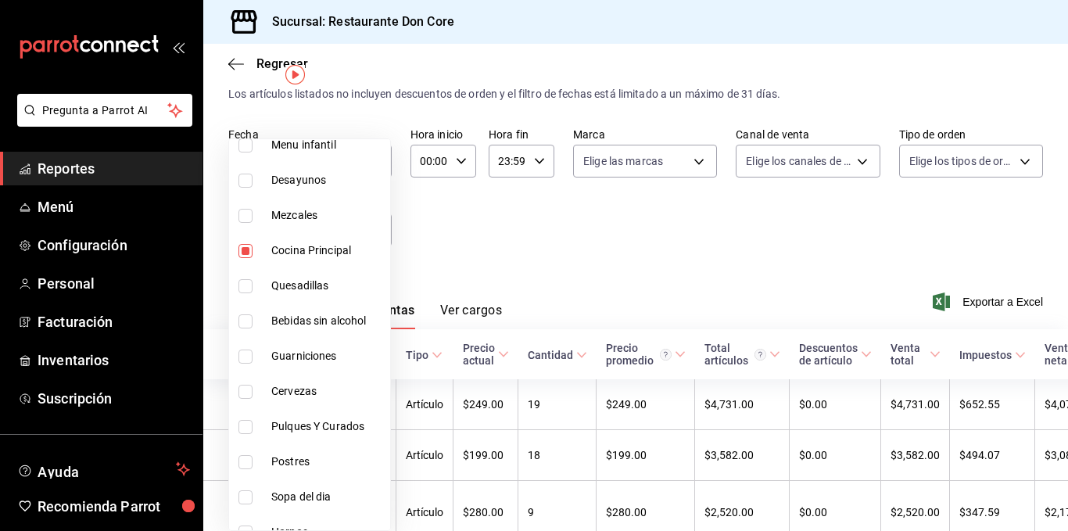
click at [438, 254] on div at bounding box center [534, 265] width 1068 height 531
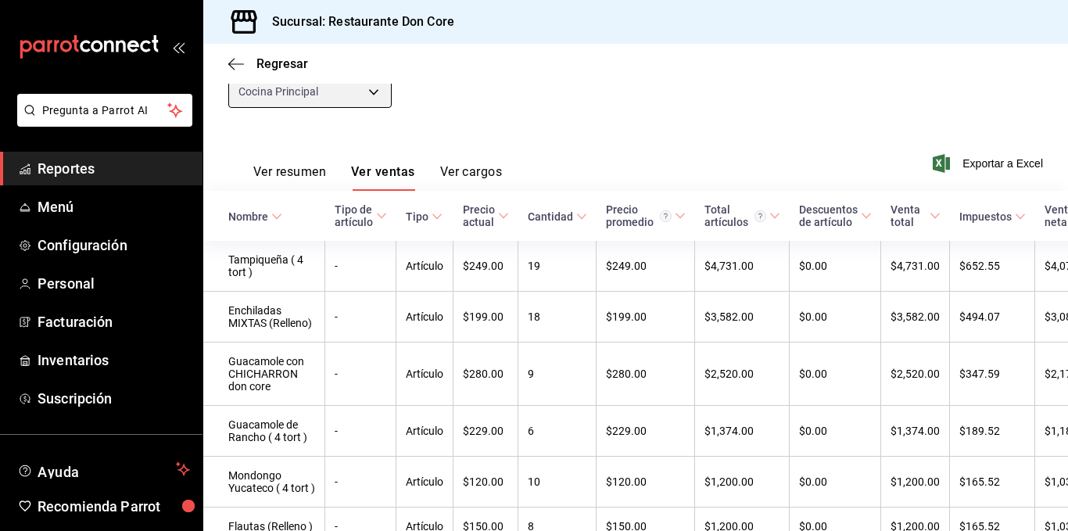
scroll to position [146, 0]
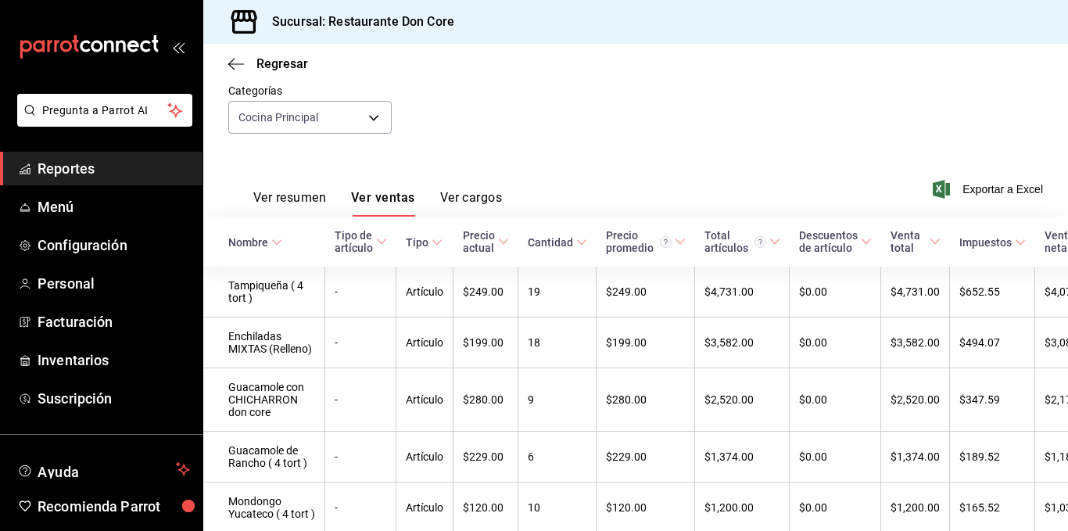
click at [542, 98] on div "Fecha 2025-09-21 21 / 9 / 2025 - 2025-09-21 21 / 9 / 2025 Hora inicio 00:00 Hor…" at bounding box center [635, 84] width 815 height 138
click at [264, 54] on div "Regresar" at bounding box center [635, 64] width 865 height 40
click at [270, 62] on span "Regresar" at bounding box center [283, 63] width 52 height 15
